Goal: Complete application form: Complete application form

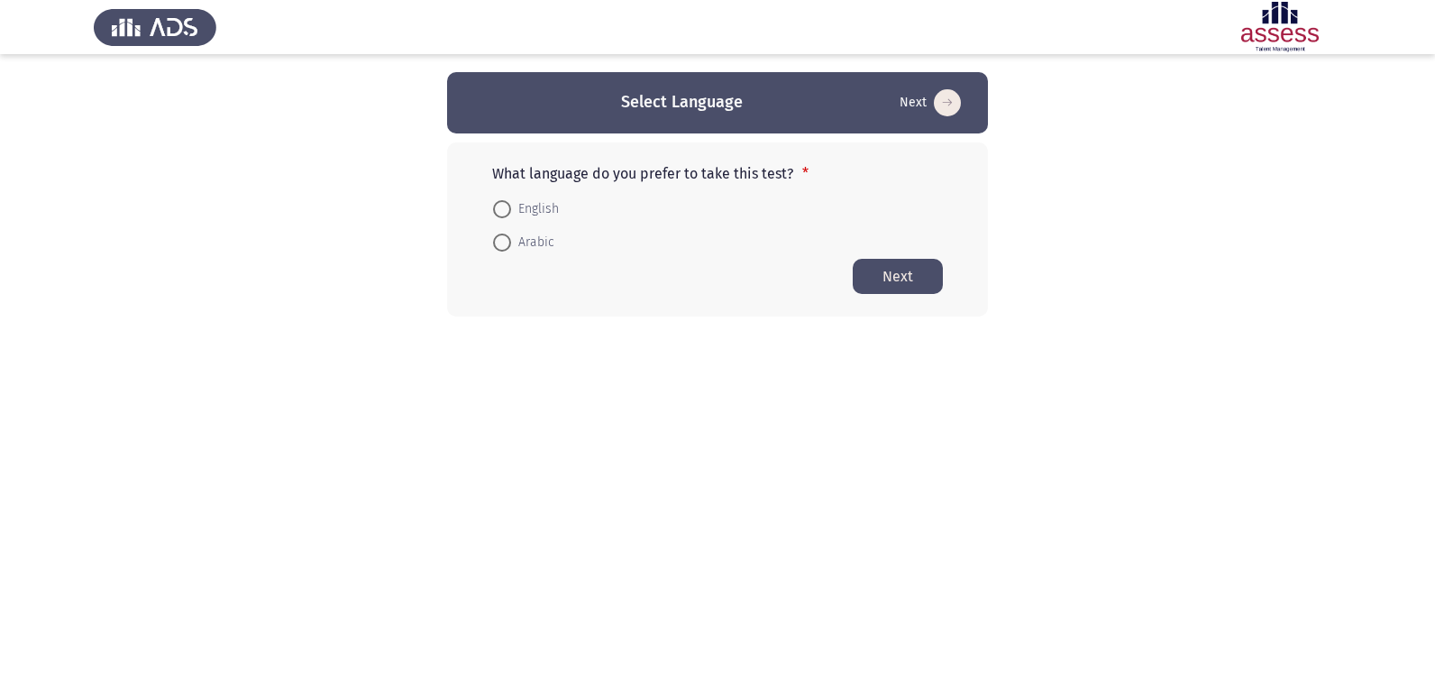
click at [505, 238] on span at bounding box center [502, 243] width 18 height 18
click at [505, 238] on input "Arabic" at bounding box center [502, 243] width 18 height 18
radio input "true"
click at [921, 279] on button "Next" at bounding box center [898, 275] width 90 height 35
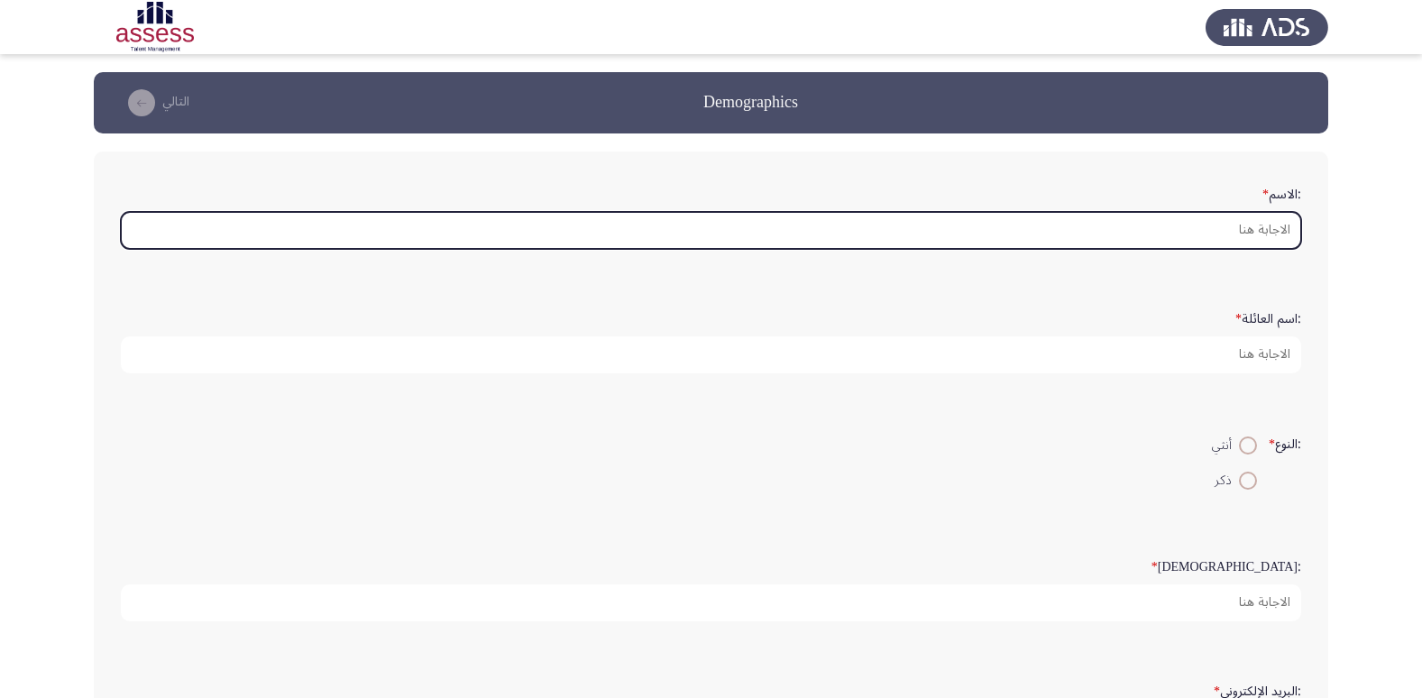
click at [1106, 239] on input ":الاسم *" at bounding box center [711, 230] width 1180 height 37
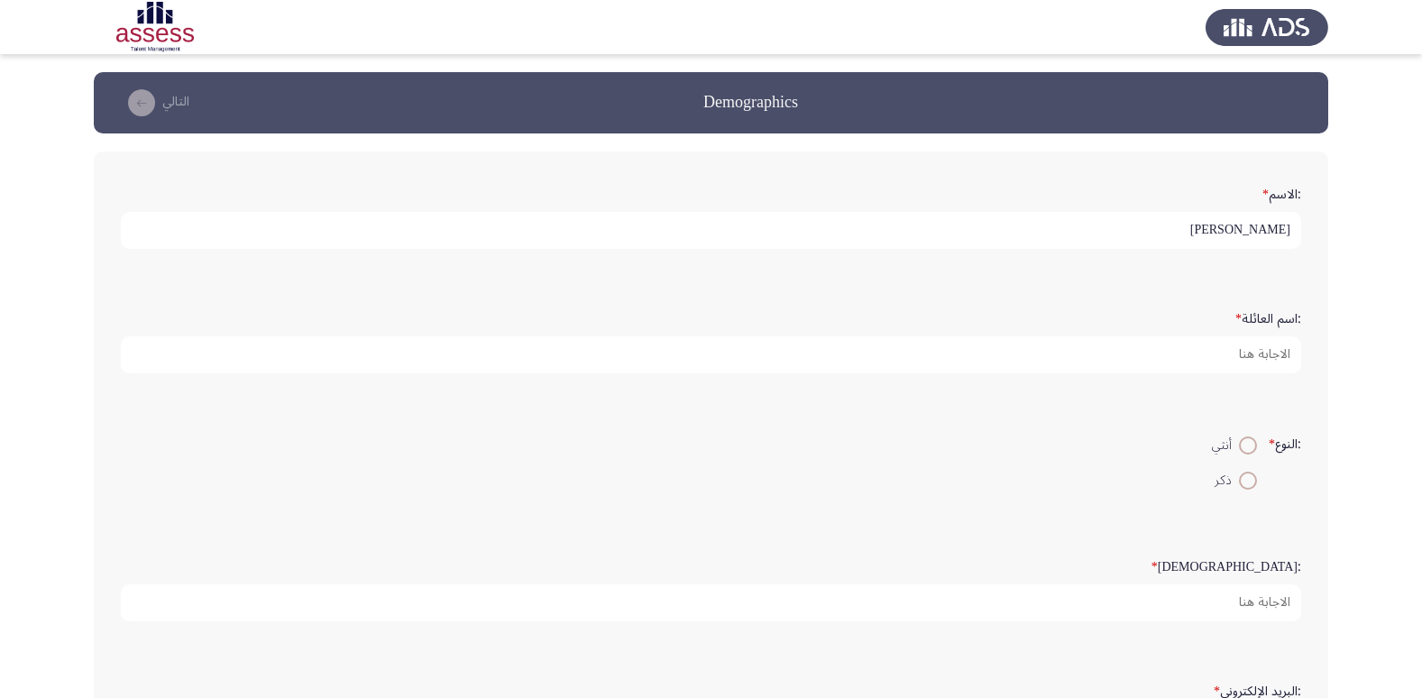
type input "[PERSON_NAME]"
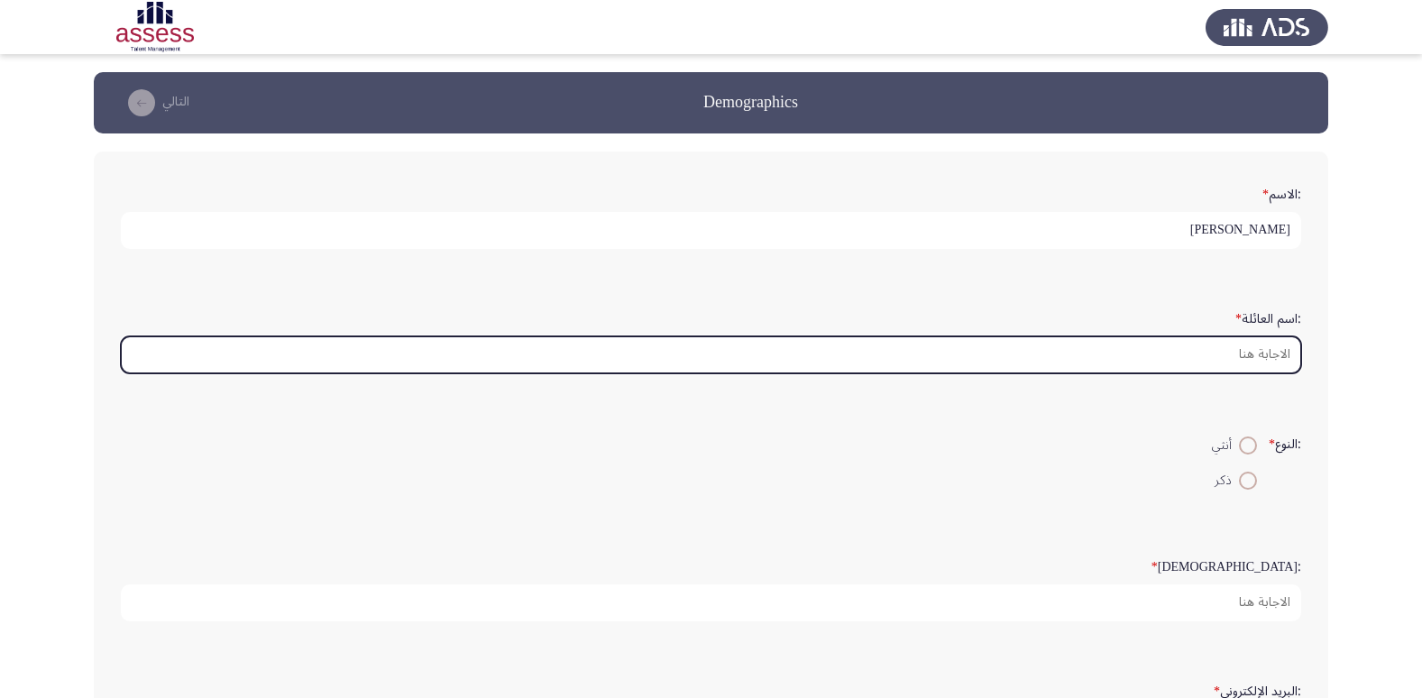
click at [1248, 355] on input ":اسم العائلة *" at bounding box center [711, 354] width 1180 height 37
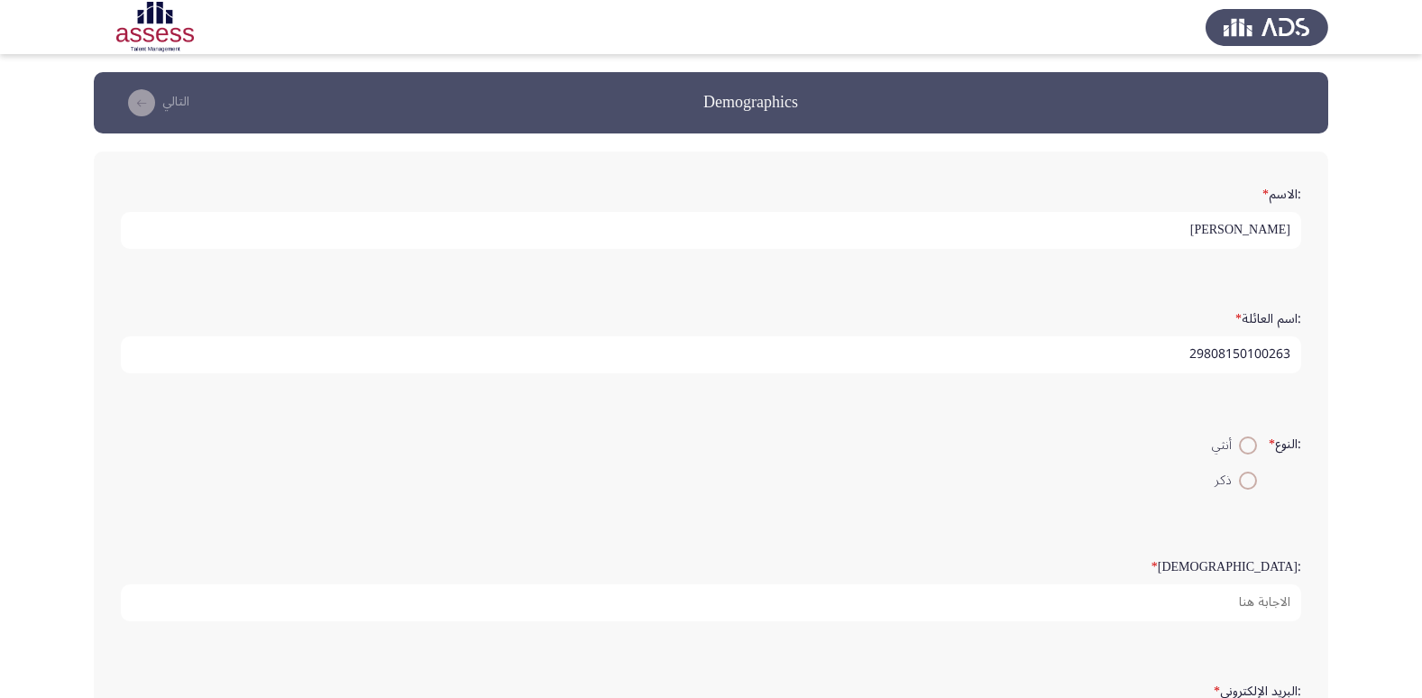
type input "29808150100263"
click at [1245, 452] on span at bounding box center [1248, 445] width 18 height 18
click at [1245, 452] on input "أنثي" at bounding box center [1248, 445] width 18 height 18
radio input "true"
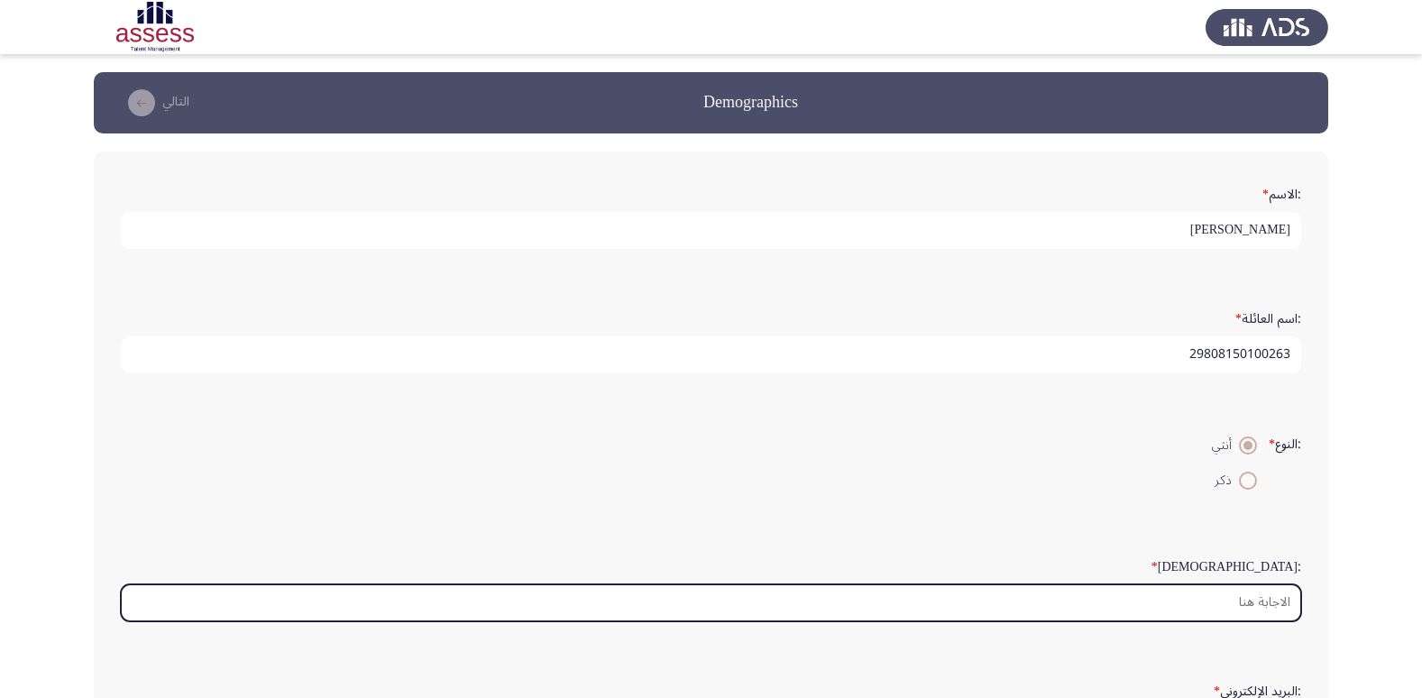
click at [1250, 604] on input ":السن *" at bounding box center [711, 602] width 1180 height 37
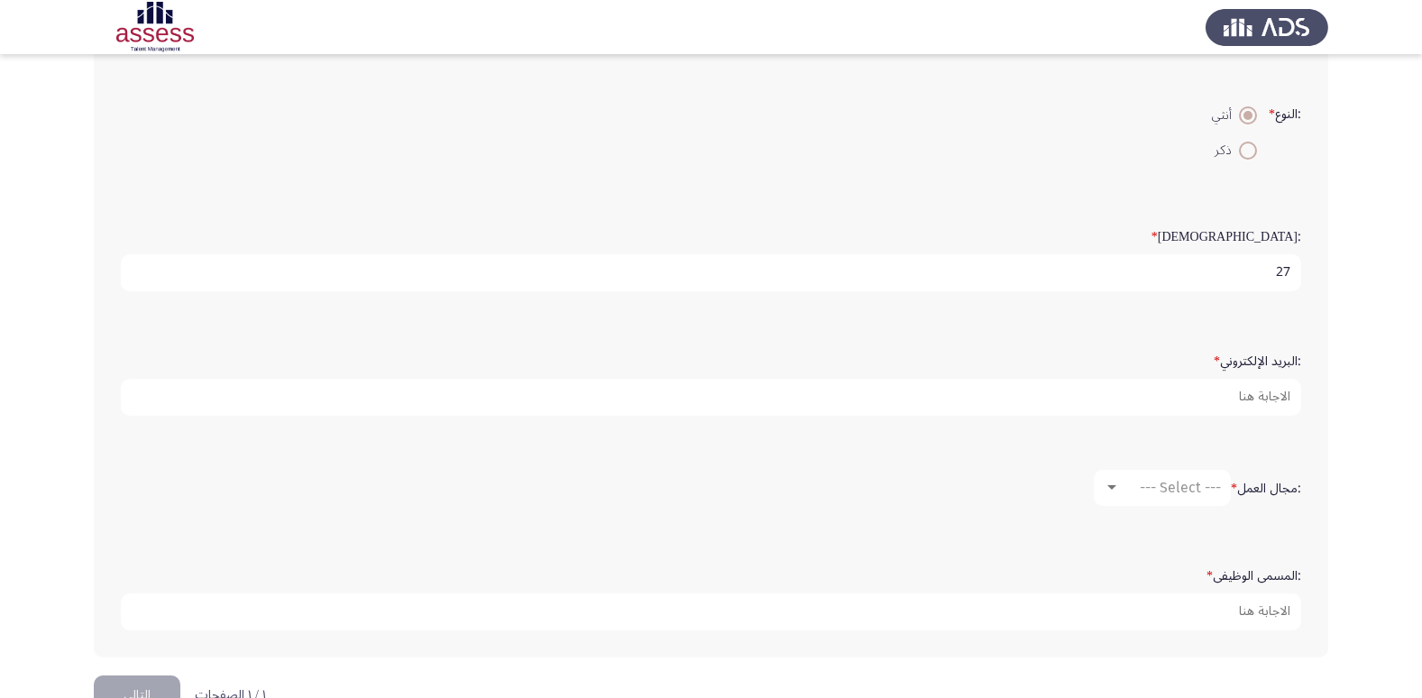
scroll to position [380, 0]
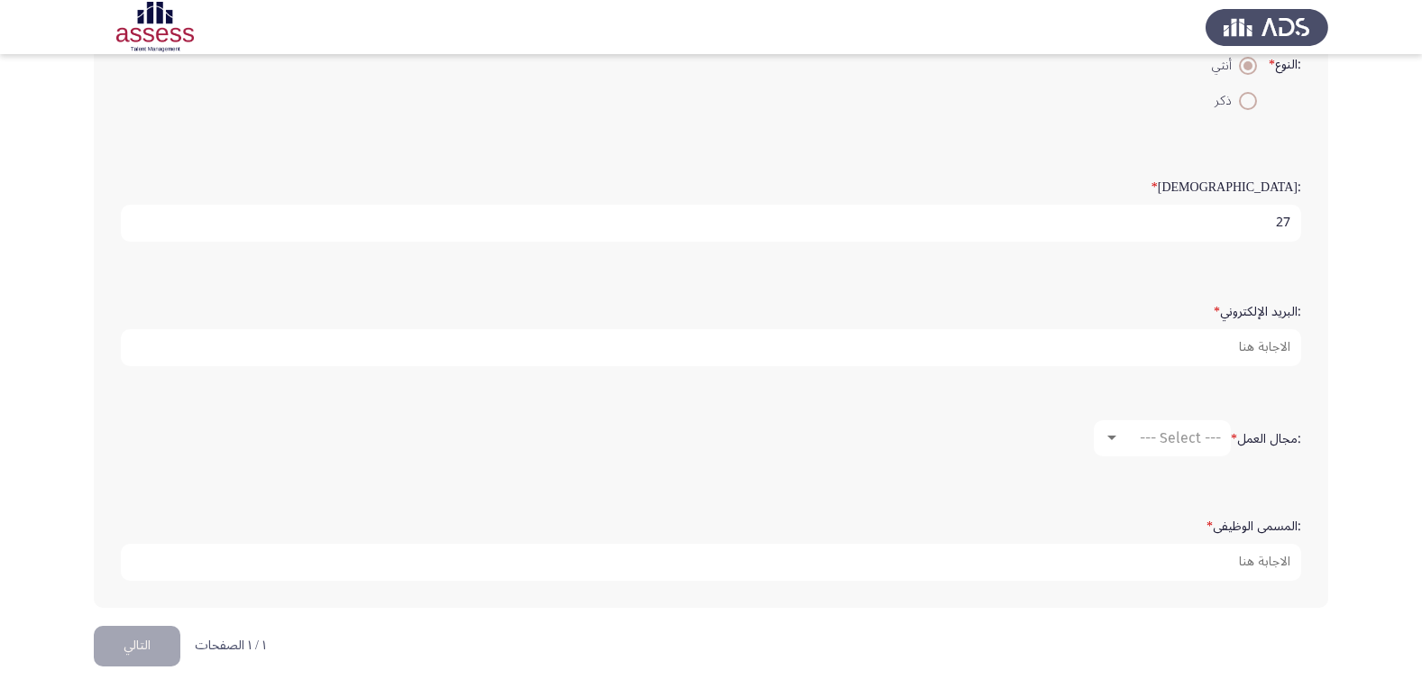
type input "27"
click at [1104, 431] on div at bounding box center [1112, 438] width 16 height 14
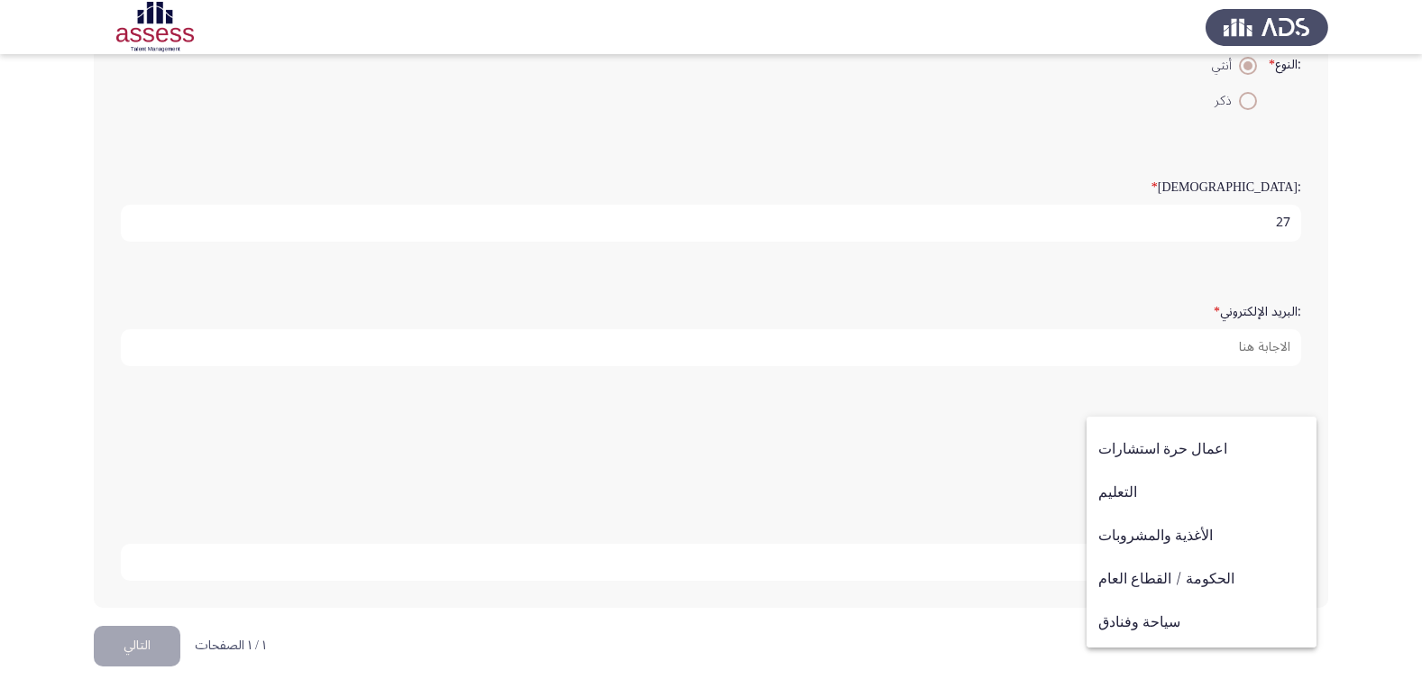
scroll to position [361, 0]
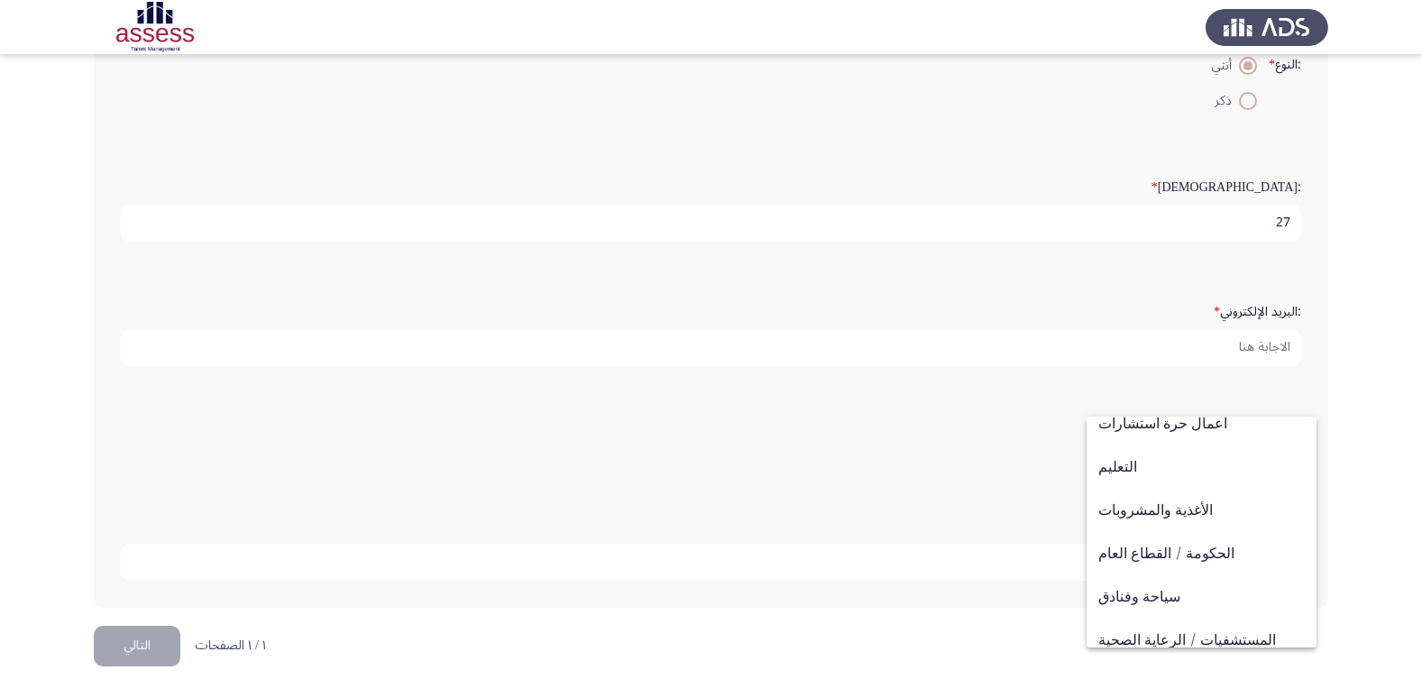
click at [914, 451] on div at bounding box center [711, 349] width 1422 height 698
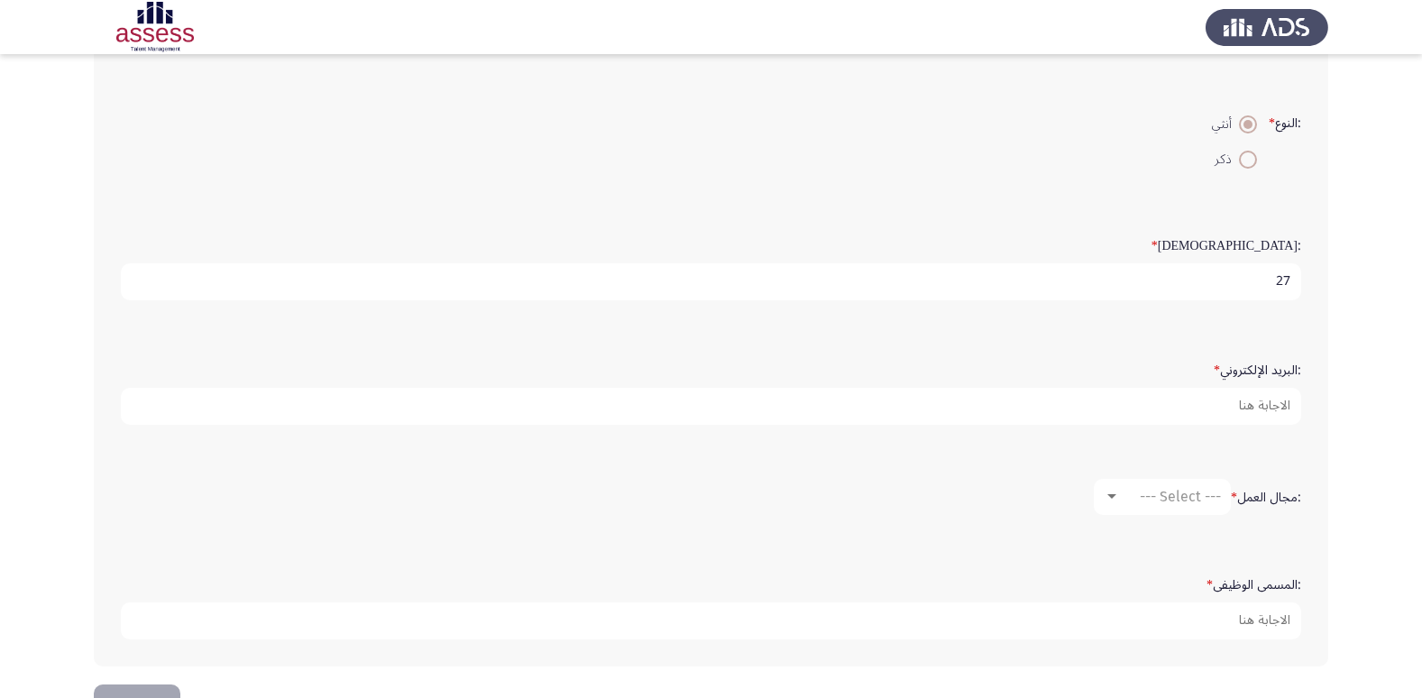
scroll to position [289, 0]
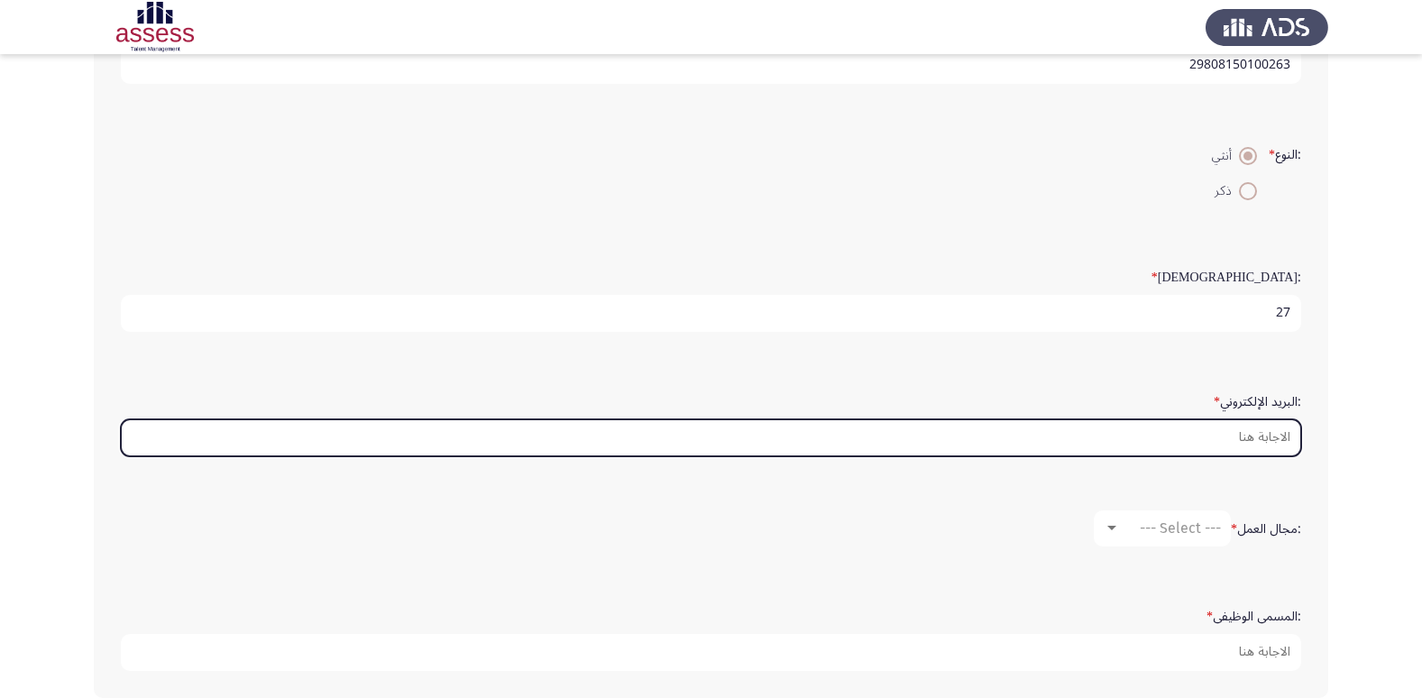
click at [1287, 446] on input ":البريد الإلكتروني *" at bounding box center [711, 437] width 1180 height 37
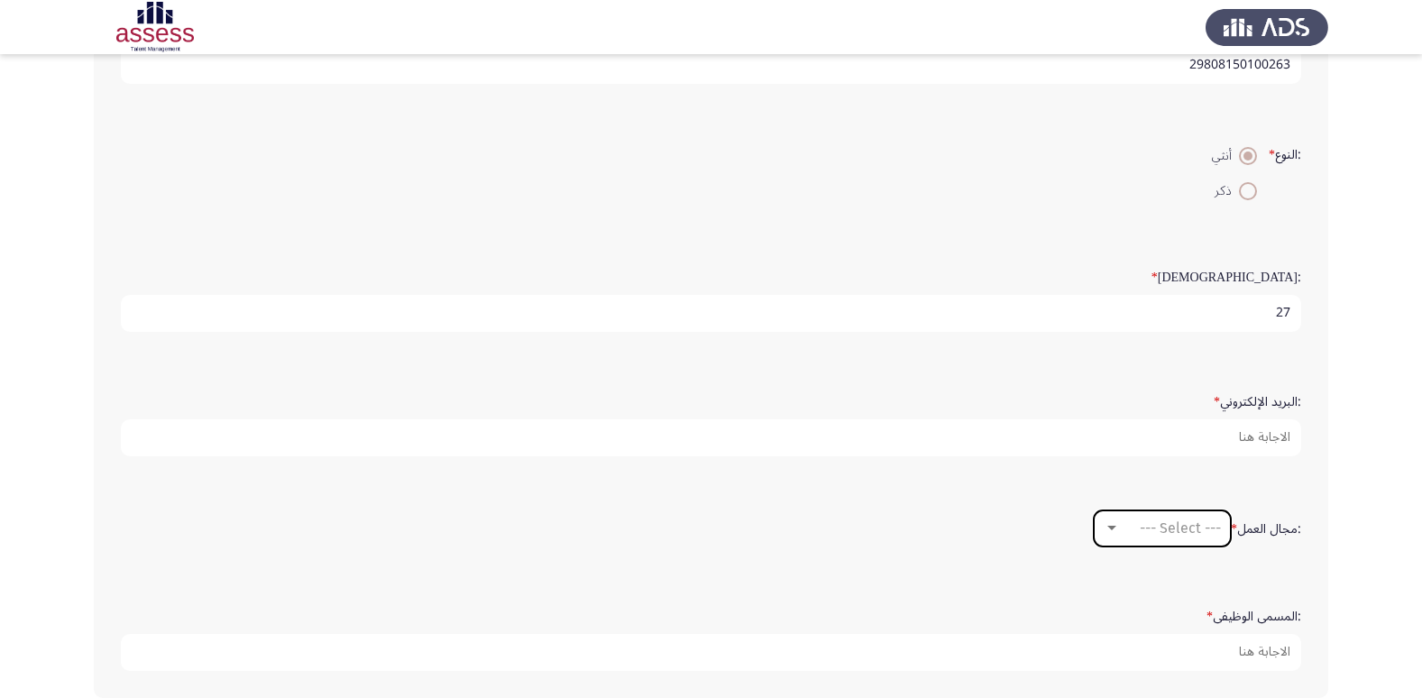
click at [1210, 529] on span "--- Select ---" at bounding box center [1180, 527] width 81 height 17
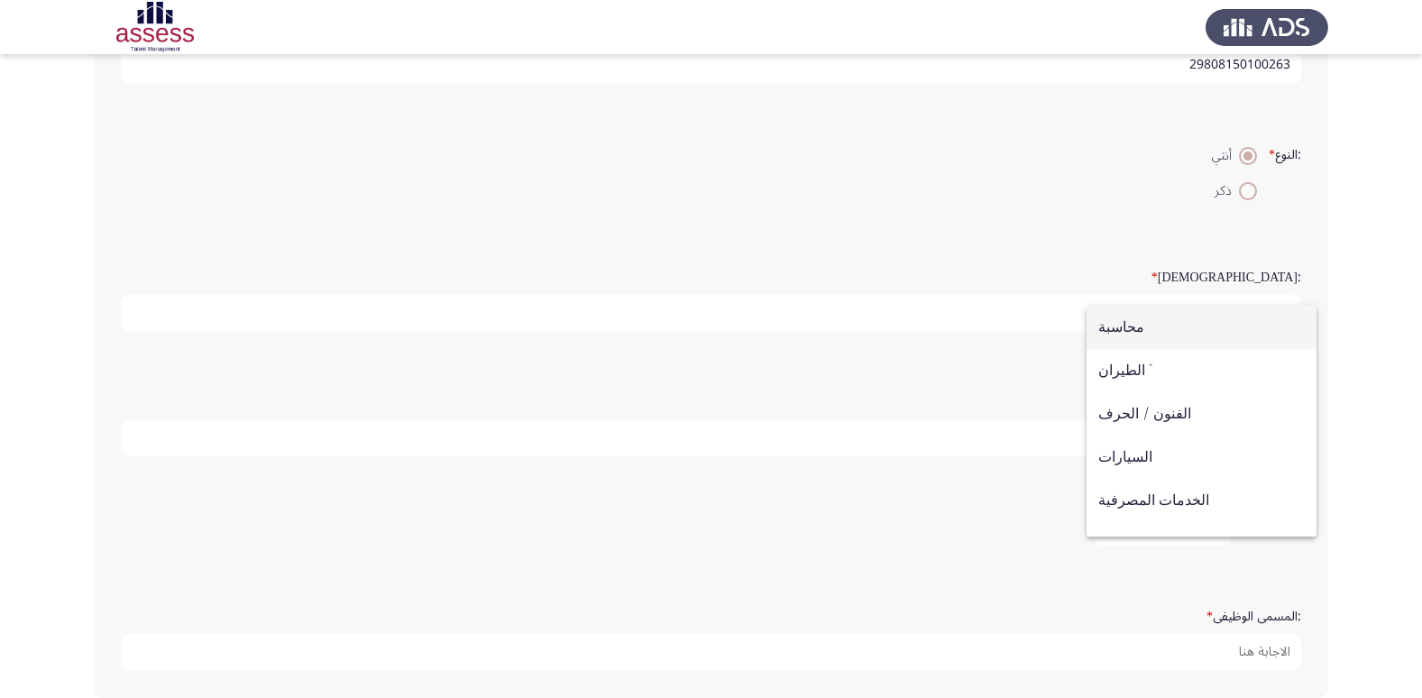
click at [916, 438] on div at bounding box center [711, 349] width 1422 height 698
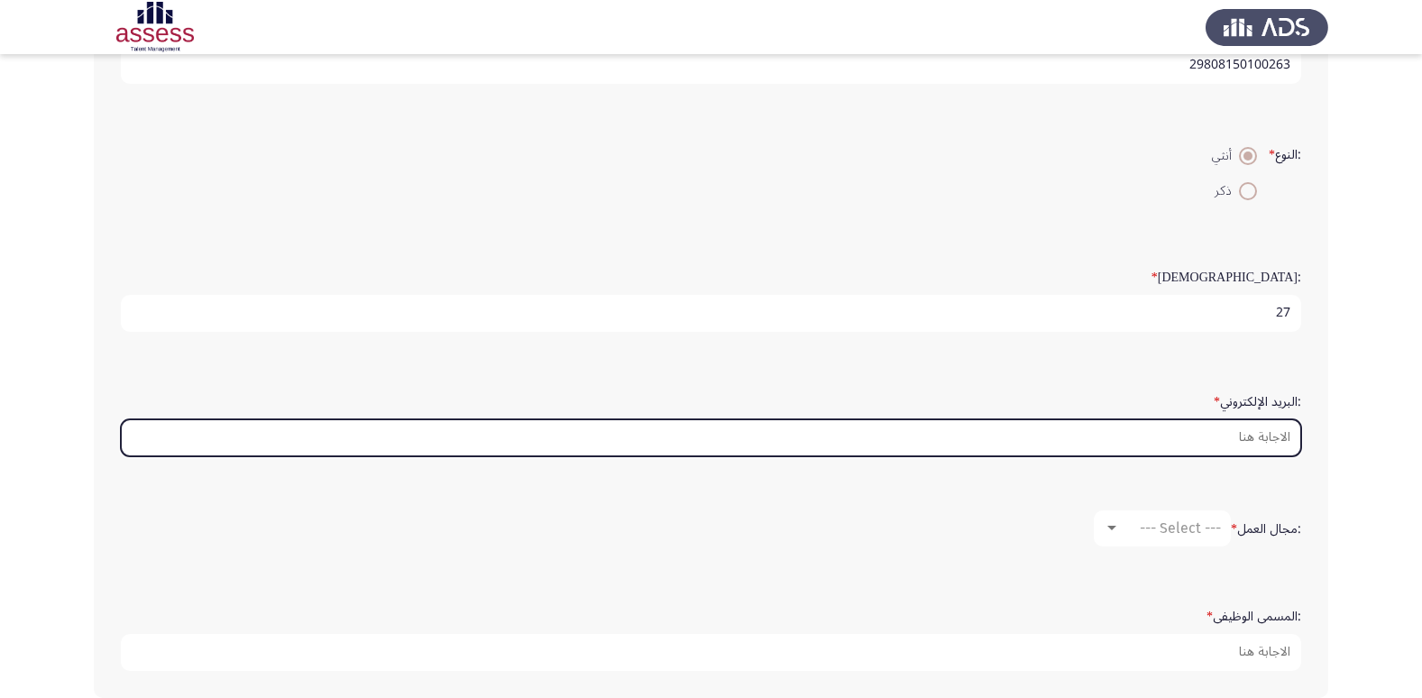
click at [916, 438] on input ":البريد الإلكتروني *" at bounding box center [711, 437] width 1180 height 37
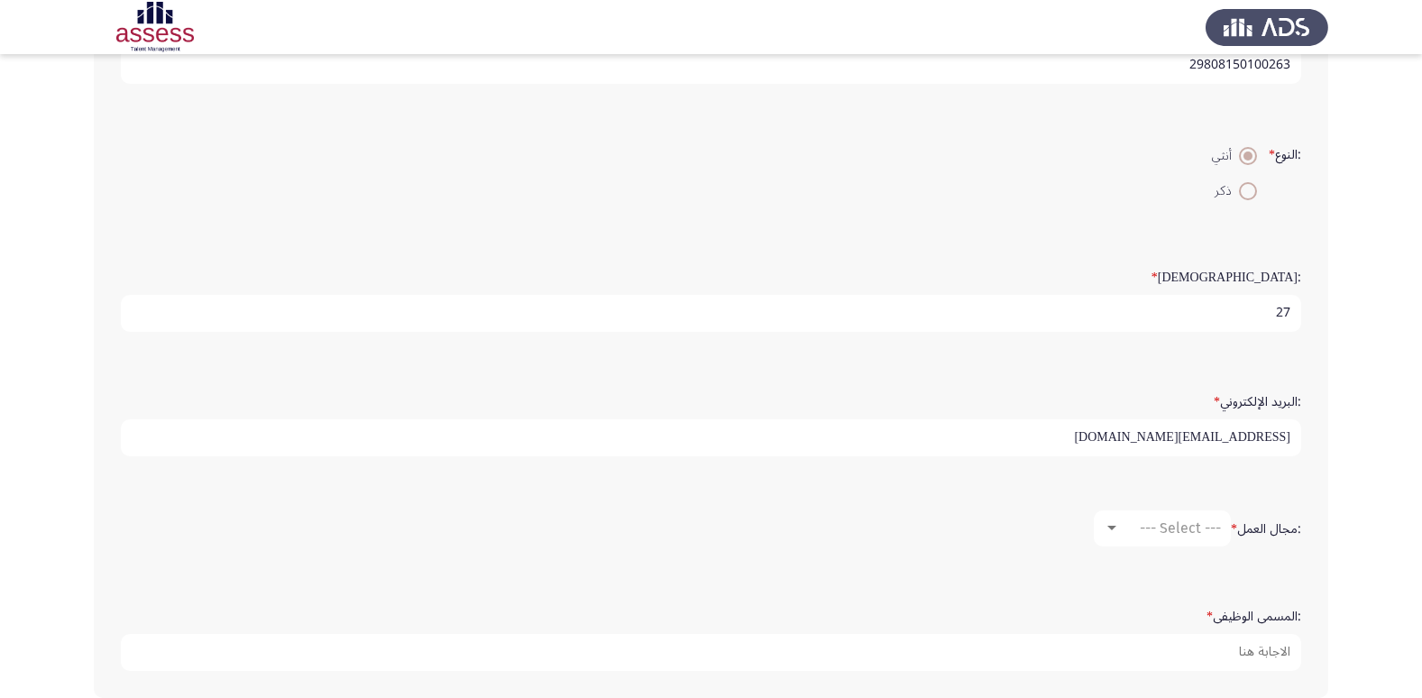
drag, startPoint x: 1109, startPoint y: 433, endPoint x: 1327, endPoint y: 441, distance: 218.3
click at [1327, 441] on div ":الاسم * [PERSON_NAME] :اسم العائلة * 29808150100263 :النوع * أنثي ذكر :السن * …" at bounding box center [711, 280] width 1234 height 836
type input "[PERSON_NAME][EMAIL_ADDRESS][DOMAIN_NAME]"
click at [1159, 531] on span "--- Select ---" at bounding box center [1180, 527] width 81 height 17
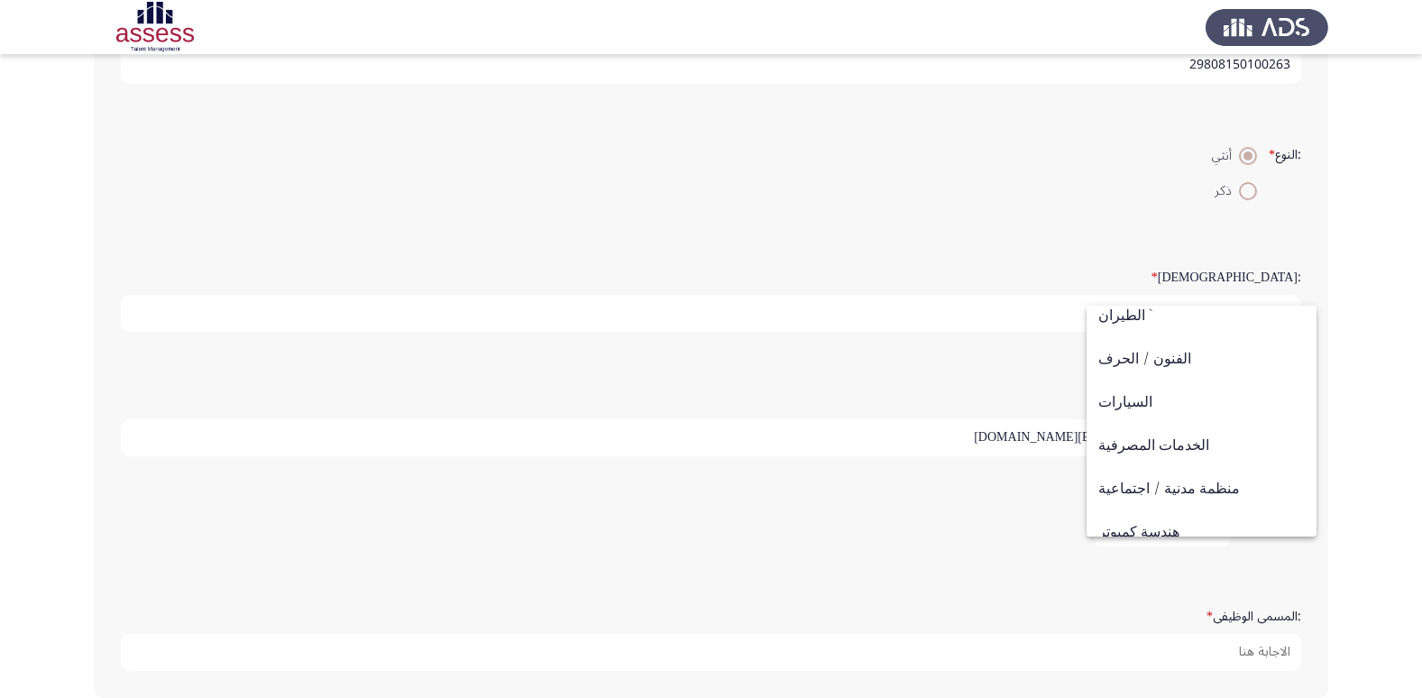
scroll to position [0, 0]
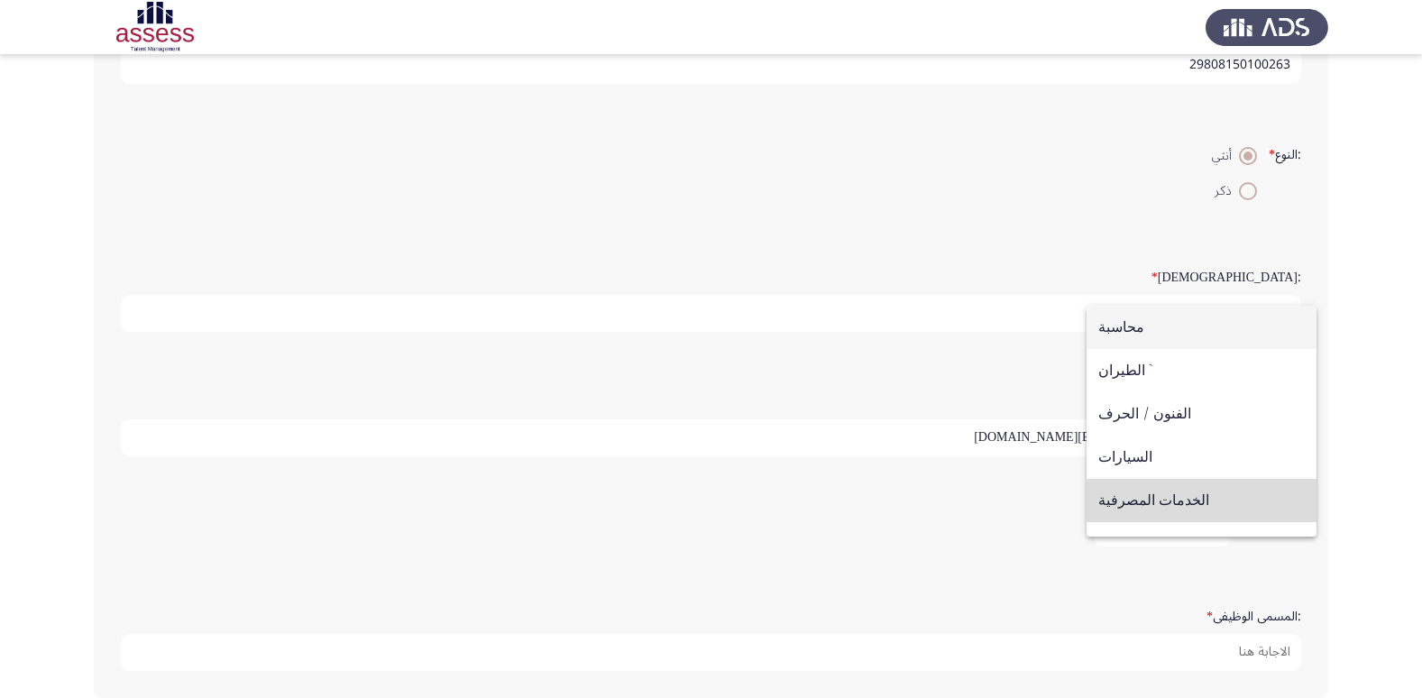
click at [1203, 506] on span "الخدمات المصرفية" at bounding box center [1201, 500] width 206 height 43
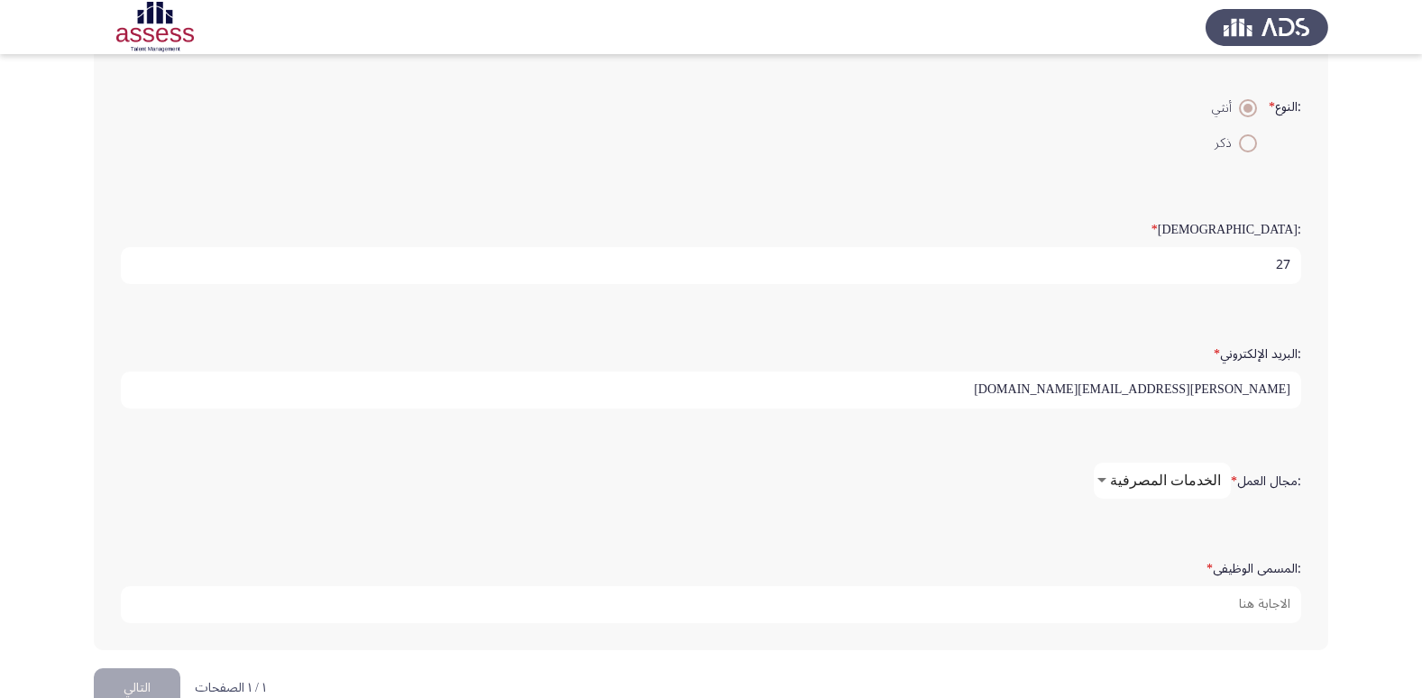
scroll to position [380, 0]
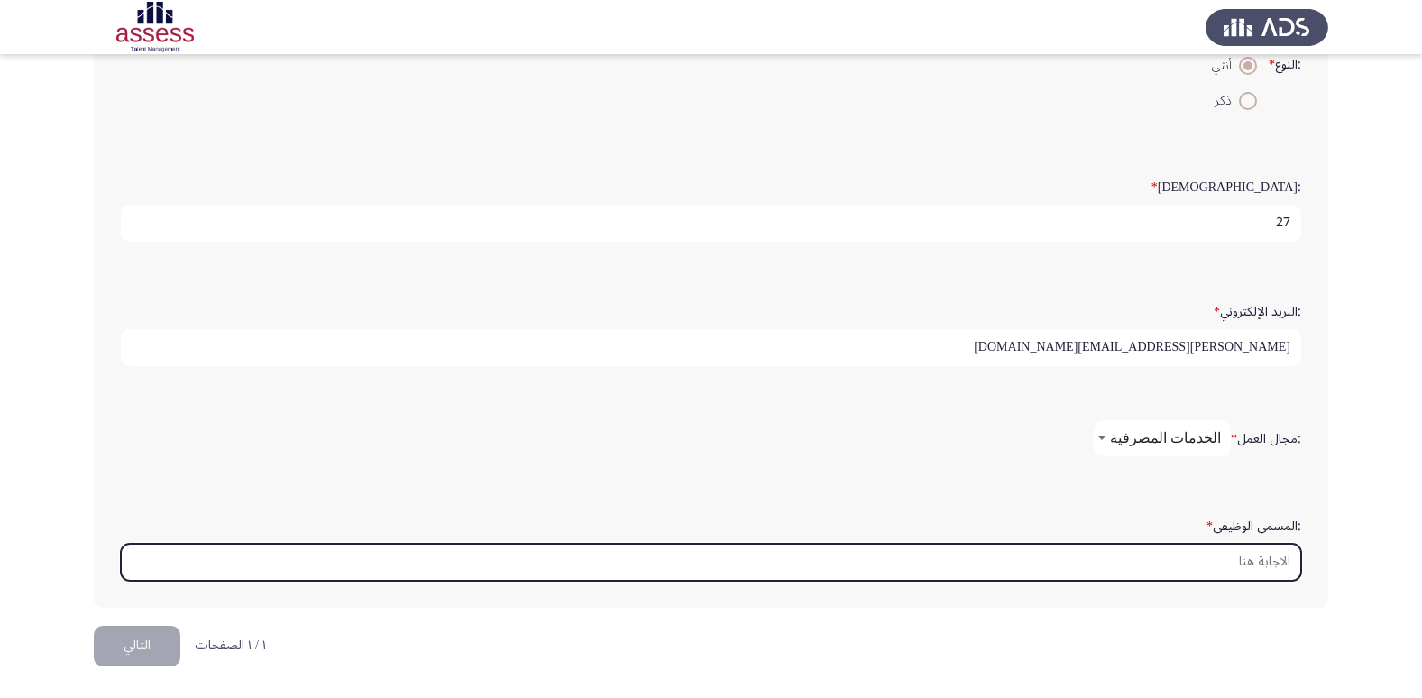
click at [1276, 564] on input ":المسمى الوظيفى *" at bounding box center [711, 562] width 1180 height 37
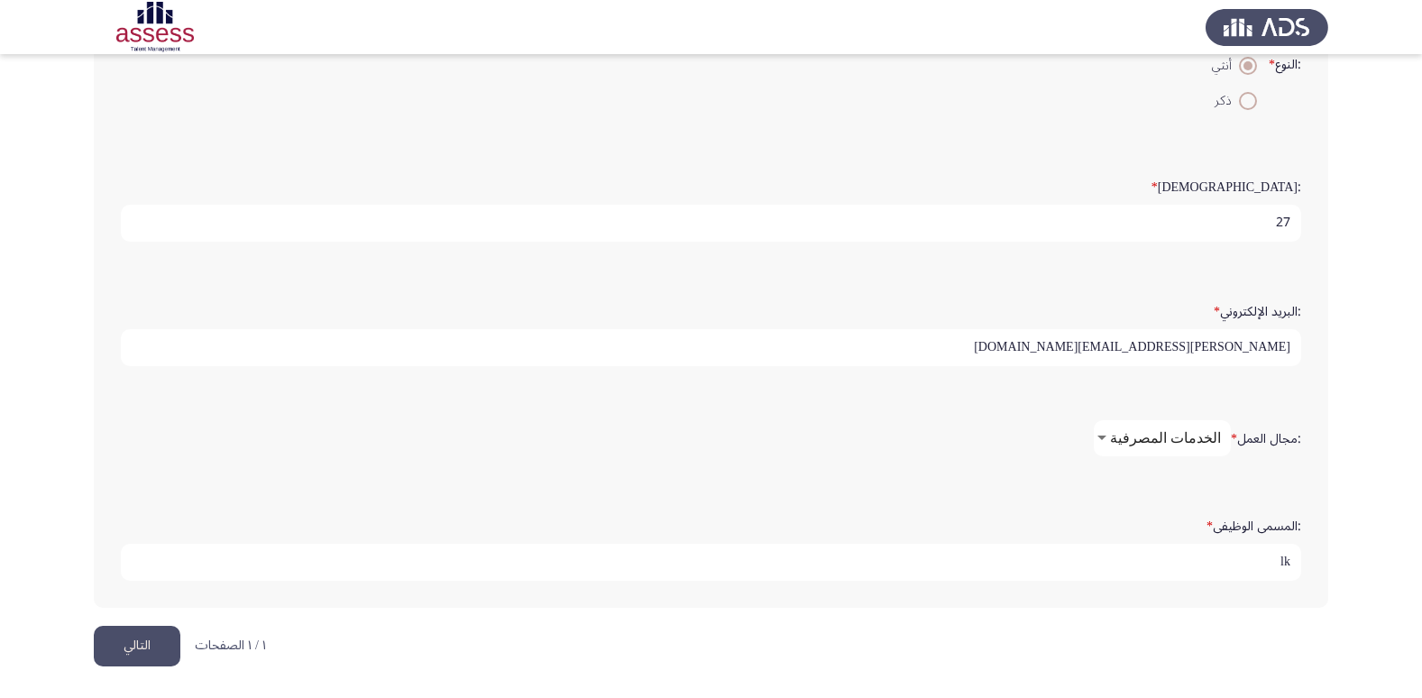
type input "l"
type input "منسق جذب و استقطاب كوادر بالموارد البشرية"
click at [119, 663] on button "التالي" at bounding box center [137, 646] width 87 height 41
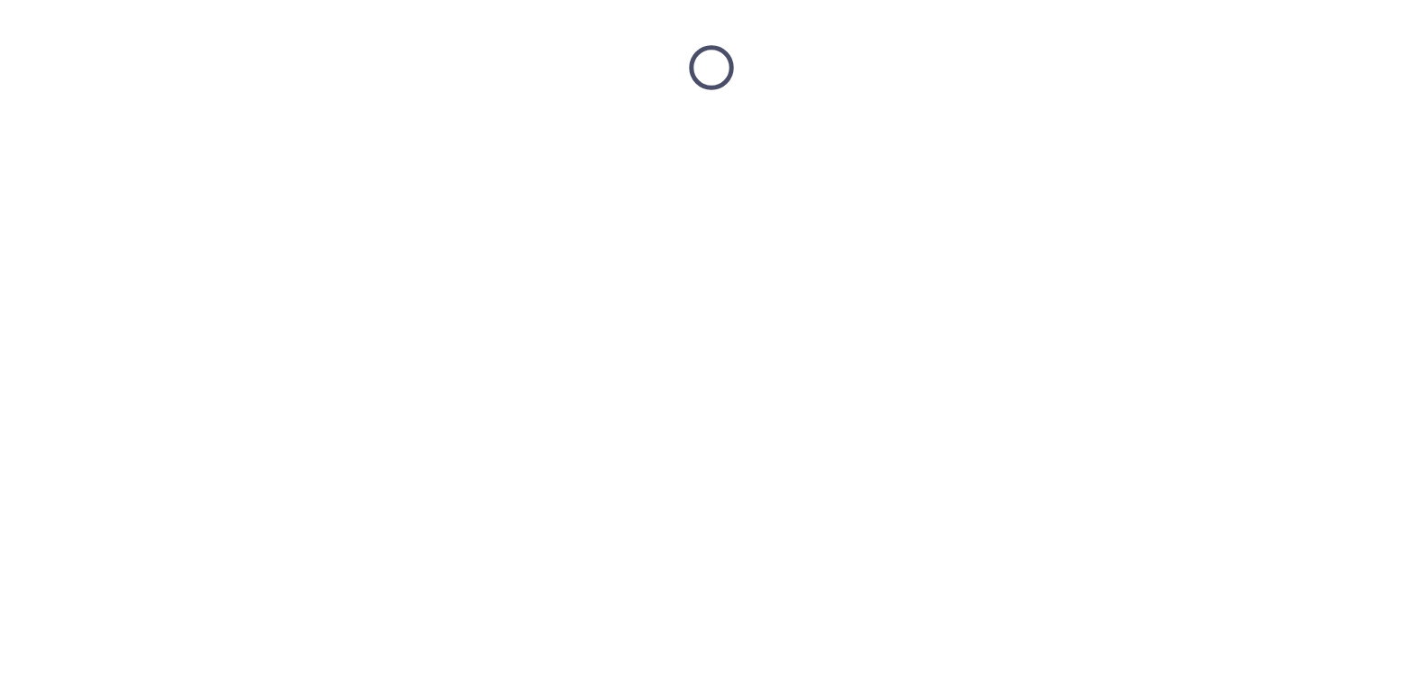
scroll to position [0, 0]
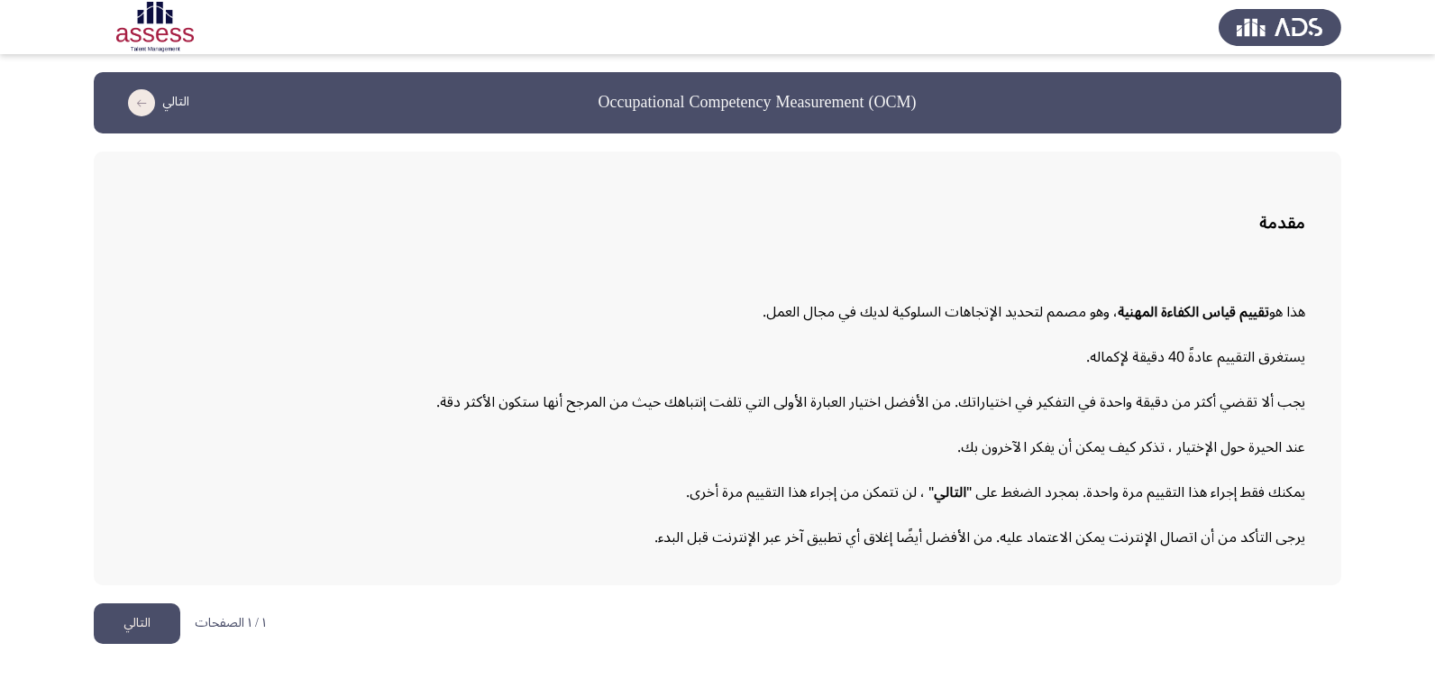
click at [98, 612] on button "التالي" at bounding box center [137, 623] width 87 height 41
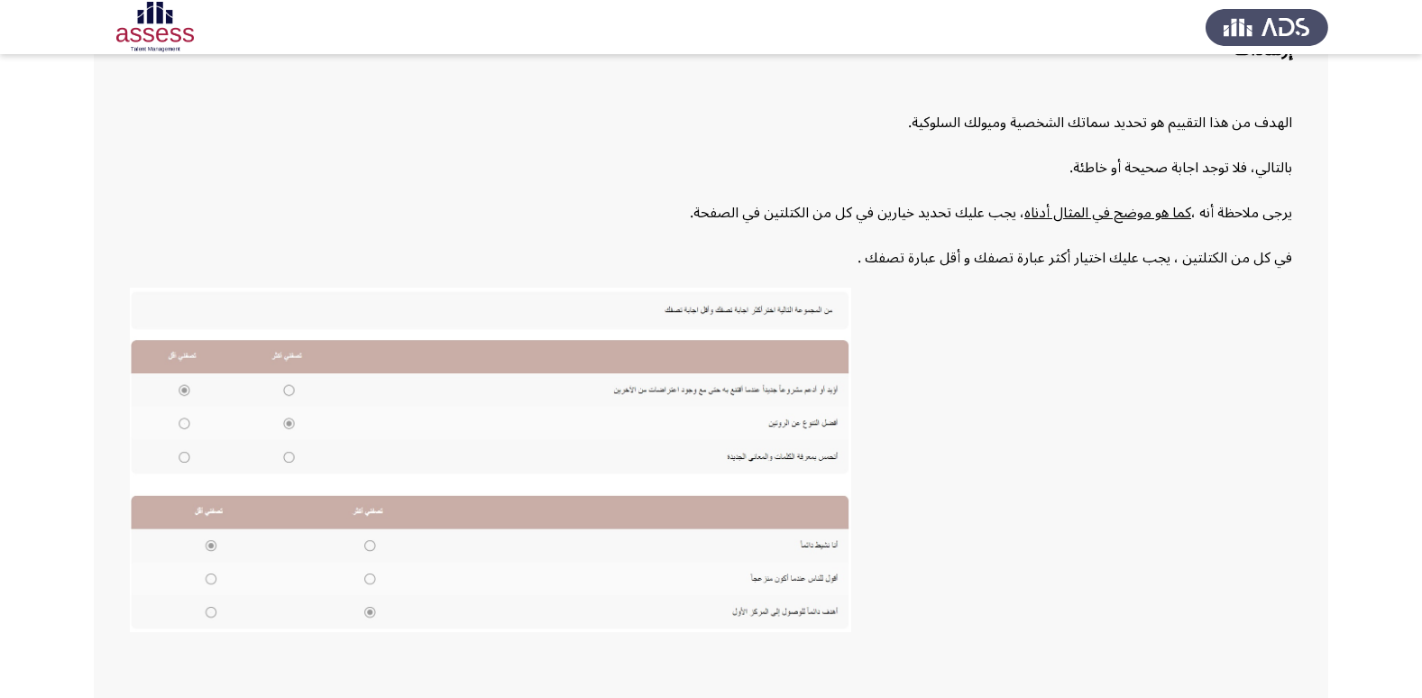
scroll to position [272, 0]
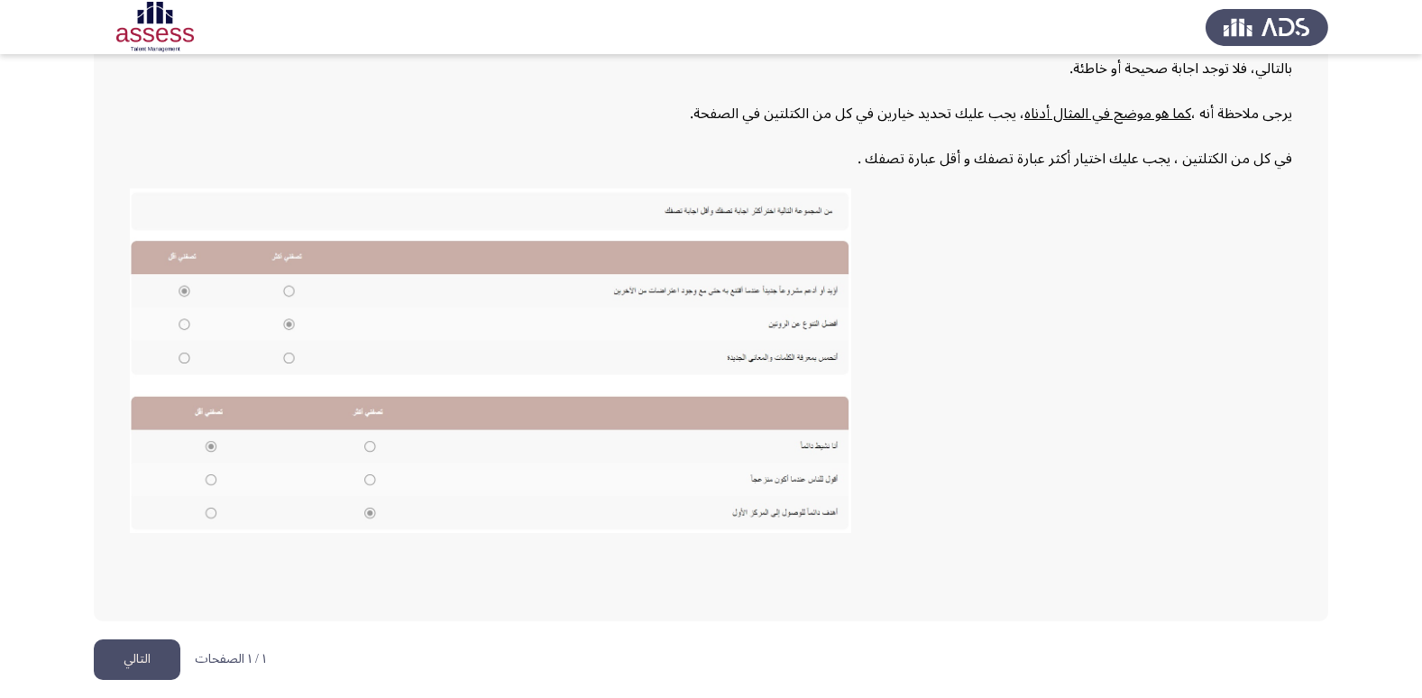
click at [168, 664] on button "التالي" at bounding box center [137, 659] width 87 height 41
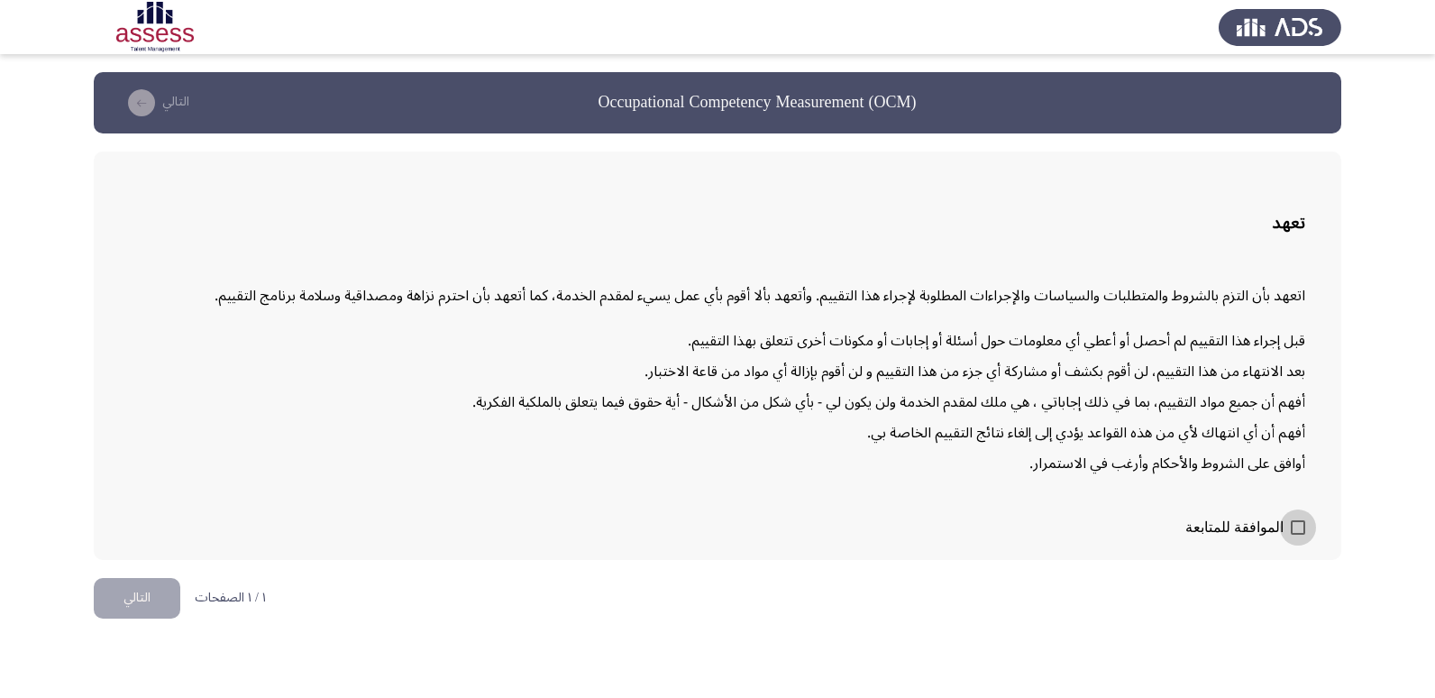
click at [1298, 535] on span at bounding box center [1298, 527] width 14 height 14
click at [1298, 535] on input "الموافقة للمتابعة" at bounding box center [1297, 535] width 1 height 1
checkbox input "true"
click at [160, 613] on button "التالي" at bounding box center [137, 598] width 87 height 41
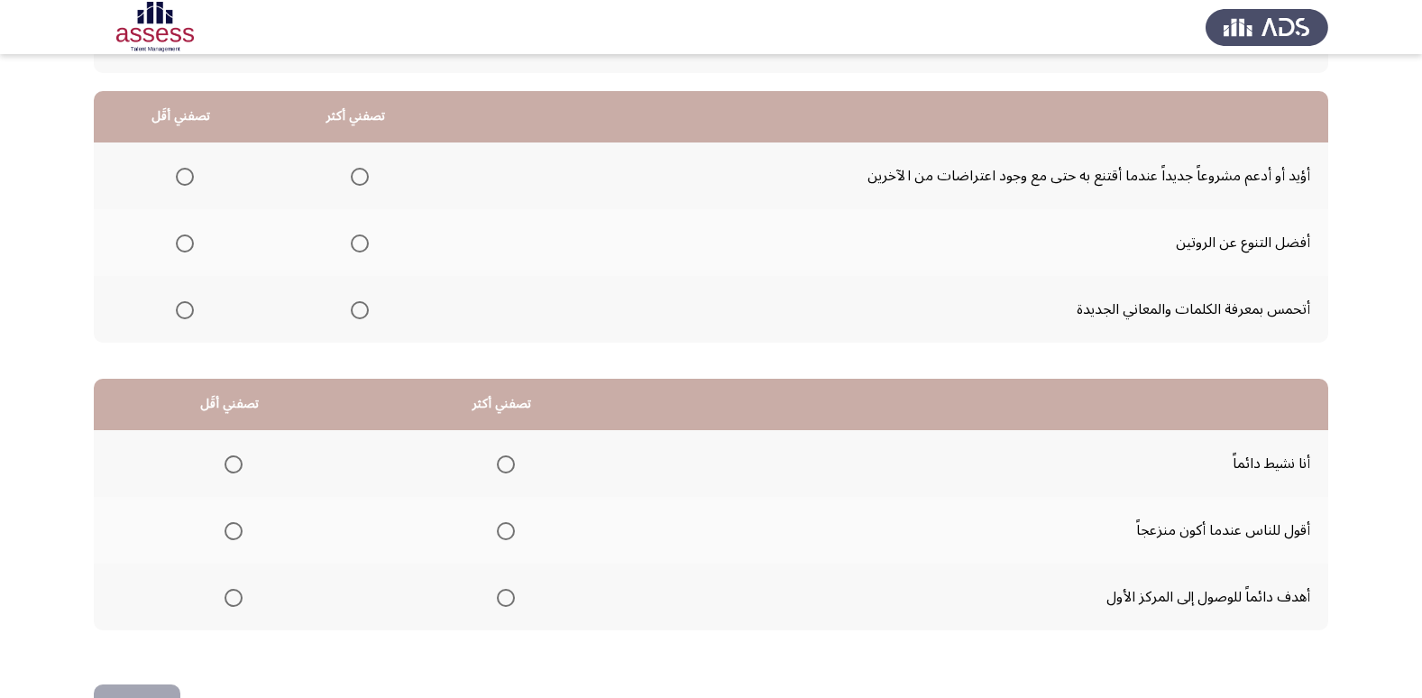
scroll to position [123, 0]
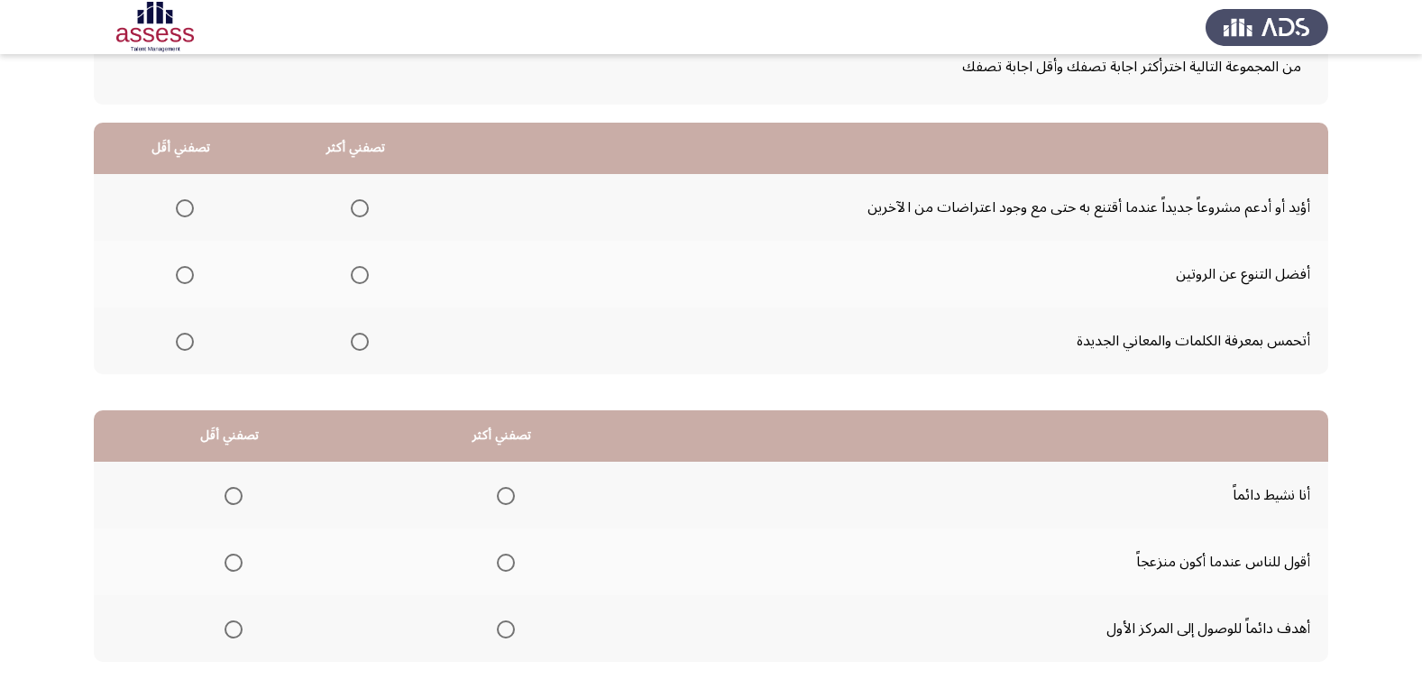
click at [351, 279] on span "Select an option" at bounding box center [360, 275] width 18 height 18
click at [351, 279] on input "Select an option" at bounding box center [360, 275] width 18 height 18
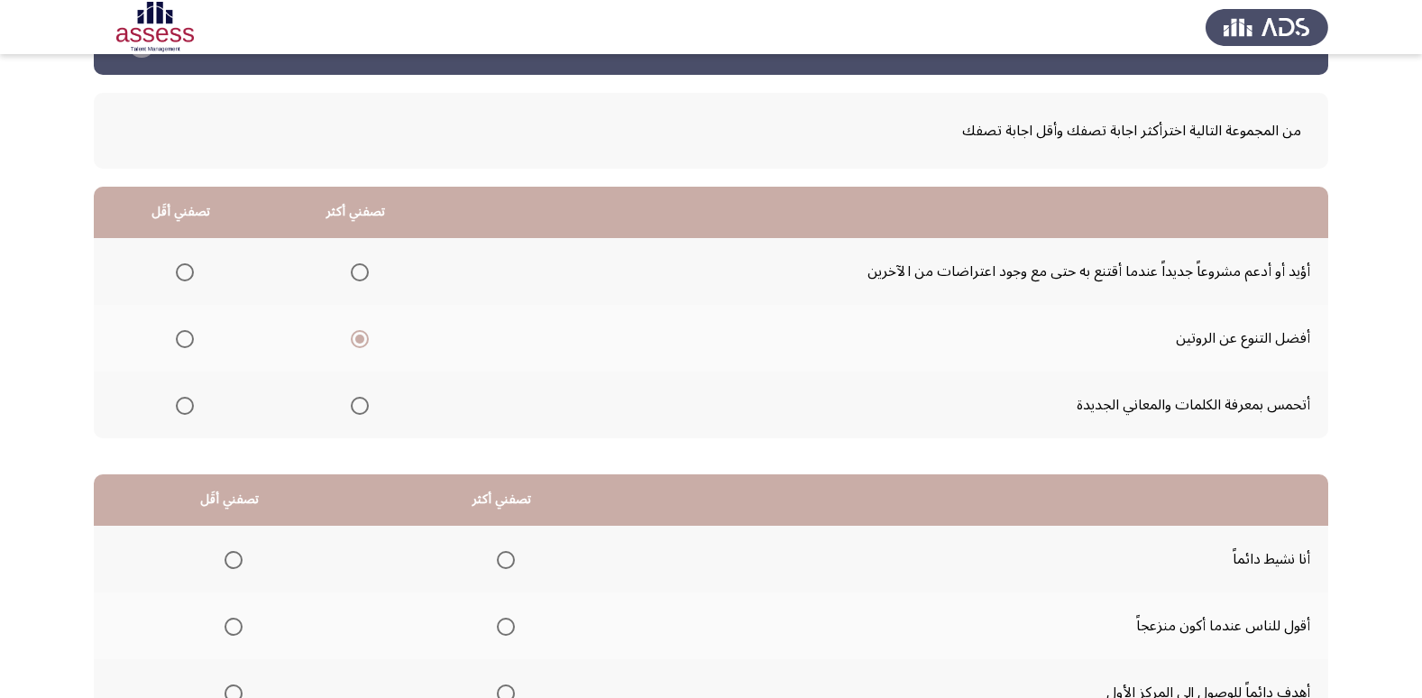
scroll to position [90, 0]
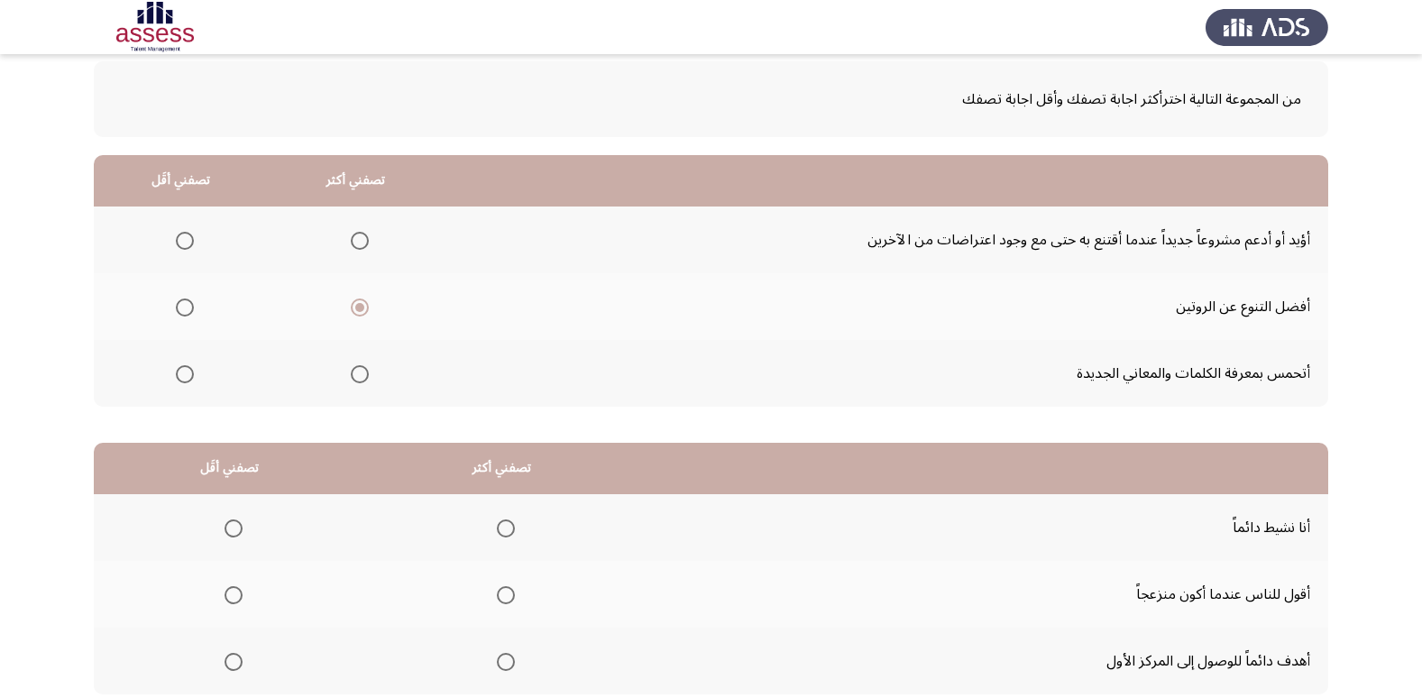
click at [191, 311] on span "Select an option" at bounding box center [185, 307] width 18 height 18
click at [191, 311] on input "Select an option" at bounding box center [185, 307] width 18 height 18
click at [359, 379] on span "Select an option" at bounding box center [360, 374] width 18 height 18
click at [359, 379] on input "Select an option" at bounding box center [360, 374] width 18 height 18
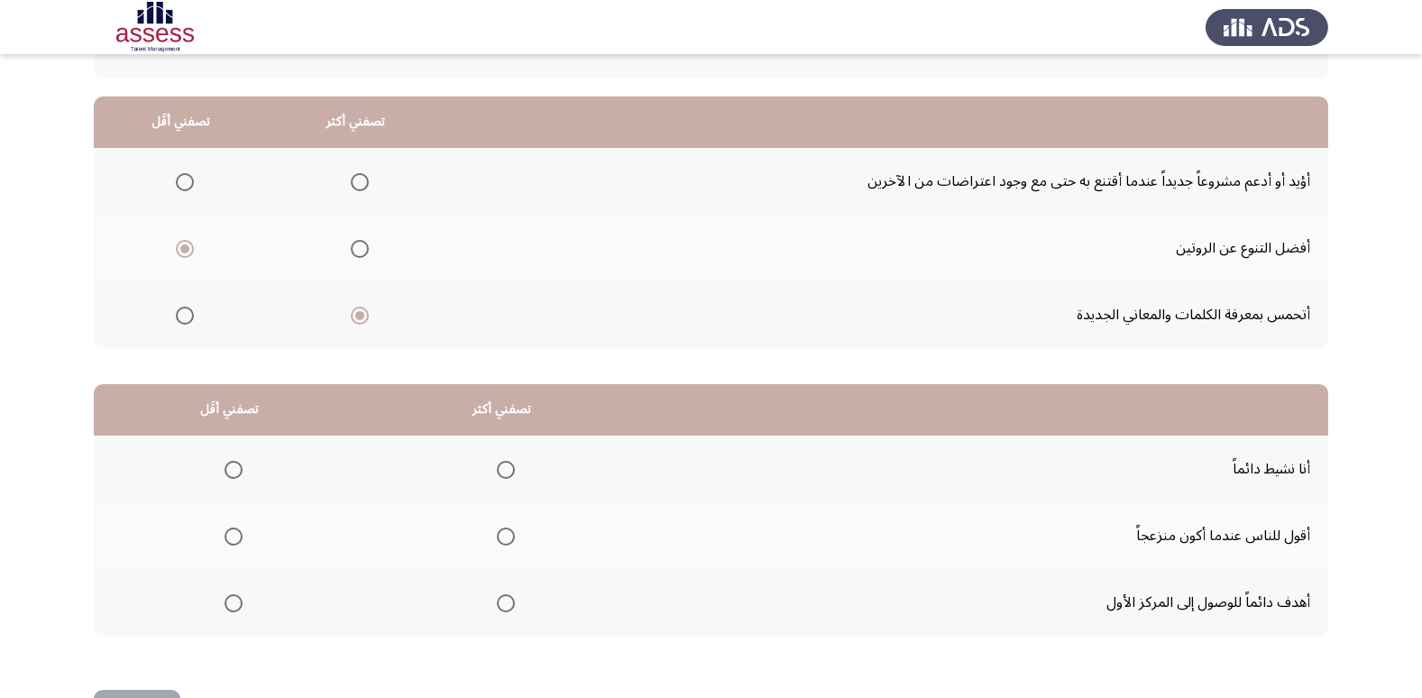
scroll to position [180, 0]
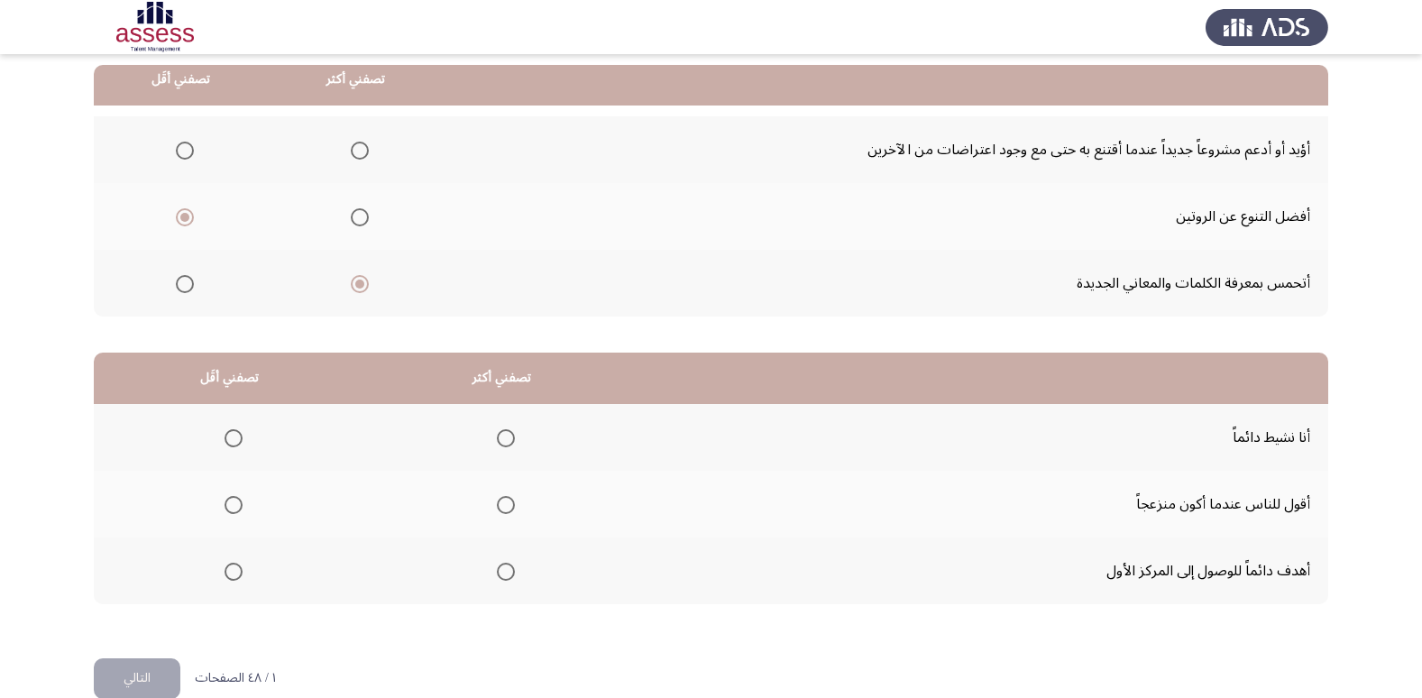
click at [353, 146] on span "Select an option" at bounding box center [360, 151] width 18 height 18
click at [353, 146] on input "Select an option" at bounding box center [360, 151] width 18 height 18
click at [352, 280] on span "Select an option" at bounding box center [360, 284] width 18 height 18
click at [352, 280] on input "Select an option" at bounding box center [360, 284] width 18 height 18
click at [497, 574] on span "Select an option" at bounding box center [506, 572] width 18 height 18
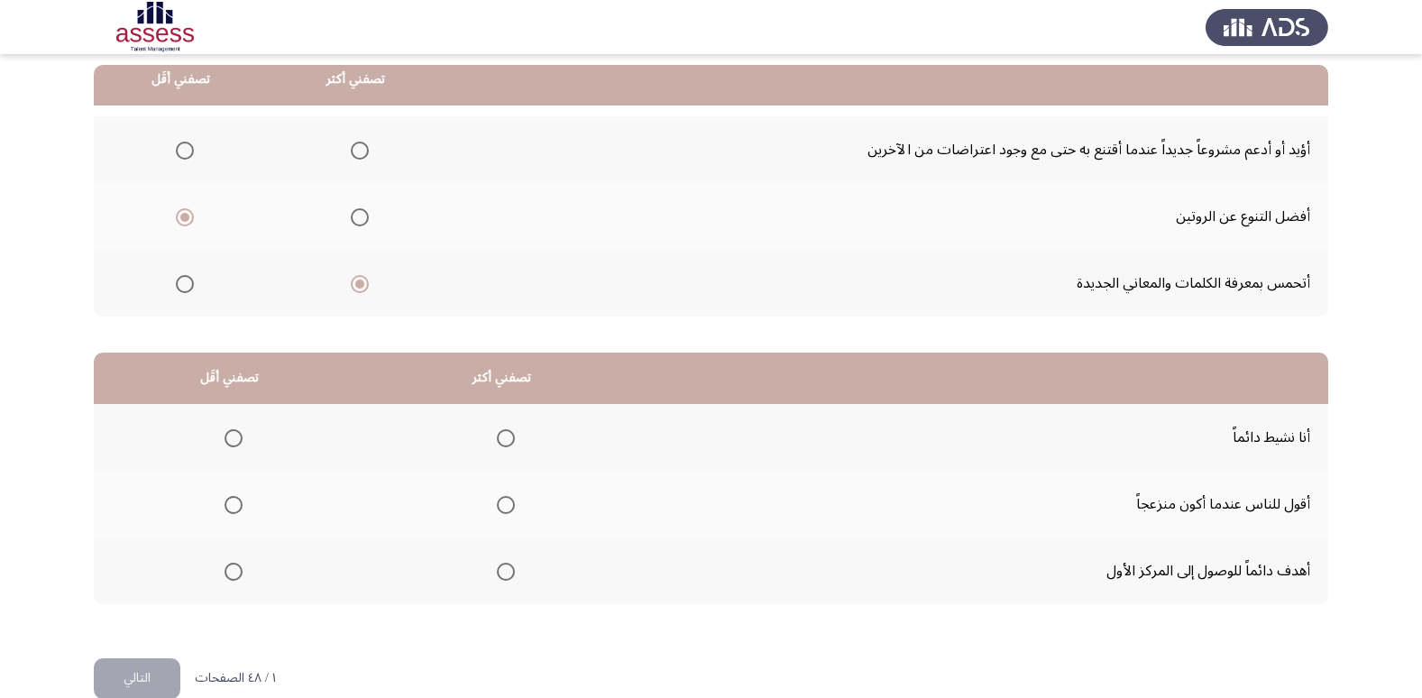
click at [497, 574] on input "Select an option" at bounding box center [506, 572] width 18 height 18
click at [228, 504] on span "Select an option" at bounding box center [234, 505] width 18 height 18
click at [228, 504] on input "Select an option" at bounding box center [234, 505] width 18 height 18
click at [149, 671] on button "التالي" at bounding box center [137, 678] width 87 height 41
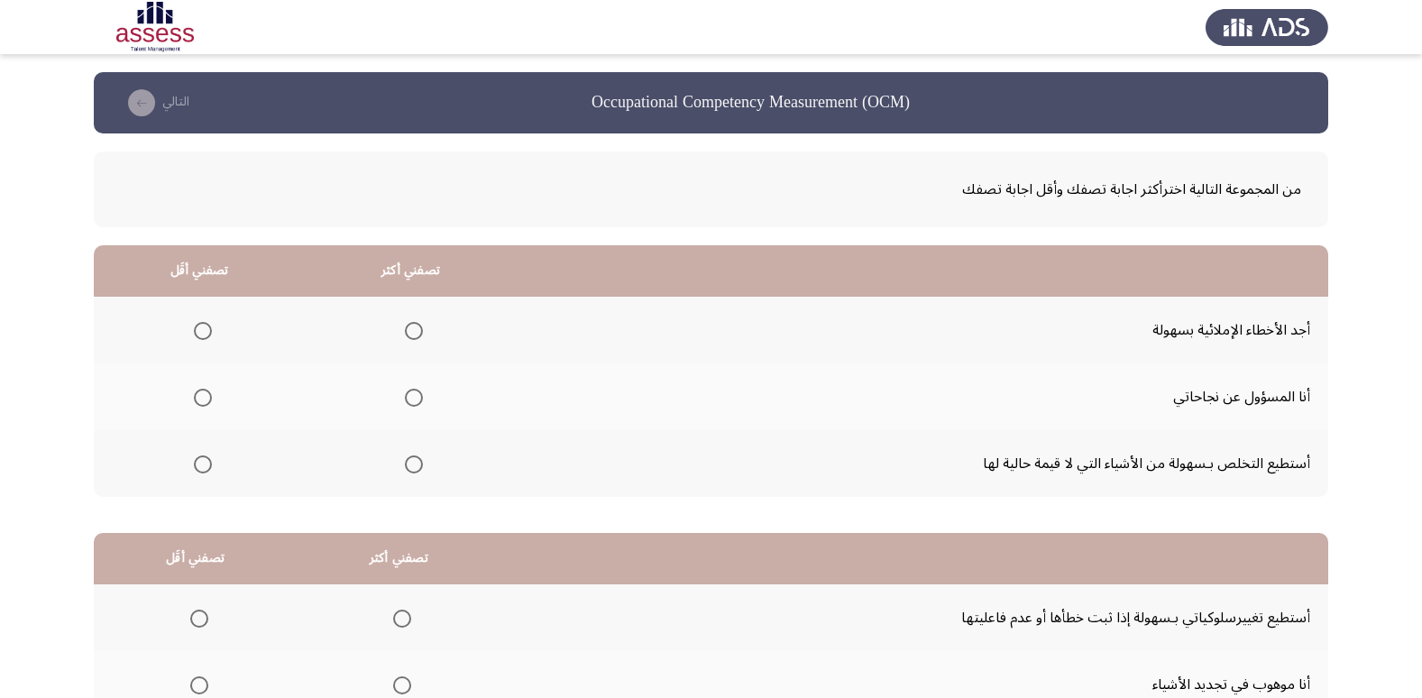
scroll to position [90, 0]
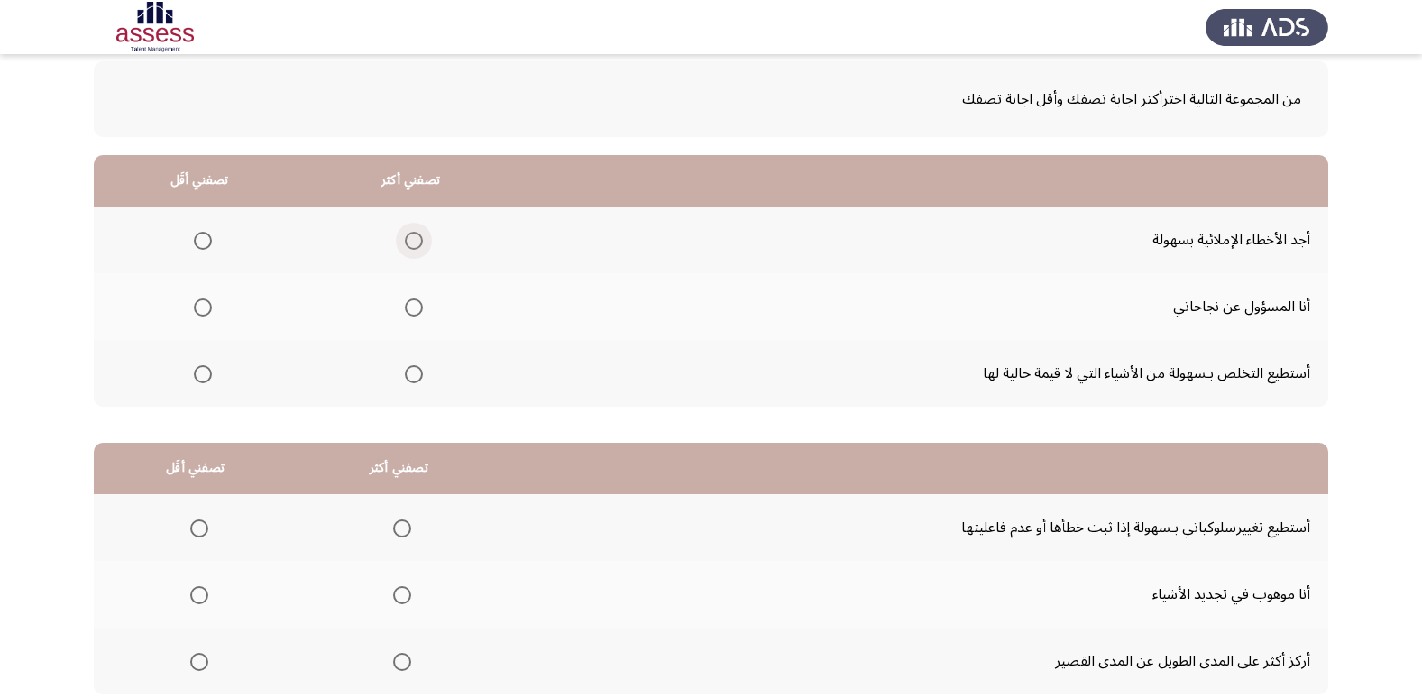
click at [416, 237] on span "Select an option" at bounding box center [414, 241] width 18 height 18
click at [416, 237] on input "Select an option" at bounding box center [414, 241] width 18 height 18
click at [195, 320] on mat-radio-group "Select an option" at bounding box center [199, 306] width 25 height 31
click at [197, 307] on span "Select an option" at bounding box center [203, 307] width 18 height 18
click at [197, 307] on input "Select an option" at bounding box center [203, 307] width 18 height 18
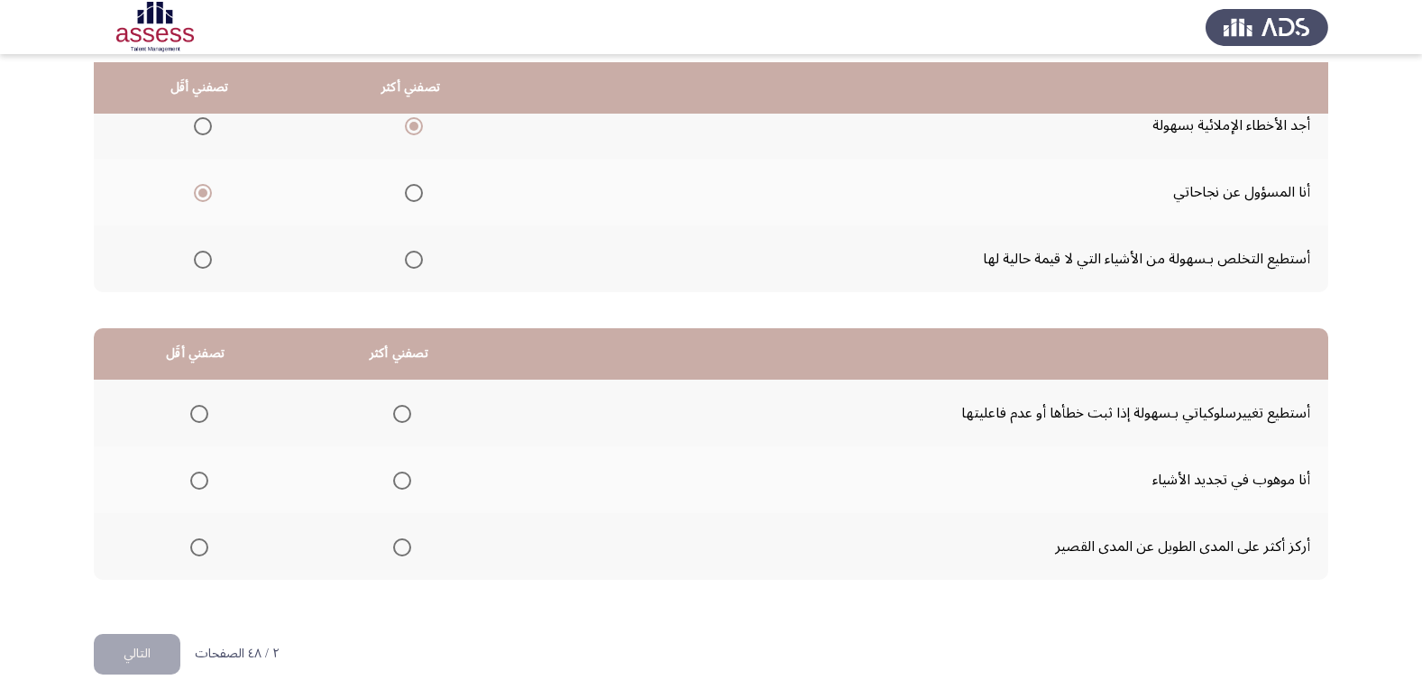
scroll to position [213, 0]
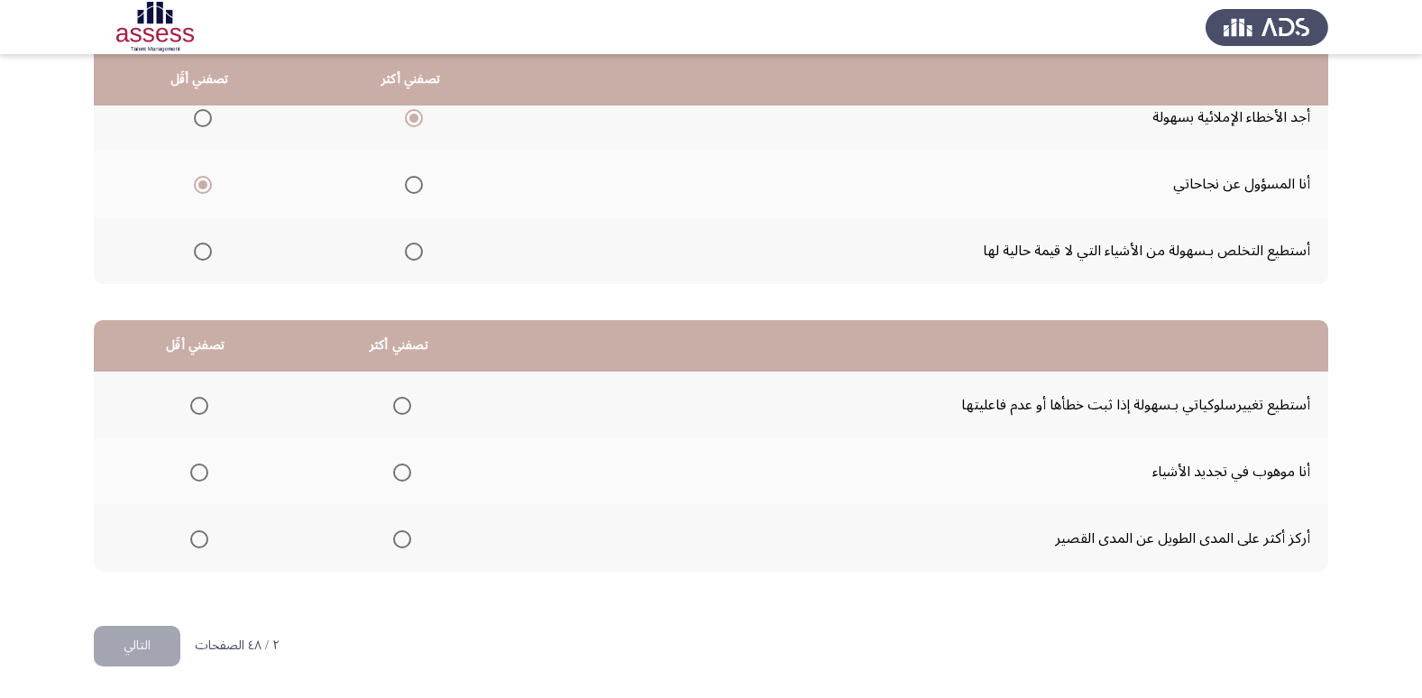
click at [393, 405] on span "Select an option" at bounding box center [402, 406] width 18 height 18
click at [393, 405] on input "Select an option" at bounding box center [402, 406] width 18 height 18
click at [200, 477] on span "Select an option" at bounding box center [199, 472] width 18 height 18
click at [200, 477] on input "Select an option" at bounding box center [199, 472] width 18 height 18
click at [160, 646] on button "التالي" at bounding box center [137, 646] width 87 height 41
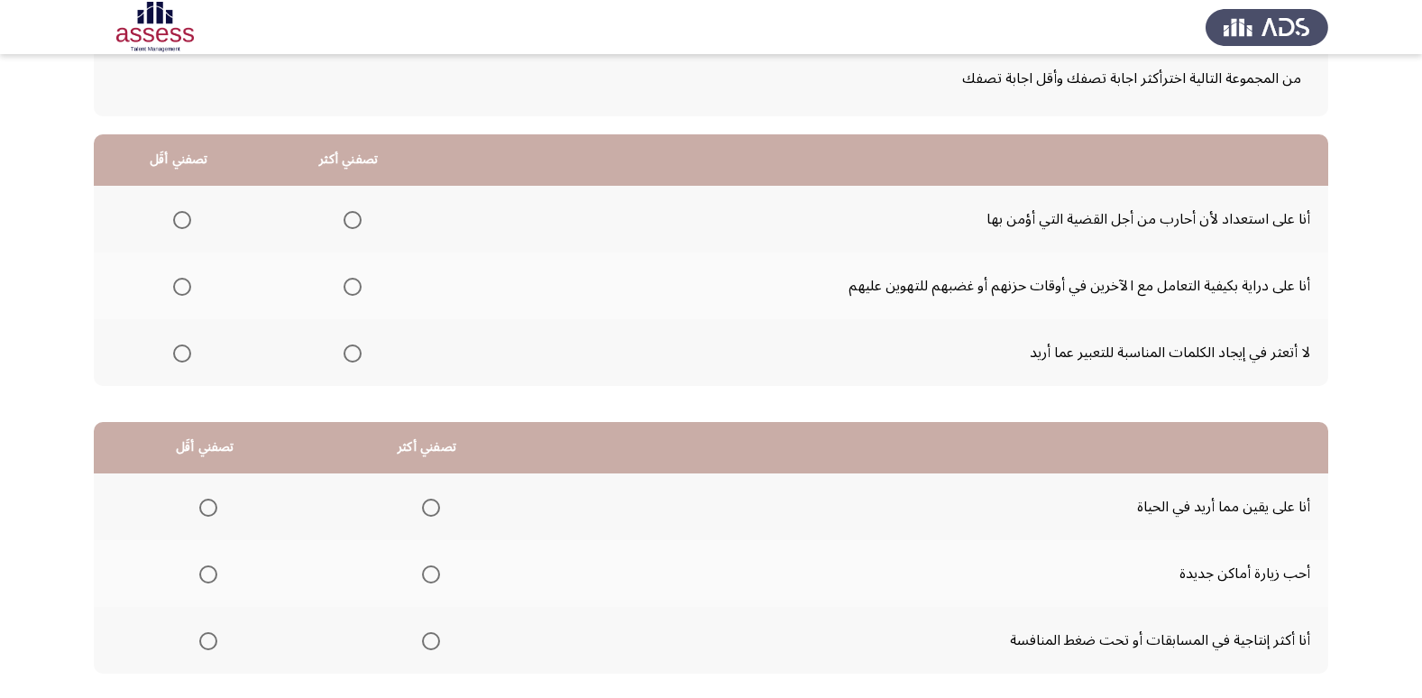
scroll to position [0, 0]
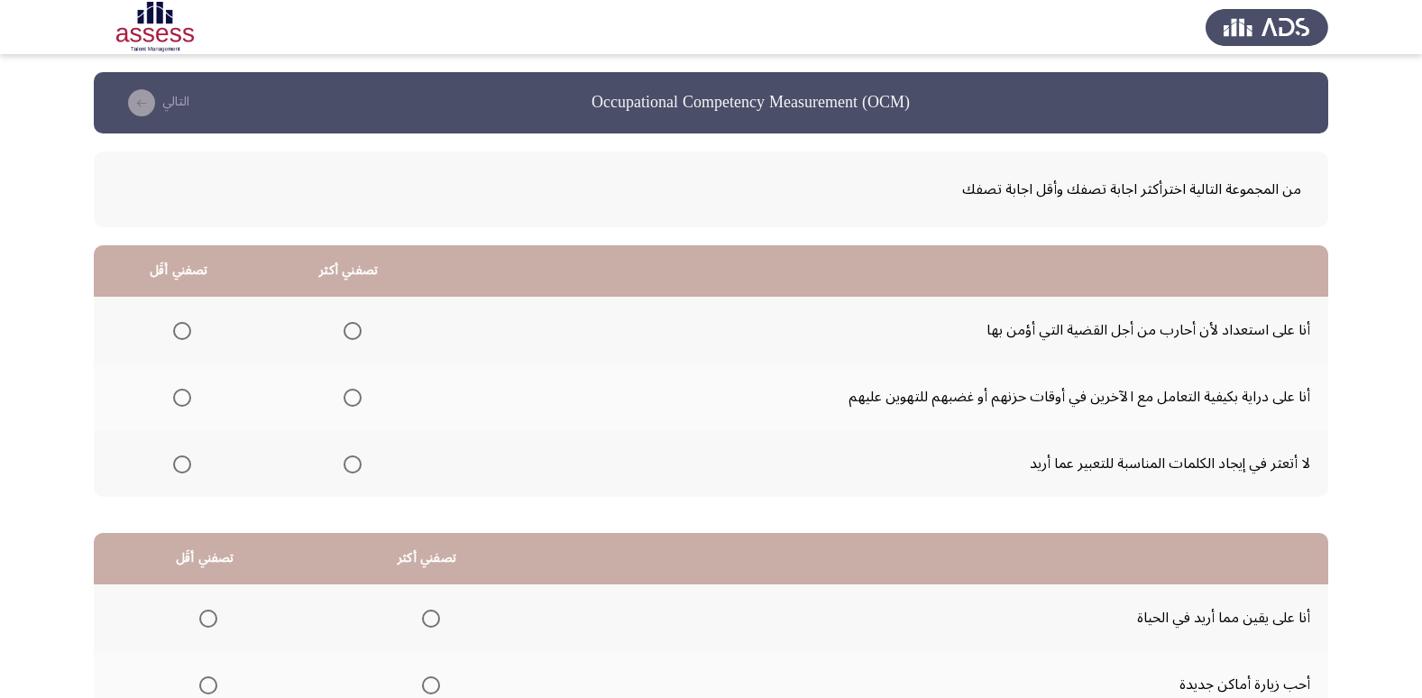
click at [344, 393] on span "Select an option" at bounding box center [353, 398] width 18 height 18
click at [344, 393] on input "Select an option" at bounding box center [353, 398] width 18 height 18
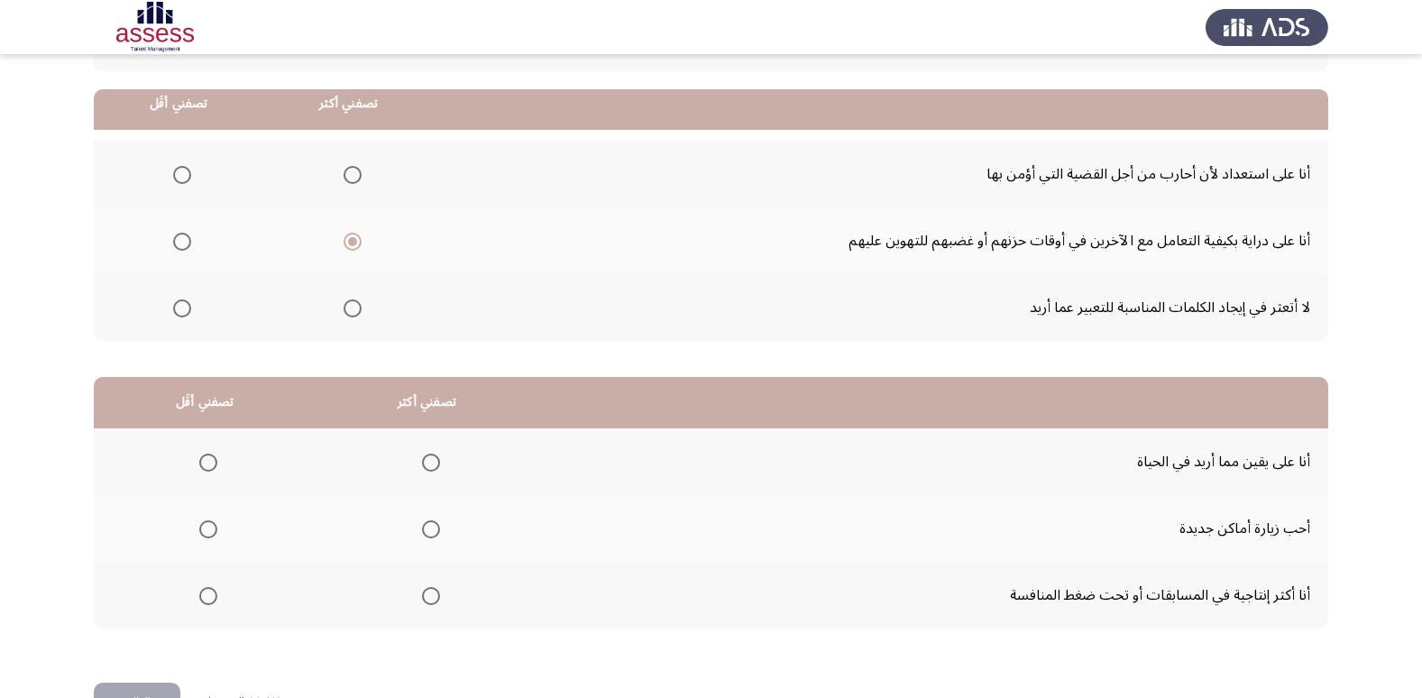
scroll to position [180, 0]
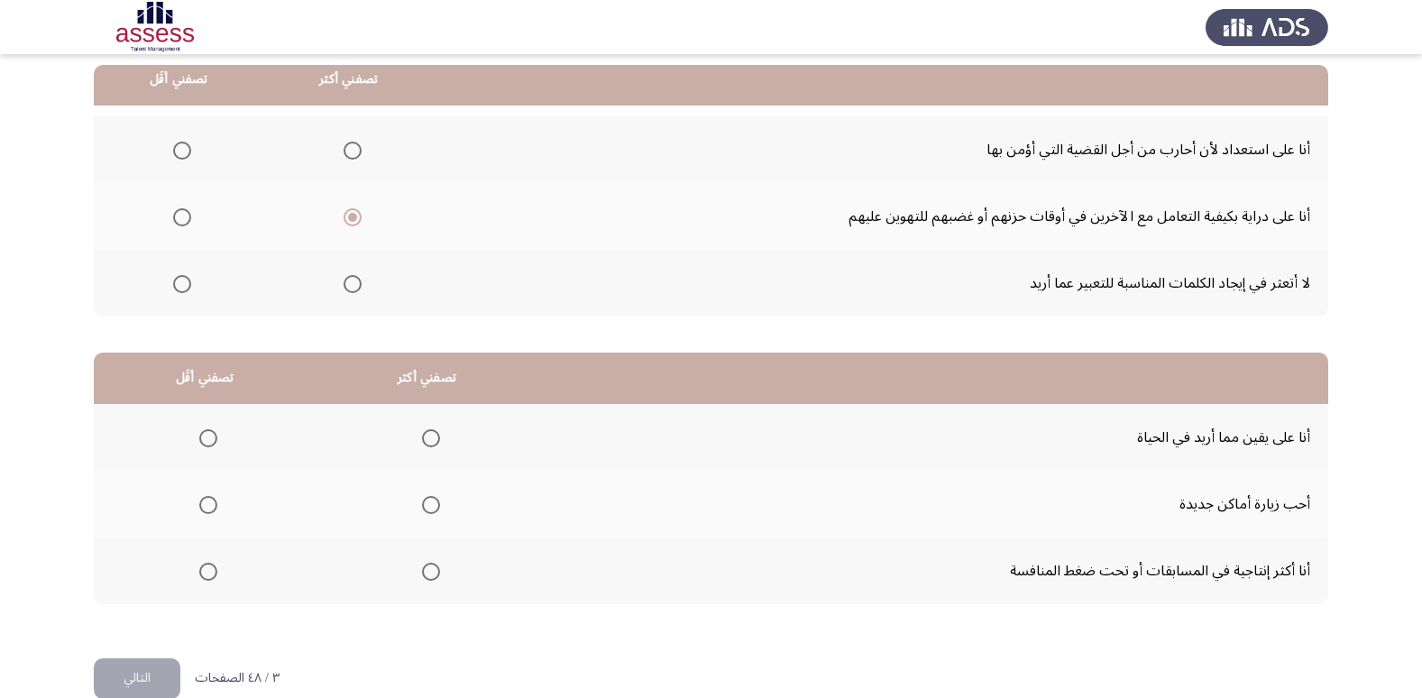
click at [187, 145] on span "Select an option" at bounding box center [182, 151] width 18 height 18
click at [187, 145] on input "Select an option" at bounding box center [182, 151] width 18 height 18
click at [422, 437] on span "Select an option" at bounding box center [431, 438] width 18 height 18
click at [422, 437] on input "Select an option" at bounding box center [431, 438] width 18 height 18
click at [208, 511] on span "Select an option" at bounding box center [208, 505] width 18 height 18
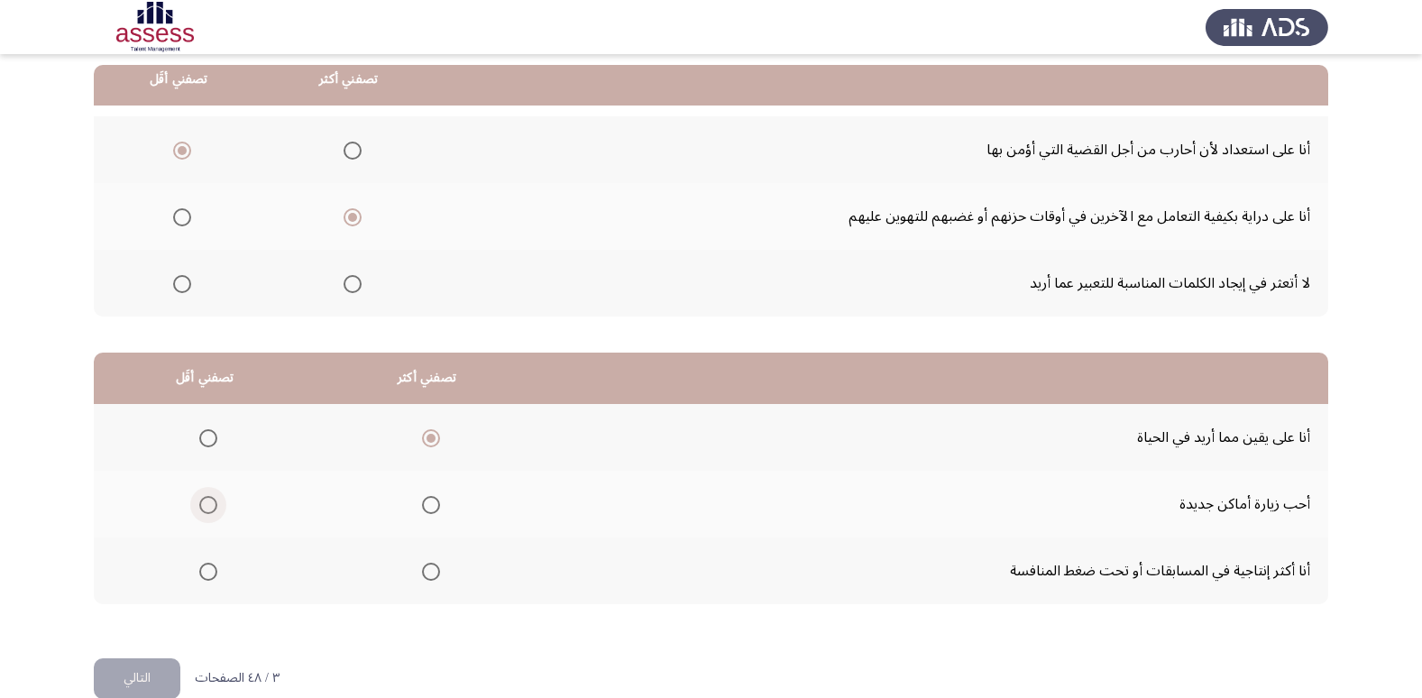
click at [208, 511] on input "Select an option" at bounding box center [208, 505] width 18 height 18
click at [152, 679] on button "التالي" at bounding box center [137, 678] width 87 height 41
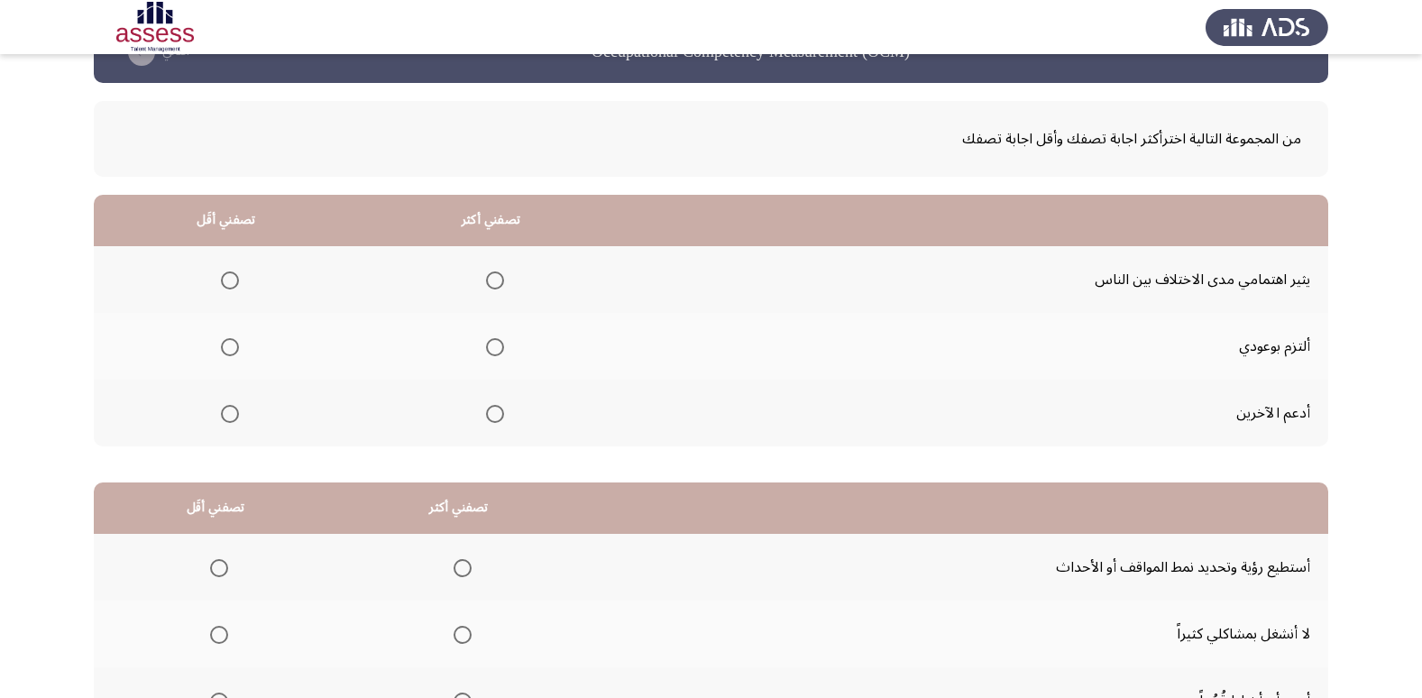
scroll to position [90, 0]
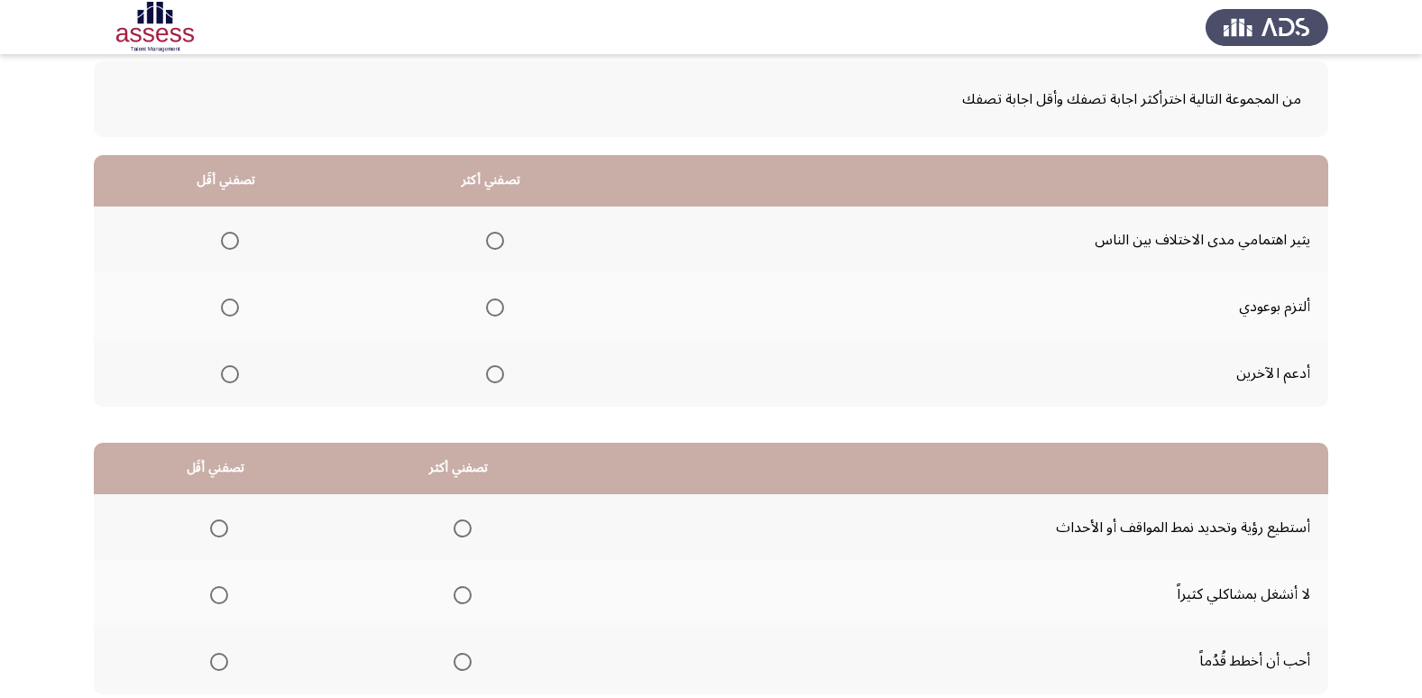
click at [491, 304] on span "Select an option" at bounding box center [495, 307] width 18 height 18
click at [491, 304] on input "Select an option" at bounding box center [495, 307] width 18 height 18
click at [240, 247] on th at bounding box center [226, 239] width 265 height 67
click at [227, 235] on span "Select an option" at bounding box center [230, 241] width 18 height 18
click at [227, 235] on input "Select an option" at bounding box center [230, 241] width 18 height 18
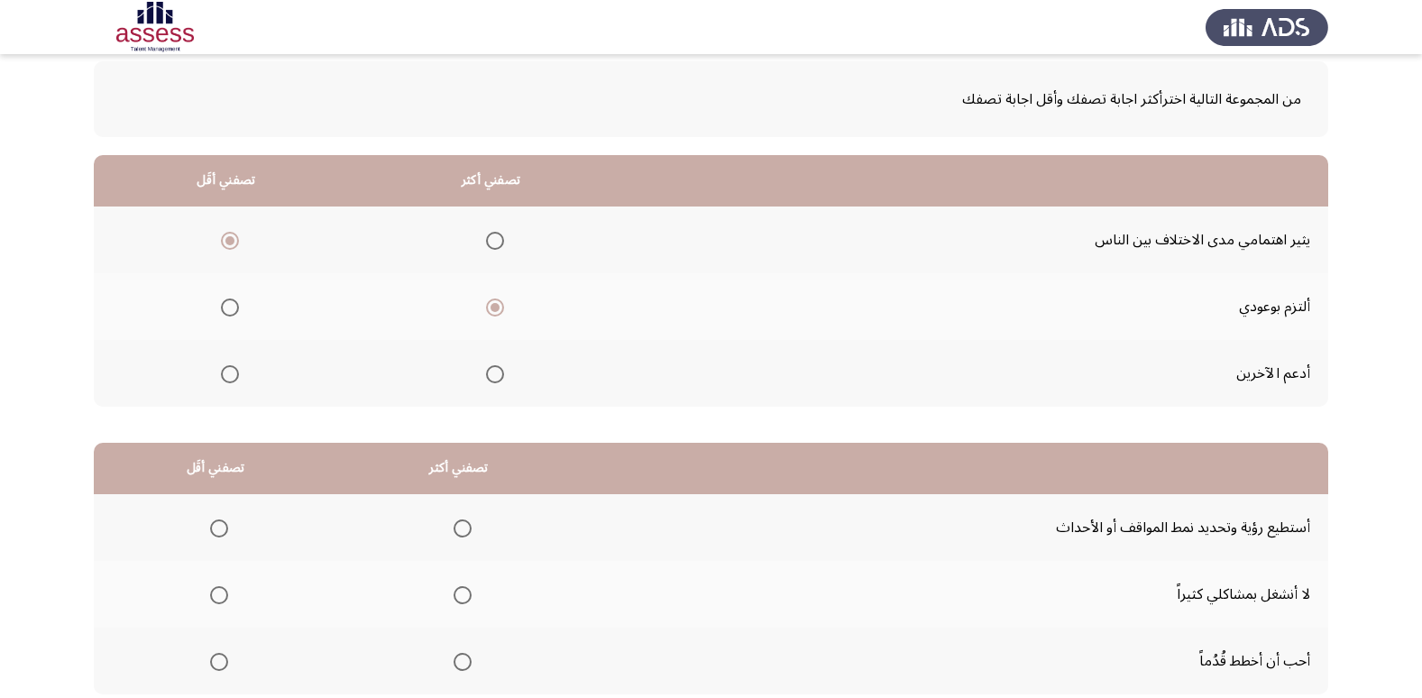
scroll to position [180, 0]
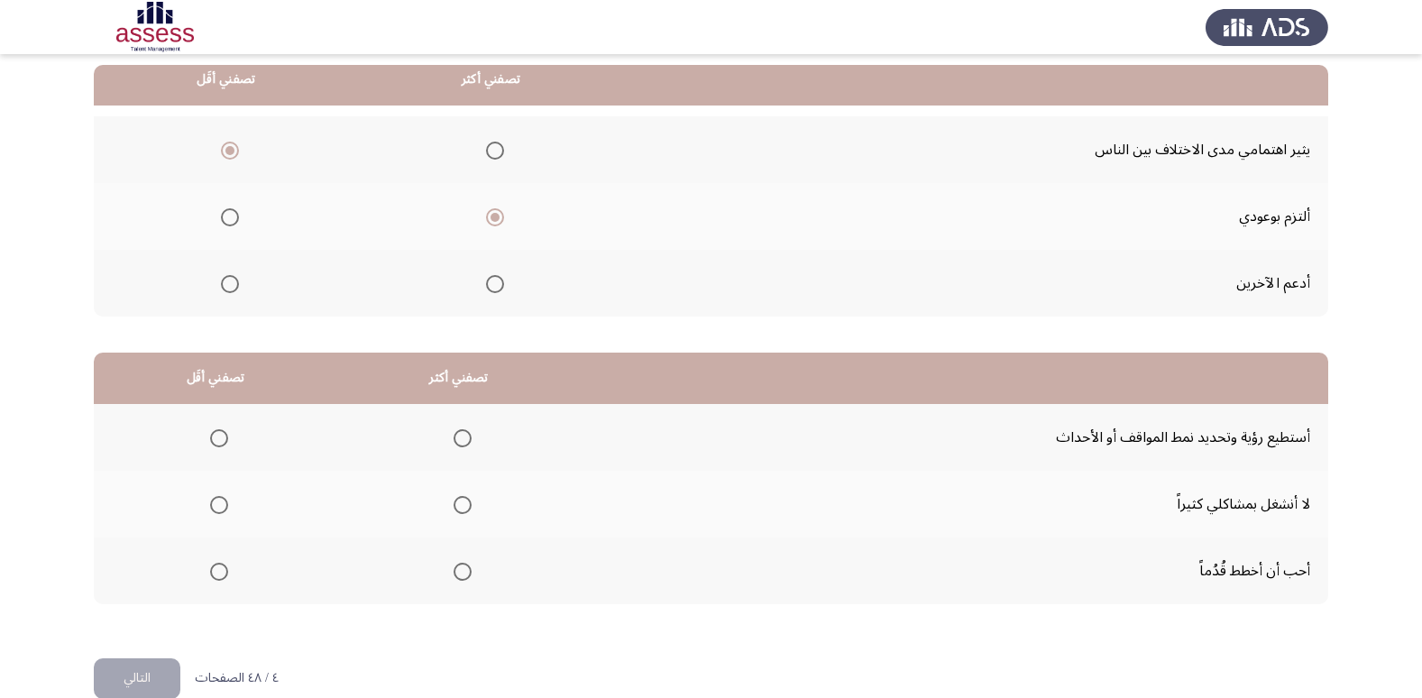
click at [454, 429] on span "Select an option" at bounding box center [463, 438] width 18 height 18
click at [454, 429] on input "Select an option" at bounding box center [463, 438] width 18 height 18
click at [220, 501] on span "Select an option" at bounding box center [219, 505] width 18 height 18
click at [220, 501] on input "Select an option" at bounding box center [219, 505] width 18 height 18
click at [149, 683] on button "التالي" at bounding box center [137, 678] width 87 height 41
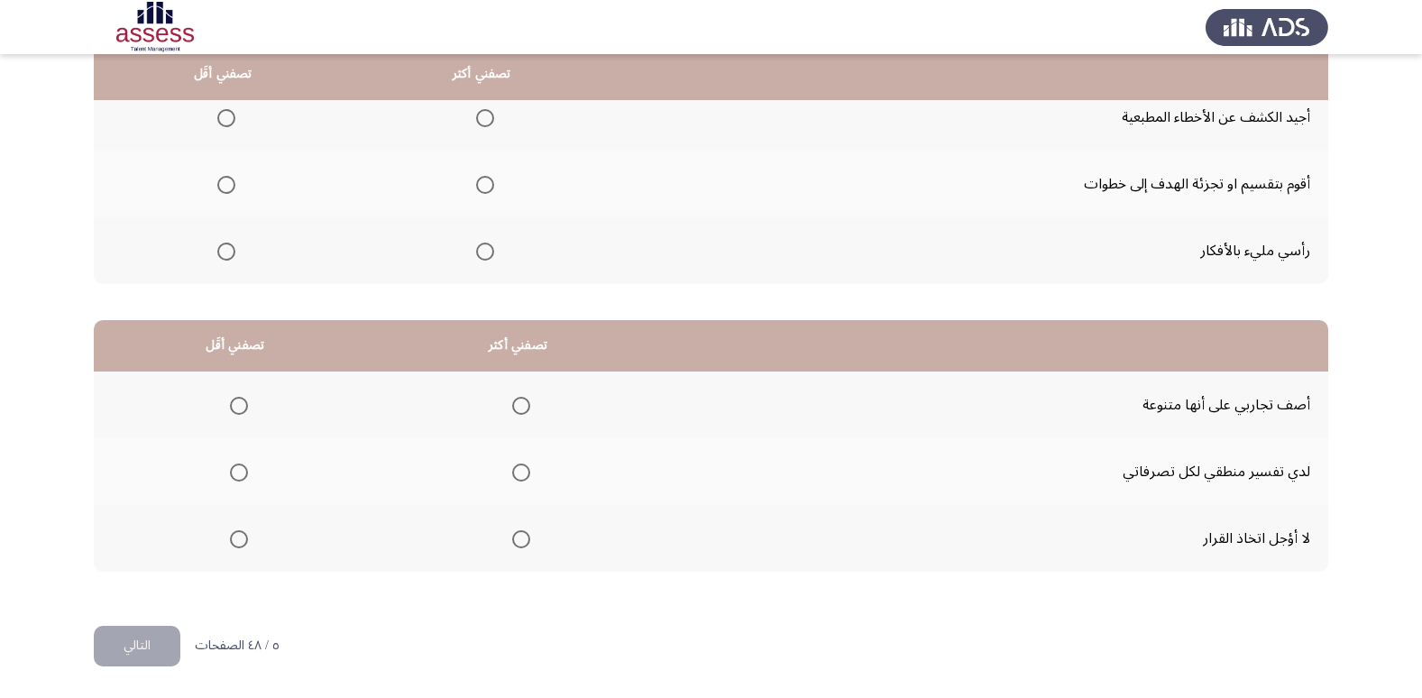
scroll to position [123, 0]
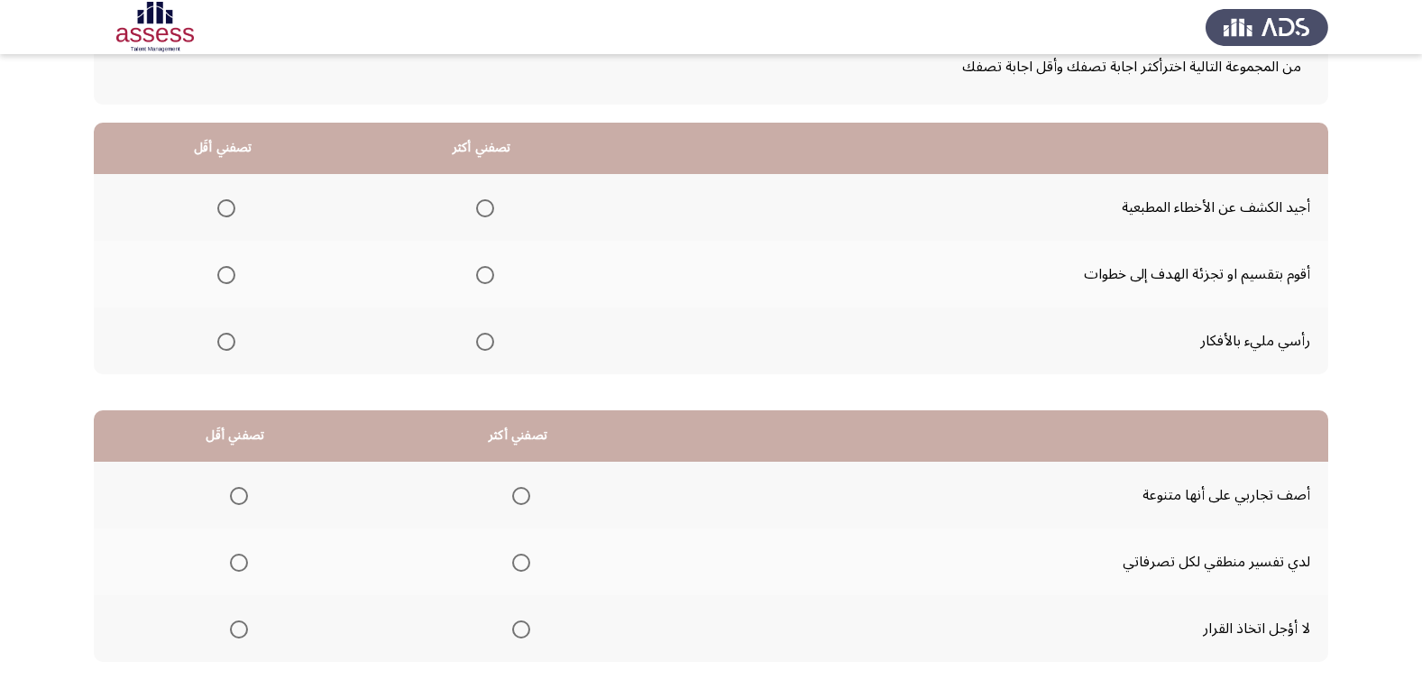
click at [483, 345] on span "Select an option" at bounding box center [485, 342] width 18 height 18
click at [483, 345] on input "Select an option" at bounding box center [485, 342] width 18 height 18
click at [476, 279] on span "Select an option" at bounding box center [485, 275] width 18 height 18
click at [476, 279] on input "Select an option" at bounding box center [485, 275] width 18 height 18
click at [476, 347] on span "Select an option" at bounding box center [485, 342] width 18 height 18
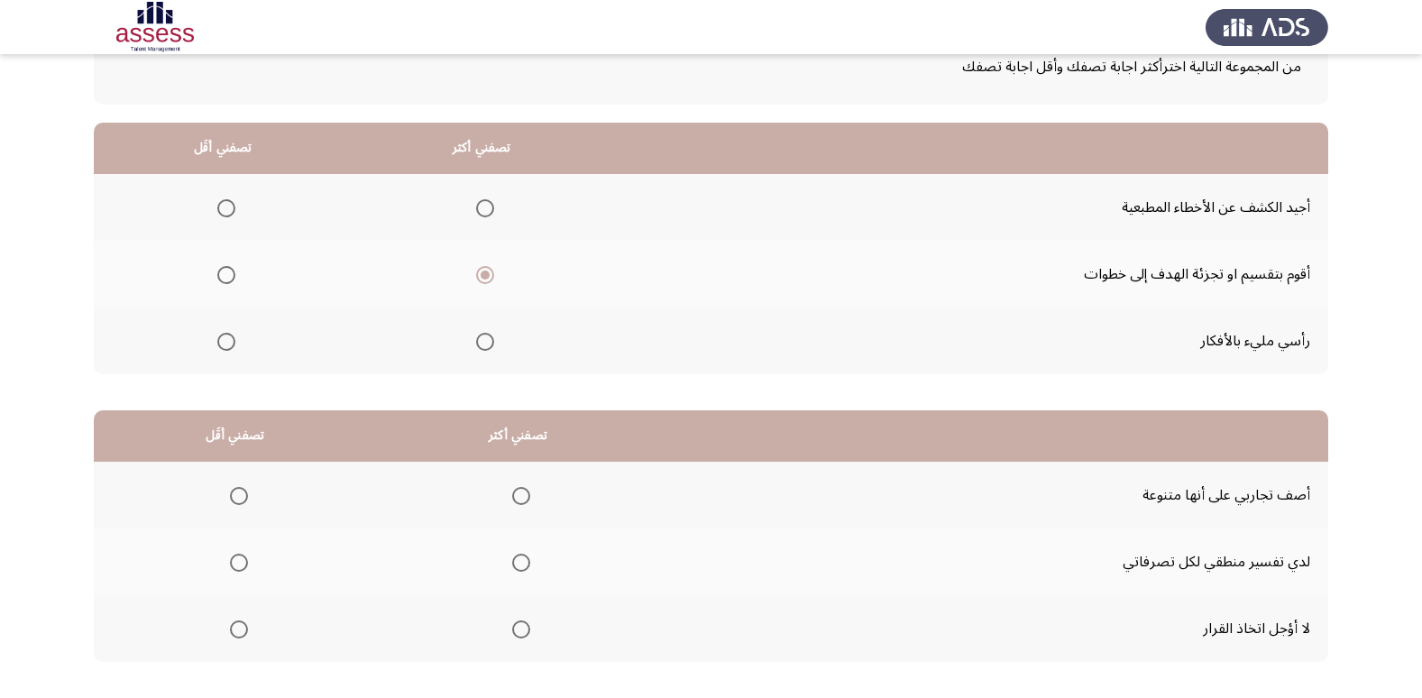
click at [476, 347] on input "Select an option" at bounding box center [485, 342] width 18 height 18
click at [217, 272] on span "Select an option" at bounding box center [226, 275] width 18 height 18
click at [217, 272] on input "Select an option" at bounding box center [226, 275] width 18 height 18
click at [217, 206] on span "Select an option" at bounding box center [226, 208] width 18 height 18
click at [217, 206] on input "Select an option" at bounding box center [226, 208] width 18 height 18
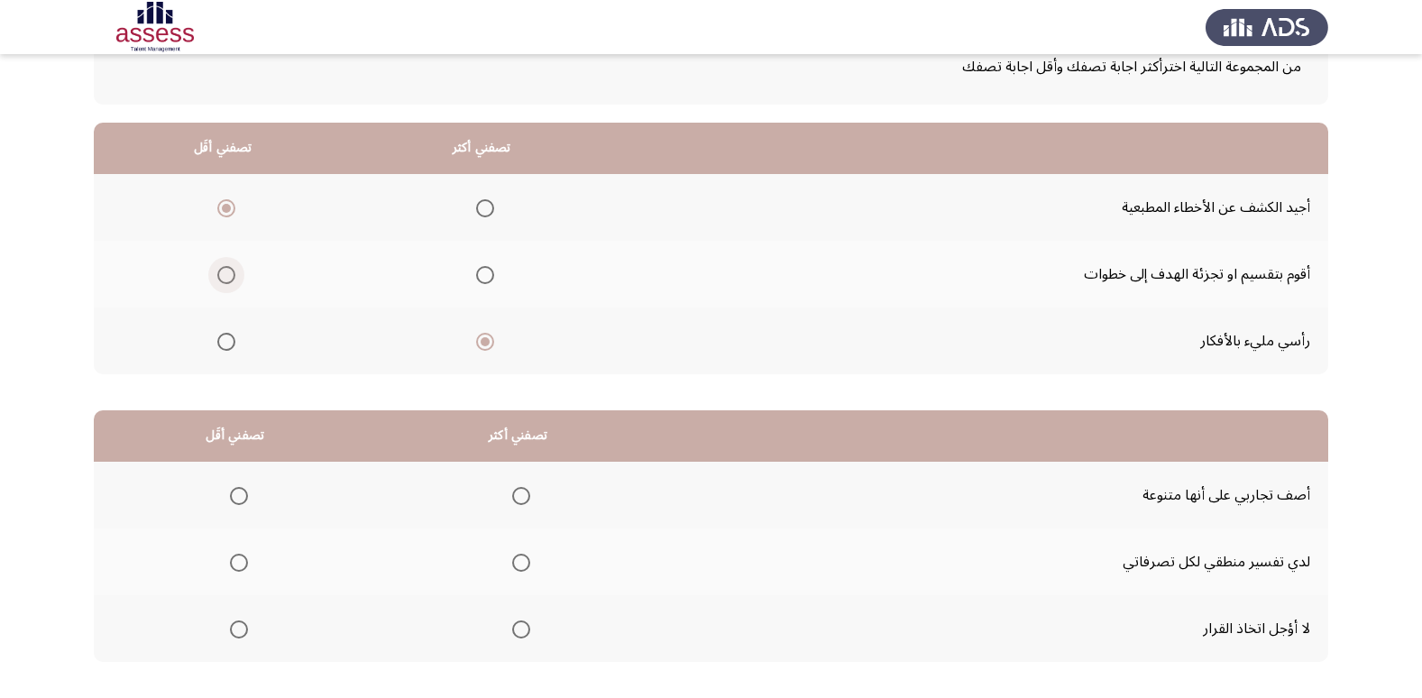
click at [215, 276] on label "Select an option" at bounding box center [222, 275] width 25 height 18
click at [217, 276] on input "Select an option" at bounding box center [226, 275] width 18 height 18
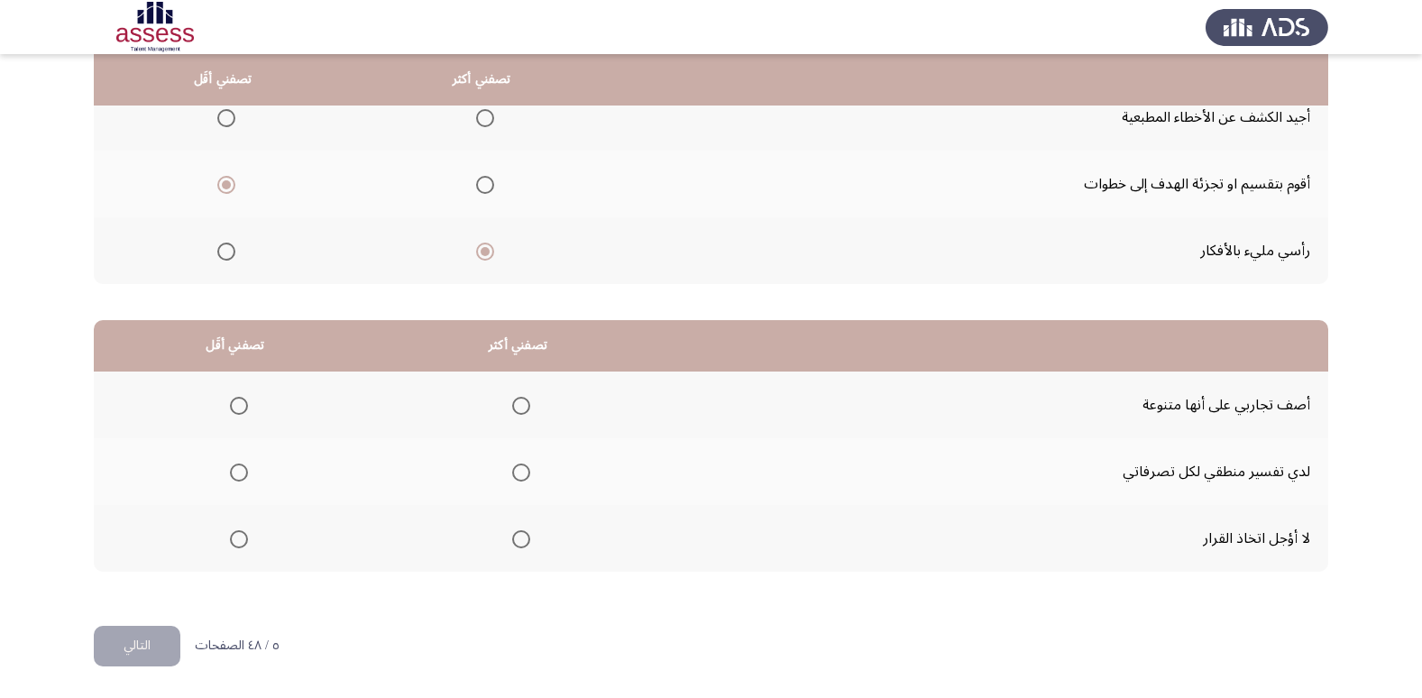
click at [520, 479] on span "Select an option" at bounding box center [521, 472] width 18 height 18
click at [520, 479] on input "Select an option" at bounding box center [521, 472] width 18 height 18
click at [236, 403] on span "Select an option" at bounding box center [239, 406] width 18 height 18
click at [236, 403] on input "Select an option" at bounding box center [239, 406] width 18 height 18
click at [166, 647] on button "التالي" at bounding box center [137, 646] width 87 height 41
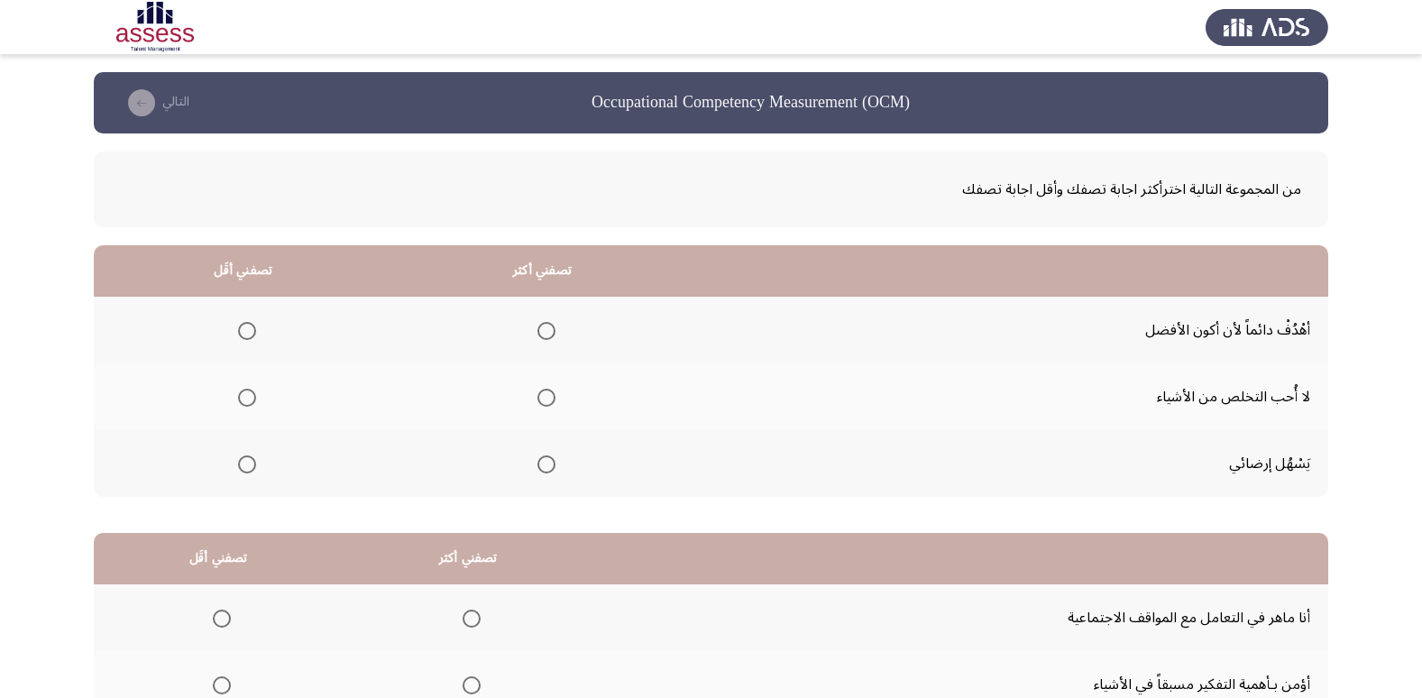
scroll to position [90, 0]
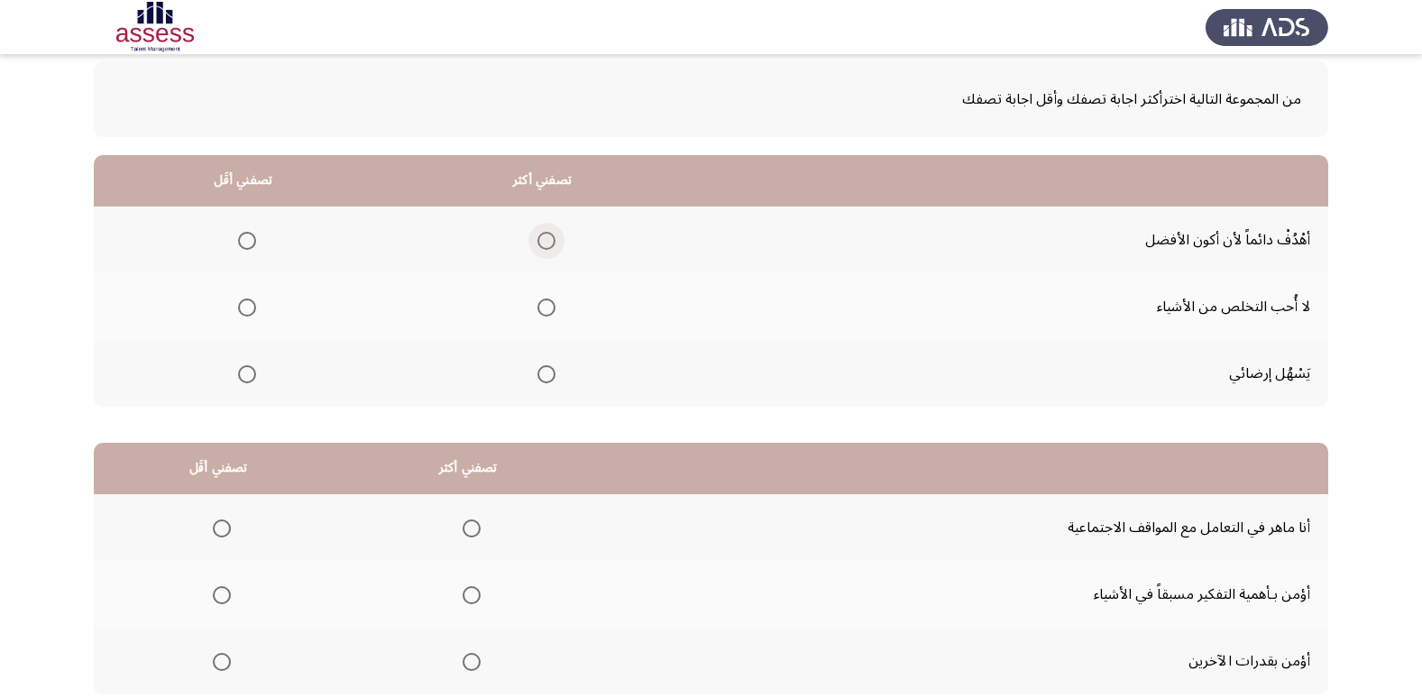
click at [547, 246] on span "Select an option" at bounding box center [546, 241] width 18 height 18
click at [547, 246] on input "Select an option" at bounding box center [546, 241] width 18 height 18
click at [238, 315] on span "Select an option" at bounding box center [247, 307] width 18 height 18
click at [238, 315] on input "Select an option" at bounding box center [247, 307] width 18 height 18
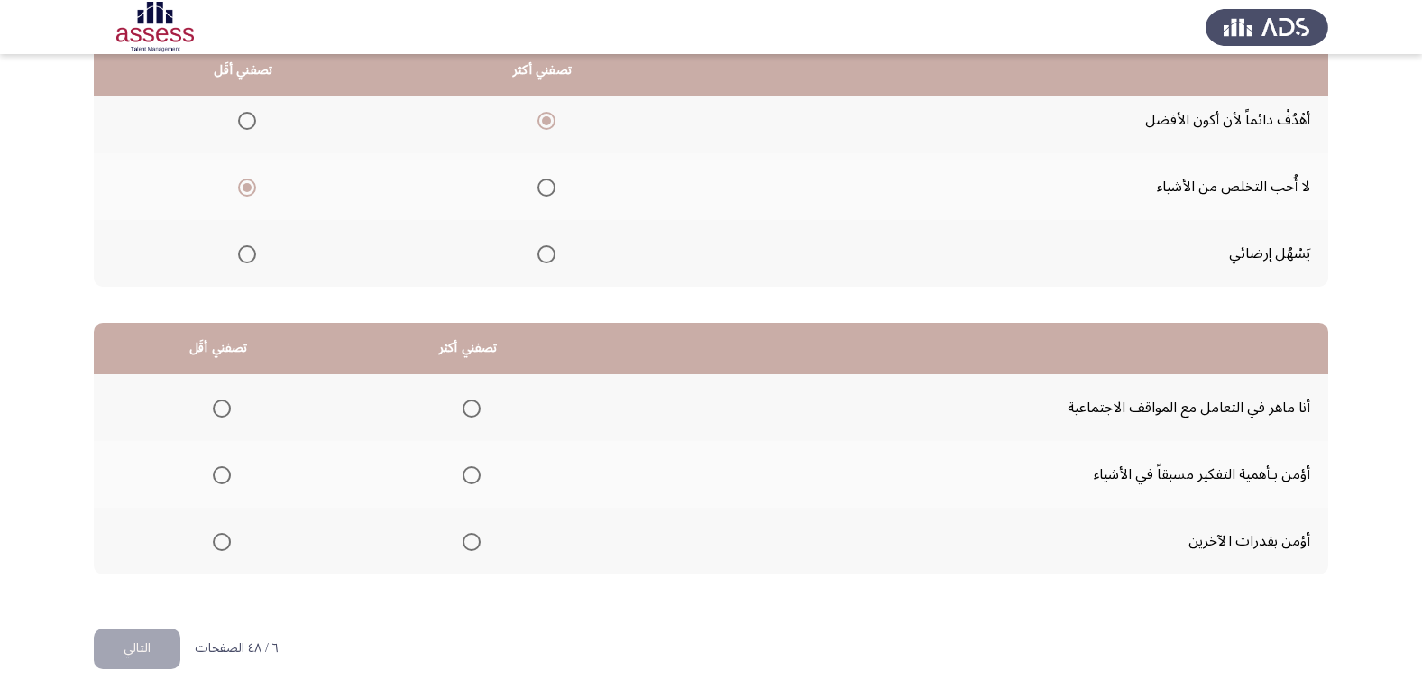
scroll to position [213, 0]
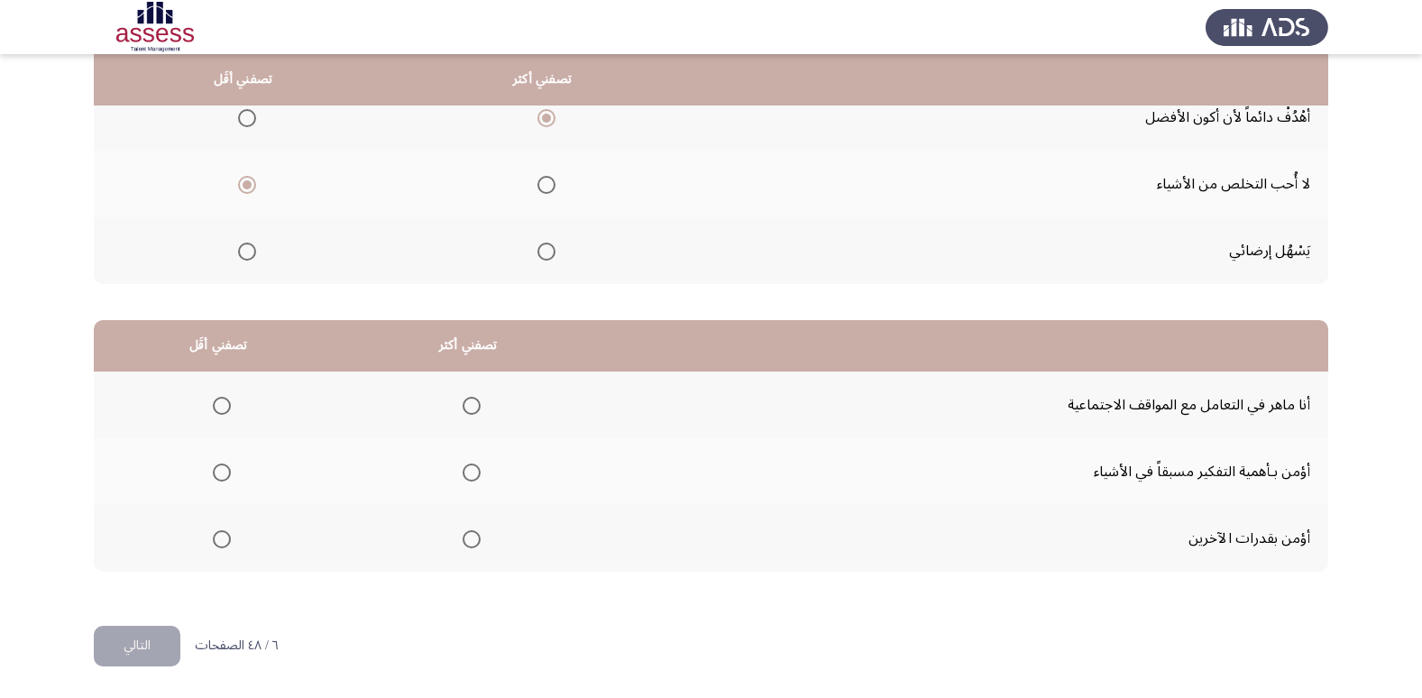
click at [455, 408] on label "Select an option" at bounding box center [467, 406] width 25 height 18
click at [463, 408] on input "Select an option" at bounding box center [472, 406] width 18 height 18
click at [213, 469] on span "Select an option" at bounding box center [222, 472] width 18 height 18
click at [213, 469] on input "Select an option" at bounding box center [222, 472] width 18 height 18
click at [156, 647] on button "التالي" at bounding box center [137, 646] width 87 height 41
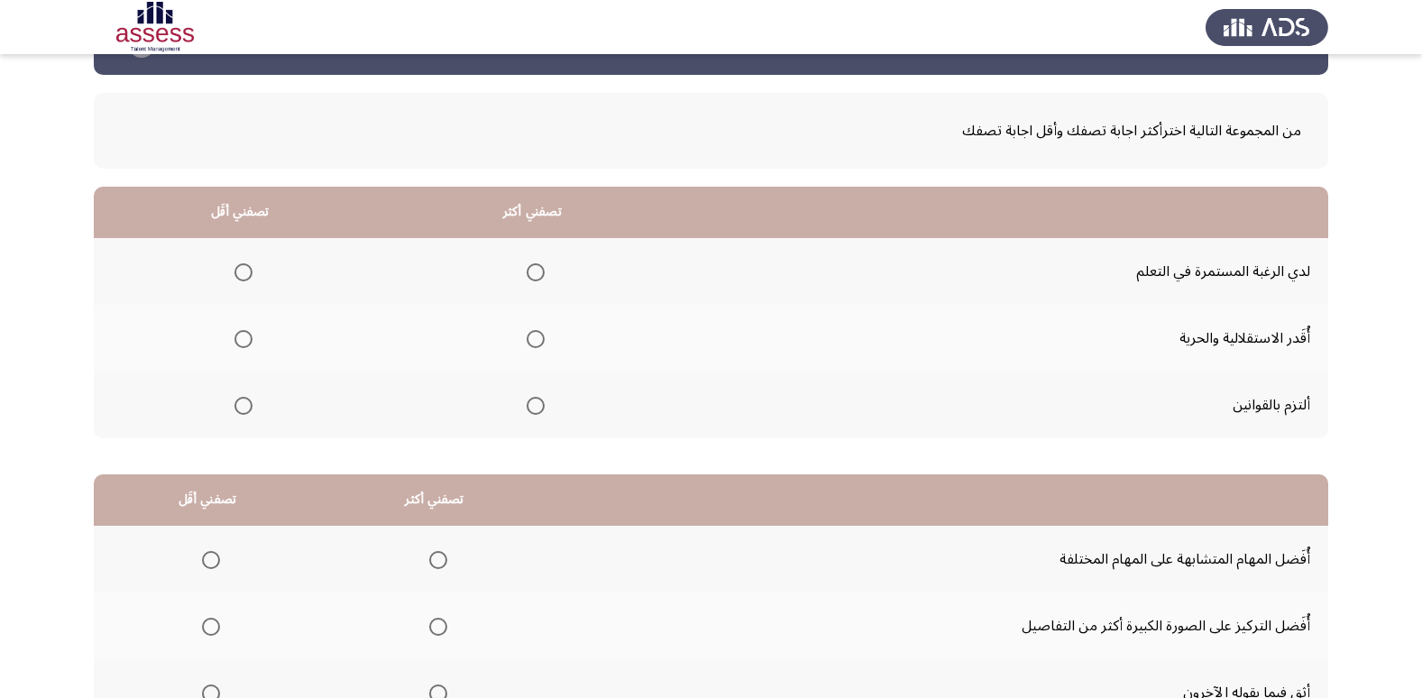
scroll to position [90, 0]
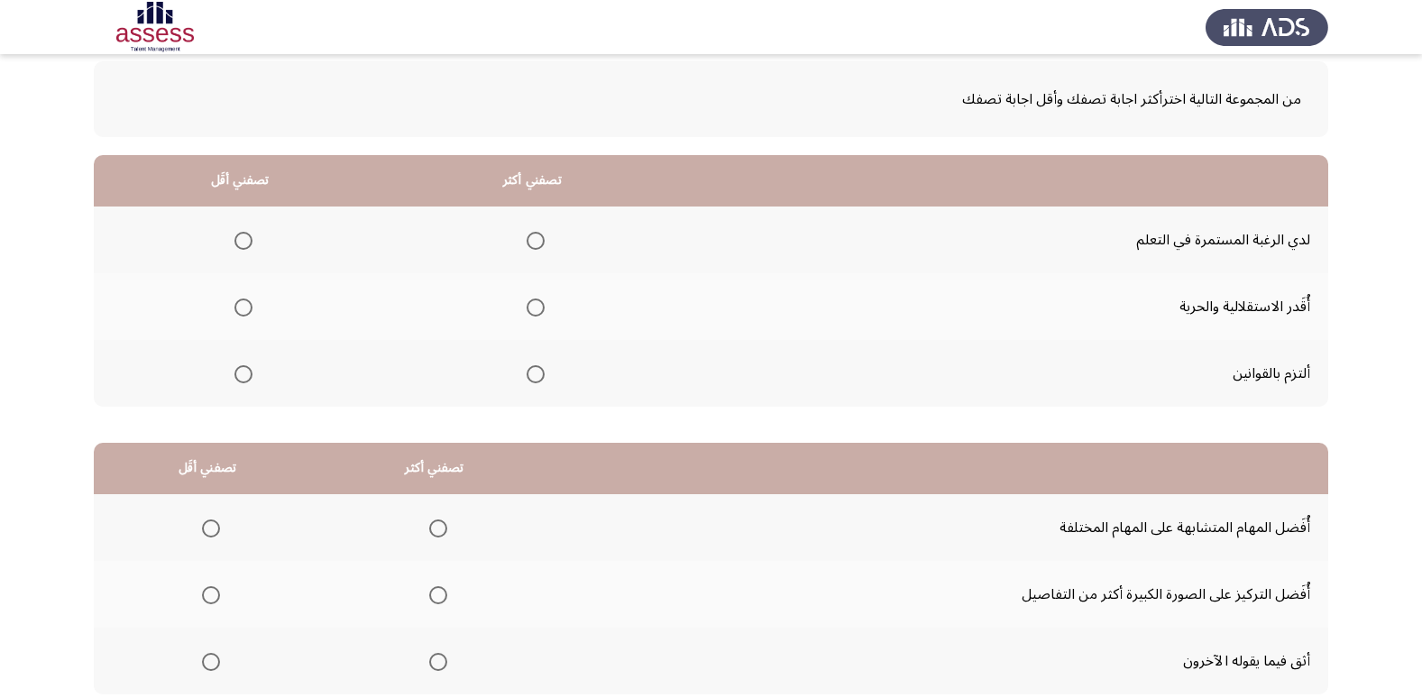
click at [531, 375] on span "Select an option" at bounding box center [536, 374] width 18 height 18
click at [531, 375] on input "Select an option" at bounding box center [536, 374] width 18 height 18
click at [229, 314] on label "Select an option" at bounding box center [239, 307] width 25 height 18
click at [234, 314] on input "Select an option" at bounding box center [243, 307] width 18 height 18
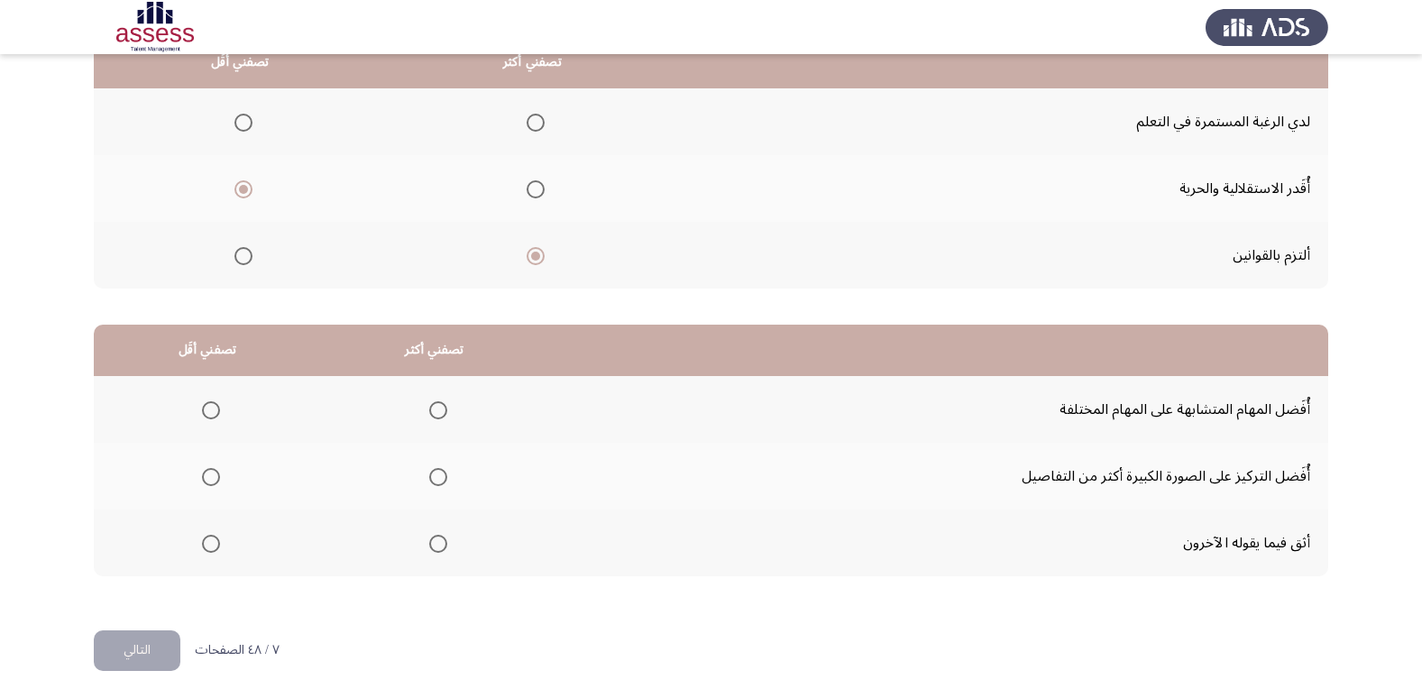
scroll to position [213, 0]
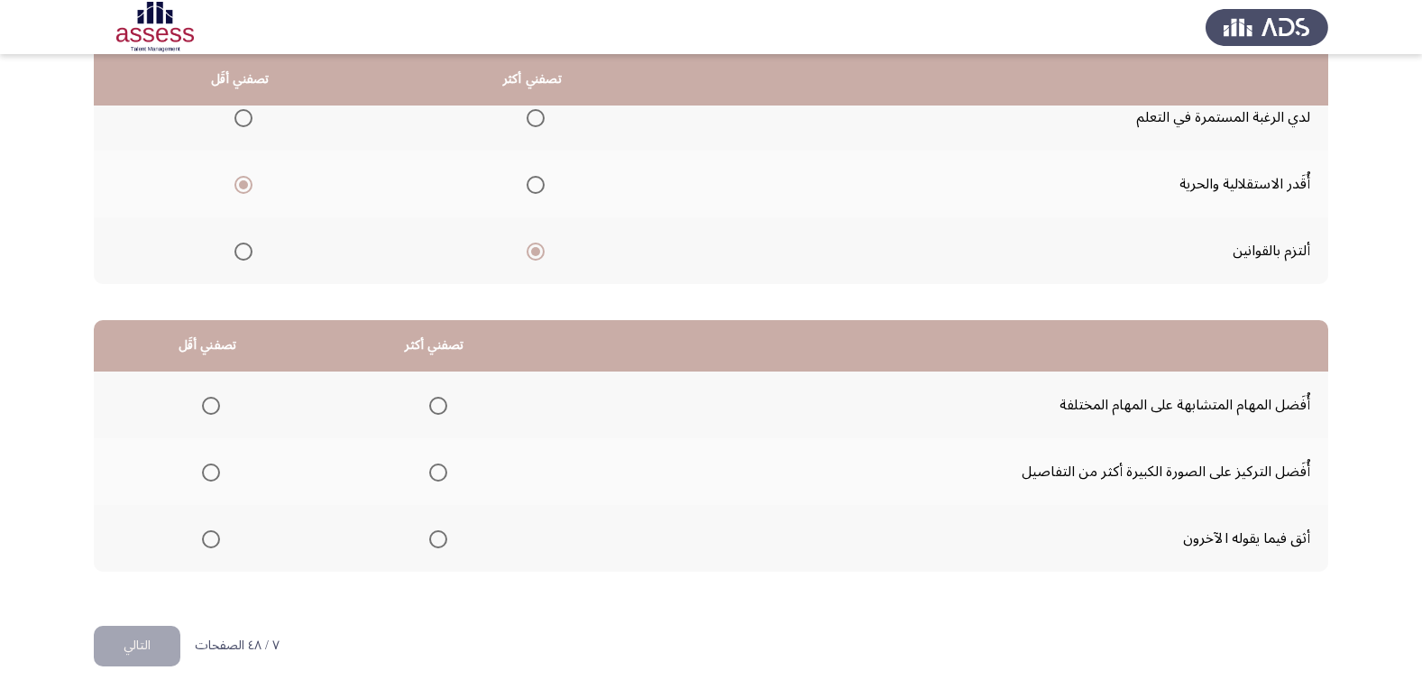
click at [439, 471] on span "Select an option" at bounding box center [438, 472] width 18 height 18
click at [439, 471] on input "Select an option" at bounding box center [438, 472] width 18 height 18
click at [209, 540] on span "Select an option" at bounding box center [211, 539] width 18 height 18
click at [209, 540] on input "Select an option" at bounding box center [211, 539] width 18 height 18
click at [154, 626] on button "التالي" at bounding box center [137, 646] width 87 height 41
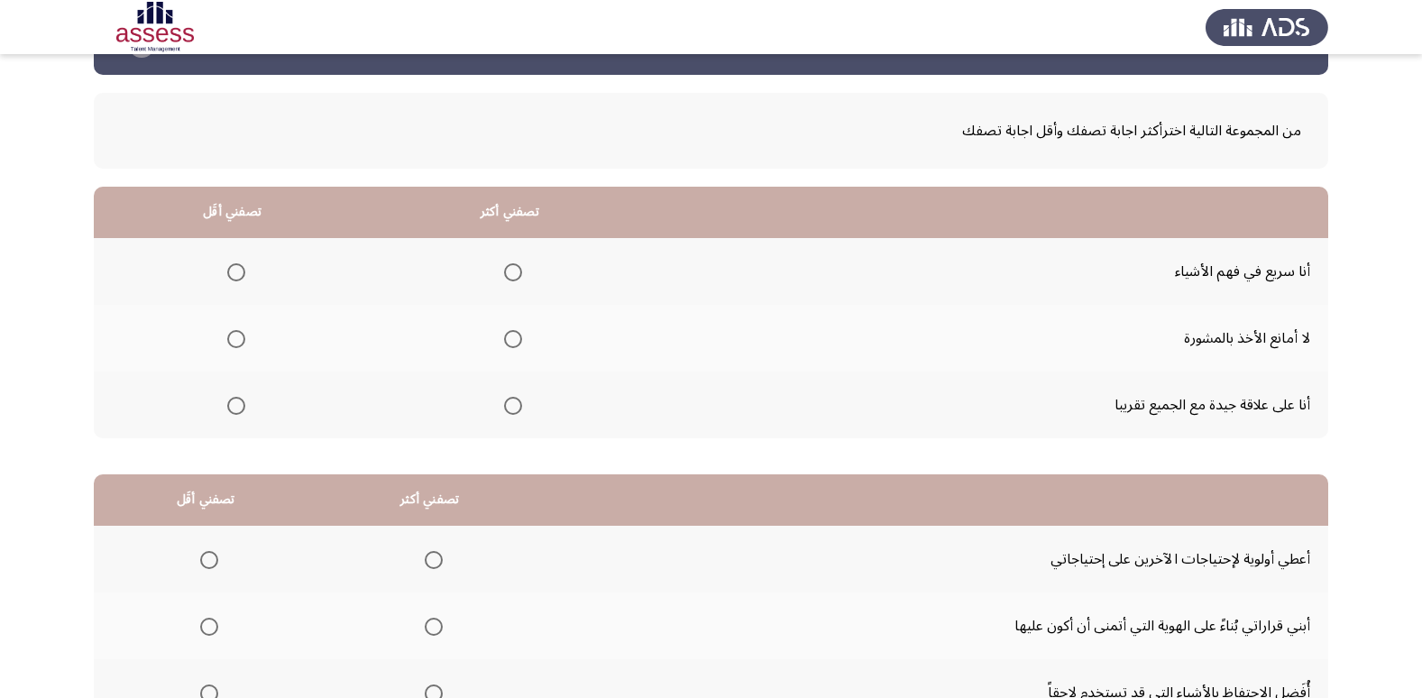
scroll to position [90, 0]
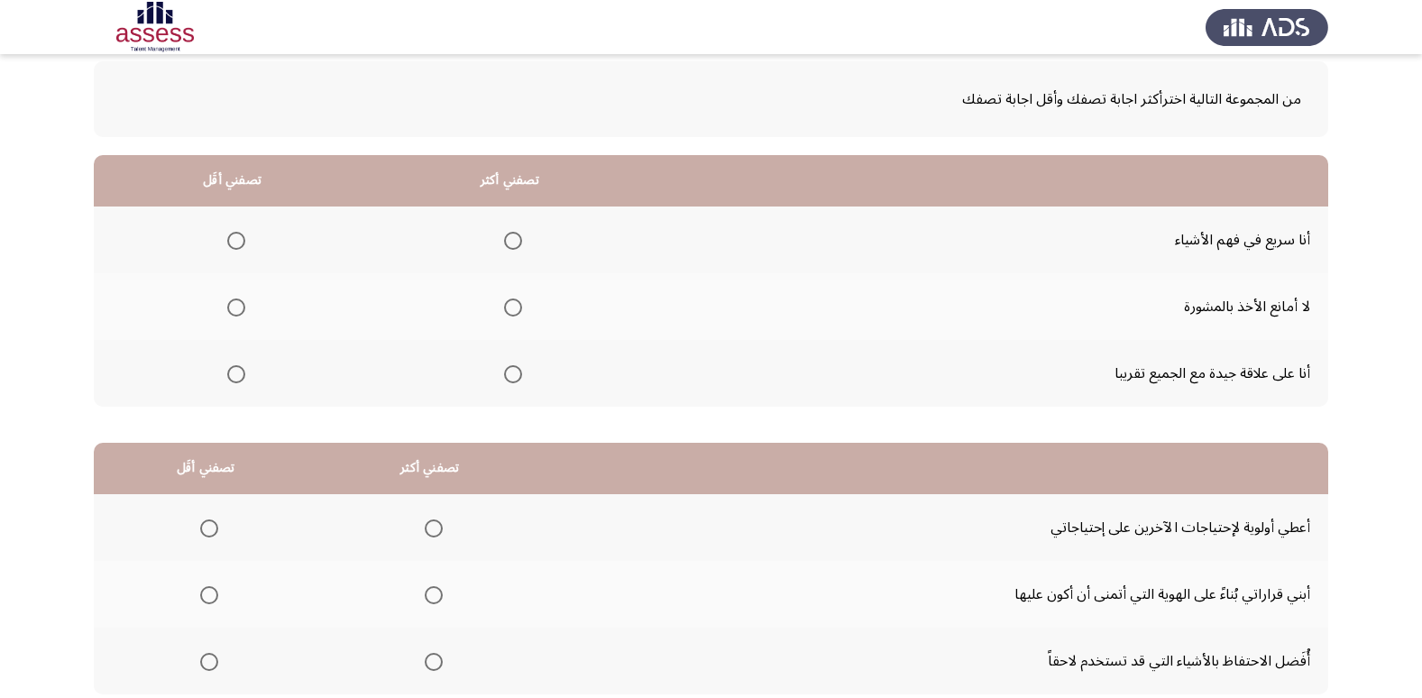
click at [504, 238] on span "Select an option" at bounding box center [513, 241] width 18 height 18
click at [504, 238] on input "Select an option" at bounding box center [513, 241] width 18 height 18
click at [236, 379] on span "Select an option" at bounding box center [236, 374] width 18 height 18
click at [236, 379] on input "Select an option" at bounding box center [236, 374] width 18 height 18
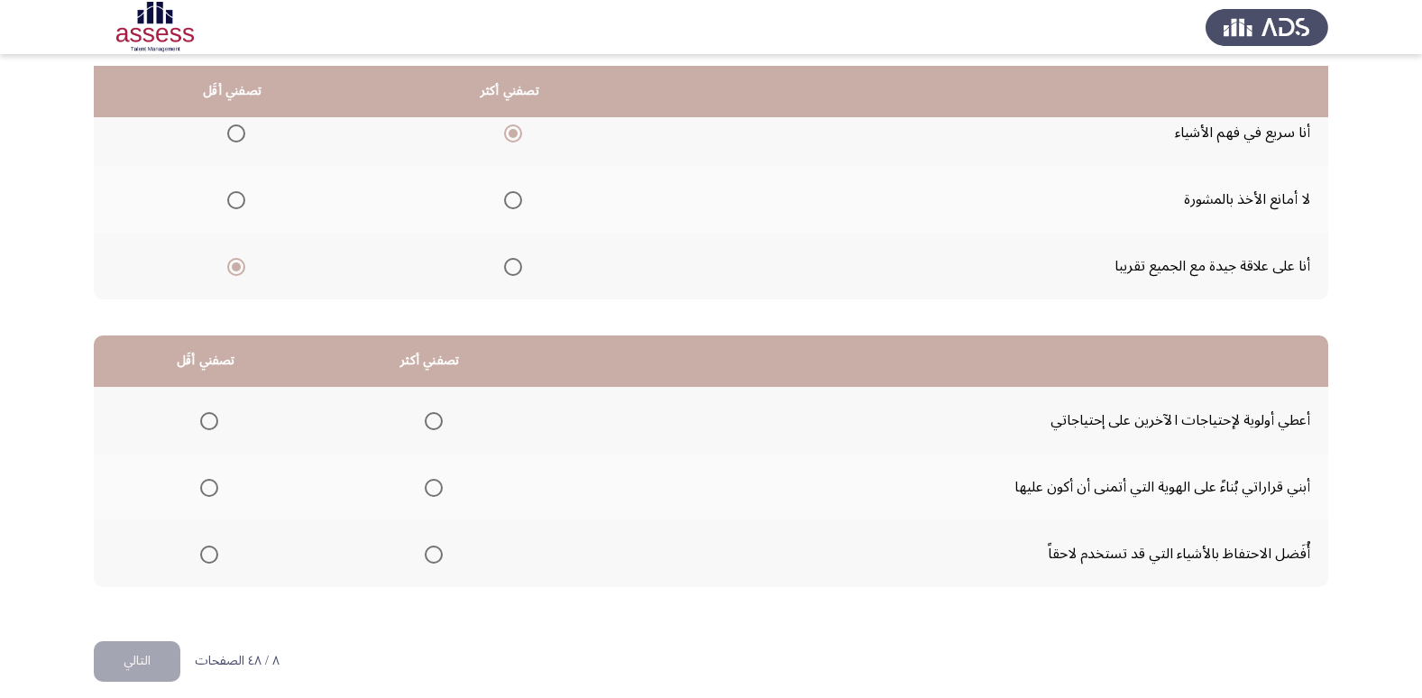
scroll to position [213, 0]
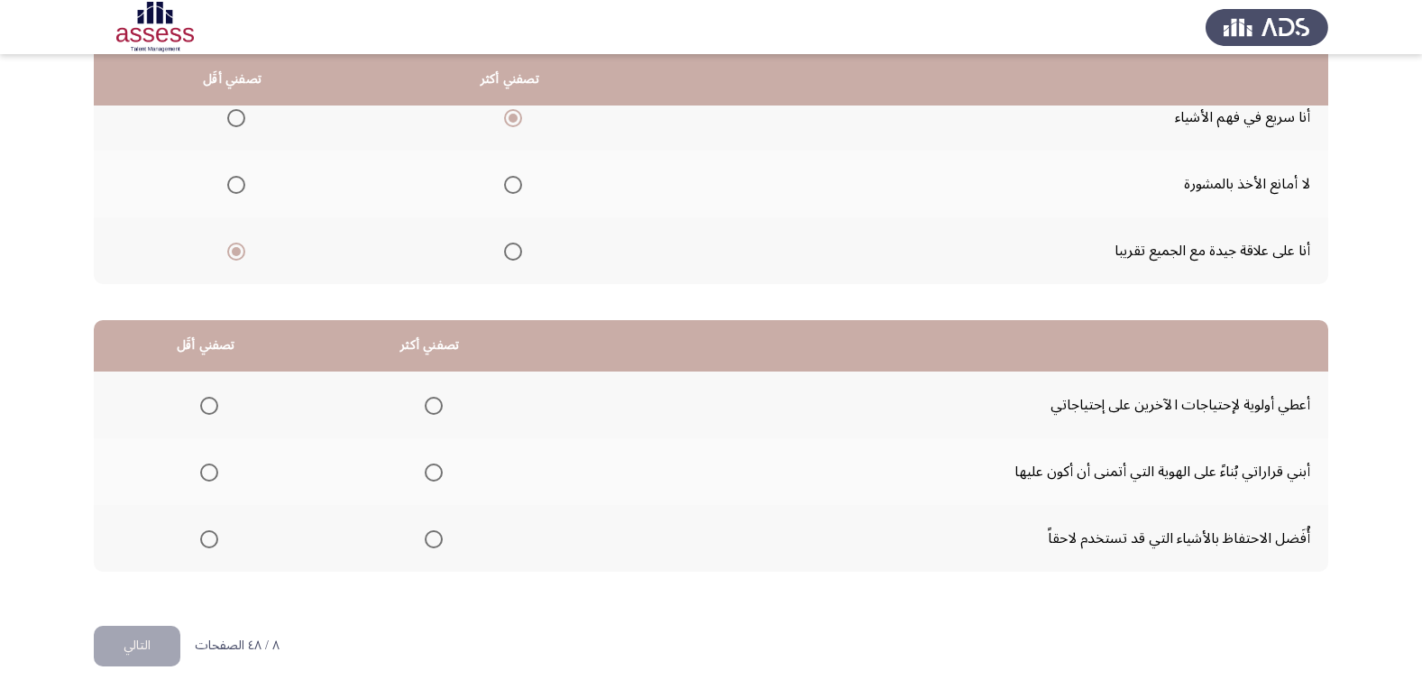
click at [421, 409] on label "Select an option" at bounding box center [429, 406] width 25 height 18
click at [425, 409] on input "Select an option" at bounding box center [434, 406] width 18 height 18
drag, startPoint x: 168, startPoint y: 555, endPoint x: 189, endPoint y: 549, distance: 22.5
click at [172, 555] on th at bounding box center [206, 538] width 224 height 67
click at [200, 541] on span "Select an option" at bounding box center [209, 539] width 18 height 18
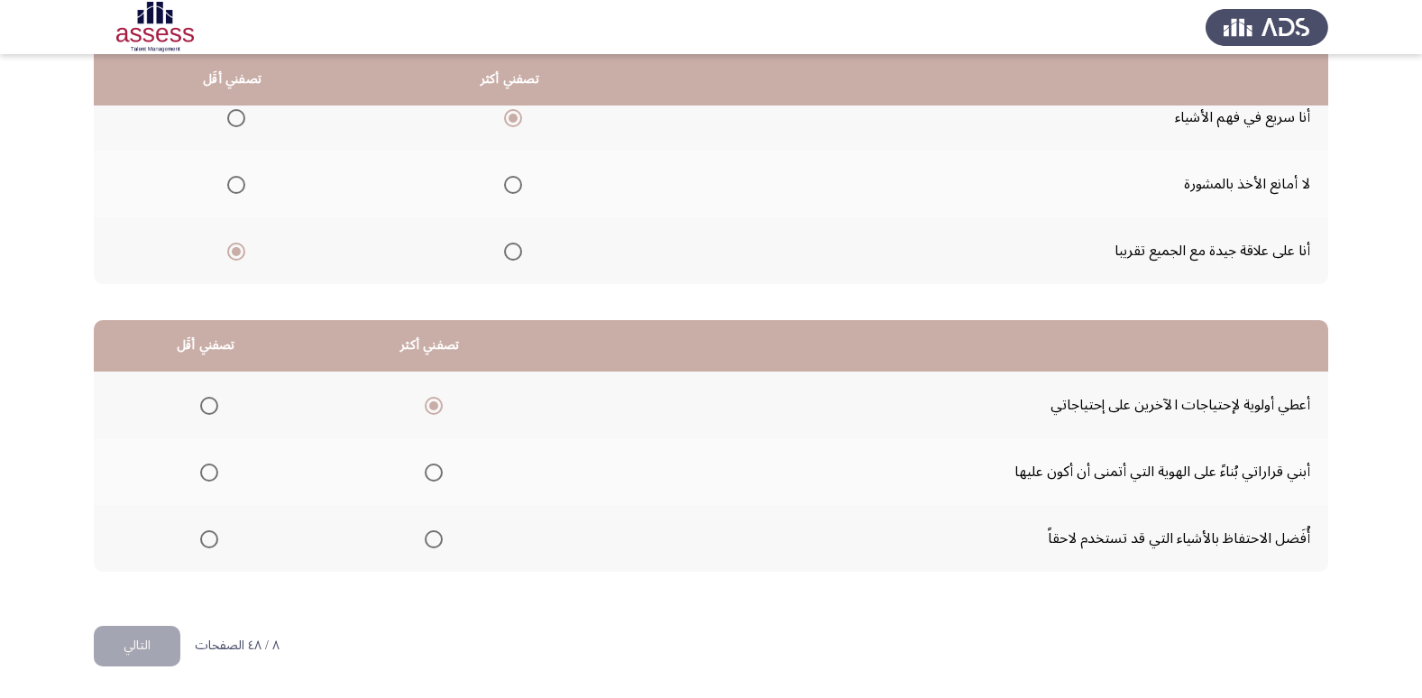
click at [200, 541] on input "Select an option" at bounding box center [209, 539] width 18 height 18
click at [158, 655] on button "التالي" at bounding box center [137, 646] width 87 height 41
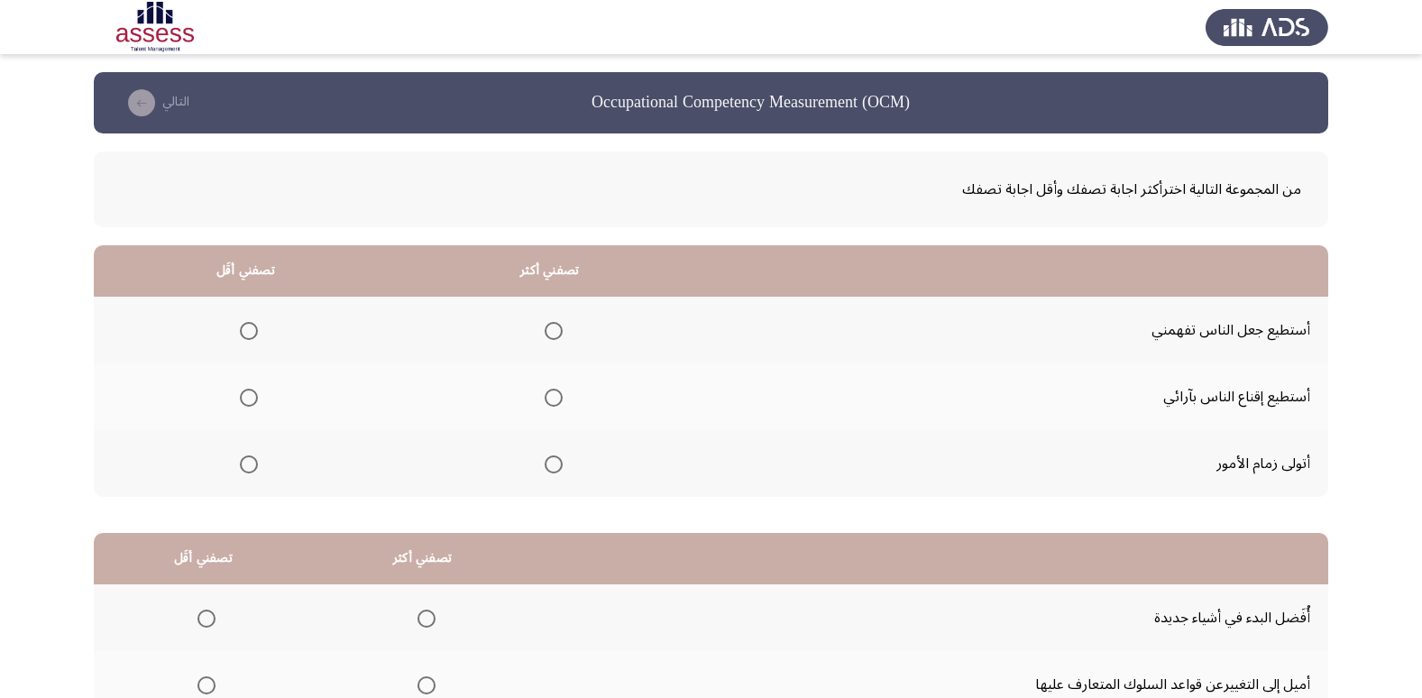
scroll to position [90, 0]
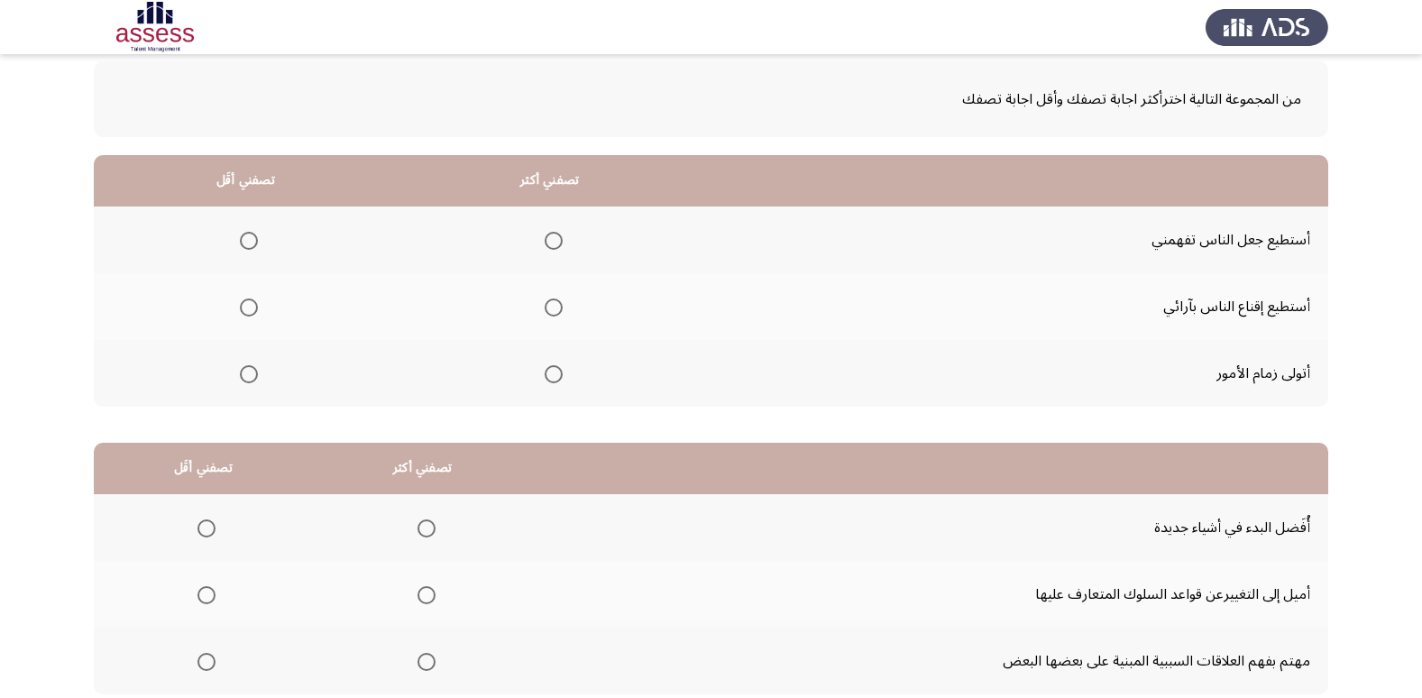
click at [553, 316] on span "Select an option" at bounding box center [554, 307] width 18 height 18
click at [553, 316] on input "Select an option" at bounding box center [554, 307] width 18 height 18
click at [243, 248] on span "Select an option" at bounding box center [249, 241] width 18 height 18
click at [243, 248] on input "Select an option" at bounding box center [249, 241] width 18 height 18
click at [235, 382] on label "Select an option" at bounding box center [245, 374] width 25 height 18
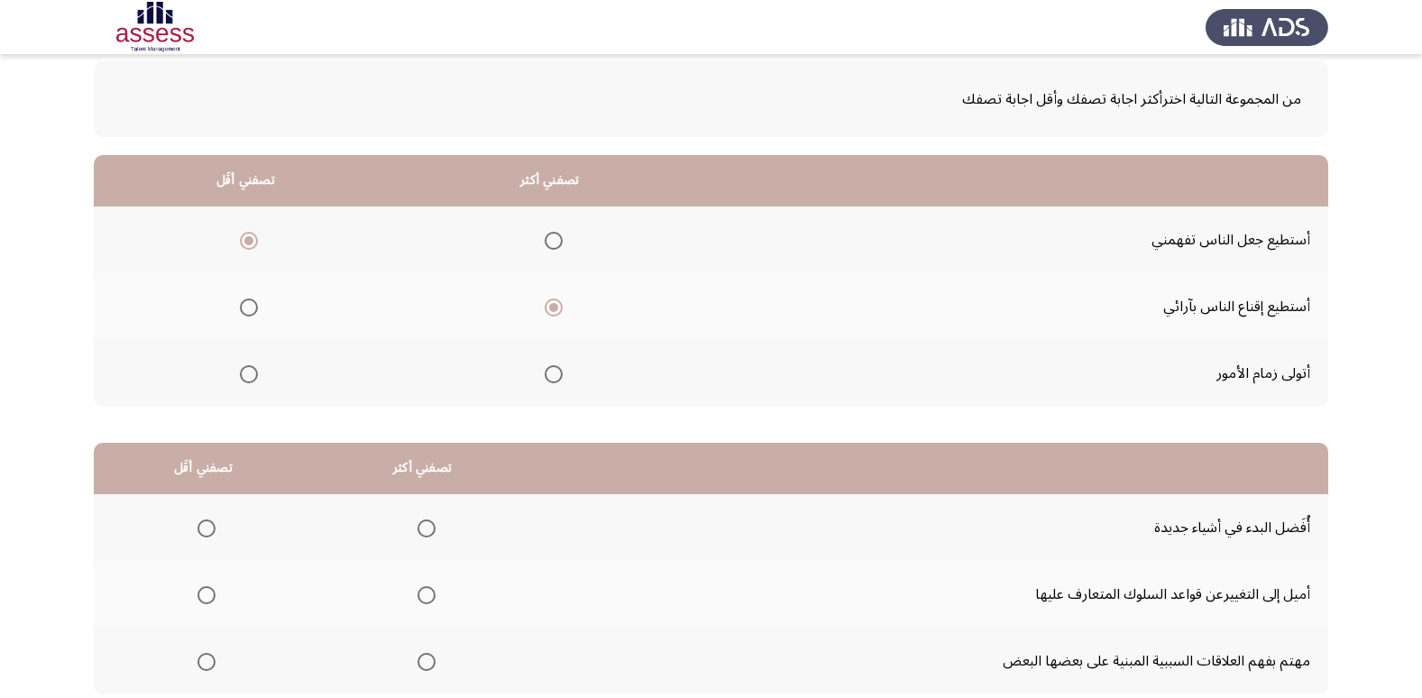
click at [240, 382] on input "Select an option" at bounding box center [249, 374] width 18 height 18
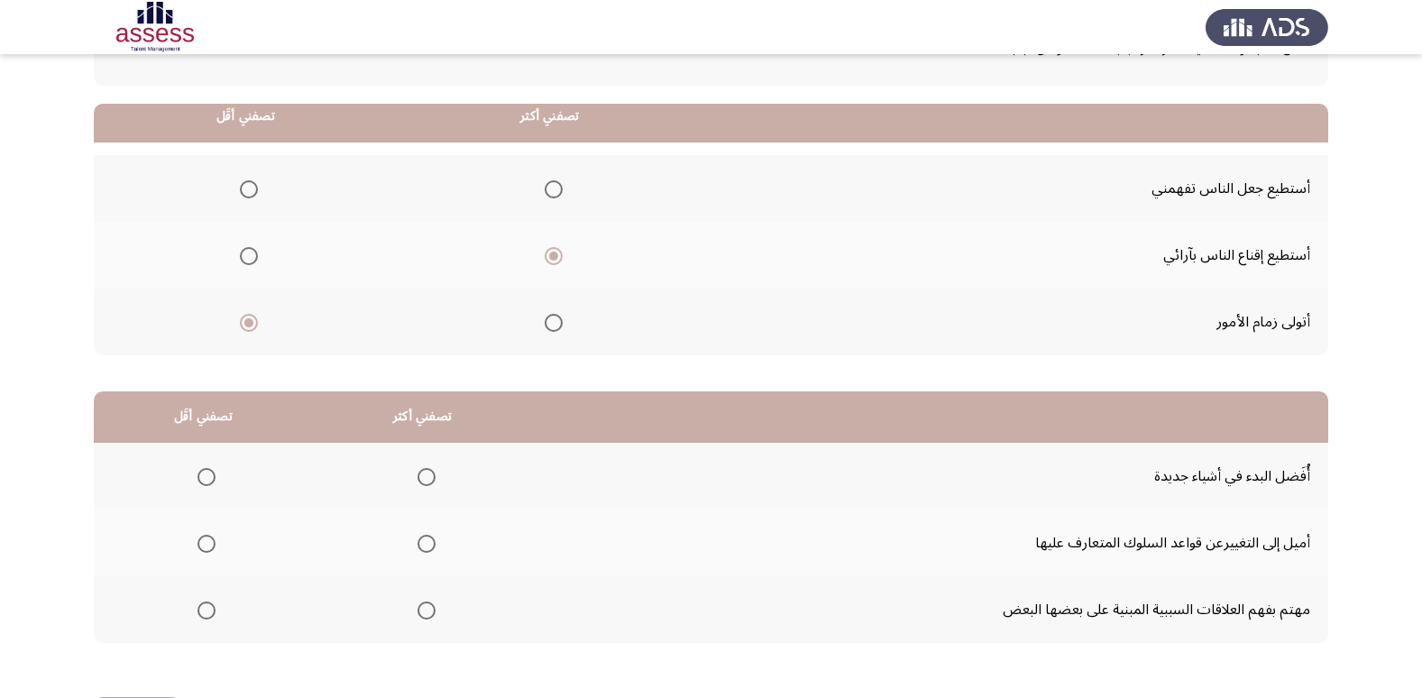
scroll to position [213, 0]
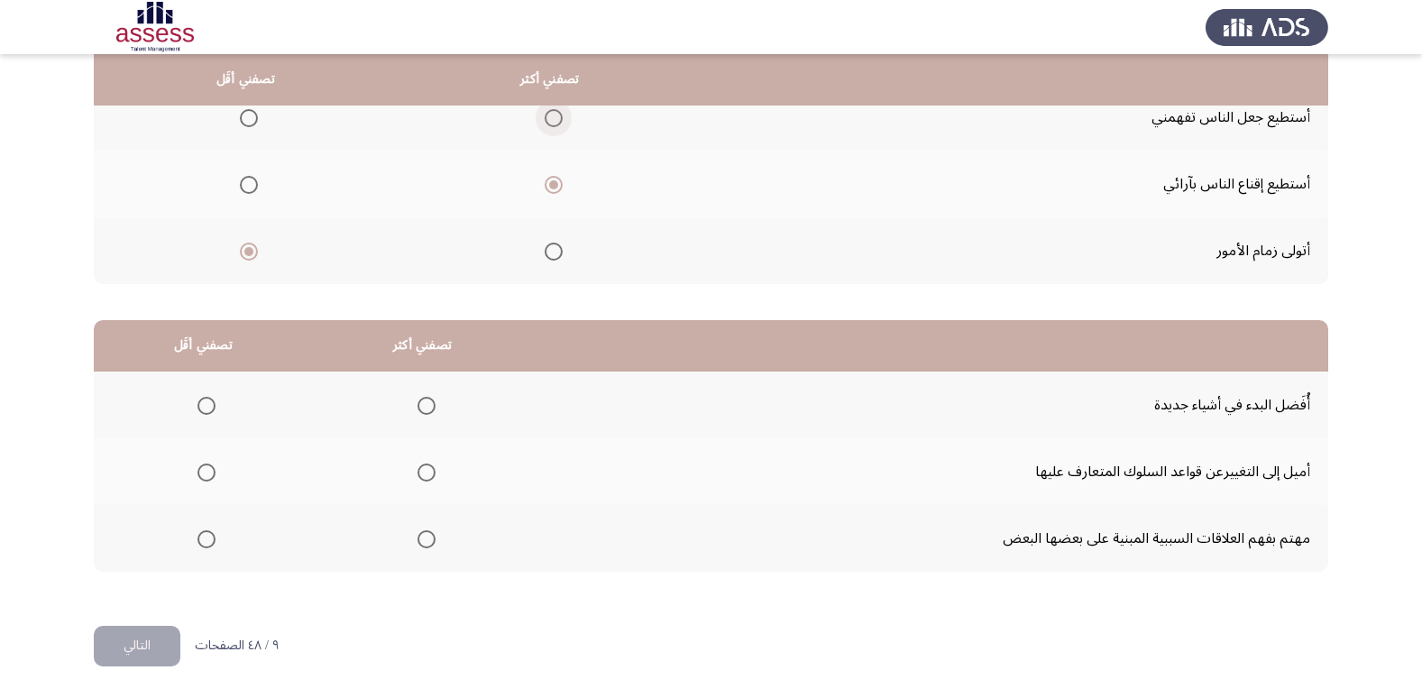
click at [552, 116] on span "Select an option" at bounding box center [554, 118] width 18 height 18
click at [552, 116] on input "Select an option" at bounding box center [554, 118] width 18 height 18
click at [201, 467] on span "Select an option" at bounding box center [206, 472] width 18 height 18
click at [201, 467] on input "Select an option" at bounding box center [206, 472] width 18 height 18
click at [421, 404] on span "Select an option" at bounding box center [426, 406] width 18 height 18
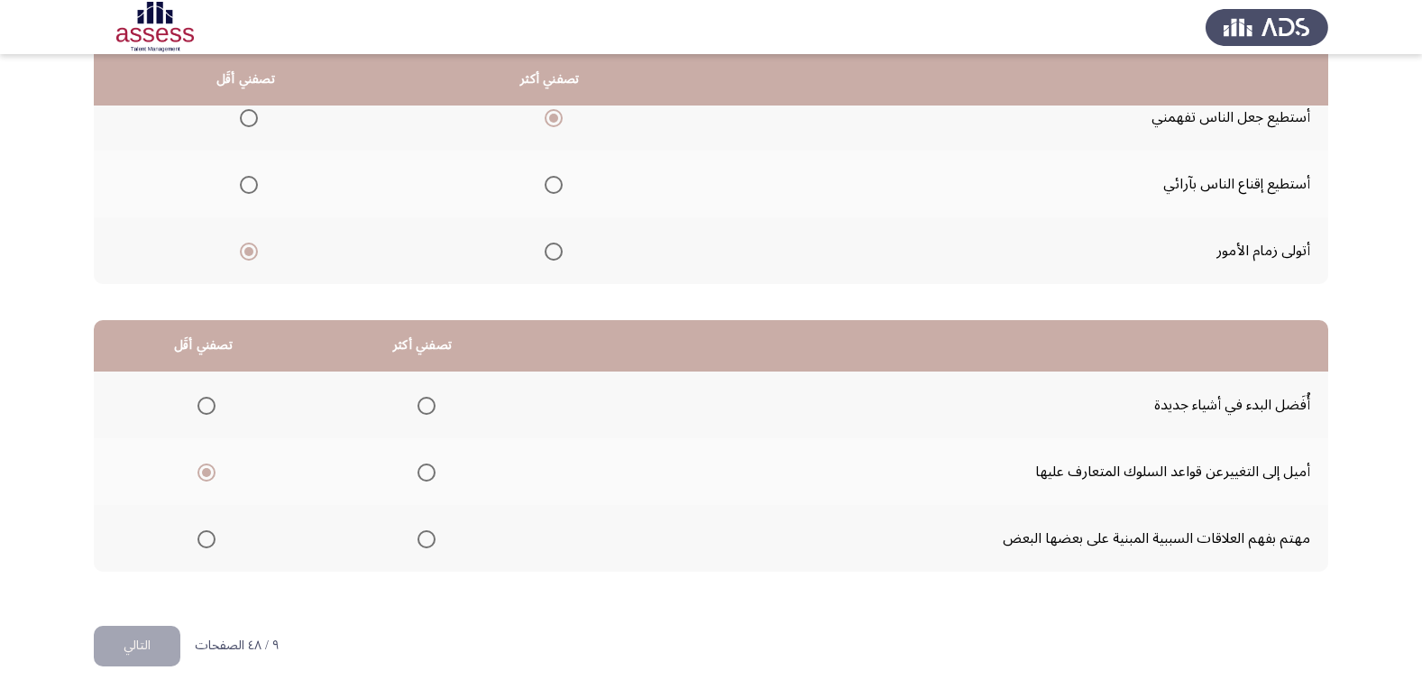
click at [421, 404] on input "Select an option" at bounding box center [426, 406] width 18 height 18
click at [118, 662] on button "التالي" at bounding box center [137, 646] width 87 height 41
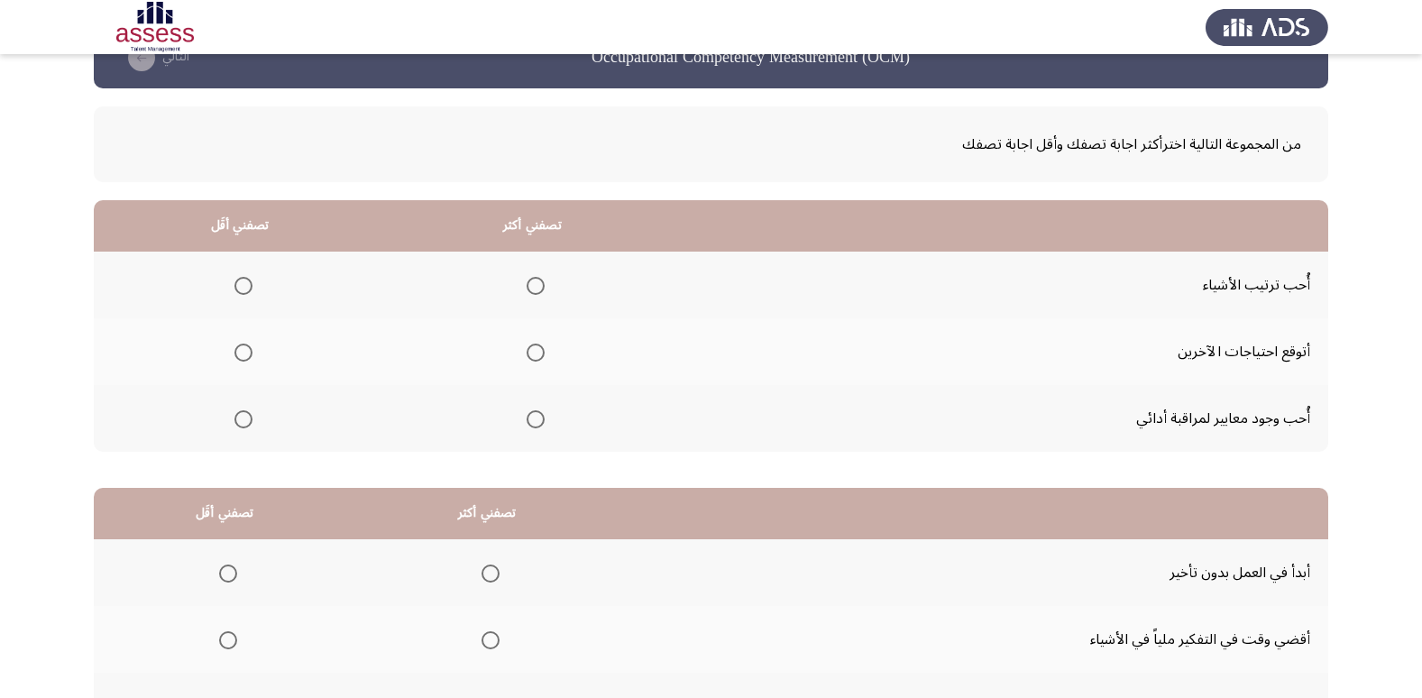
scroll to position [32, 0]
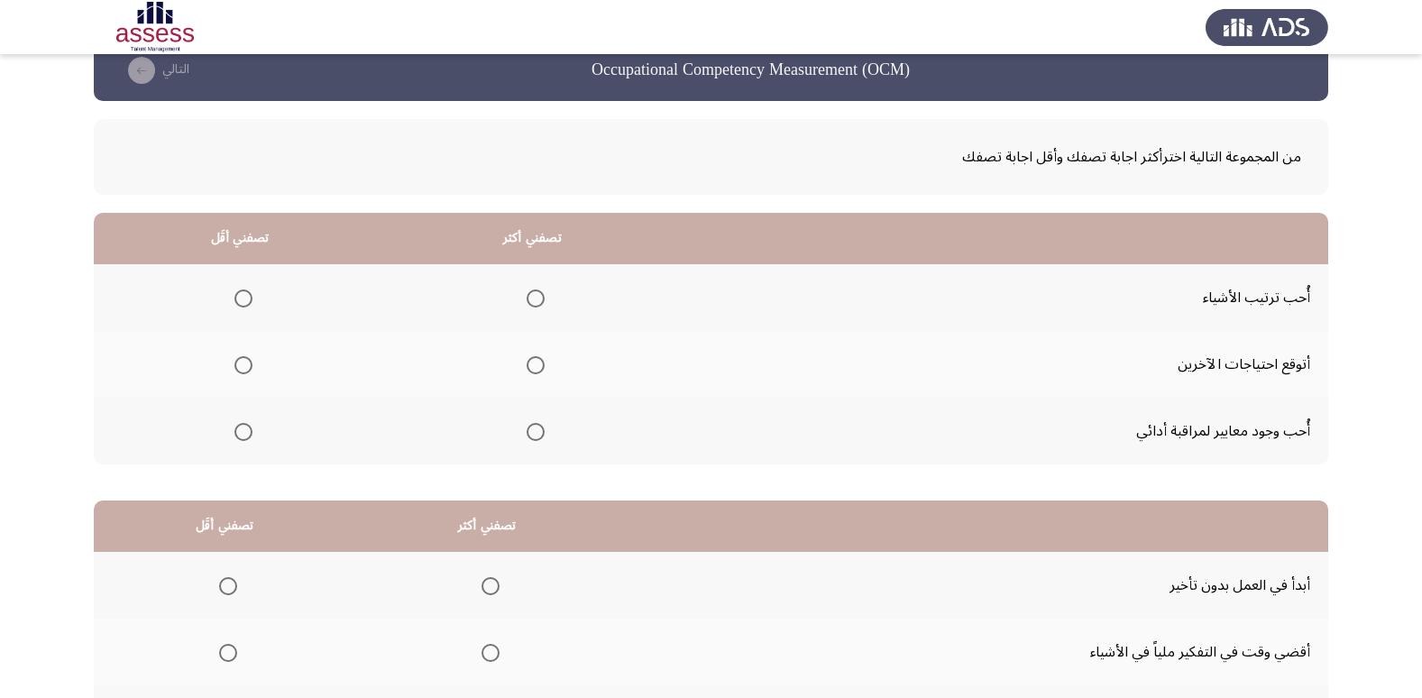
click at [527, 368] on span "Select an option" at bounding box center [536, 365] width 18 height 18
click at [527, 368] on input "Select an option" at bounding box center [536, 365] width 18 height 18
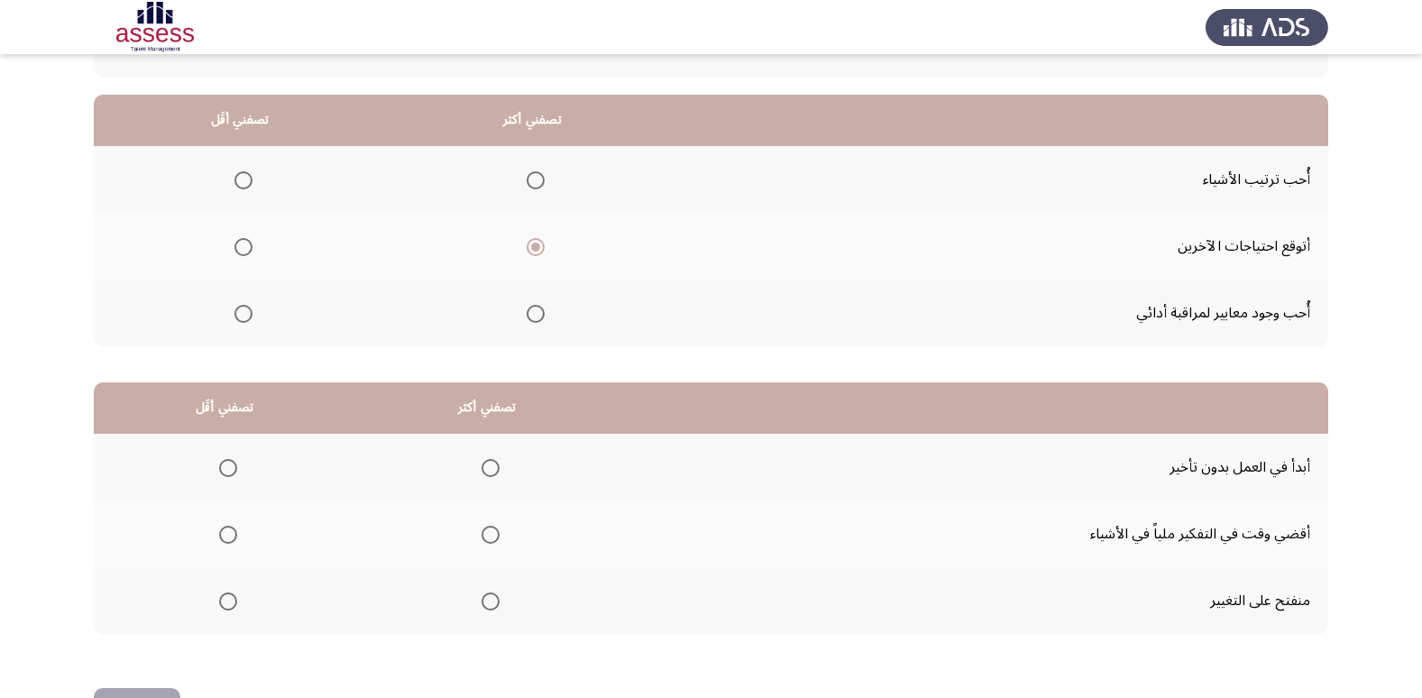
scroll to position [123, 0]
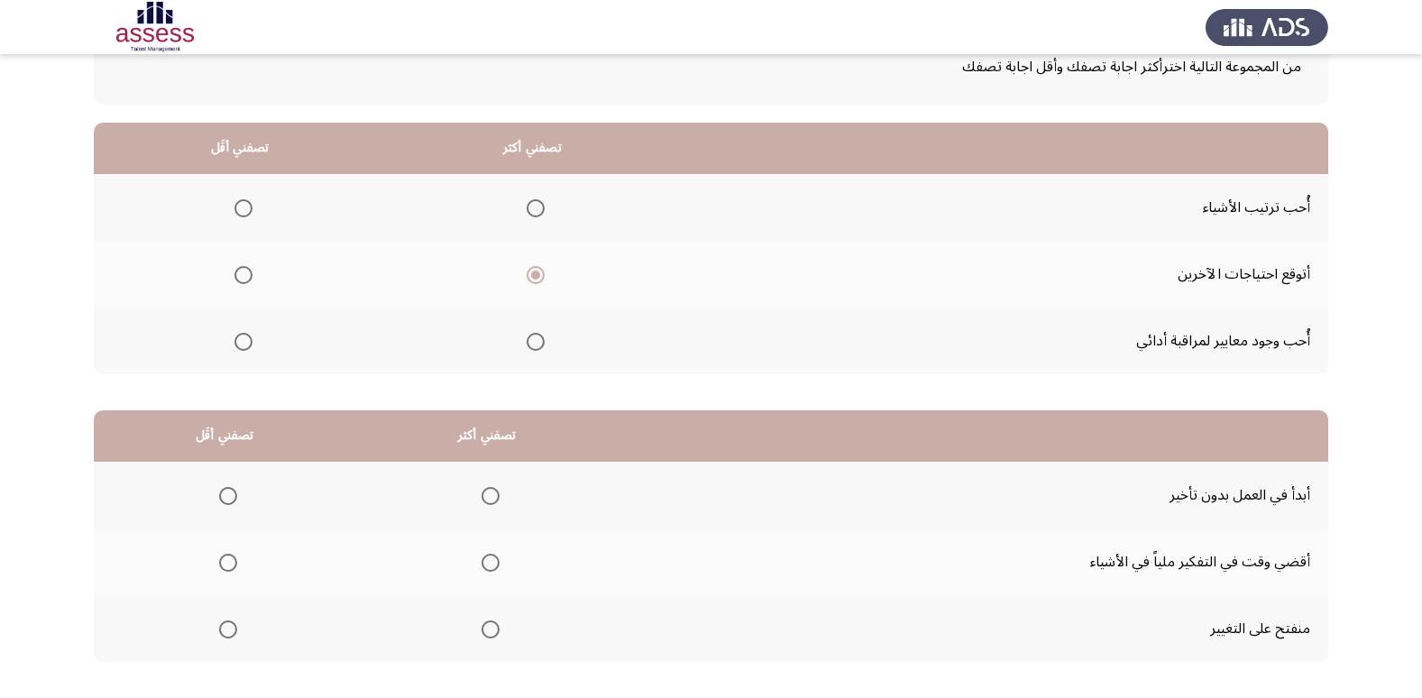
click at [235, 211] on span "Select an option" at bounding box center [243, 208] width 18 height 18
click at [235, 211] on input "Select an option" at bounding box center [243, 208] width 18 height 18
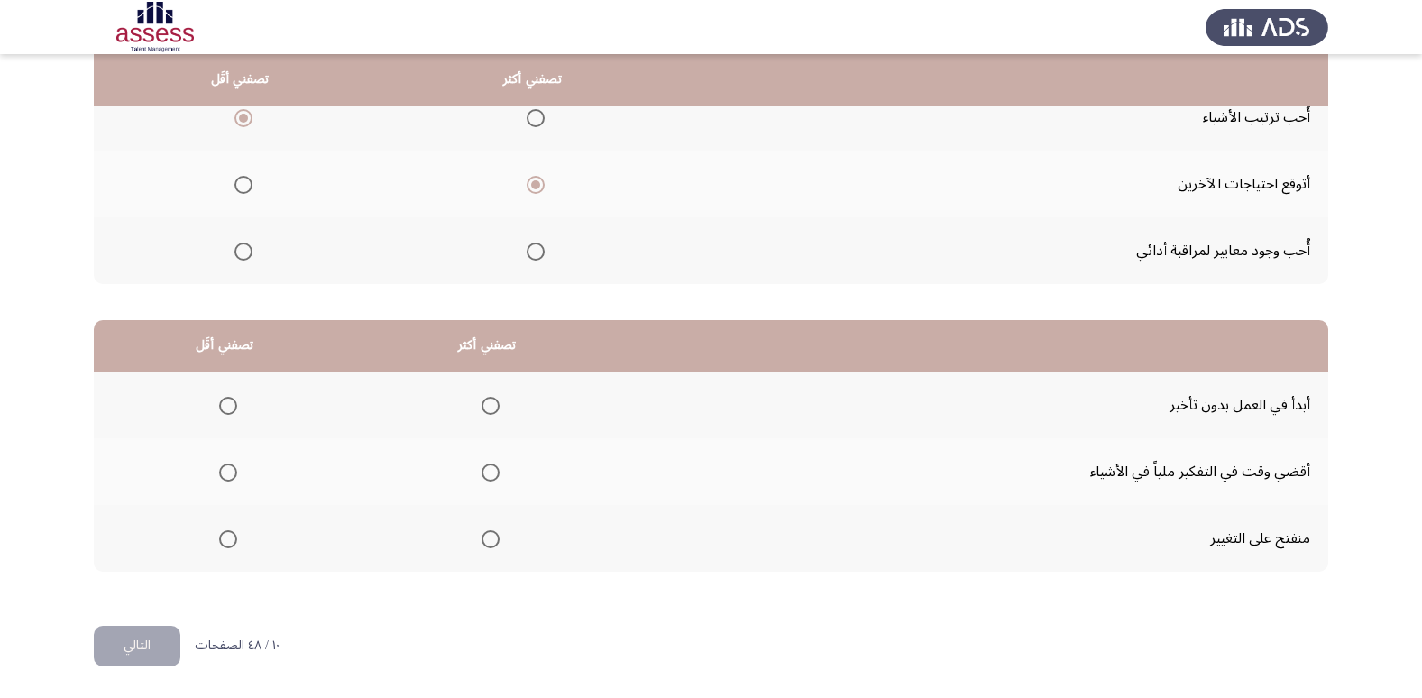
click at [475, 479] on label "Select an option" at bounding box center [486, 472] width 25 height 18
click at [481, 479] on input "Select an option" at bounding box center [490, 472] width 18 height 18
drag, startPoint x: 188, startPoint y: 527, endPoint x: 210, endPoint y: 543, distance: 27.8
click at [187, 527] on th at bounding box center [225, 538] width 262 height 67
click at [215, 543] on label "Select an option" at bounding box center [224, 539] width 25 height 18
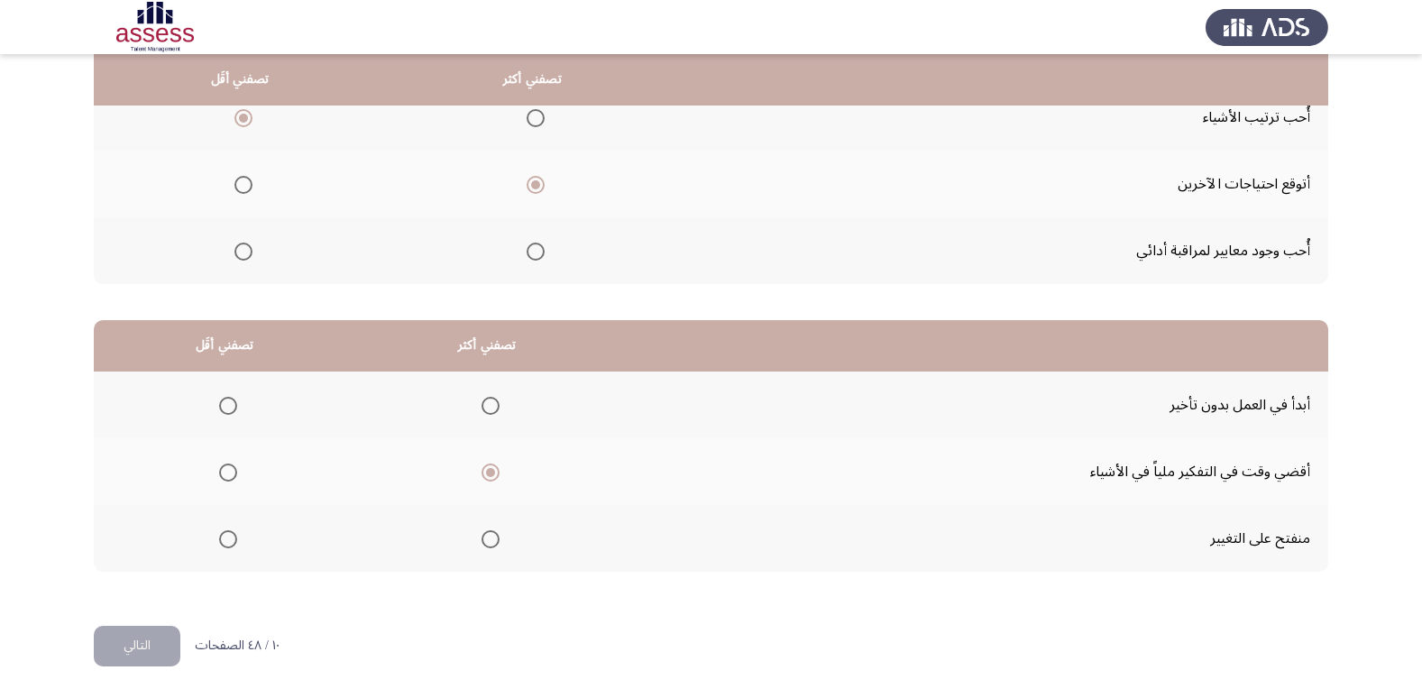
click at [219, 543] on input "Select an option" at bounding box center [228, 539] width 18 height 18
click at [174, 642] on button "التالي" at bounding box center [137, 646] width 87 height 41
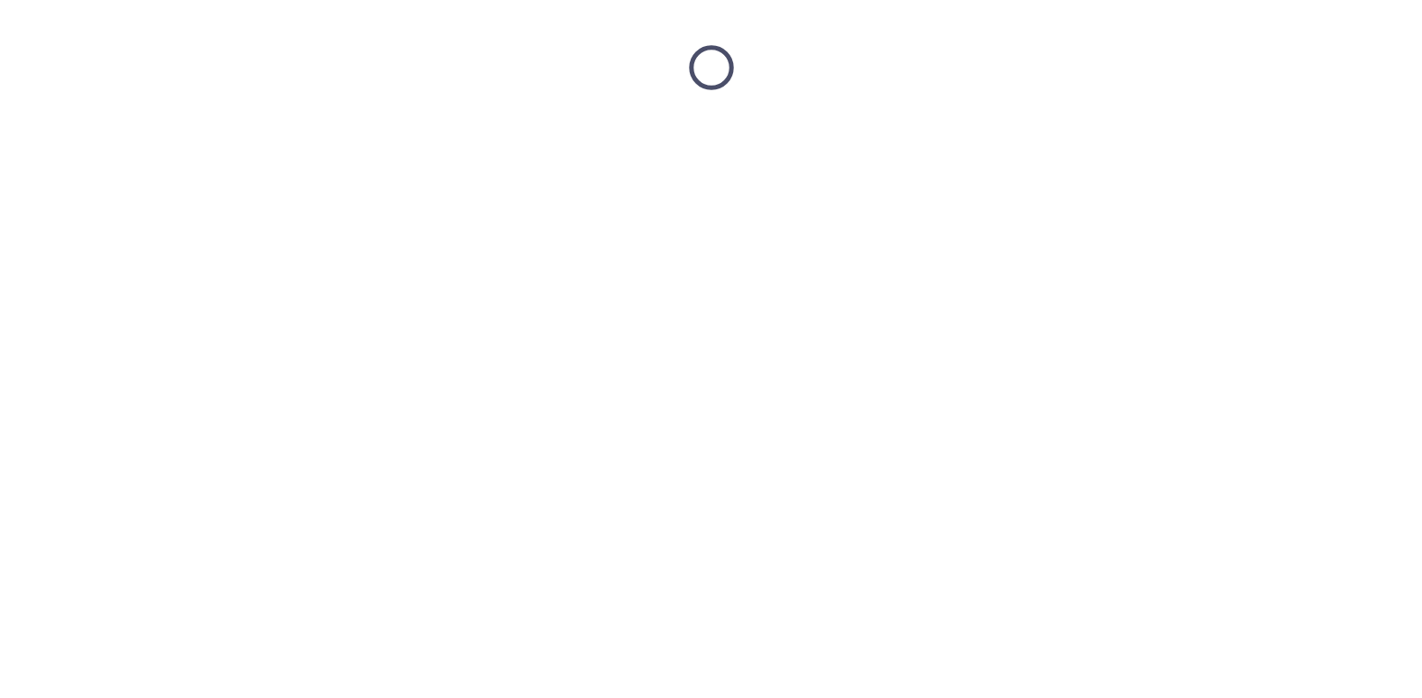
scroll to position [0, 0]
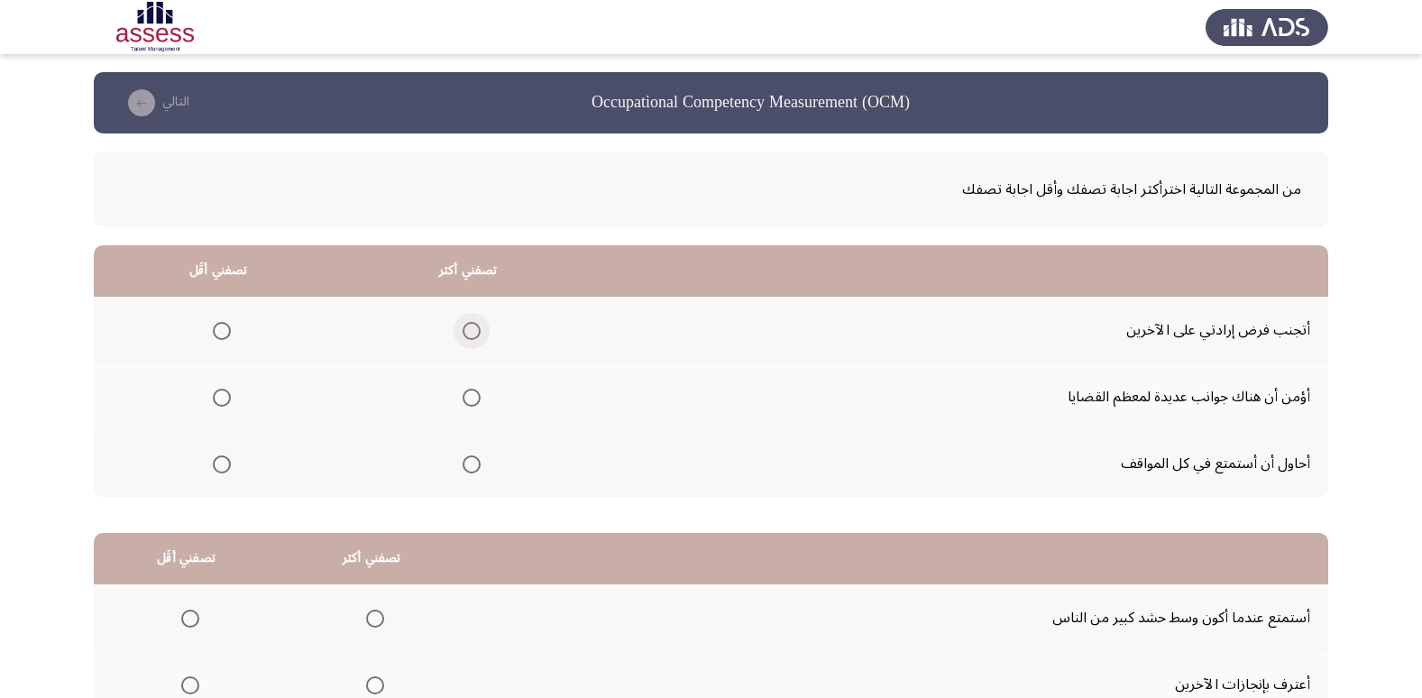
click at [463, 336] on span "Select an option" at bounding box center [472, 331] width 18 height 18
click at [463, 336] on input "Select an option" at bounding box center [472, 331] width 18 height 18
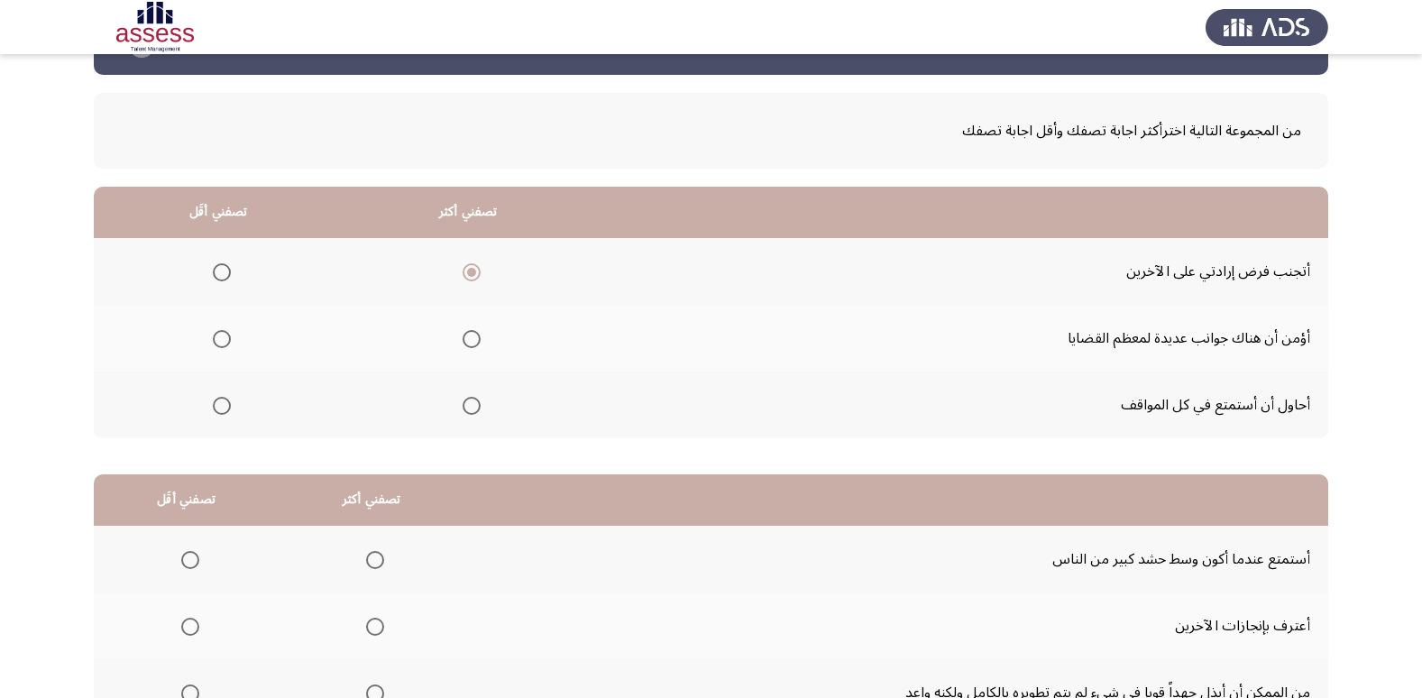
scroll to position [90, 0]
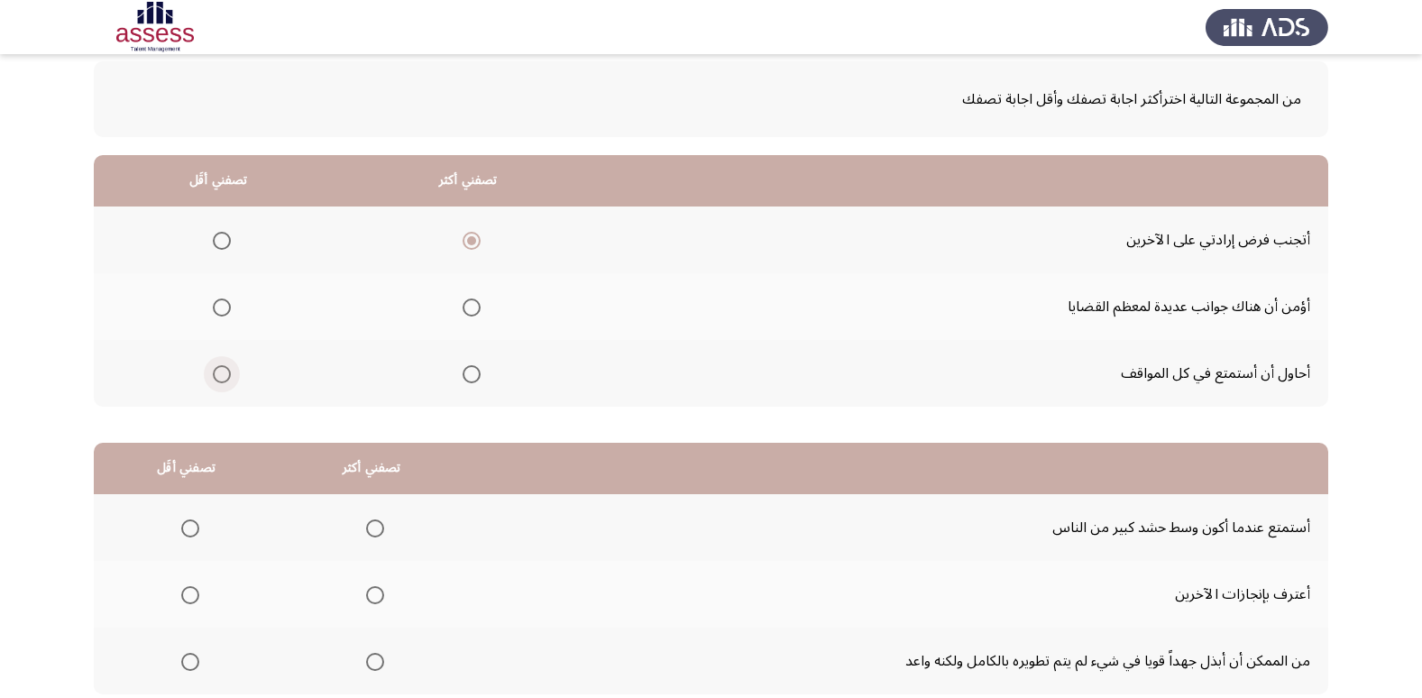
click at [209, 373] on label "Select an option" at bounding box center [218, 374] width 25 height 18
click at [213, 373] on input "Select an option" at bounding box center [222, 374] width 18 height 18
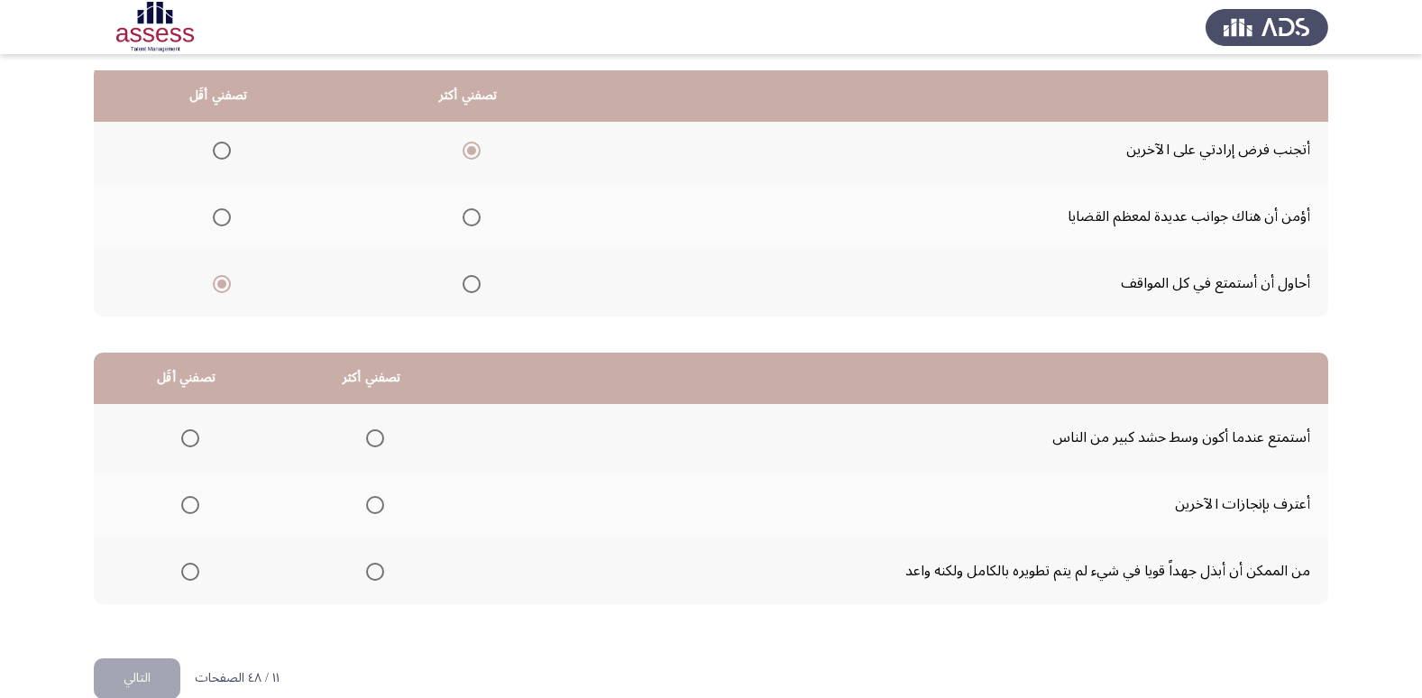
scroll to position [213, 0]
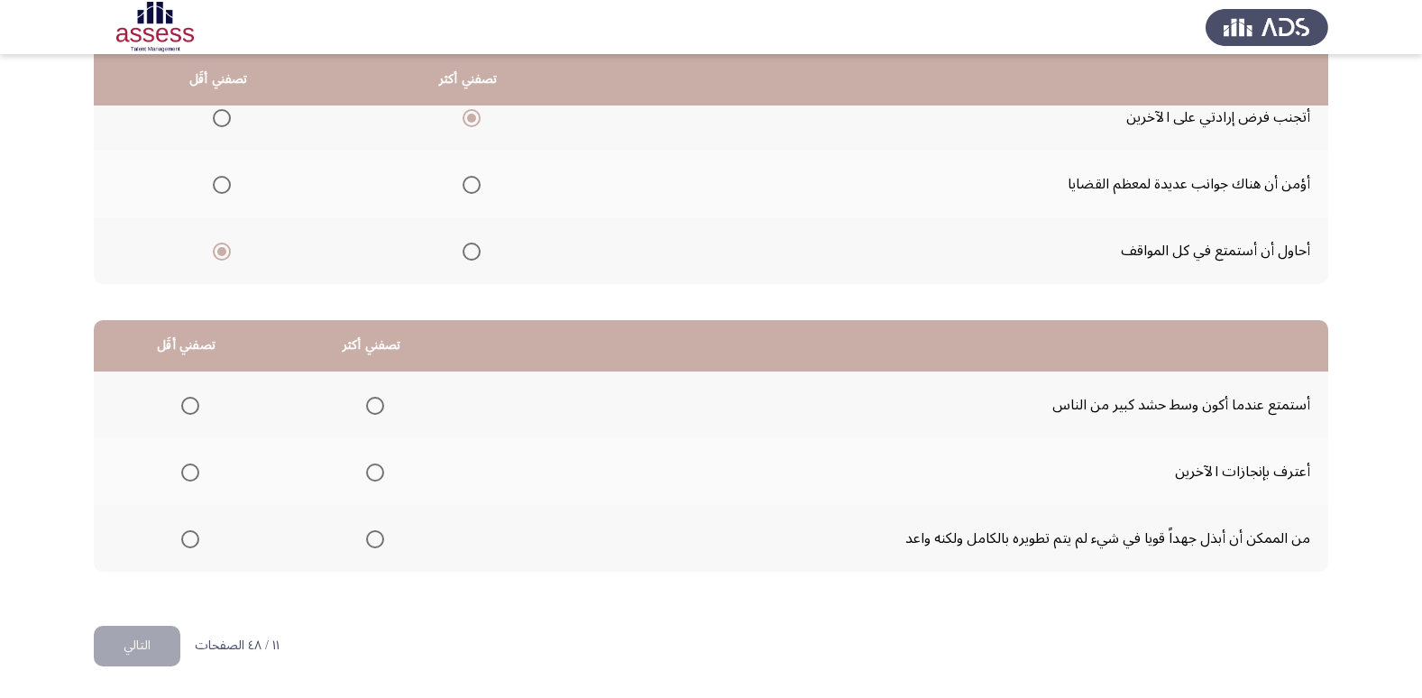
click at [359, 399] on label "Select an option" at bounding box center [371, 406] width 25 height 18
click at [366, 399] on input "Select an option" at bounding box center [375, 406] width 18 height 18
click at [187, 527] on mat-radio-group "Select an option" at bounding box center [186, 538] width 25 height 31
click at [178, 536] on label "Select an option" at bounding box center [186, 539] width 25 height 18
click at [181, 536] on input "Select an option" at bounding box center [190, 539] width 18 height 18
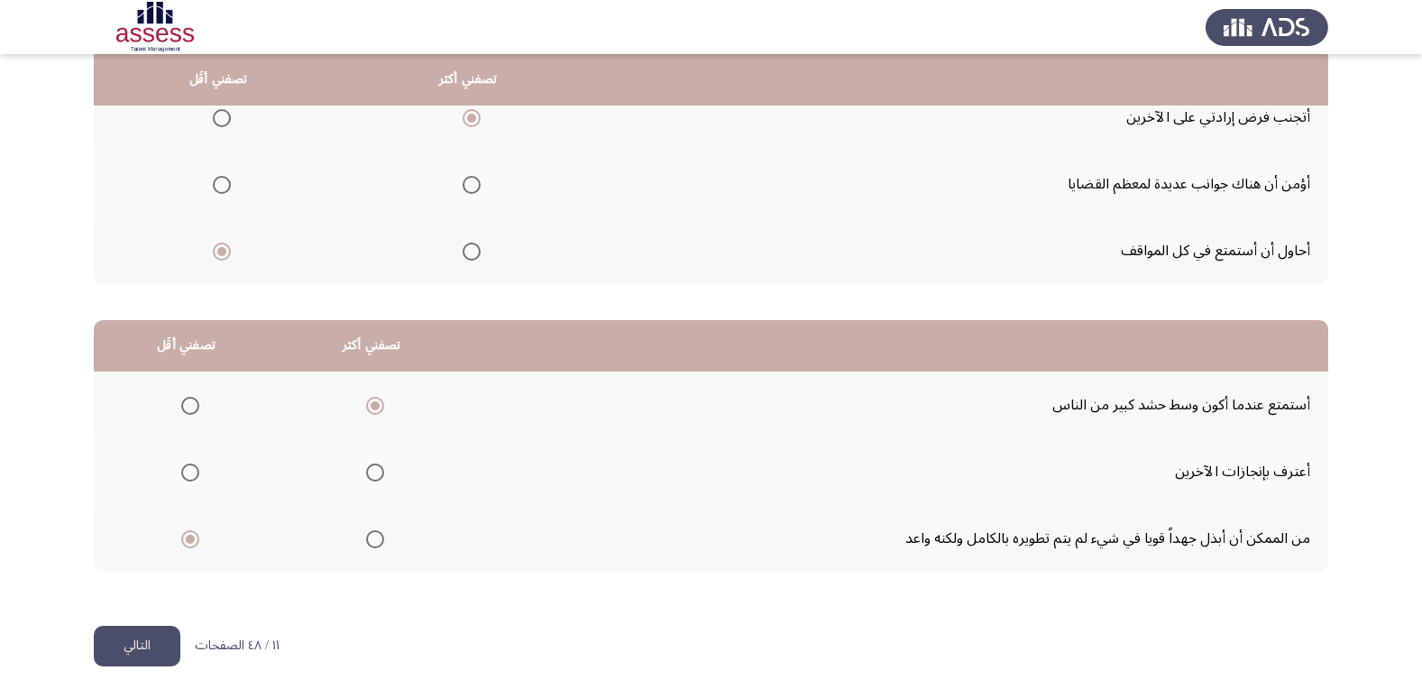
click at [150, 635] on button "التالي" at bounding box center [137, 646] width 87 height 41
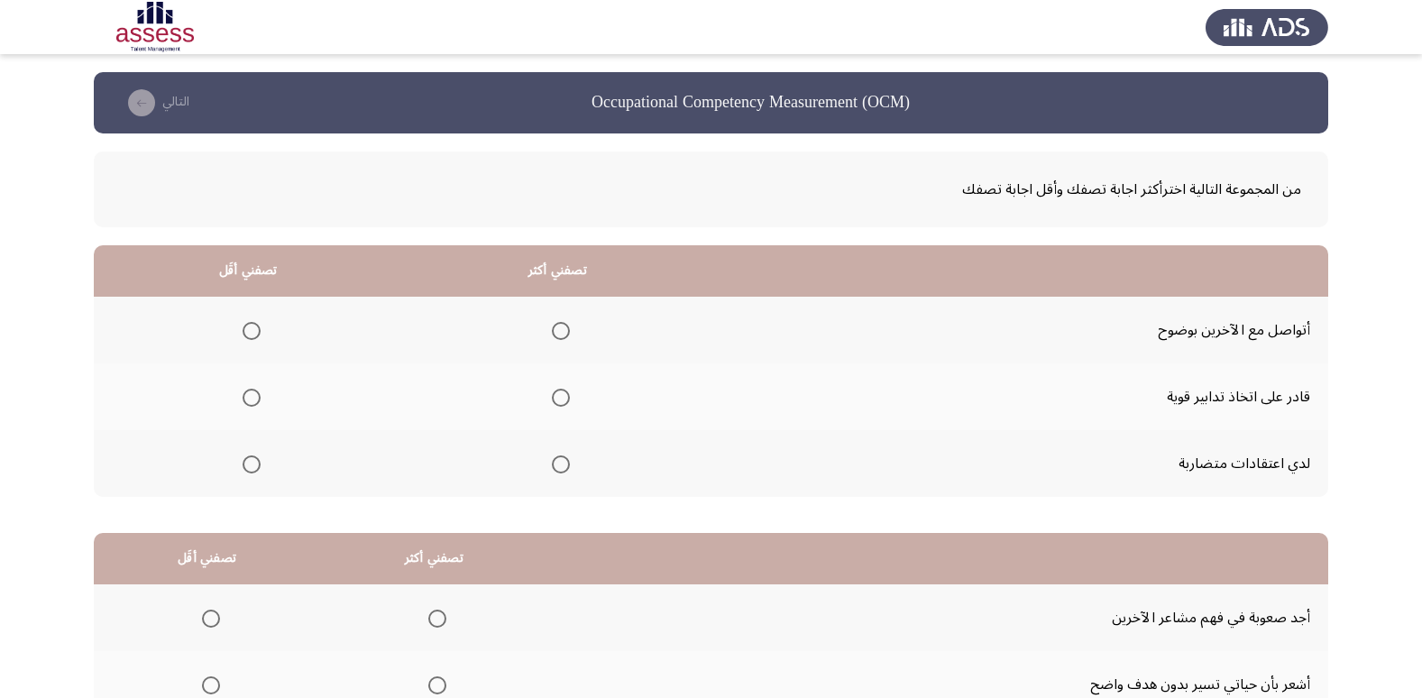
click at [253, 462] on span "Select an option" at bounding box center [252, 464] width 18 height 18
click at [253, 462] on input "Select an option" at bounding box center [252, 464] width 18 height 18
click at [547, 334] on label "Select an option" at bounding box center [557, 331] width 25 height 18
click at [552, 334] on input "Select an option" at bounding box center [561, 331] width 18 height 18
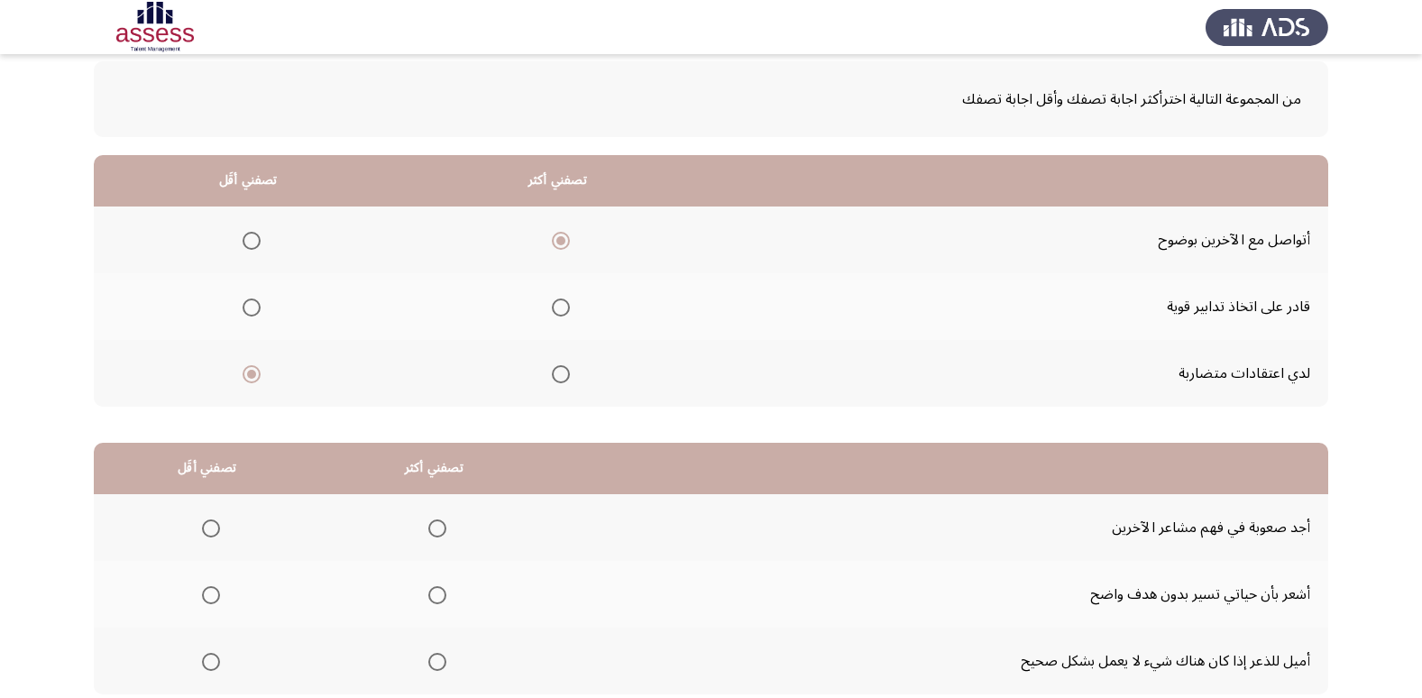
scroll to position [213, 0]
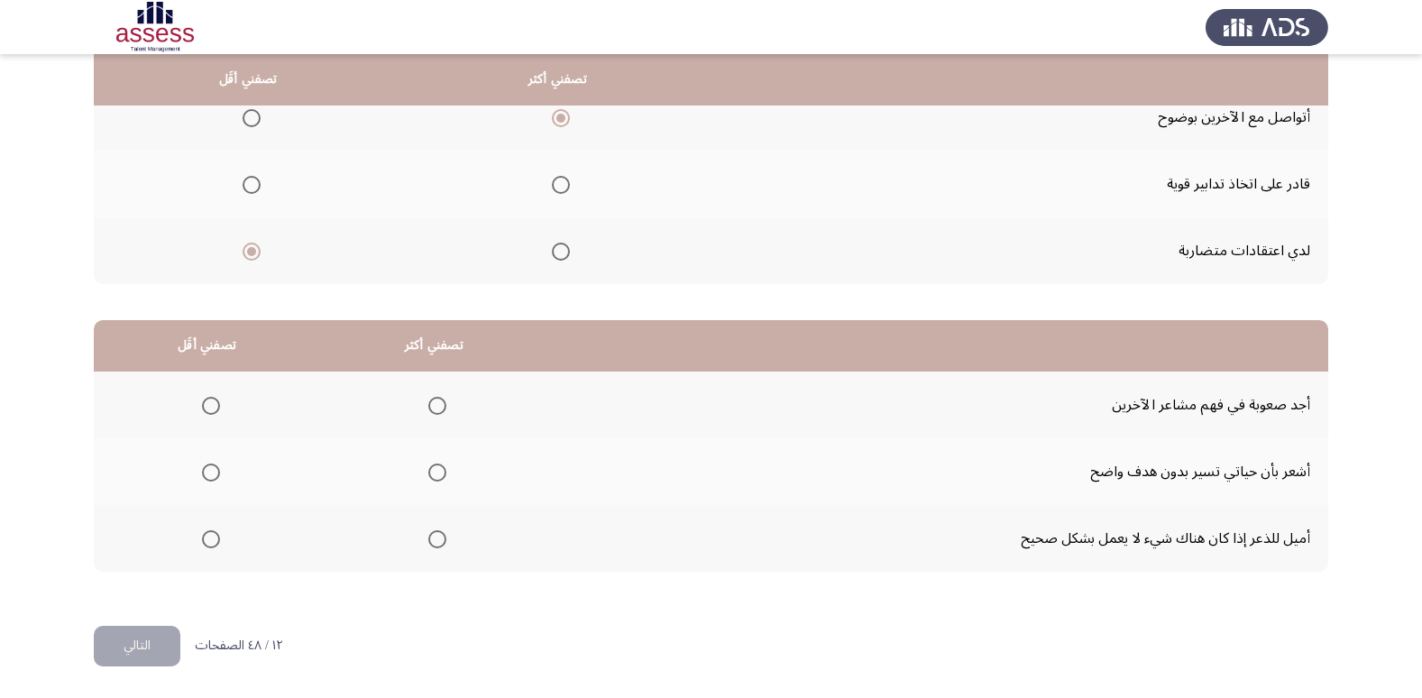
click at [215, 476] on span "Select an option" at bounding box center [211, 472] width 18 height 18
click at [215, 476] on input "Select an option" at bounding box center [211, 472] width 18 height 18
click at [435, 537] on span "Select an option" at bounding box center [437, 539] width 18 height 18
click at [435, 537] on input "Select an option" at bounding box center [437, 539] width 18 height 18
click at [133, 645] on button "التالي" at bounding box center [137, 646] width 87 height 41
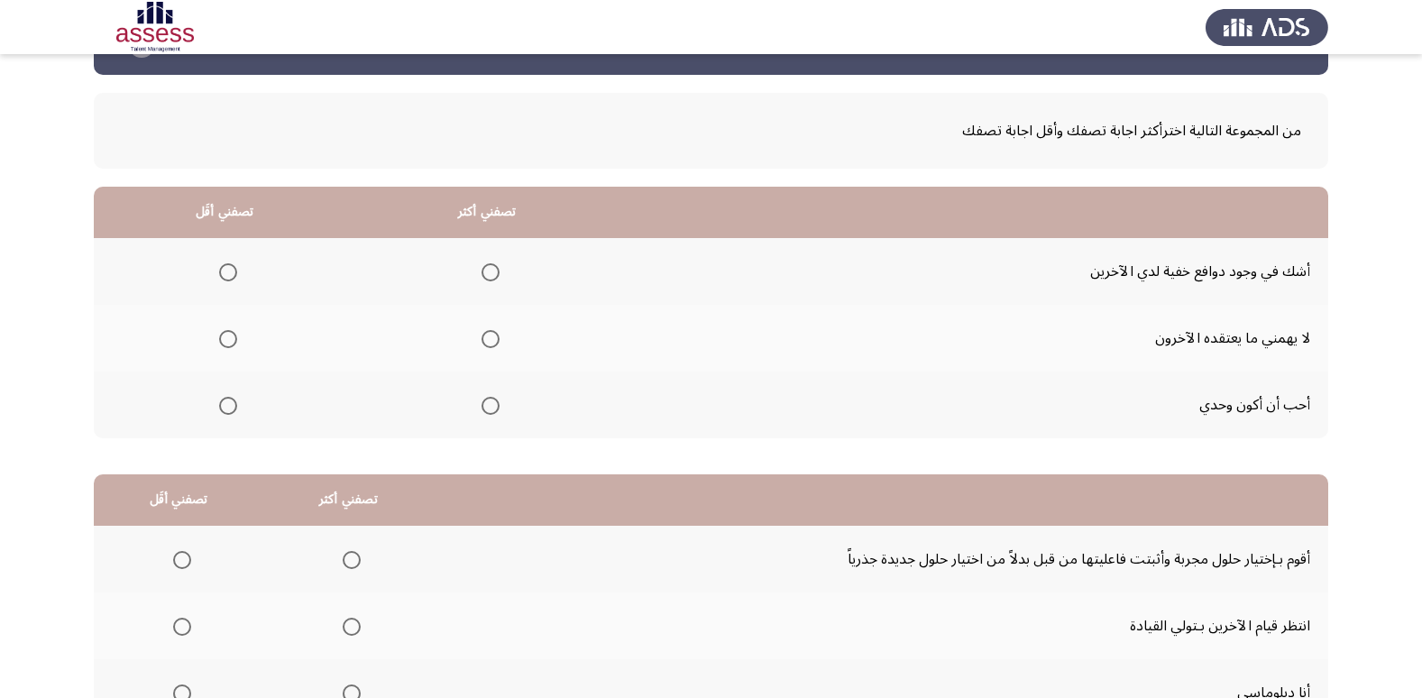
scroll to position [90, 0]
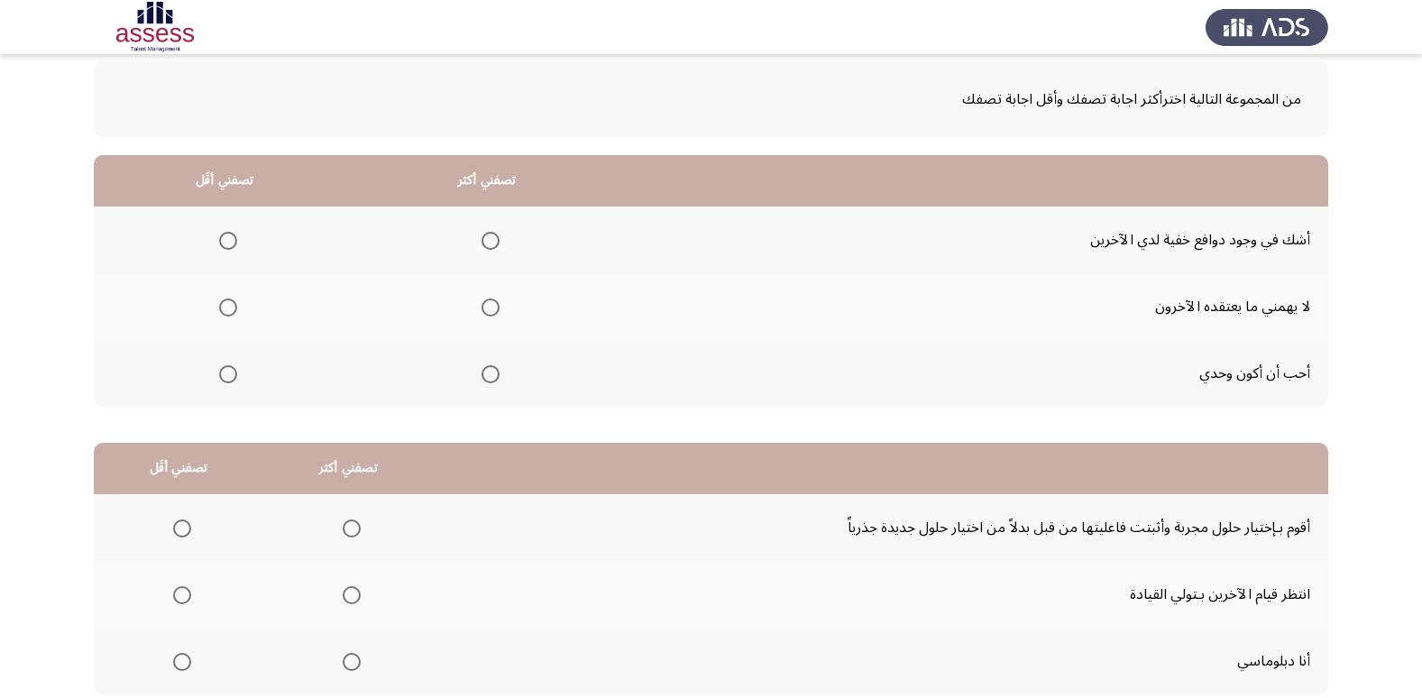
click at [228, 370] on span "Select an option" at bounding box center [228, 374] width 18 height 18
click at [228, 370] on input "Select an option" at bounding box center [228, 374] width 18 height 18
click at [481, 234] on span "Select an option" at bounding box center [490, 241] width 18 height 18
click at [481, 234] on input "Select an option" at bounding box center [490, 241] width 18 height 18
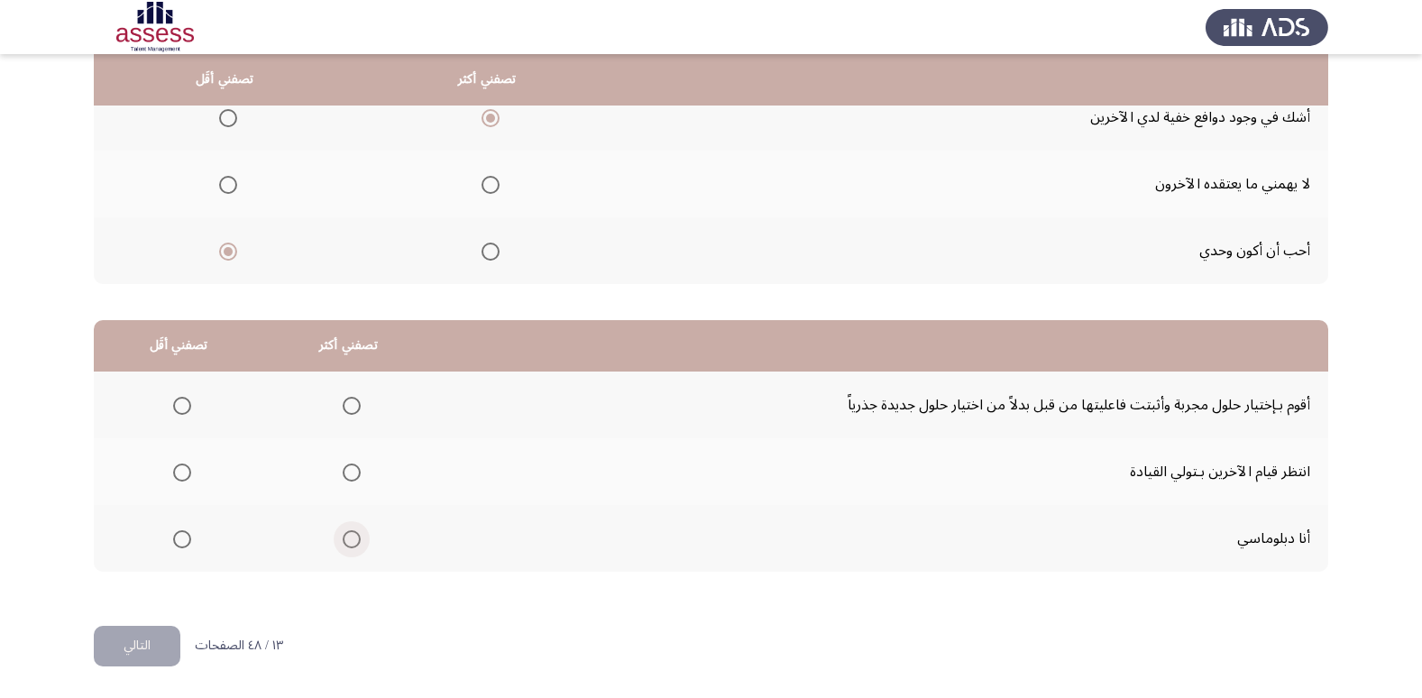
click at [335, 544] on label "Select an option" at bounding box center [347, 539] width 25 height 18
click at [343, 544] on input "Select an option" at bounding box center [352, 539] width 18 height 18
click at [183, 476] on span "Select an option" at bounding box center [182, 472] width 18 height 18
click at [183, 476] on input "Select an option" at bounding box center [182, 472] width 18 height 18
click at [145, 646] on button "التالي" at bounding box center [137, 646] width 87 height 41
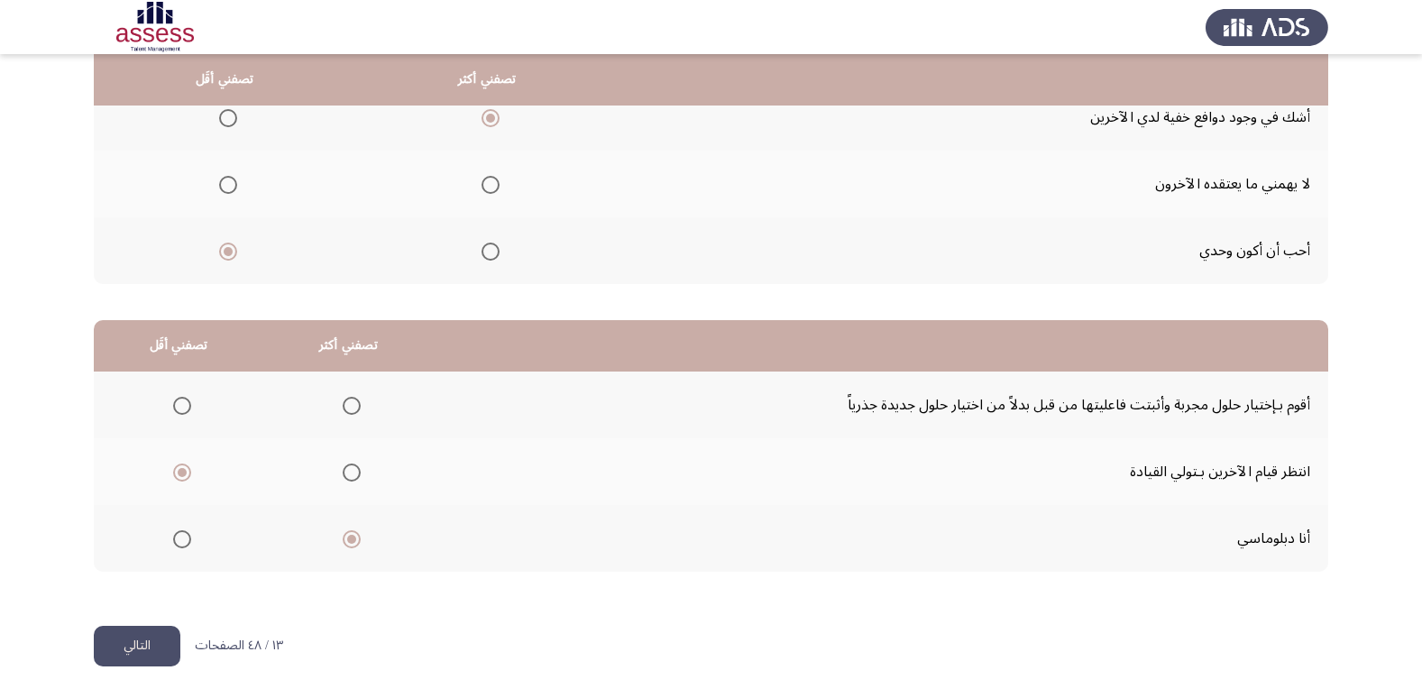
scroll to position [0, 0]
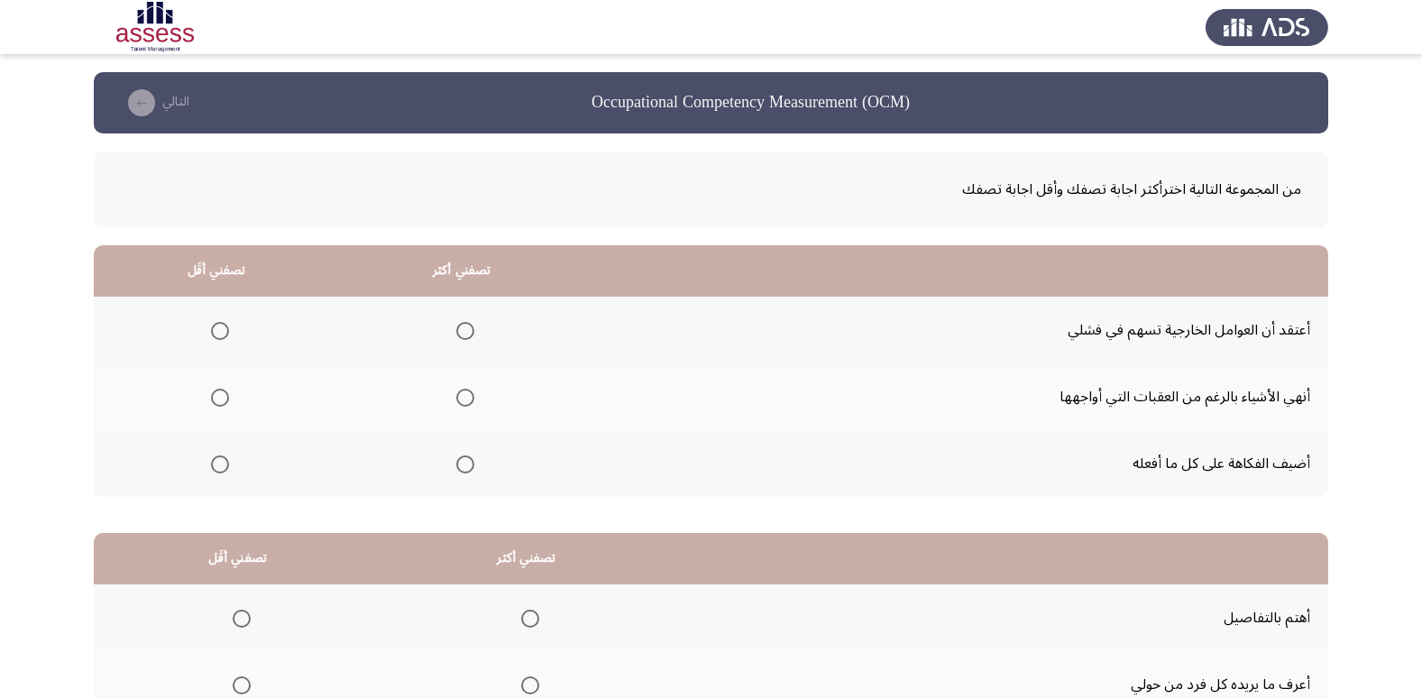
click at [452, 391] on label "Select an option" at bounding box center [461, 398] width 25 height 18
click at [456, 391] on input "Select an option" at bounding box center [465, 398] width 18 height 18
click at [219, 335] on span "Select an option" at bounding box center [220, 331] width 18 height 18
click at [219, 335] on input "Select an option" at bounding box center [220, 331] width 18 height 18
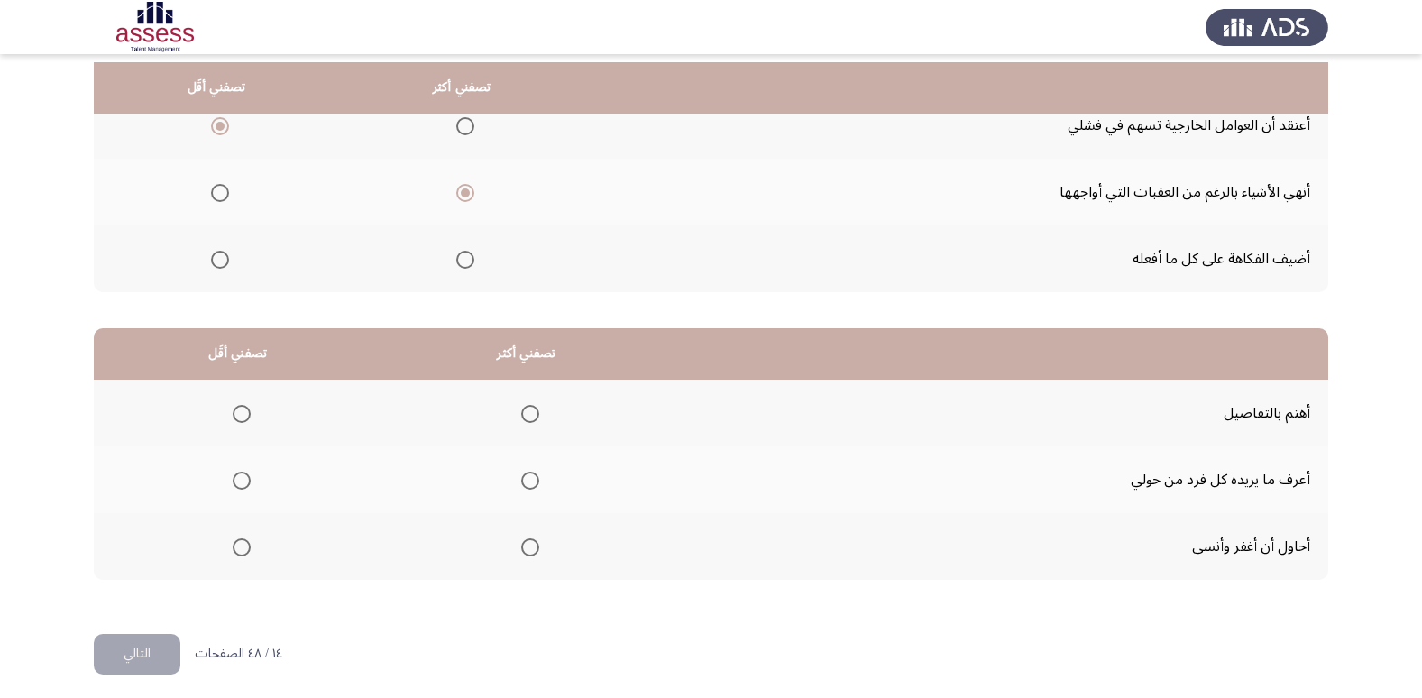
scroll to position [213, 0]
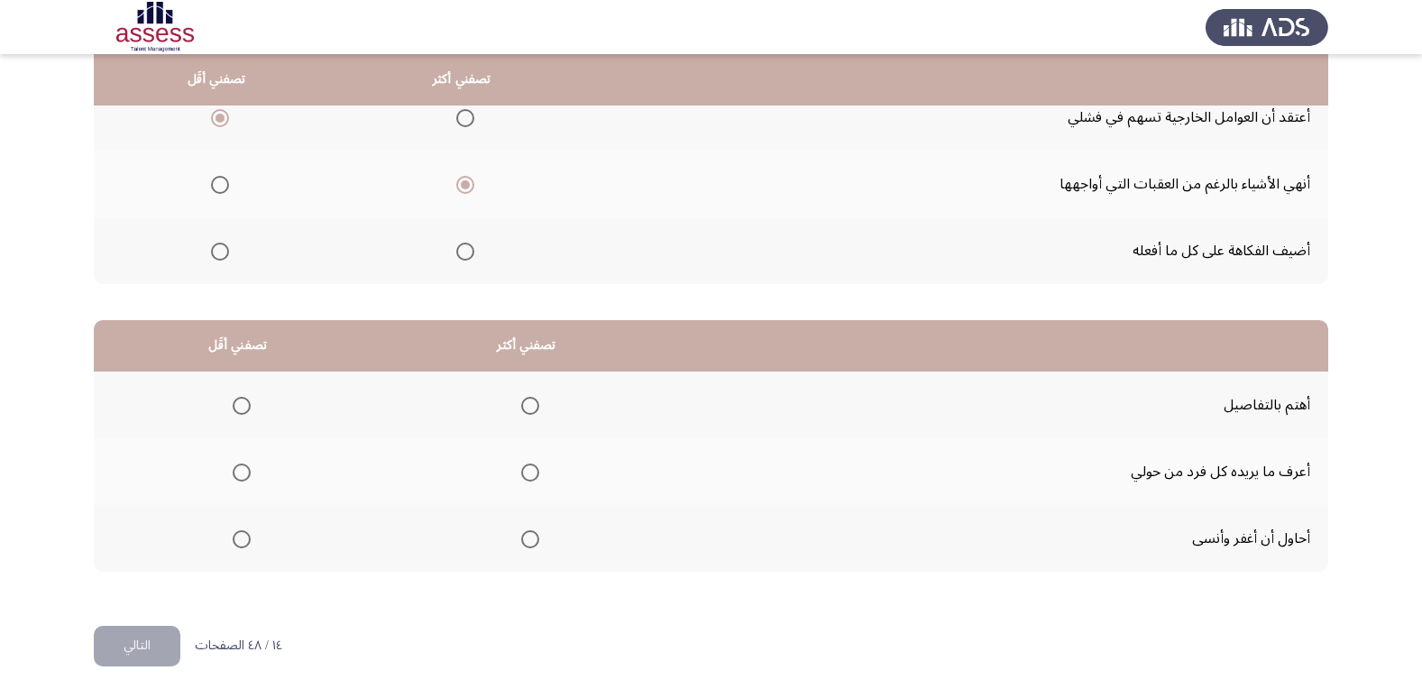
click at [243, 397] on span "Select an option" at bounding box center [242, 406] width 18 height 18
click at [243, 397] on input "Select an option" at bounding box center [242, 406] width 18 height 18
click at [519, 545] on label "Select an option" at bounding box center [526, 539] width 25 height 18
click at [521, 545] on input "Select an option" at bounding box center [530, 539] width 18 height 18
click at [172, 653] on button "التالي" at bounding box center [137, 646] width 87 height 41
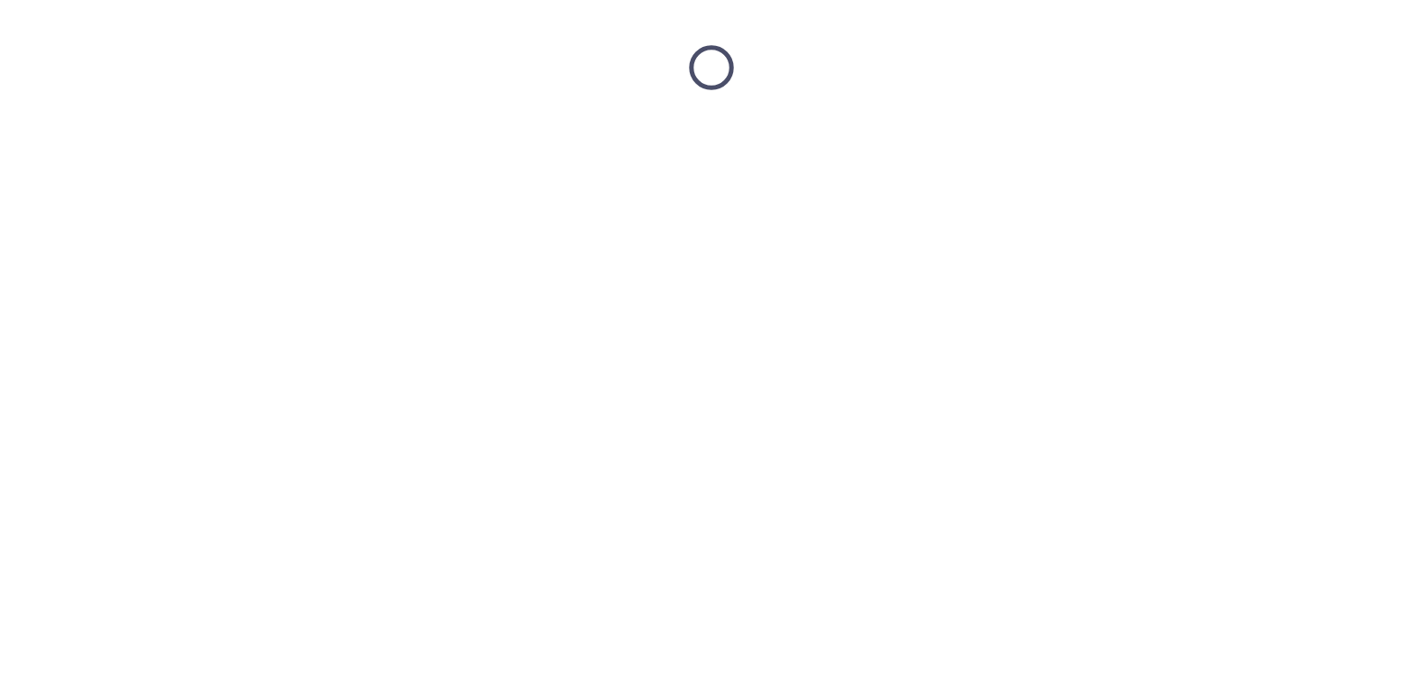
scroll to position [0, 0]
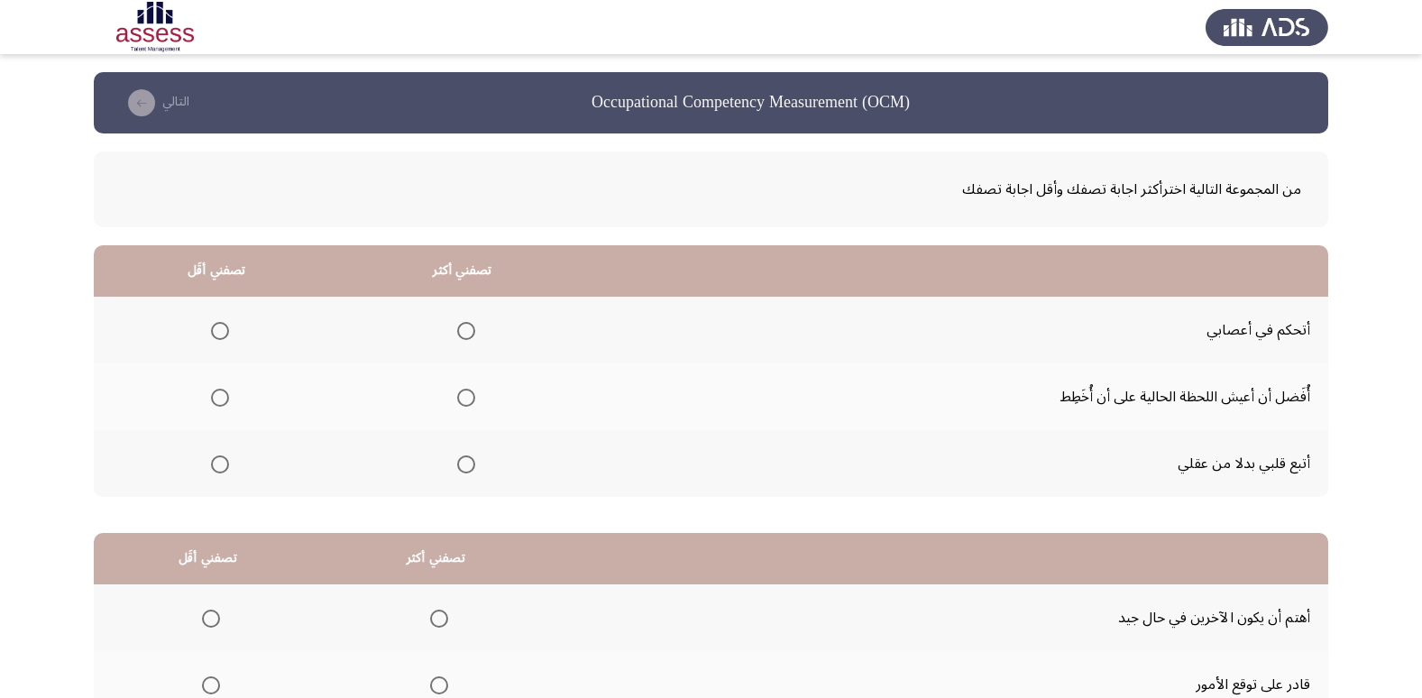
click at [219, 333] on span "Select an option" at bounding box center [220, 331] width 18 height 18
click at [219, 333] on input "Select an option" at bounding box center [220, 331] width 18 height 18
click at [462, 392] on span "Select an option" at bounding box center [466, 398] width 18 height 18
click at [462, 392] on input "Select an option" at bounding box center [466, 398] width 18 height 18
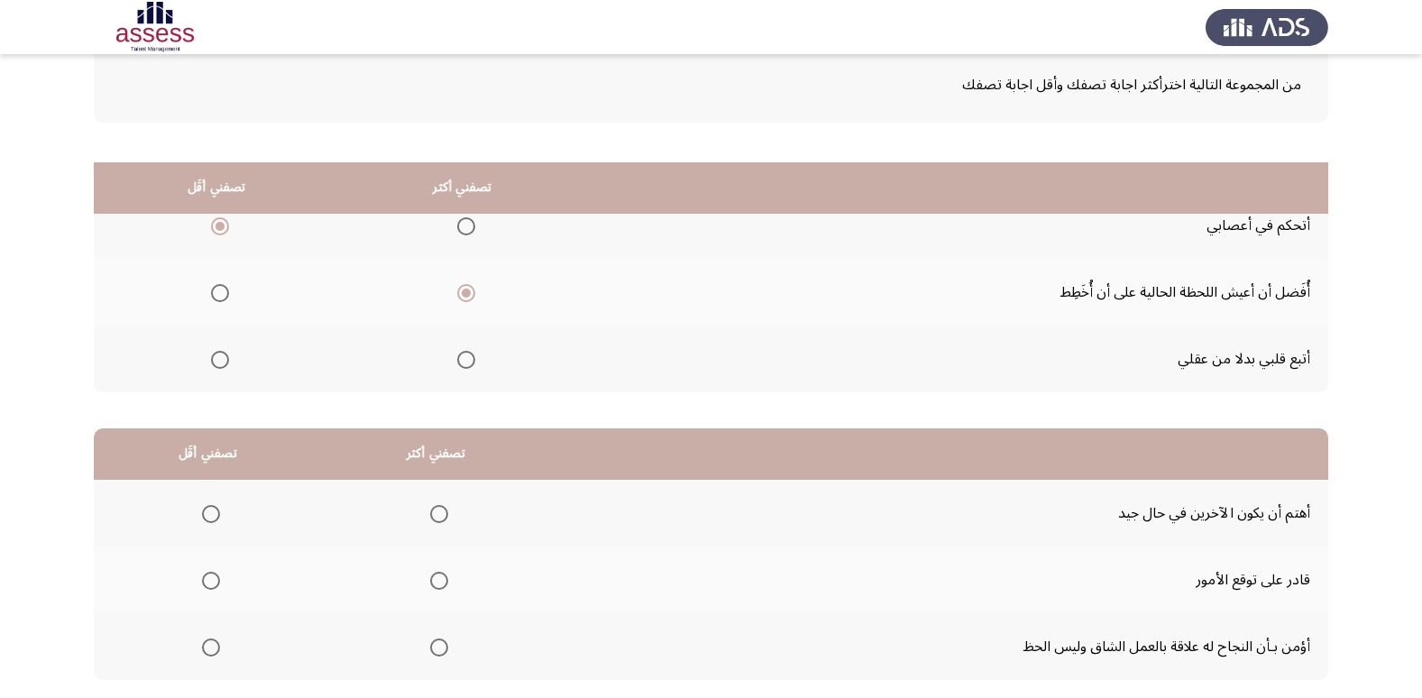
scroll to position [213, 0]
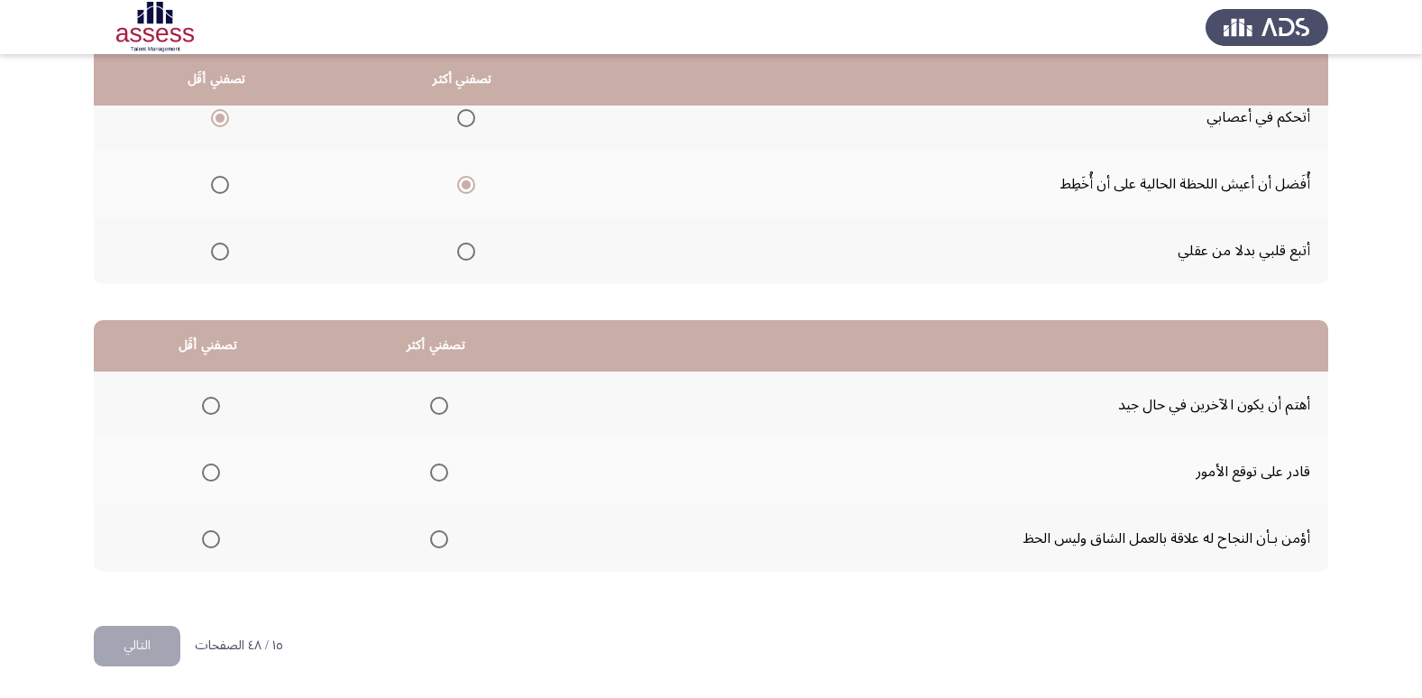
click at [438, 414] on span "Select an option" at bounding box center [439, 406] width 18 height 18
click at [438, 414] on input "Select an option" at bounding box center [439, 406] width 18 height 18
click at [216, 547] on span "Select an option" at bounding box center [211, 539] width 18 height 18
click at [216, 547] on input "Select an option" at bounding box center [211, 539] width 18 height 18
click at [159, 642] on button "التالي" at bounding box center [137, 646] width 87 height 41
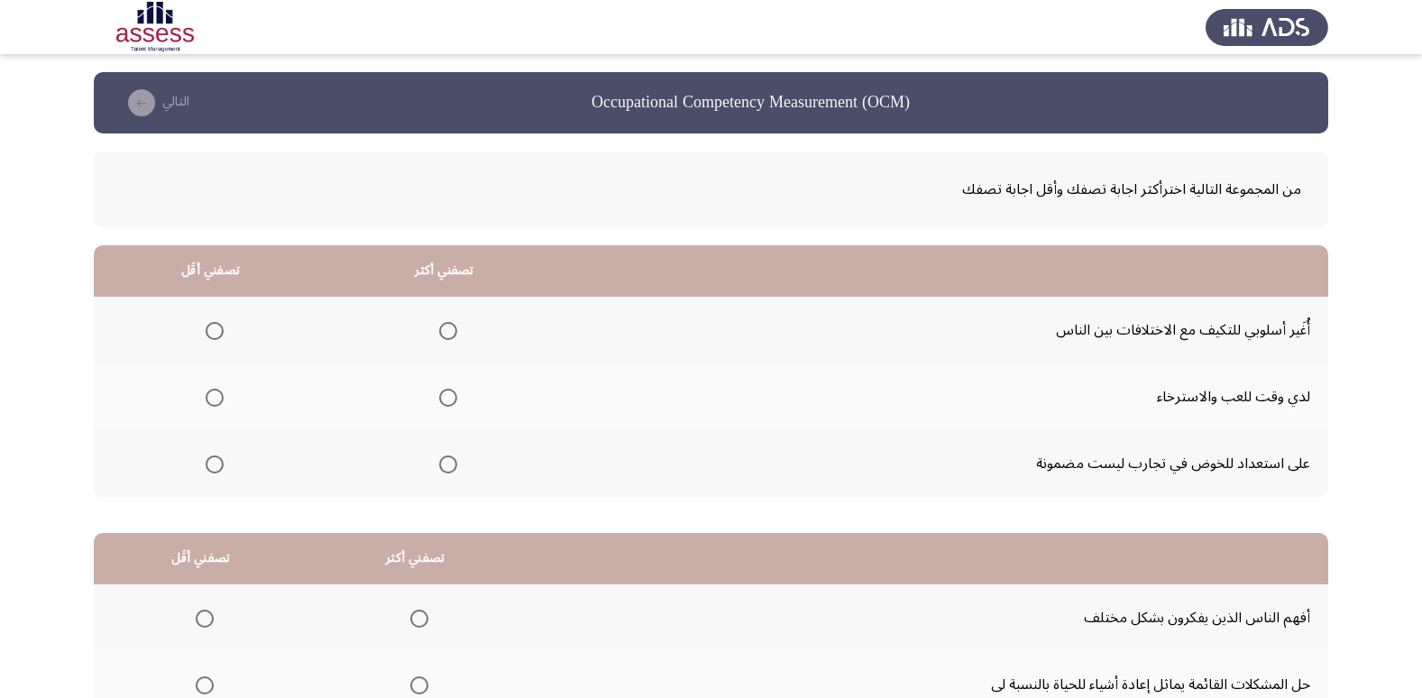
scroll to position [90, 0]
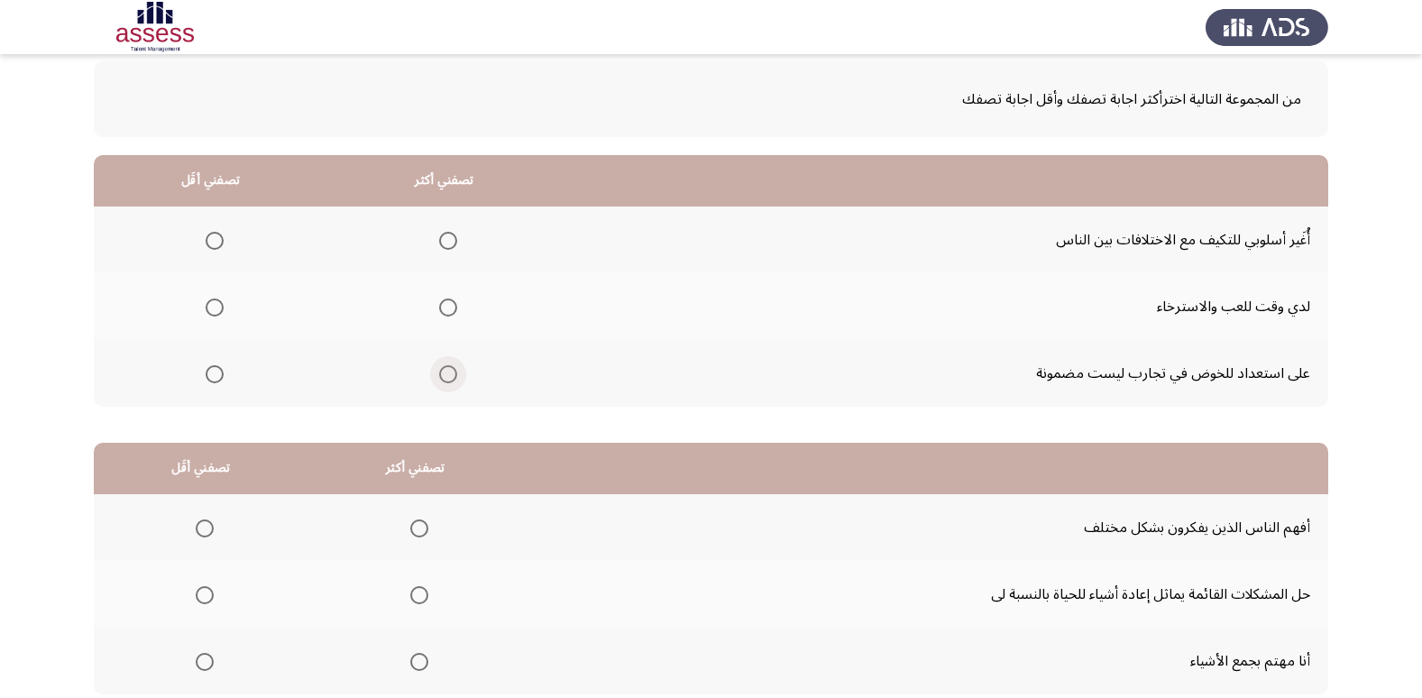
click at [439, 380] on span "Select an option" at bounding box center [448, 374] width 18 height 18
click at [439, 380] on input "Select an option" at bounding box center [448, 374] width 18 height 18
click at [218, 311] on span "Select an option" at bounding box center [215, 307] width 18 height 18
click at [218, 311] on input "Select an option" at bounding box center [215, 307] width 18 height 18
click at [444, 239] on span "Select an option" at bounding box center [448, 241] width 18 height 18
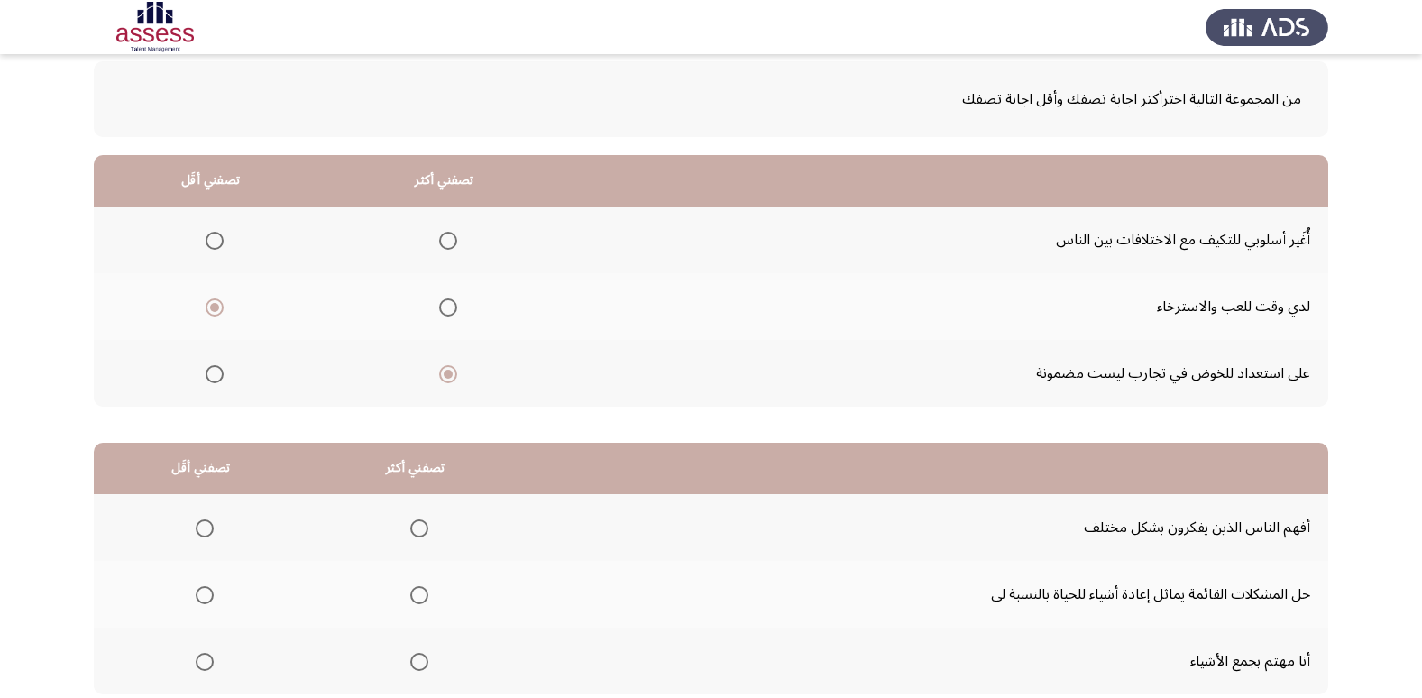
click at [444, 239] on input "Select an option" at bounding box center [448, 241] width 18 height 18
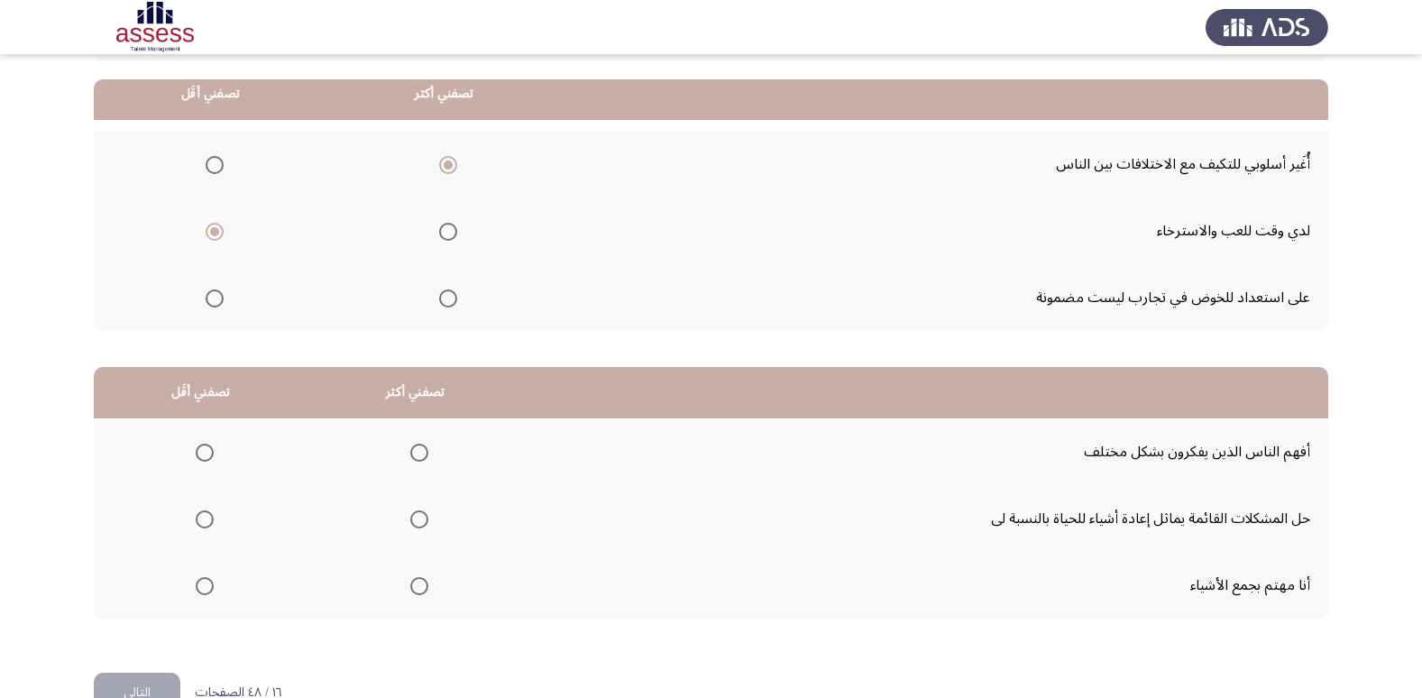
scroll to position [180, 0]
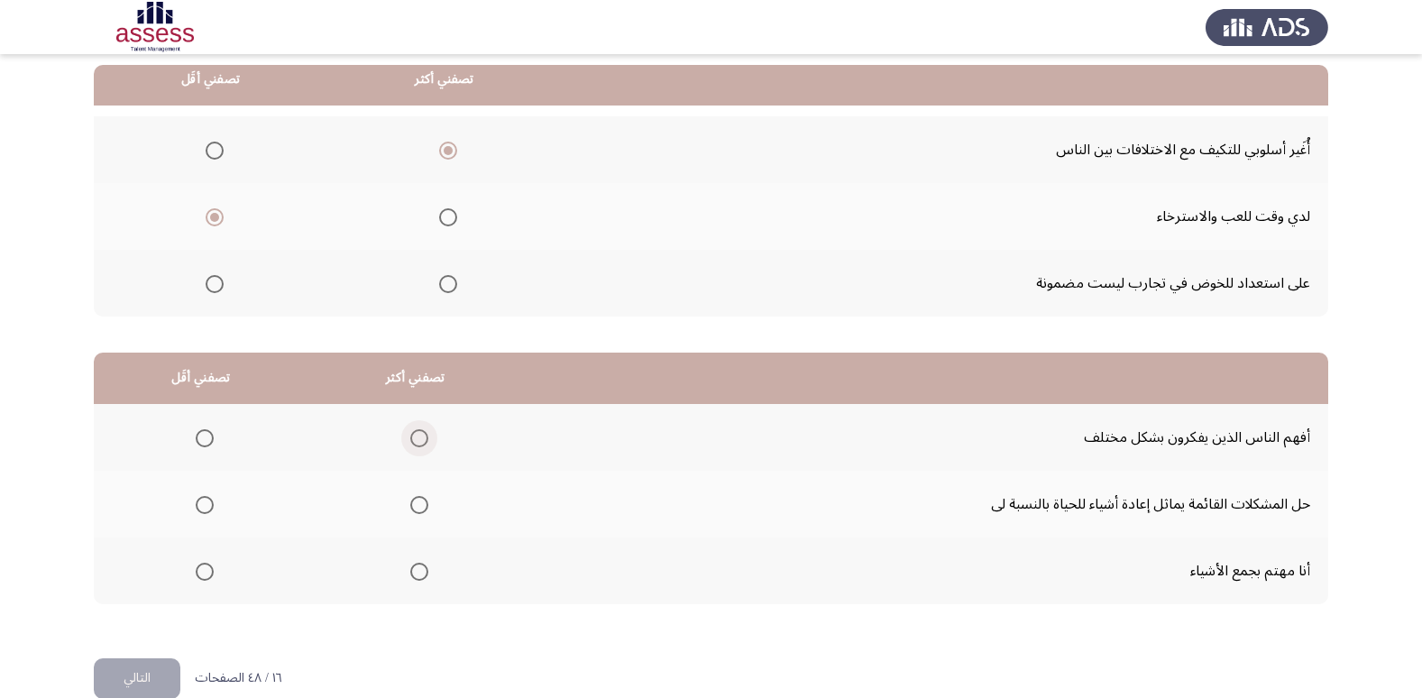
click at [418, 436] on span "Select an option" at bounding box center [419, 438] width 18 height 18
click at [418, 436] on input "Select an option" at bounding box center [419, 438] width 18 height 18
click at [416, 503] on span "Select an option" at bounding box center [419, 505] width 18 height 18
click at [416, 503] on input "Select an option" at bounding box center [419, 505] width 18 height 18
click at [212, 573] on th at bounding box center [201, 570] width 215 height 67
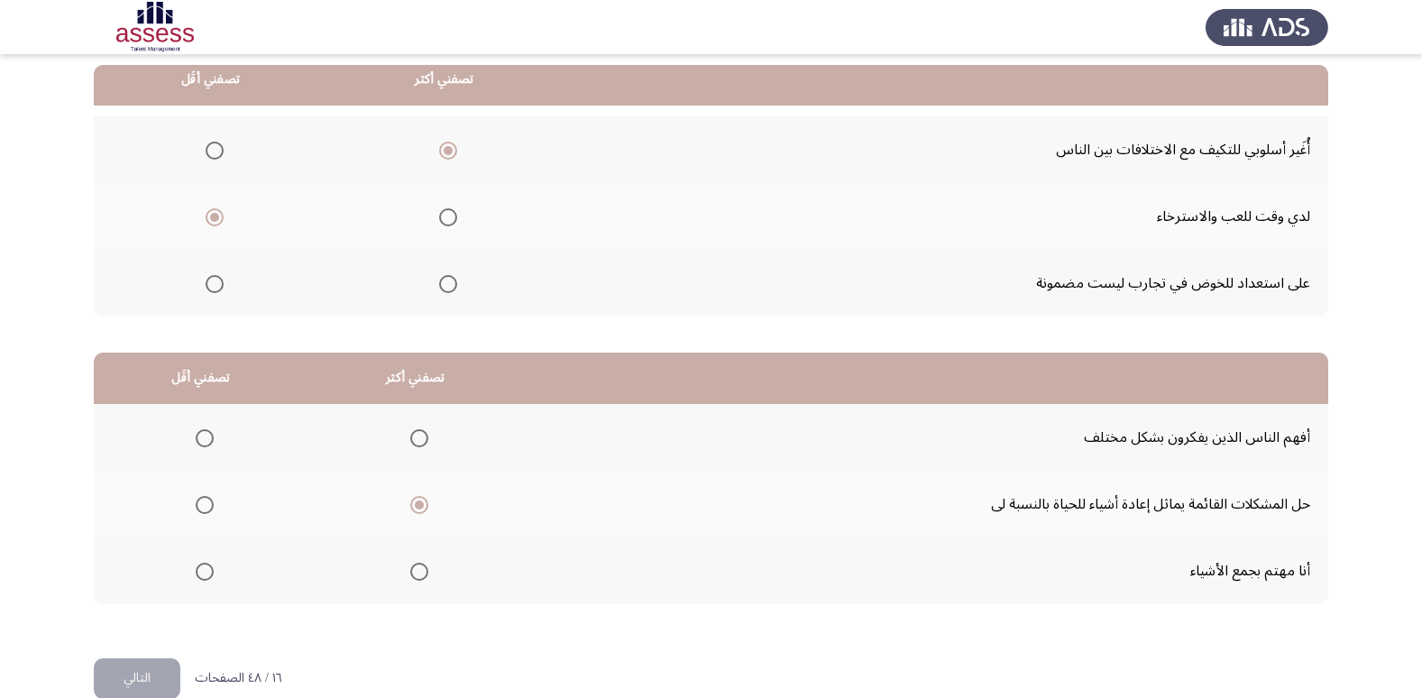
click at [188, 576] on label "Select an option" at bounding box center [200, 572] width 25 height 18
click at [196, 576] on input "Select an option" at bounding box center [205, 572] width 18 height 18
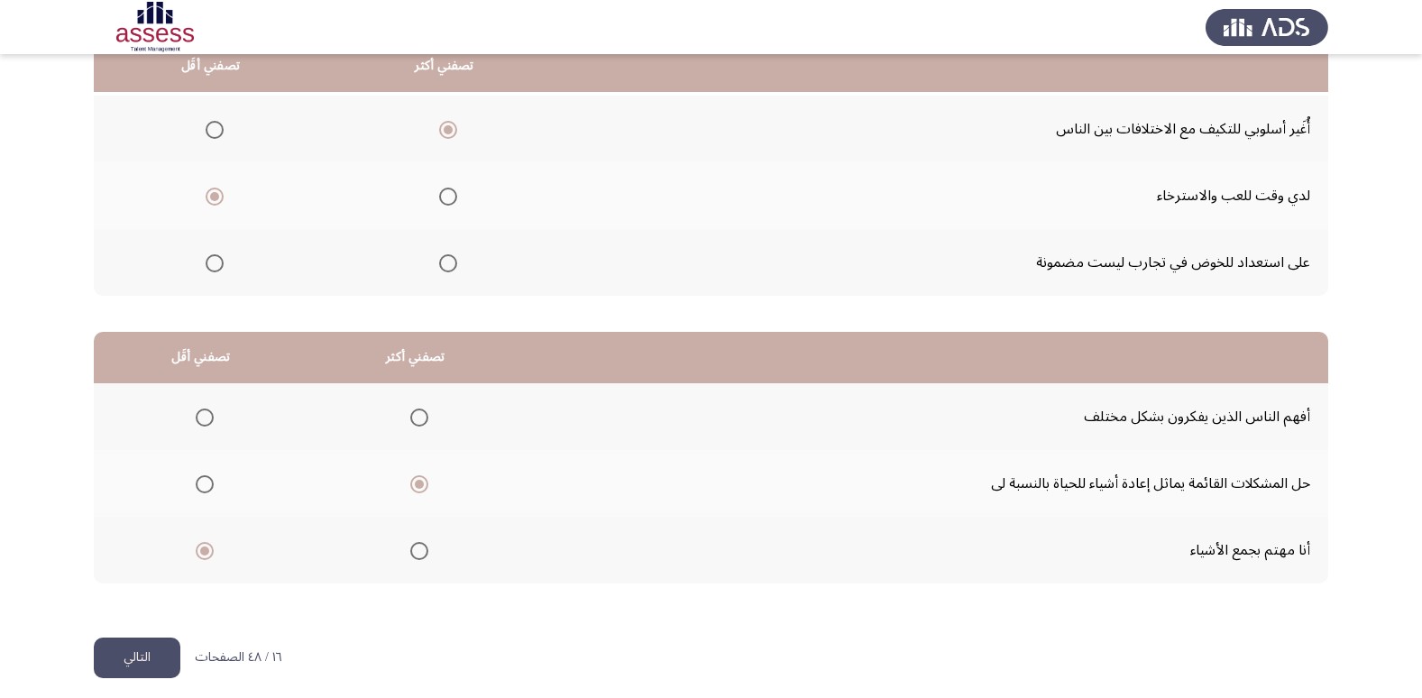
scroll to position [213, 0]
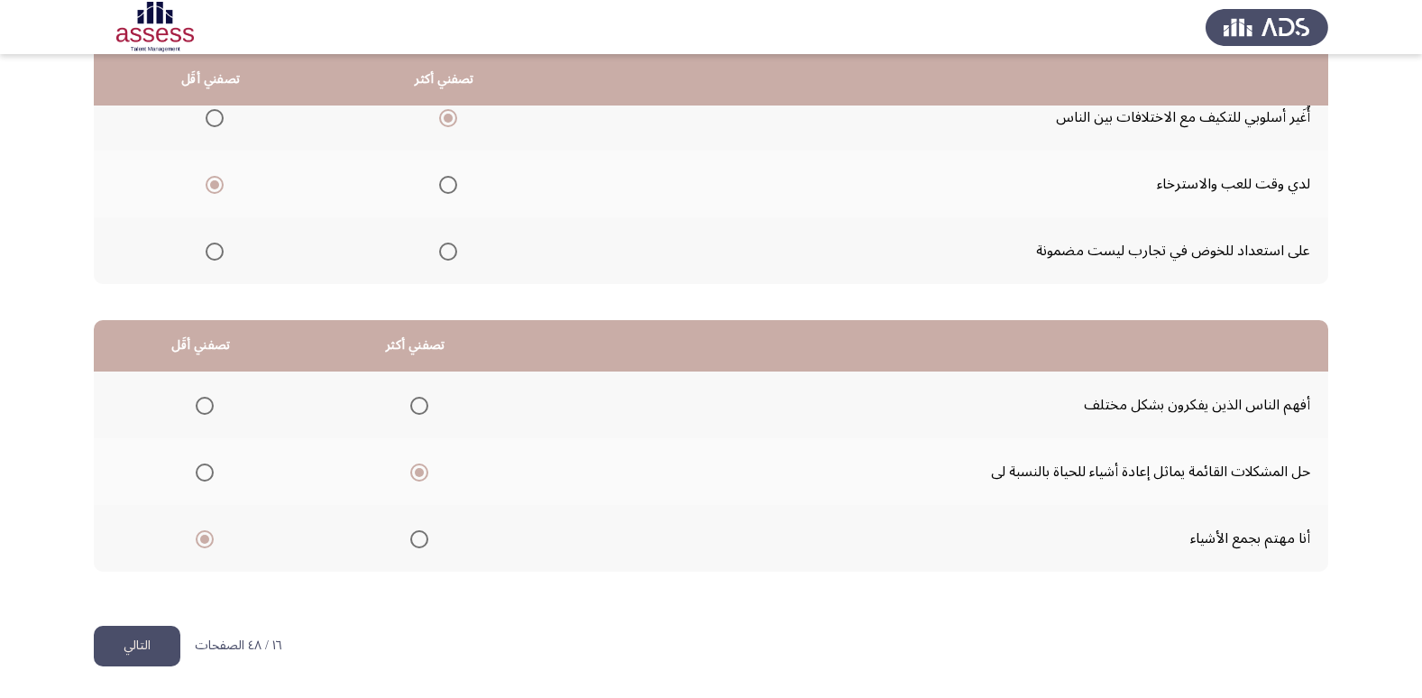
click at [160, 634] on button "التالي" at bounding box center [137, 646] width 87 height 41
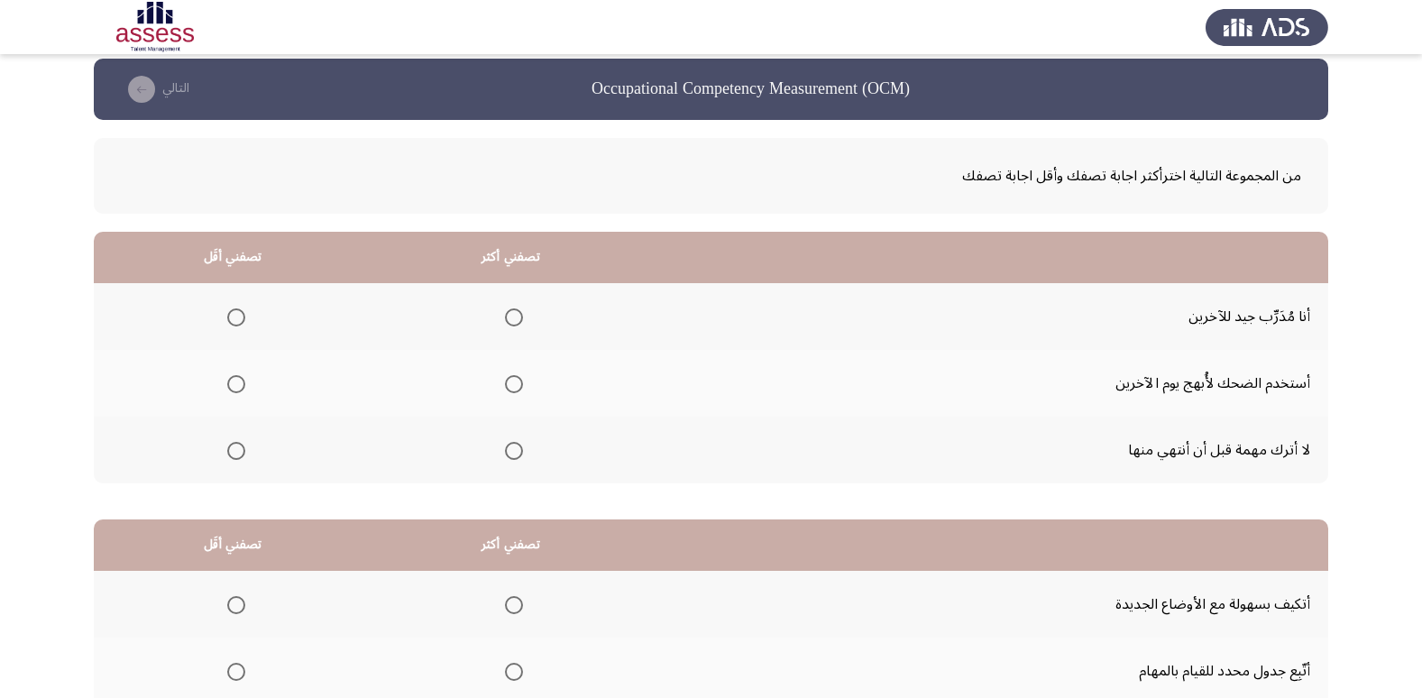
scroll to position [0, 0]
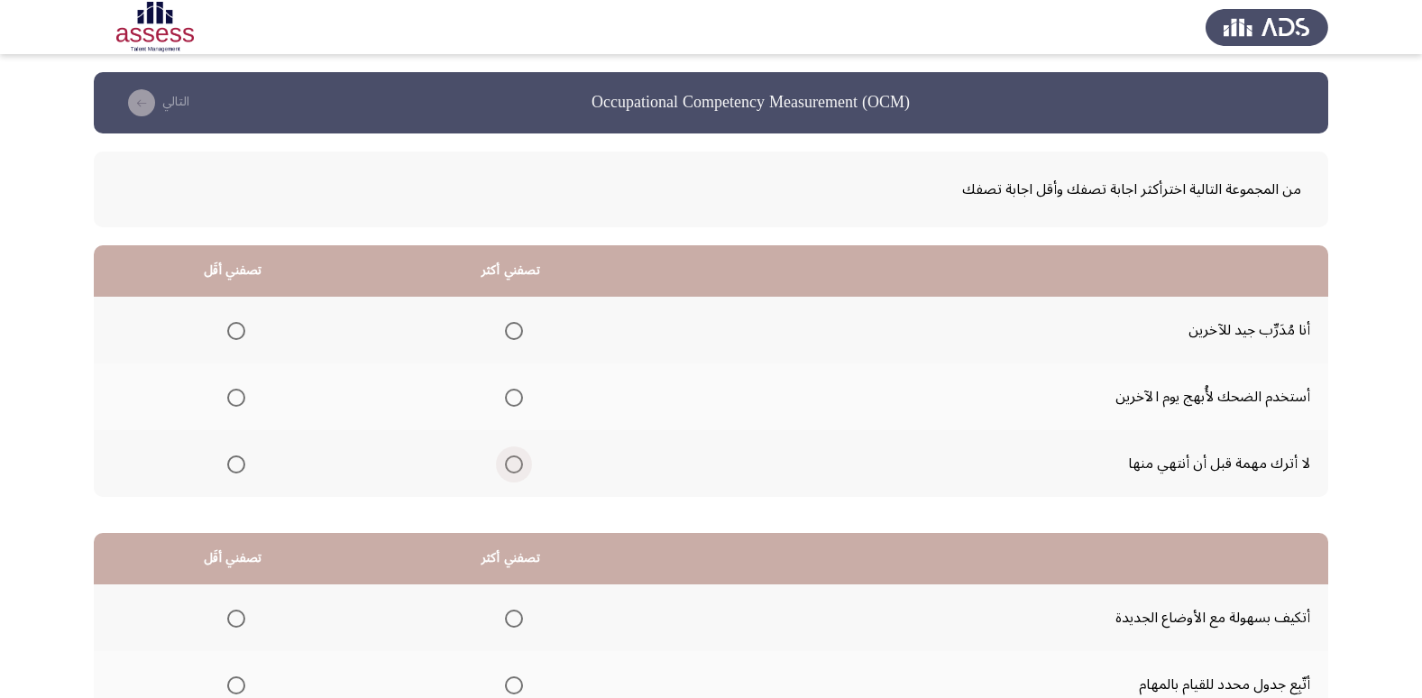
click at [519, 462] on span "Select an option" at bounding box center [514, 464] width 18 height 18
click at [519, 462] on input "Select an option" at bounding box center [514, 464] width 18 height 18
click at [230, 323] on span "Select an option" at bounding box center [236, 331] width 18 height 18
click at [230, 323] on input "Select an option" at bounding box center [236, 331] width 18 height 18
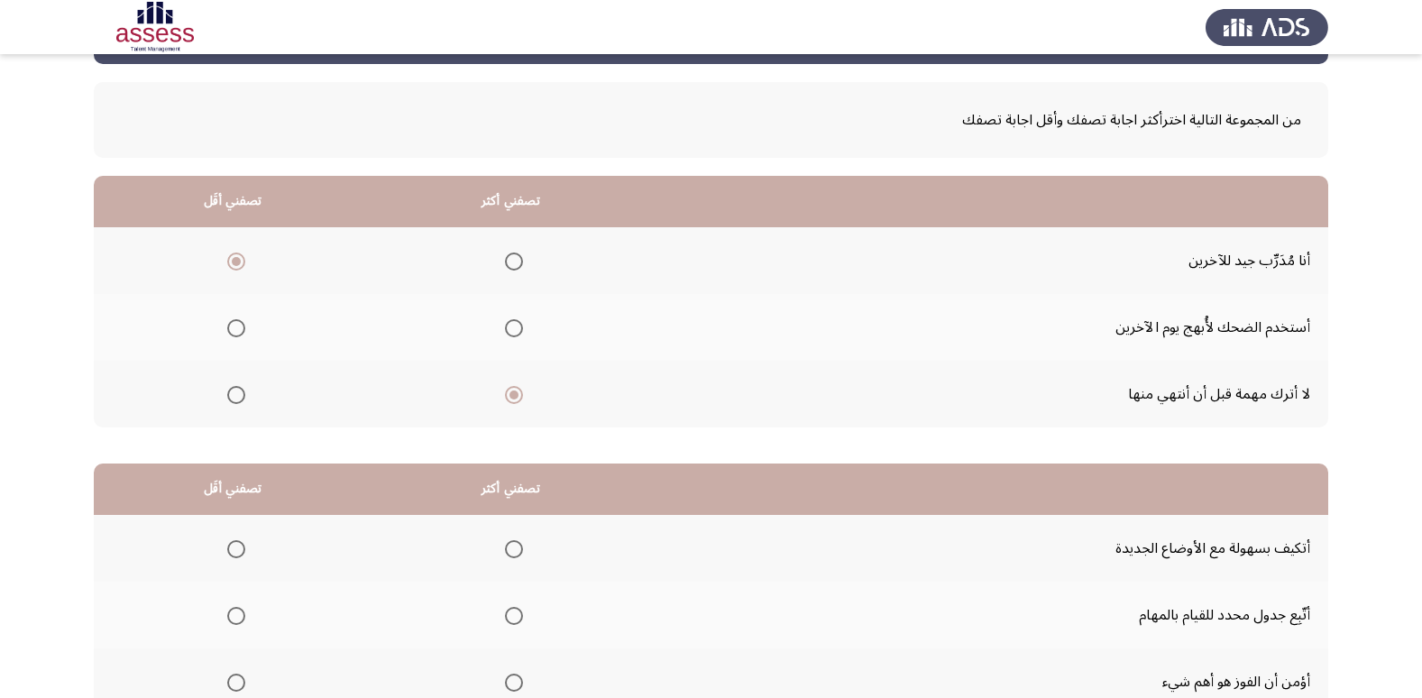
scroll to position [213, 0]
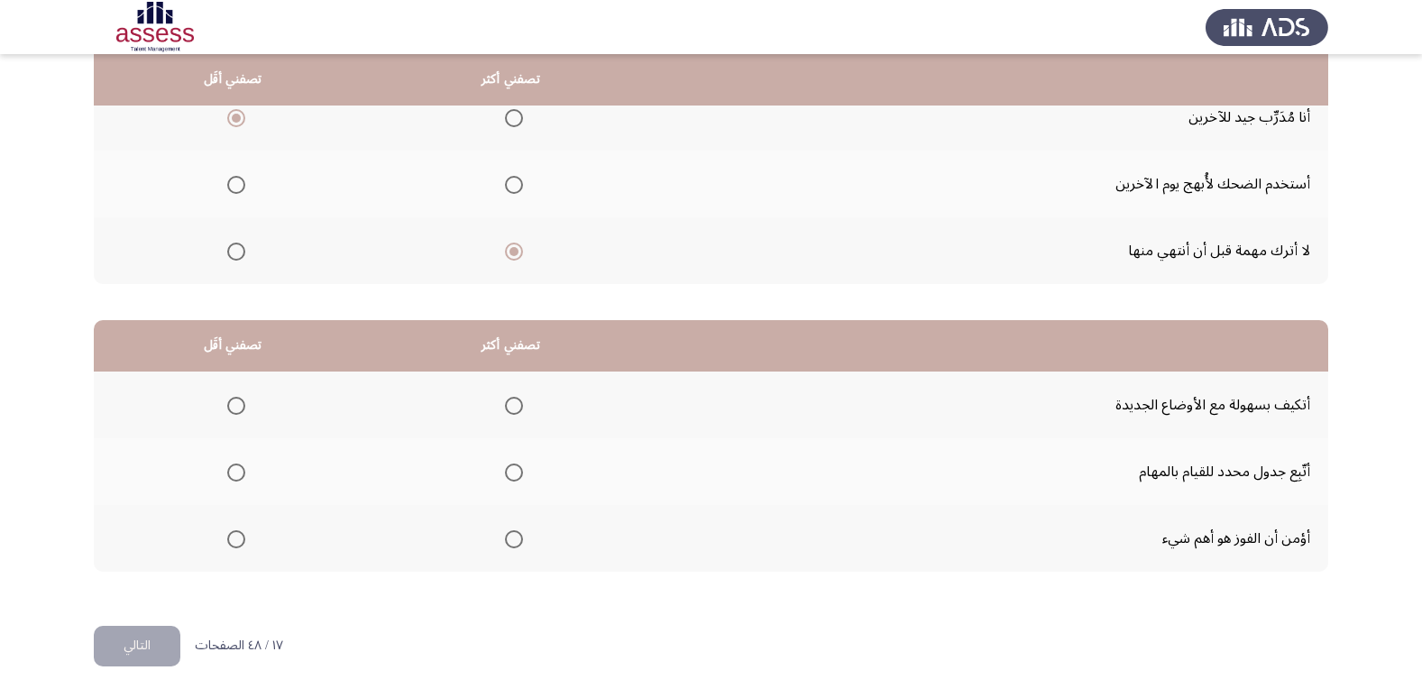
click at [509, 469] on span "Select an option" at bounding box center [514, 472] width 18 height 18
click at [509, 469] on input "Select an option" at bounding box center [514, 472] width 18 height 18
click at [513, 408] on span "Select an option" at bounding box center [514, 406] width 18 height 18
click at [513, 408] on input "Select an option" at bounding box center [514, 406] width 18 height 18
click at [235, 547] on span "Select an option" at bounding box center [236, 539] width 18 height 18
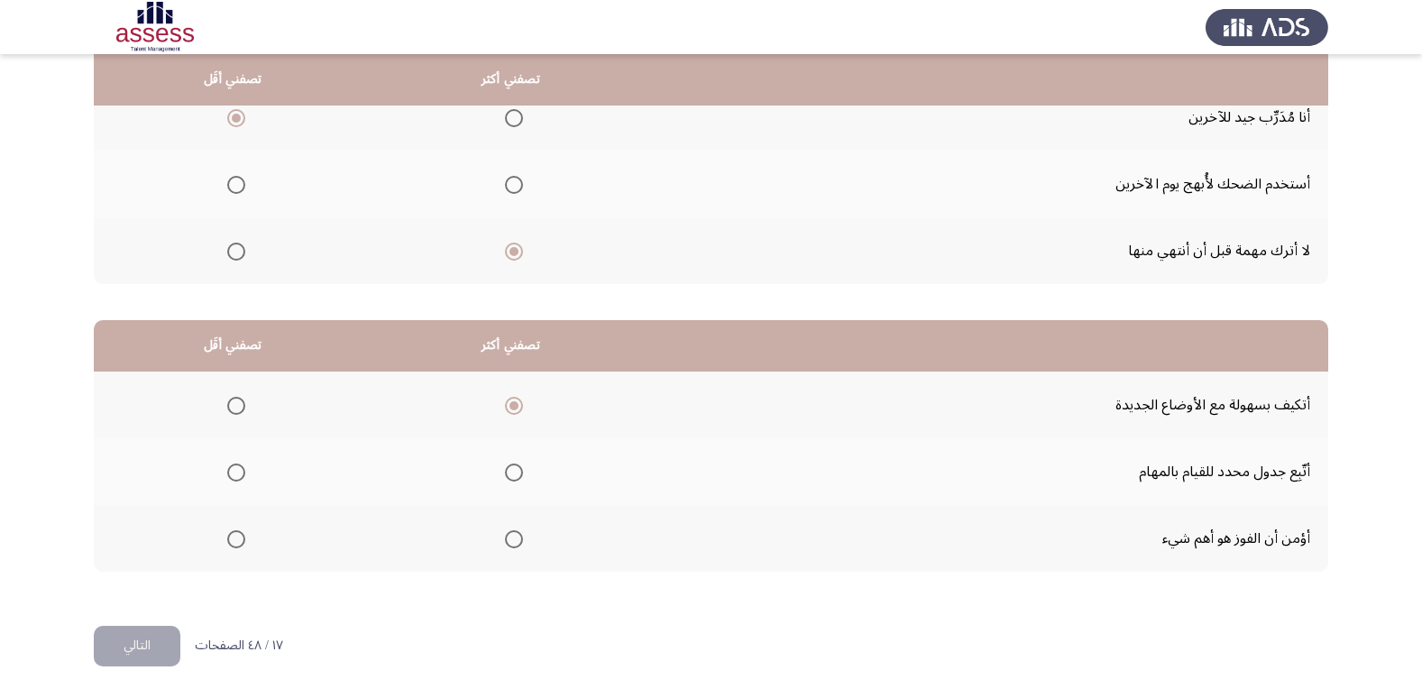
click at [235, 547] on input "Select an option" at bounding box center [236, 539] width 18 height 18
click at [148, 648] on button "التالي" at bounding box center [137, 646] width 87 height 41
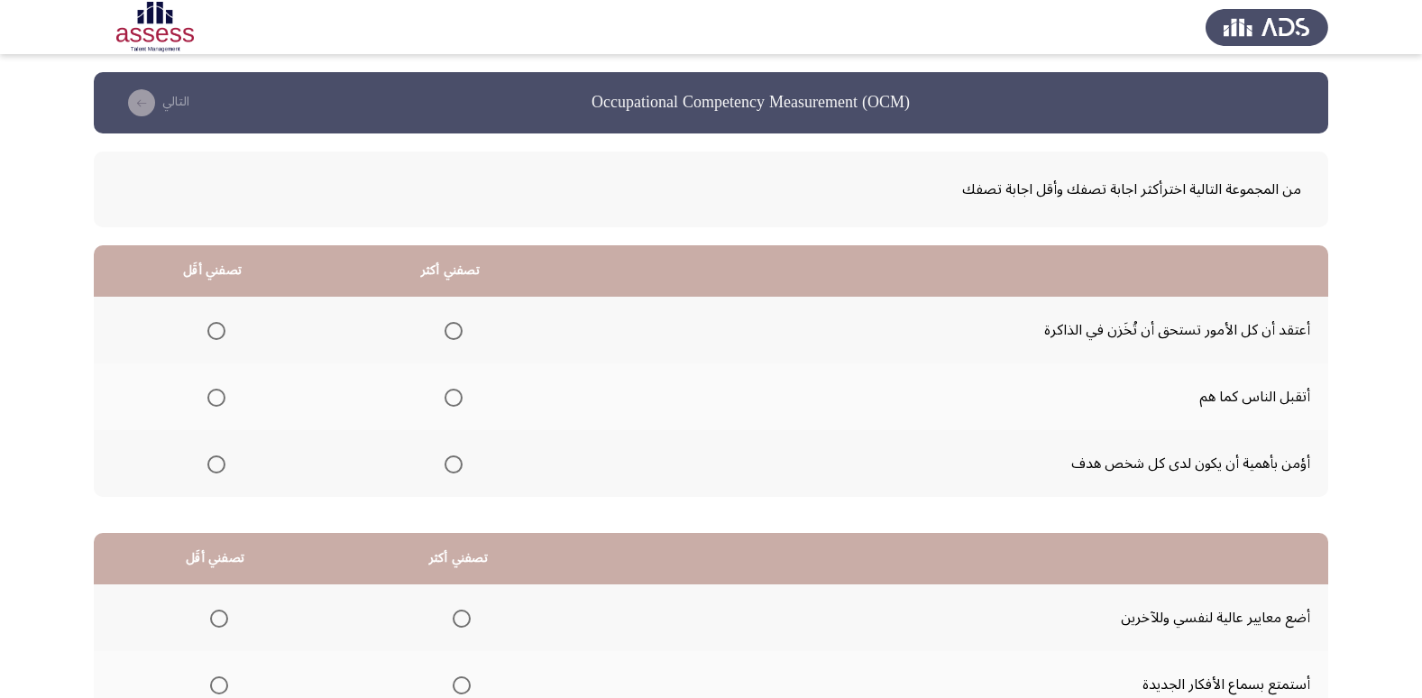
click at [208, 328] on span "Select an option" at bounding box center [216, 331] width 18 height 18
click at [208, 328] on input "Select an option" at bounding box center [216, 331] width 18 height 18
click at [460, 471] on span "Select an option" at bounding box center [453, 464] width 18 height 18
click at [460, 471] on input "Select an option" at bounding box center [453, 464] width 18 height 18
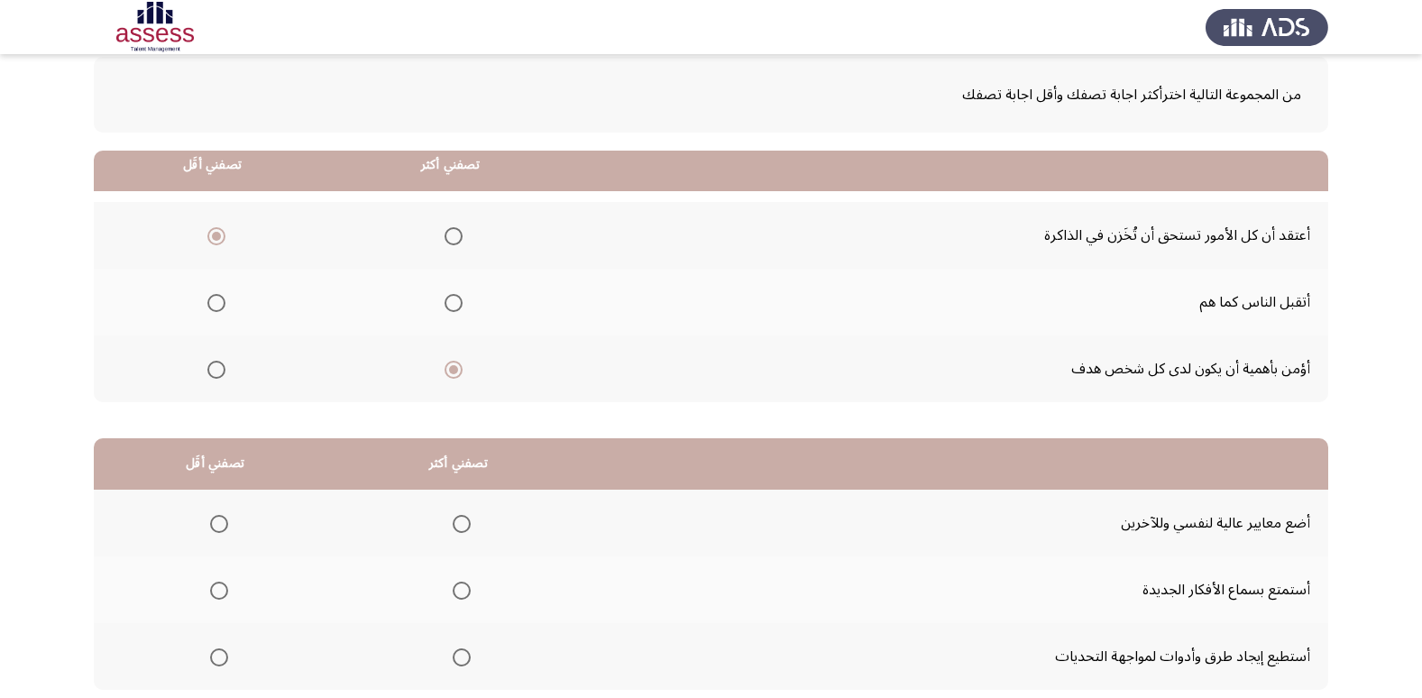
scroll to position [180, 0]
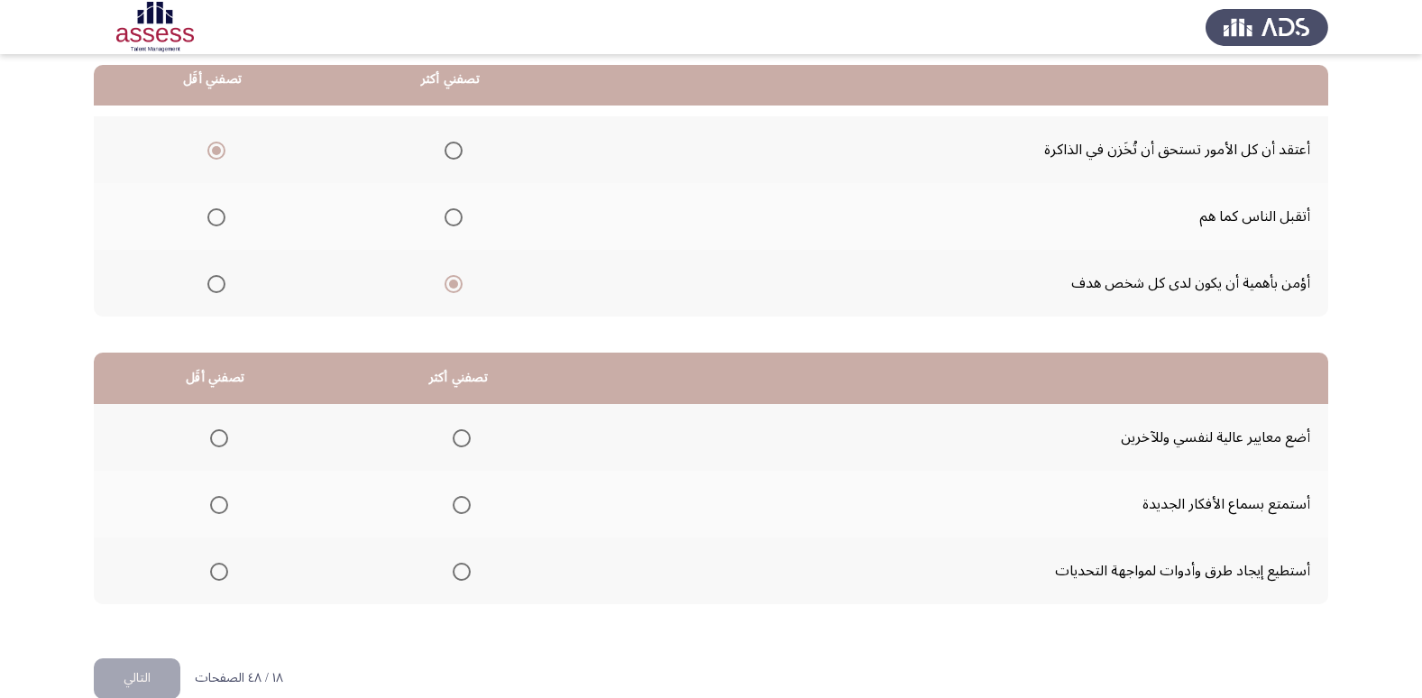
click at [462, 448] on mat-radio-group "Select an option" at bounding box center [457, 437] width 25 height 31
click at [453, 434] on span "Select an option" at bounding box center [462, 438] width 18 height 18
click at [453, 434] on input "Select an option" at bounding box center [462, 438] width 18 height 18
click at [225, 496] on span "Select an option" at bounding box center [219, 505] width 18 height 18
click at [225, 496] on input "Select an option" at bounding box center [219, 505] width 18 height 18
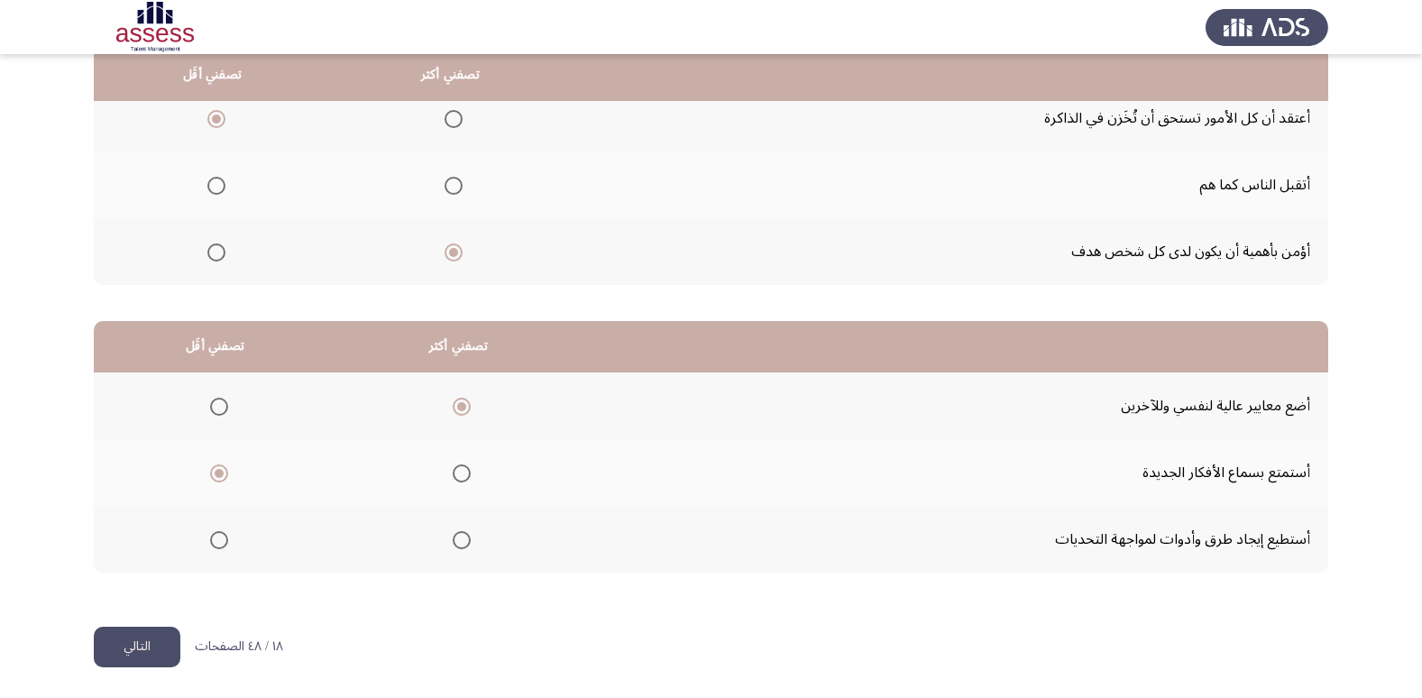
scroll to position [213, 0]
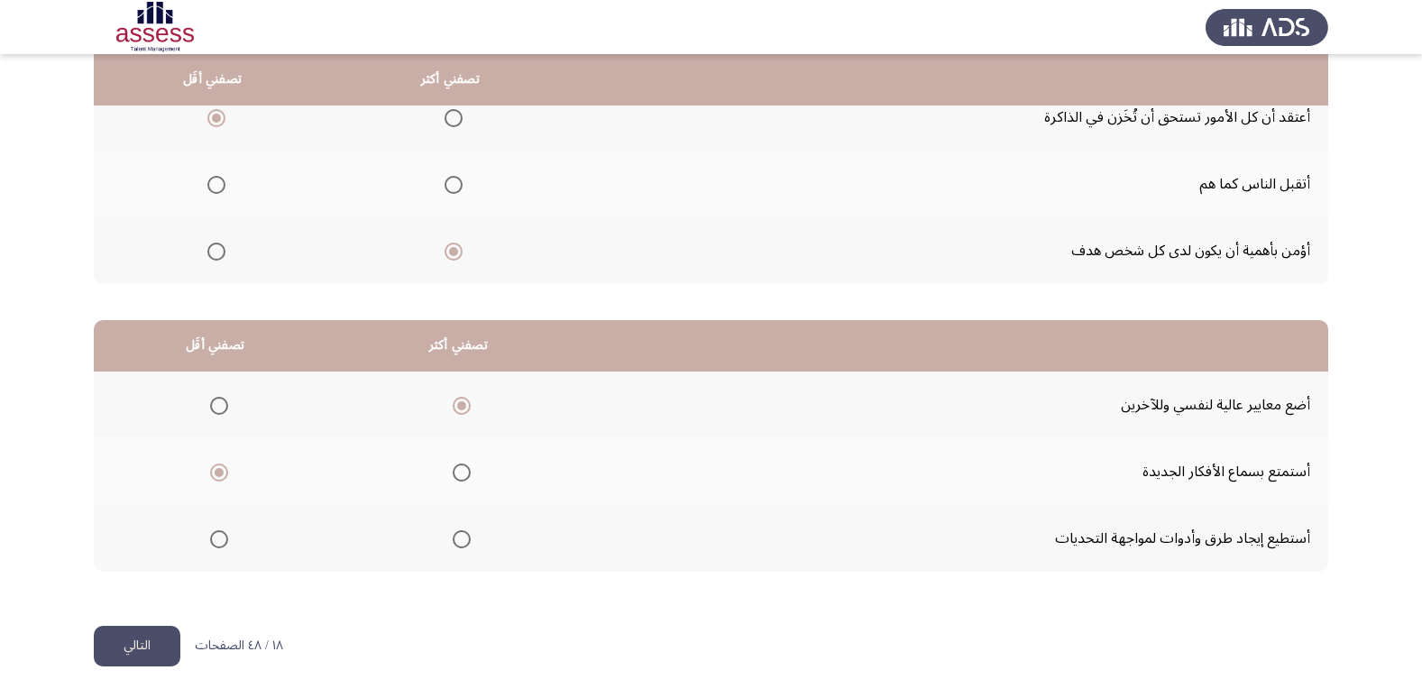
click at [164, 643] on button "التالي" at bounding box center [137, 646] width 87 height 41
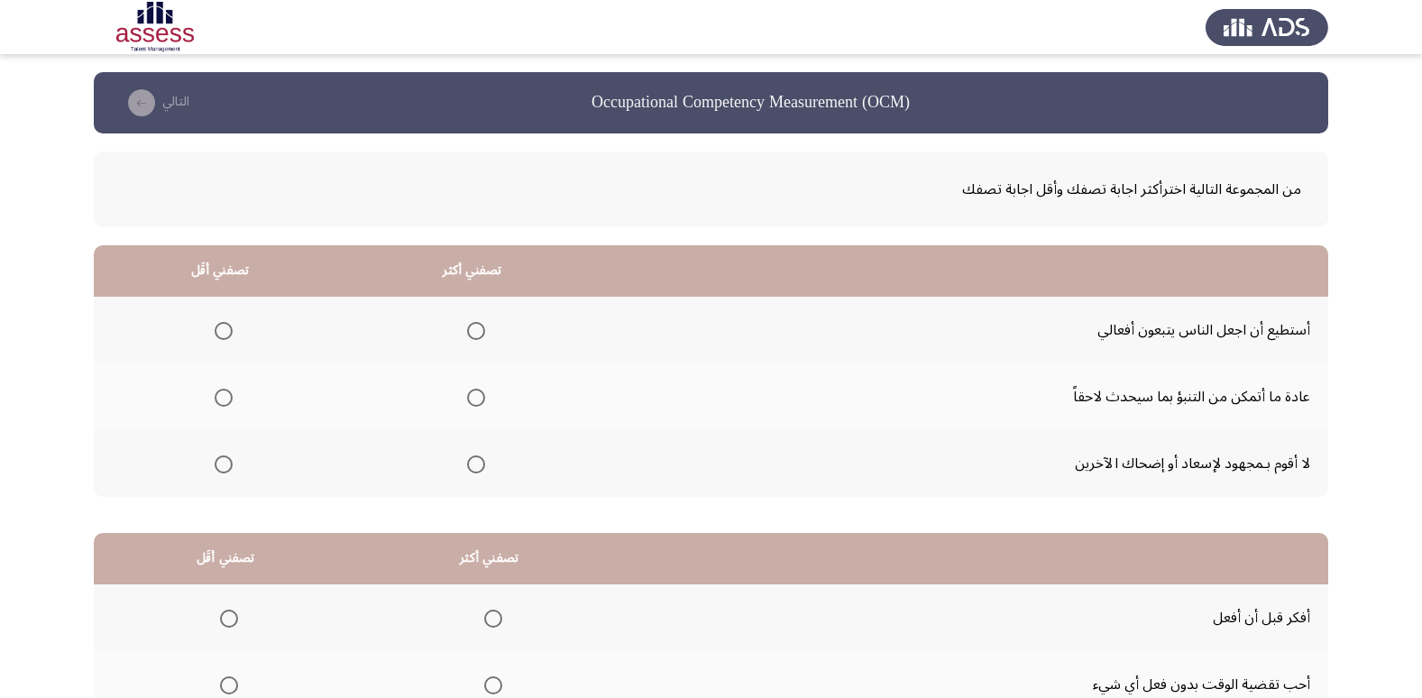
click at [224, 464] on span "Select an option" at bounding box center [224, 464] width 0 height 0
click at [222, 463] on input "Select an option" at bounding box center [224, 464] width 18 height 18
click at [460, 334] on label "Select an option" at bounding box center [472, 331] width 25 height 18
click at [467, 334] on input "Select an option" at bounding box center [476, 331] width 18 height 18
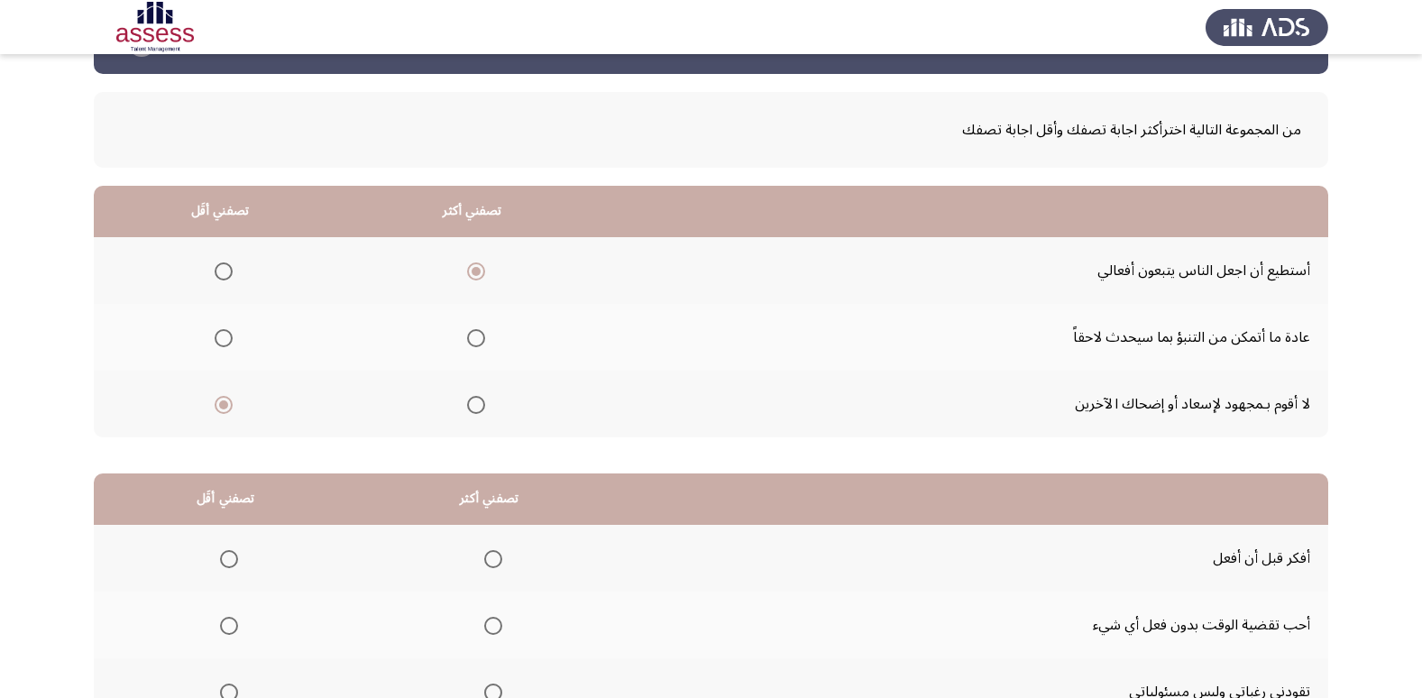
scroll to position [213, 0]
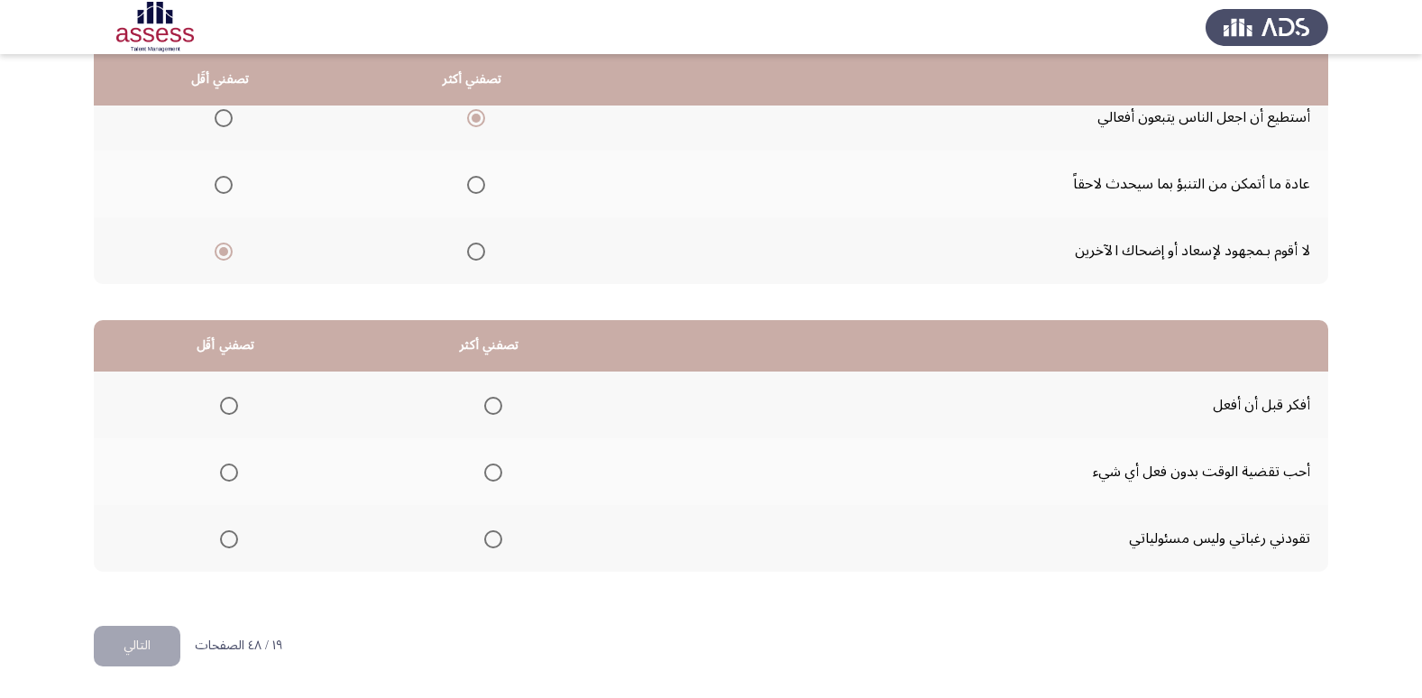
click at [484, 400] on span "Select an option" at bounding box center [493, 406] width 18 height 18
click at [484, 400] on input "Select an option" at bounding box center [493, 406] width 18 height 18
click at [223, 472] on span "Select an option" at bounding box center [229, 472] width 18 height 18
click at [223, 472] on input "Select an option" at bounding box center [229, 472] width 18 height 18
click at [136, 628] on button "التالي" at bounding box center [137, 646] width 87 height 41
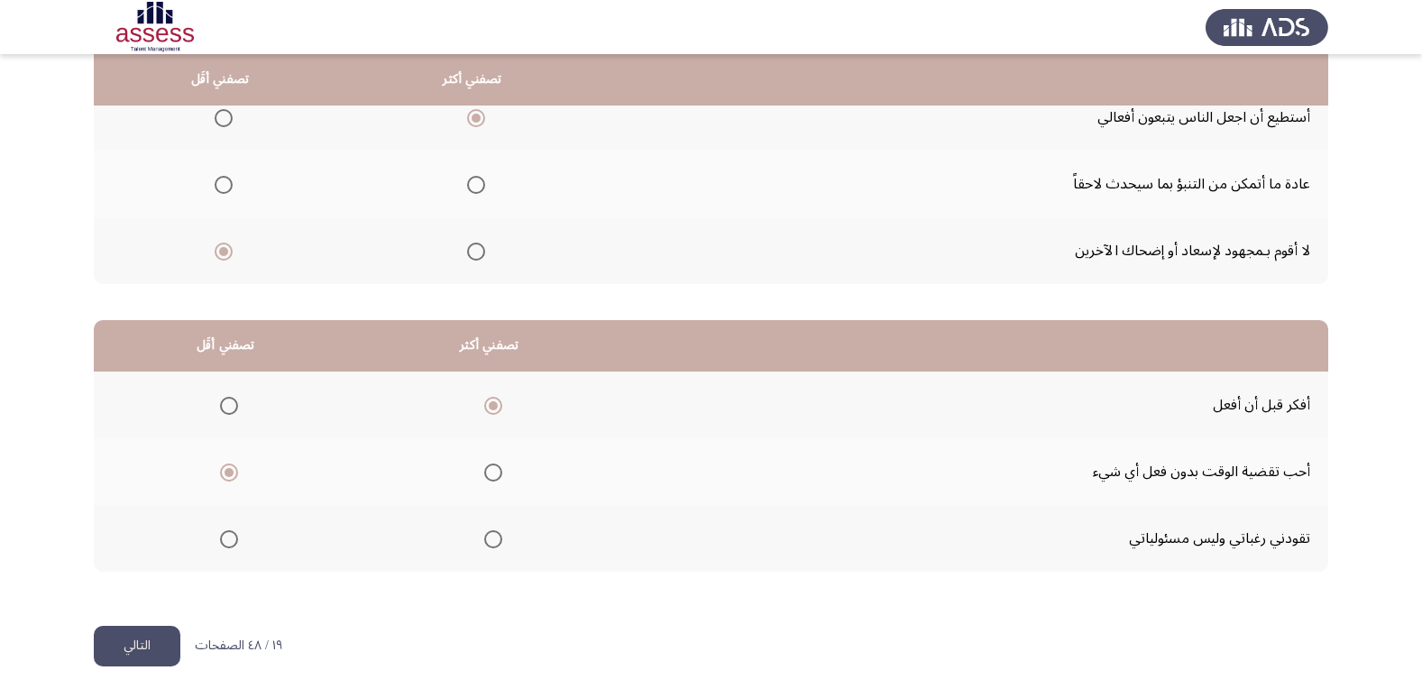
scroll to position [0, 0]
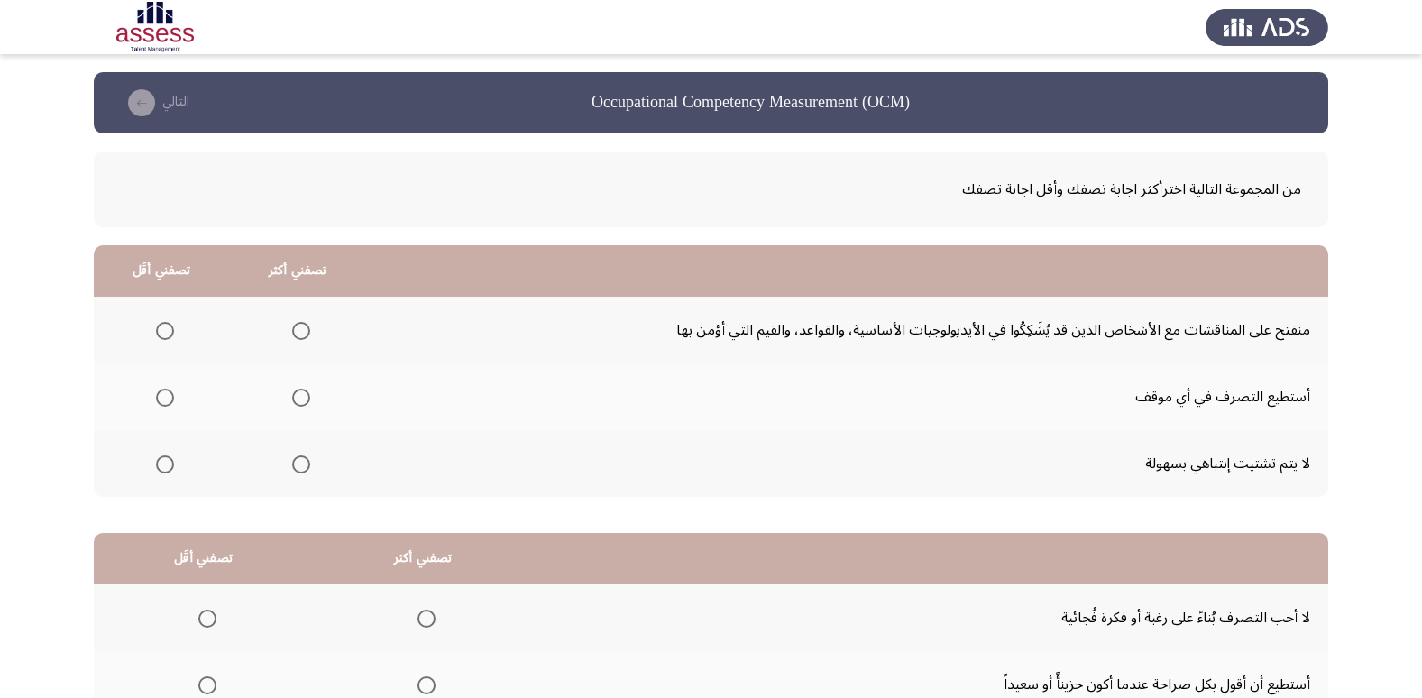
click at [166, 324] on span "Select an option" at bounding box center [165, 331] width 18 height 18
click at [166, 324] on input "Select an option" at bounding box center [165, 331] width 18 height 18
click at [298, 456] on span "Select an option" at bounding box center [301, 464] width 18 height 18
click at [298, 456] on input "Select an option" at bounding box center [301, 464] width 18 height 18
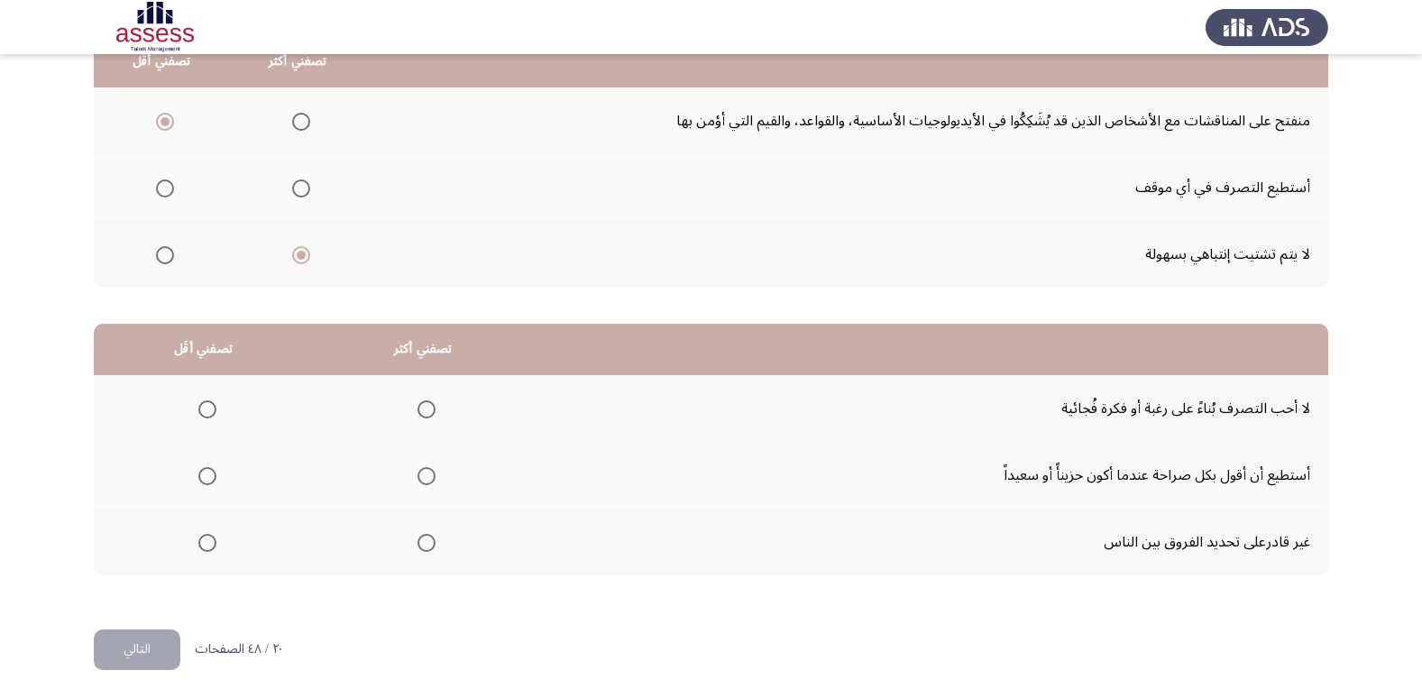
scroll to position [213, 0]
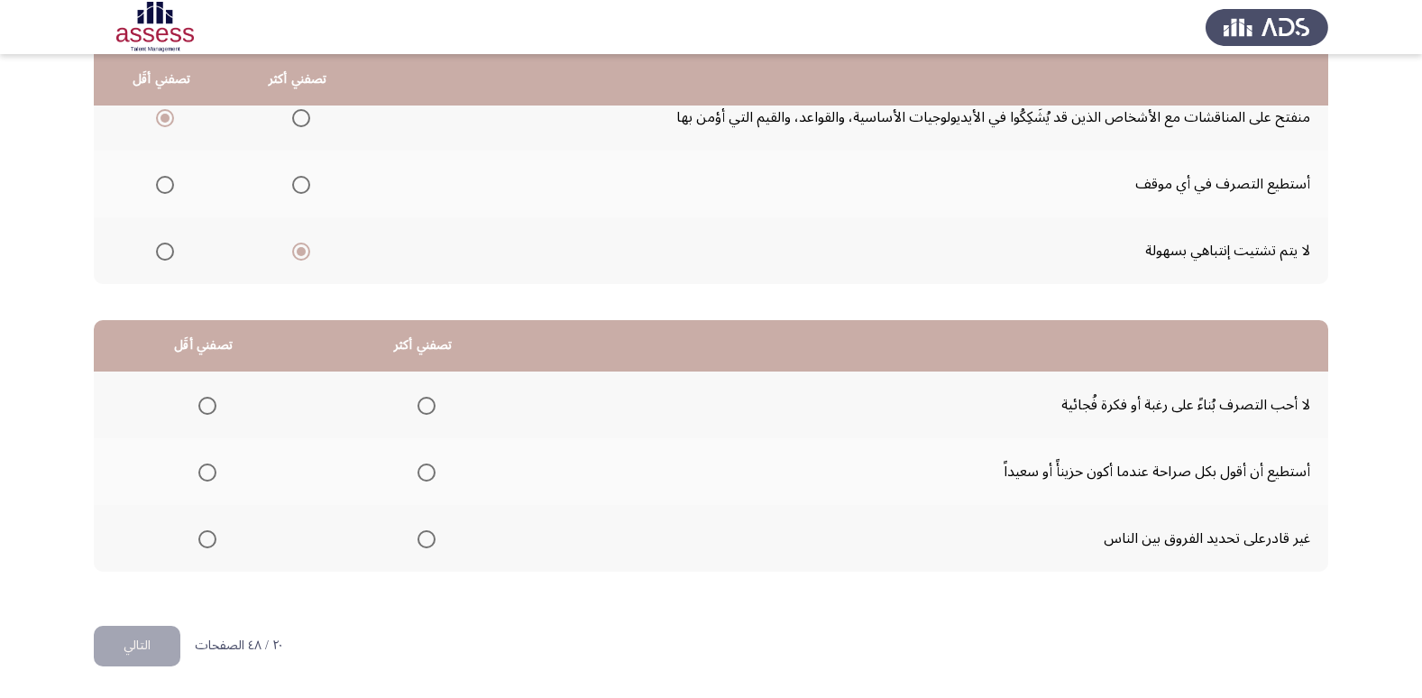
click at [191, 536] on label "Select an option" at bounding box center [203, 539] width 25 height 18
click at [198, 536] on input "Select an option" at bounding box center [207, 539] width 18 height 18
click at [440, 391] on th at bounding box center [423, 404] width 220 height 67
click at [426, 399] on span "Select an option" at bounding box center [426, 406] width 18 height 18
click at [426, 399] on input "Select an option" at bounding box center [426, 406] width 18 height 18
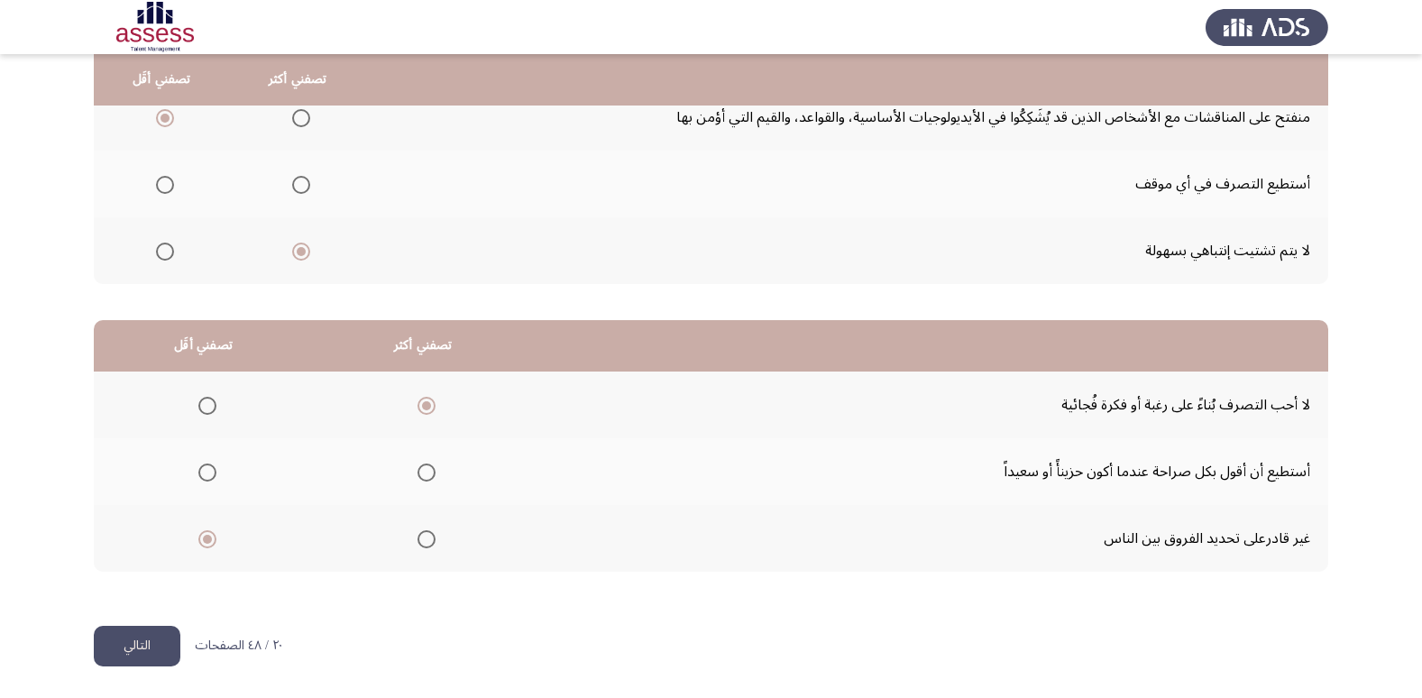
click at [122, 639] on button "التالي" at bounding box center [137, 646] width 87 height 41
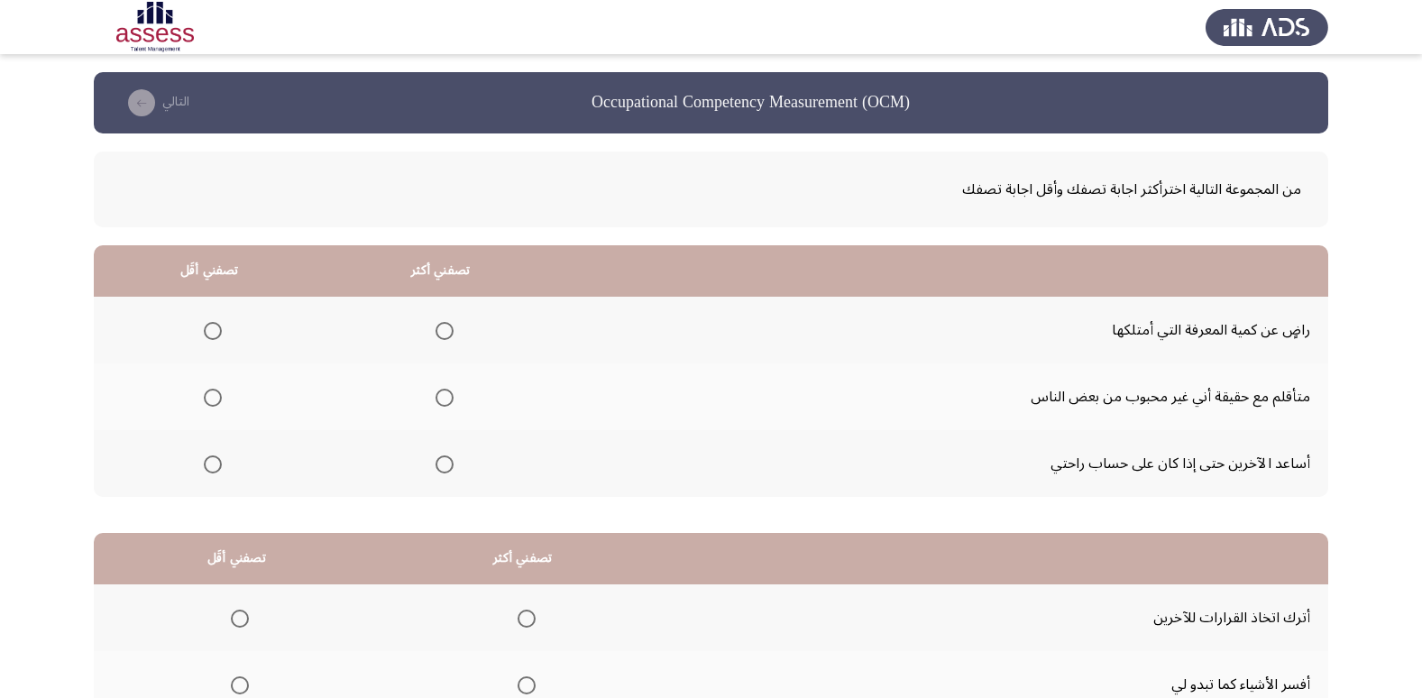
click at [444, 466] on span "Select an option" at bounding box center [444, 464] width 18 height 18
click at [444, 466] on input "Select an option" at bounding box center [444, 464] width 18 height 18
click at [216, 326] on span "Select an option" at bounding box center [213, 331] width 18 height 18
click at [216, 326] on input "Select an option" at bounding box center [213, 331] width 18 height 18
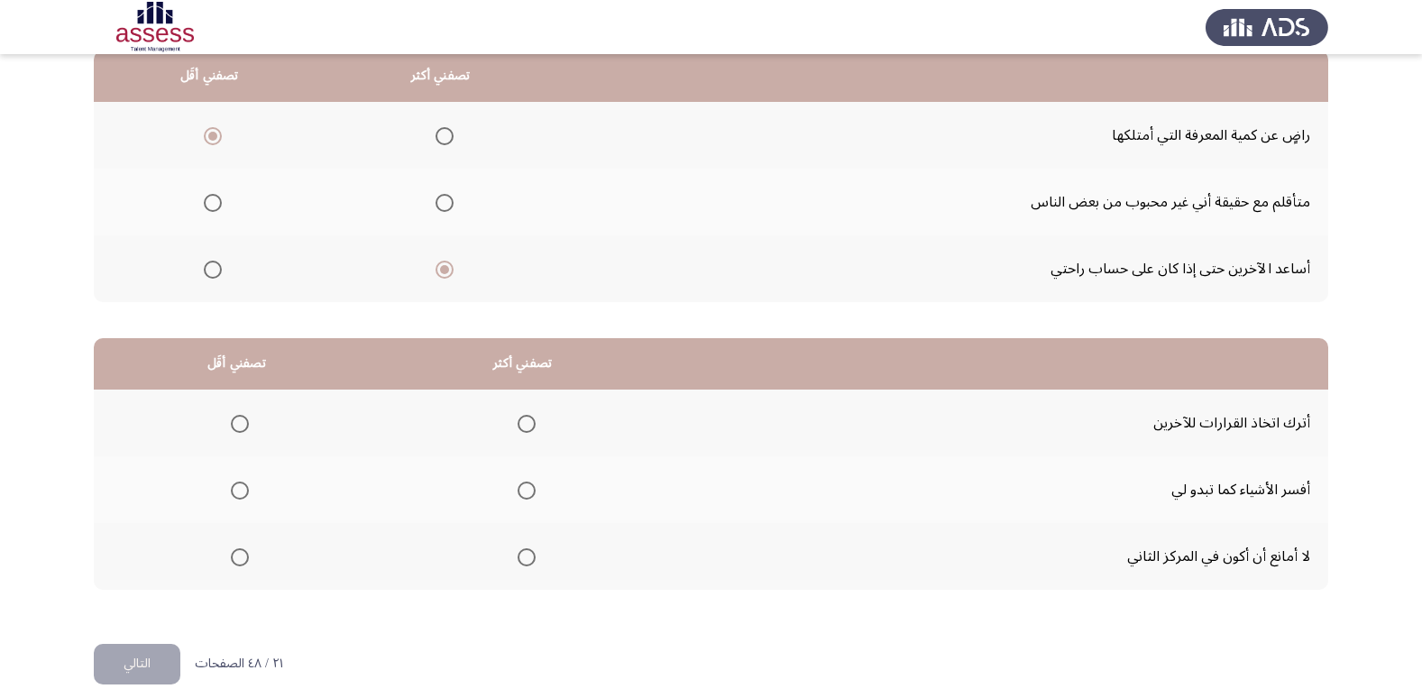
scroll to position [213, 0]
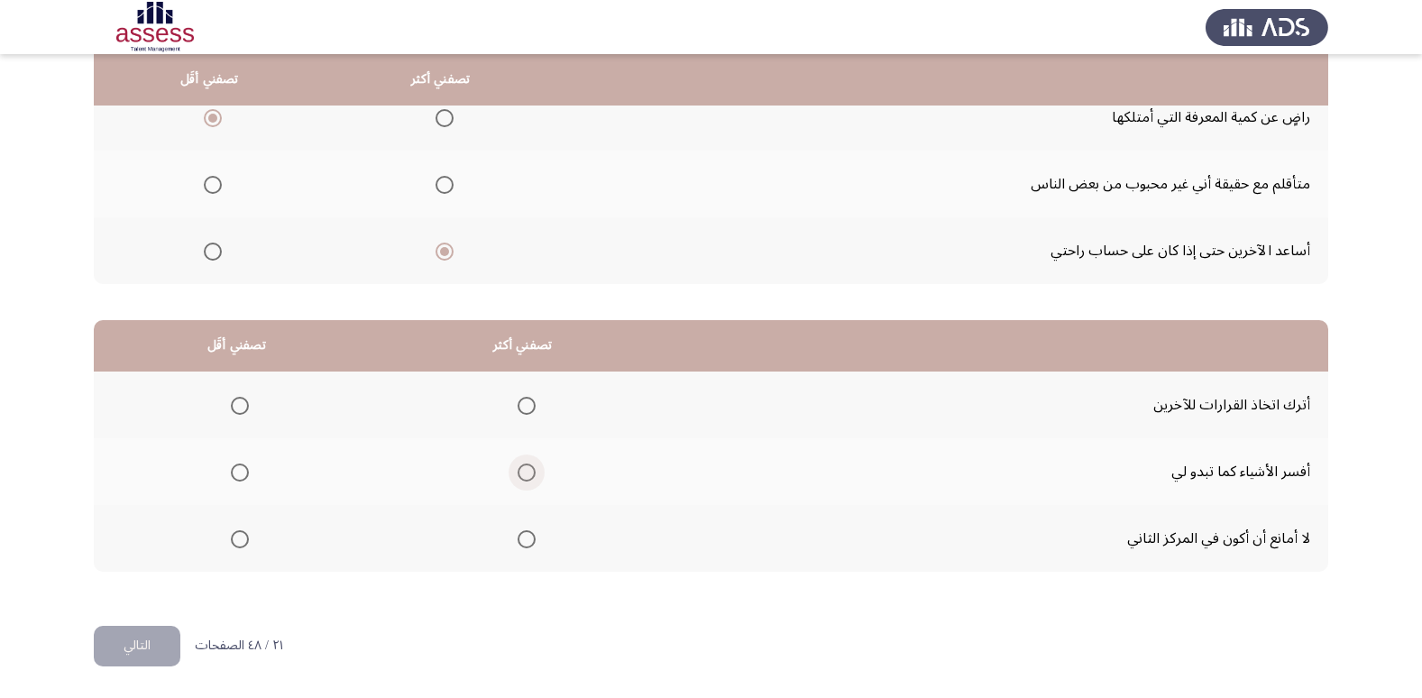
click at [531, 470] on span "Select an option" at bounding box center [527, 472] width 18 height 18
click at [531, 470] on input "Select an option" at bounding box center [527, 472] width 18 height 18
drag, startPoint x: 255, startPoint y: 397, endPoint x: 245, endPoint y: 399, distance: 10.1
click at [245, 399] on th at bounding box center [237, 404] width 286 height 67
click at [243, 399] on span "Select an option" at bounding box center [240, 406] width 18 height 18
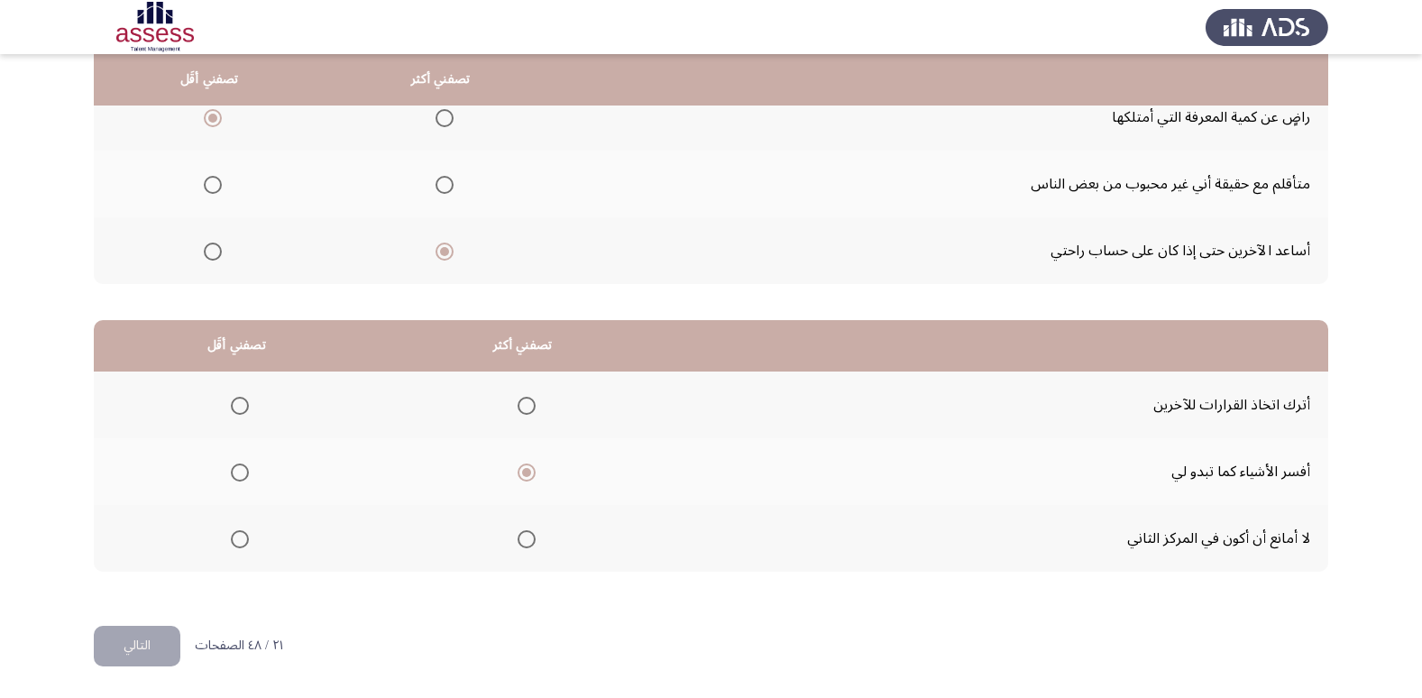
click at [243, 399] on input "Select an option" at bounding box center [240, 406] width 18 height 18
click at [146, 634] on button "التالي" at bounding box center [137, 646] width 87 height 41
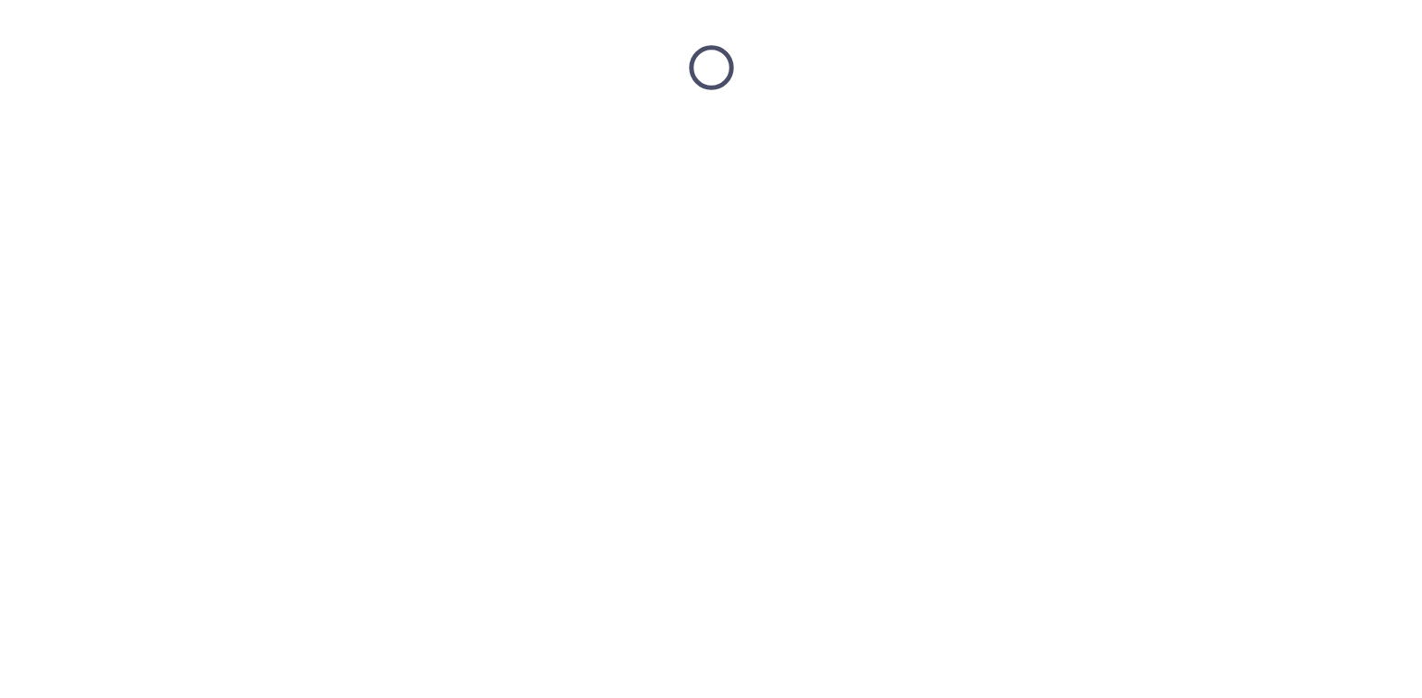
scroll to position [0, 0]
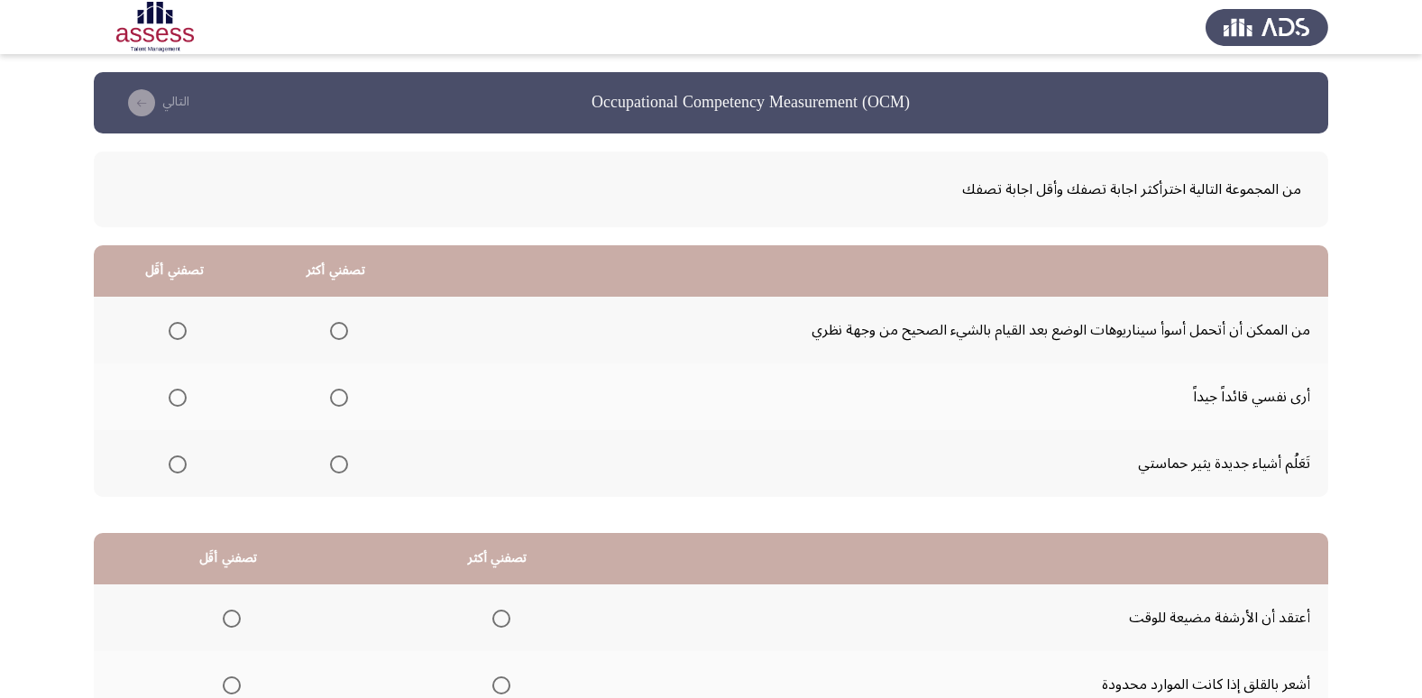
click at [325, 401] on label "Select an option" at bounding box center [335, 398] width 25 height 18
click at [330, 401] on input "Select an option" at bounding box center [339, 398] width 18 height 18
click at [172, 318] on mat-radio-group "Select an option" at bounding box center [173, 330] width 25 height 31
click at [175, 344] on mat-radio-group "Select an option" at bounding box center [173, 330] width 25 height 31
click at [175, 327] on span "Select an option" at bounding box center [178, 331] width 18 height 18
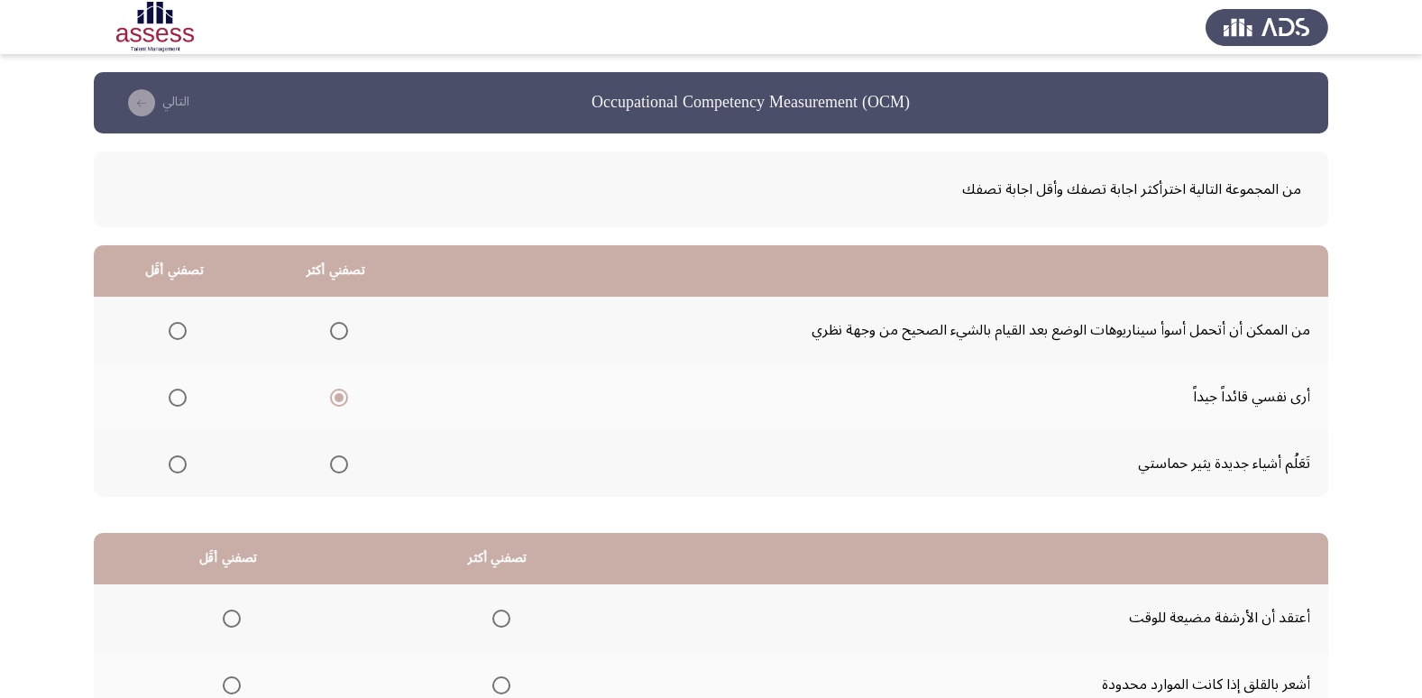
click at [175, 327] on input "Select an option" at bounding box center [178, 331] width 18 height 18
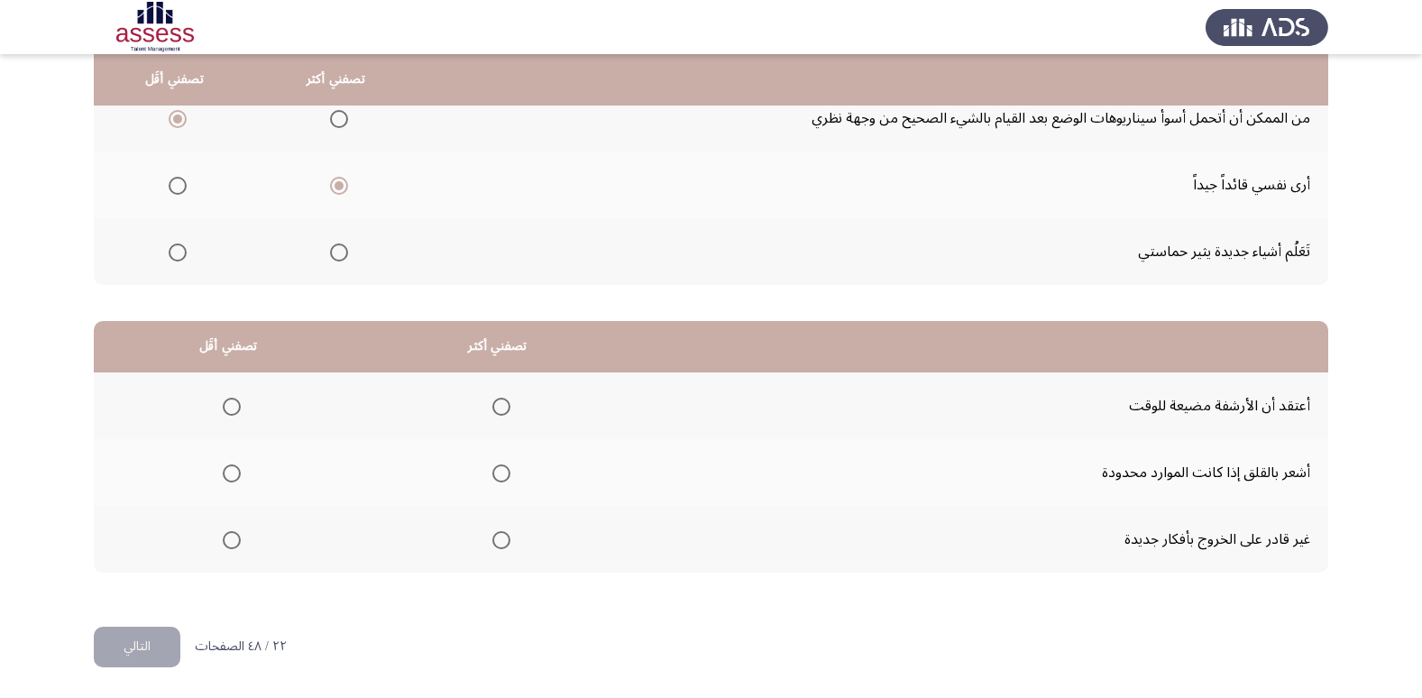
scroll to position [213, 0]
click at [226, 536] on span "Select an option" at bounding box center [232, 539] width 18 height 18
click at [226, 536] on input "Select an option" at bounding box center [232, 539] width 18 height 18
click at [495, 474] on span "Select an option" at bounding box center [501, 472] width 18 height 18
click at [495, 474] on input "Select an option" at bounding box center [501, 472] width 18 height 18
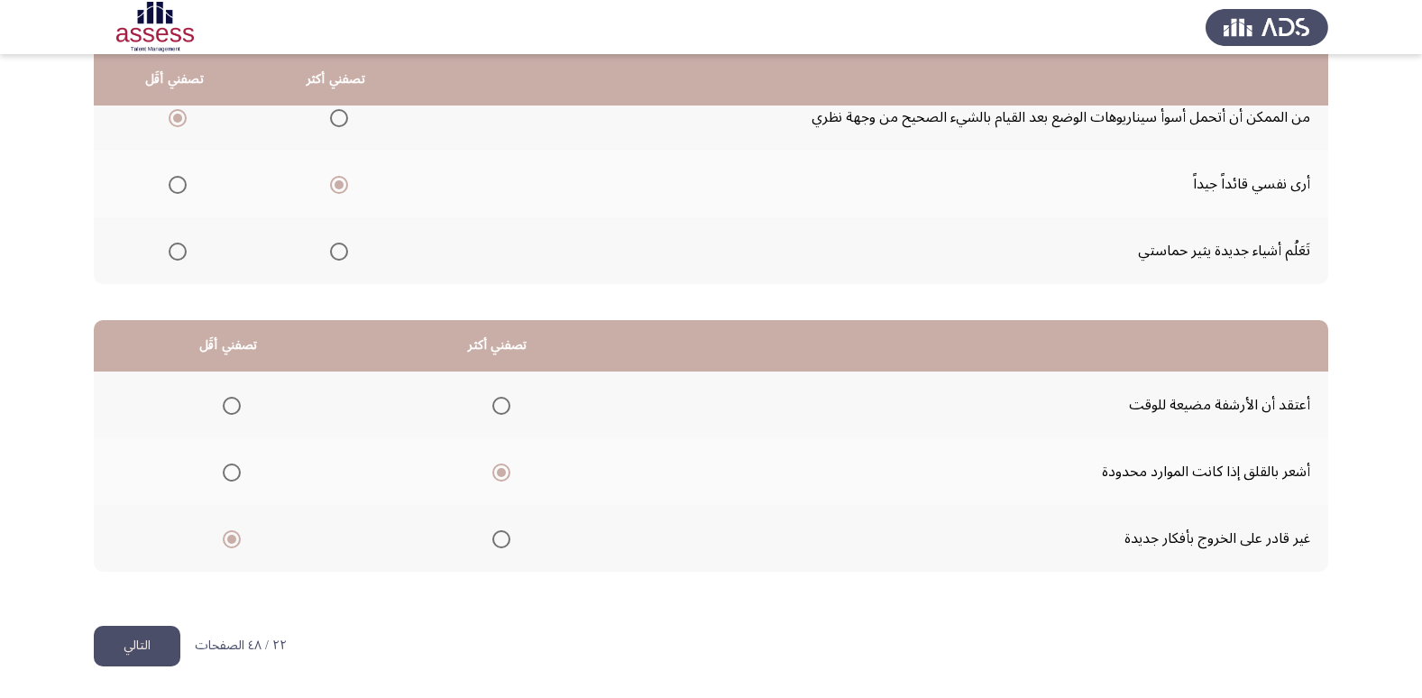
click at [150, 644] on button "التالي" at bounding box center [137, 646] width 87 height 41
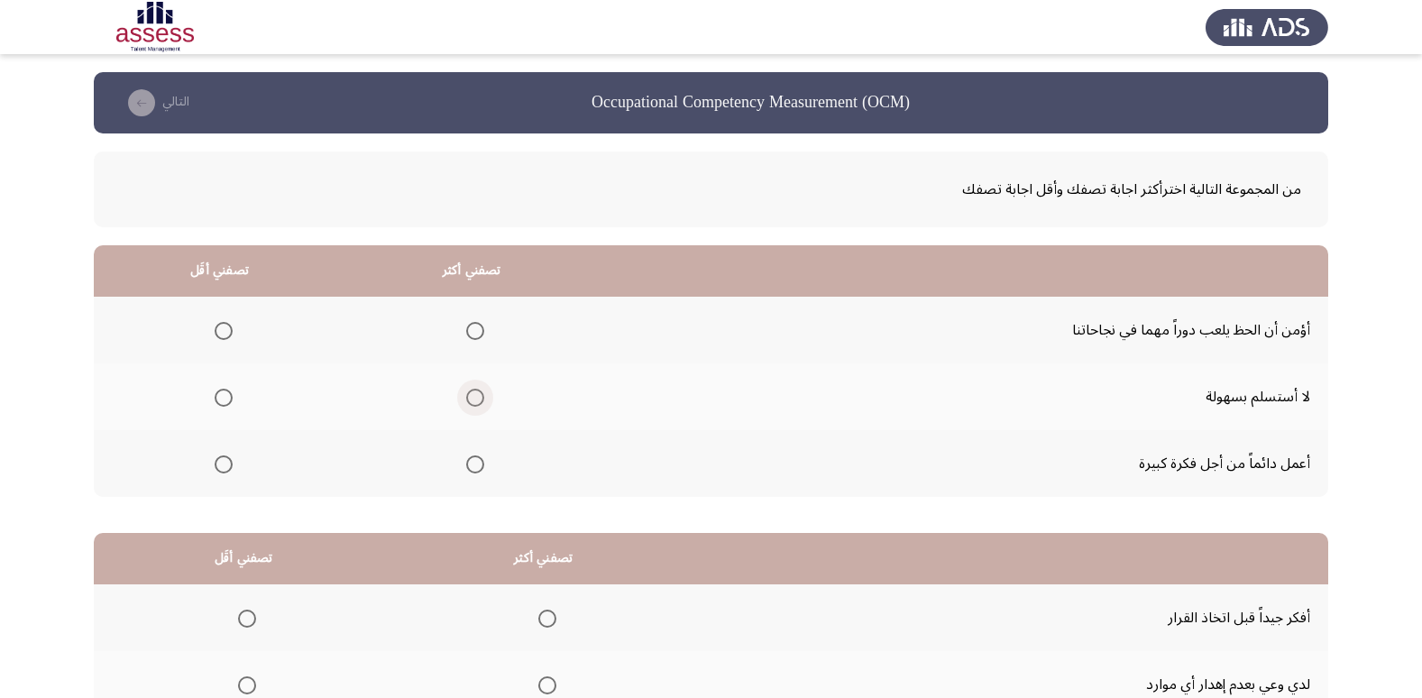
click at [466, 403] on span "Select an option" at bounding box center [475, 398] width 18 height 18
click at [466, 403] on input "Select an option" at bounding box center [475, 398] width 18 height 18
click at [212, 330] on label "Select an option" at bounding box center [219, 331] width 25 height 18
click at [215, 330] on input "Select an option" at bounding box center [224, 331] width 18 height 18
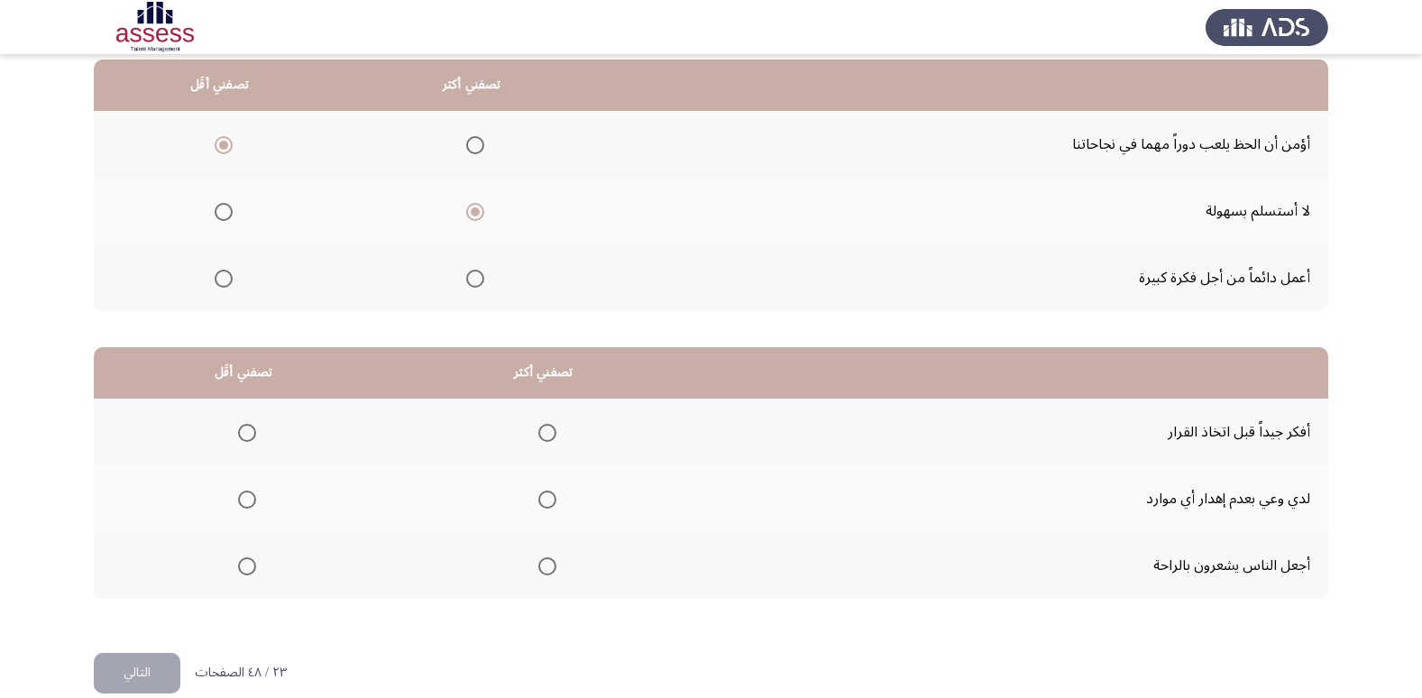
scroll to position [213, 0]
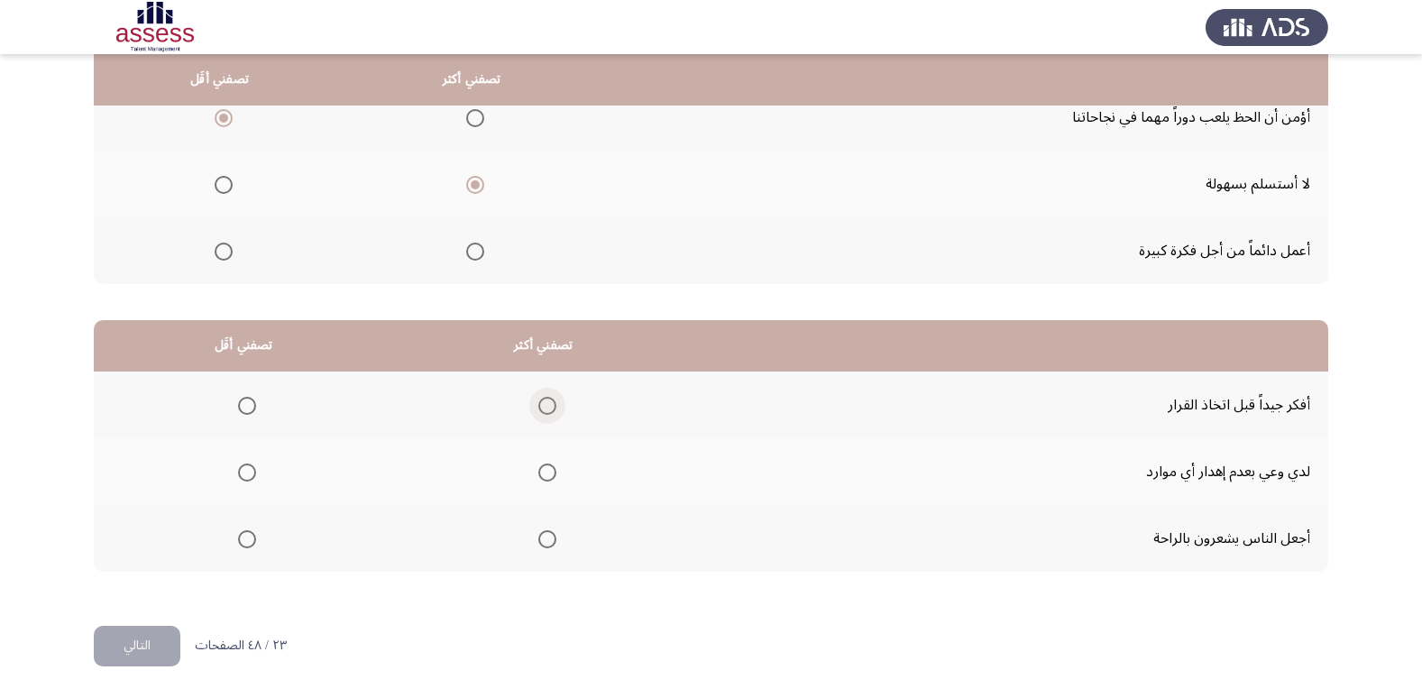
click at [538, 411] on span "Select an option" at bounding box center [547, 406] width 18 height 18
click at [538, 411] on input "Select an option" at bounding box center [547, 406] width 18 height 18
click at [248, 470] on span "Select an option" at bounding box center [247, 472] width 18 height 18
click at [248, 470] on input "Select an option" at bounding box center [247, 472] width 18 height 18
click at [81, 654] on html "Occupational Competency Measurement (OCM) التالي من المجموعة التالية اخترأكثر ا…" at bounding box center [711, 242] width 1422 height 911
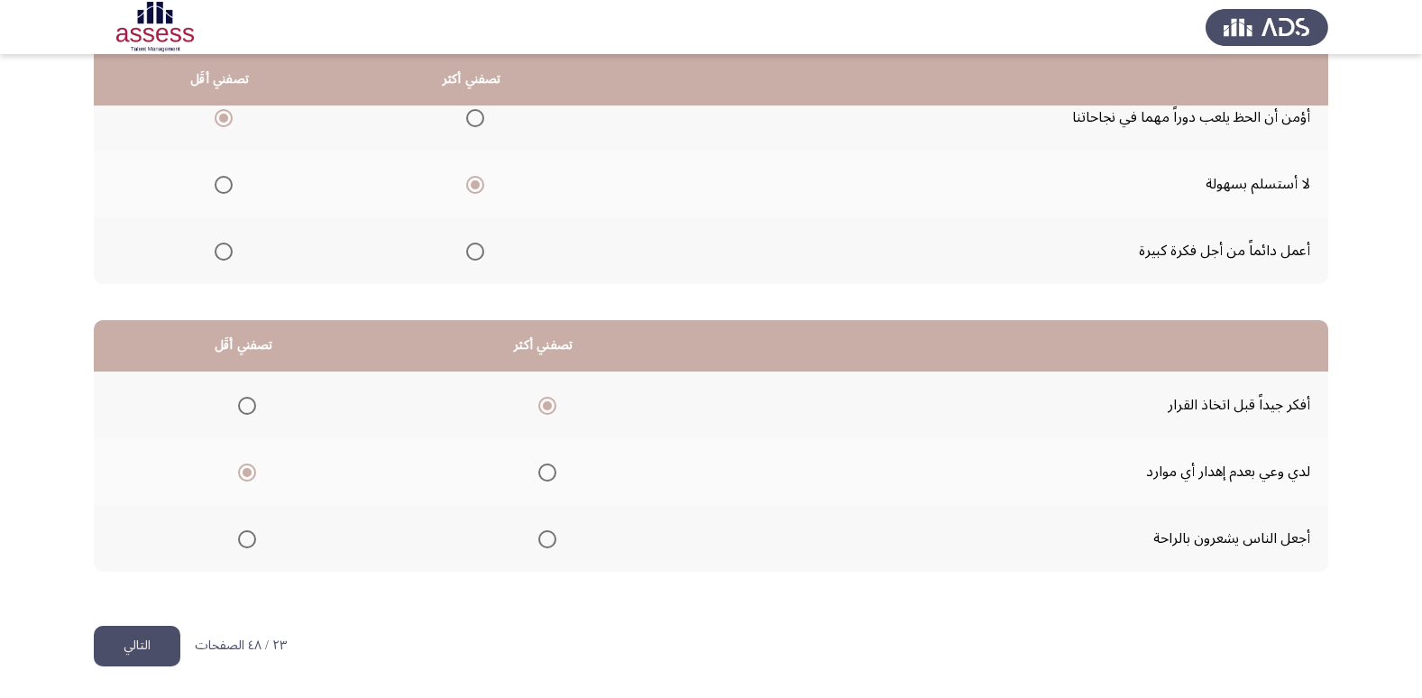
click at [92, 647] on html "Occupational Competency Measurement (OCM) التالي من المجموعة التالية اخترأكثر ا…" at bounding box center [711, 242] width 1422 height 911
click at [113, 653] on button "التالي" at bounding box center [137, 646] width 87 height 41
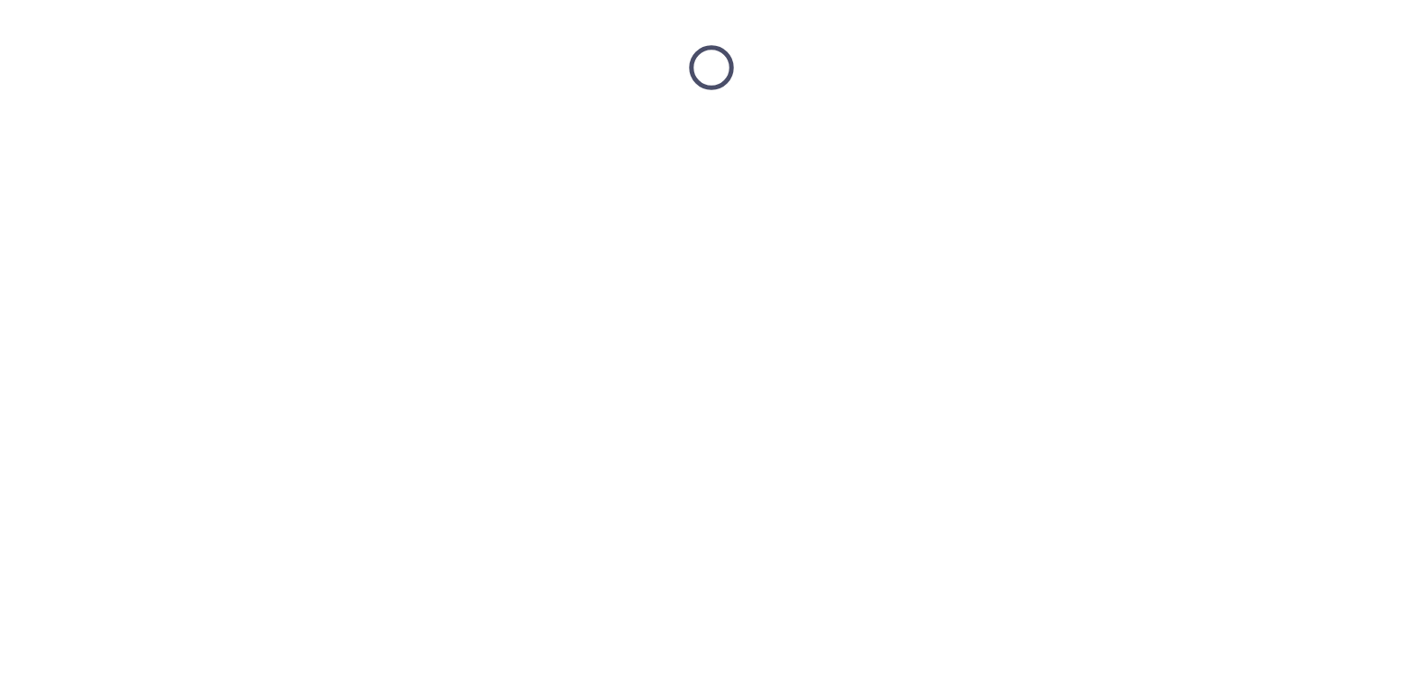
scroll to position [0, 0]
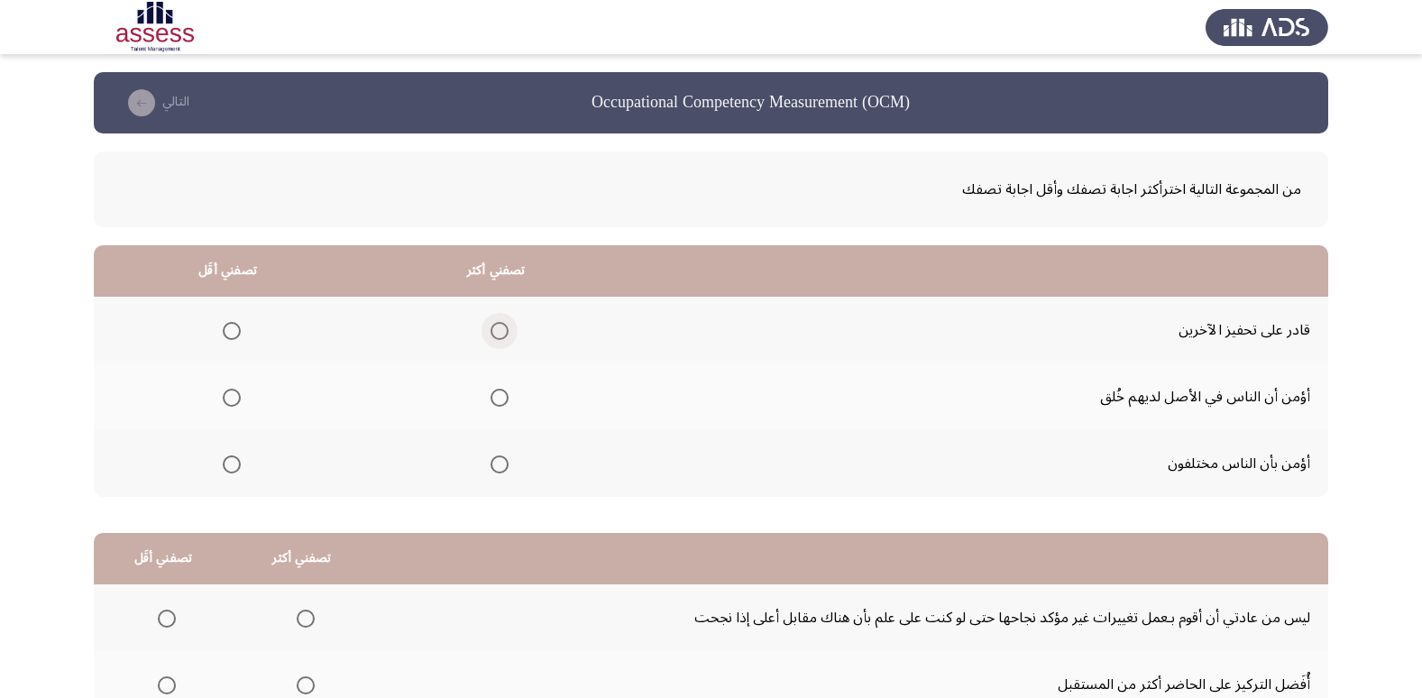
click at [490, 331] on span "Select an option" at bounding box center [499, 331] width 18 height 18
click at [490, 331] on input "Select an option" at bounding box center [499, 331] width 18 height 18
click at [233, 406] on span "Select an option" at bounding box center [232, 398] width 18 height 18
click at [233, 406] on input "Select an option" at bounding box center [232, 398] width 18 height 18
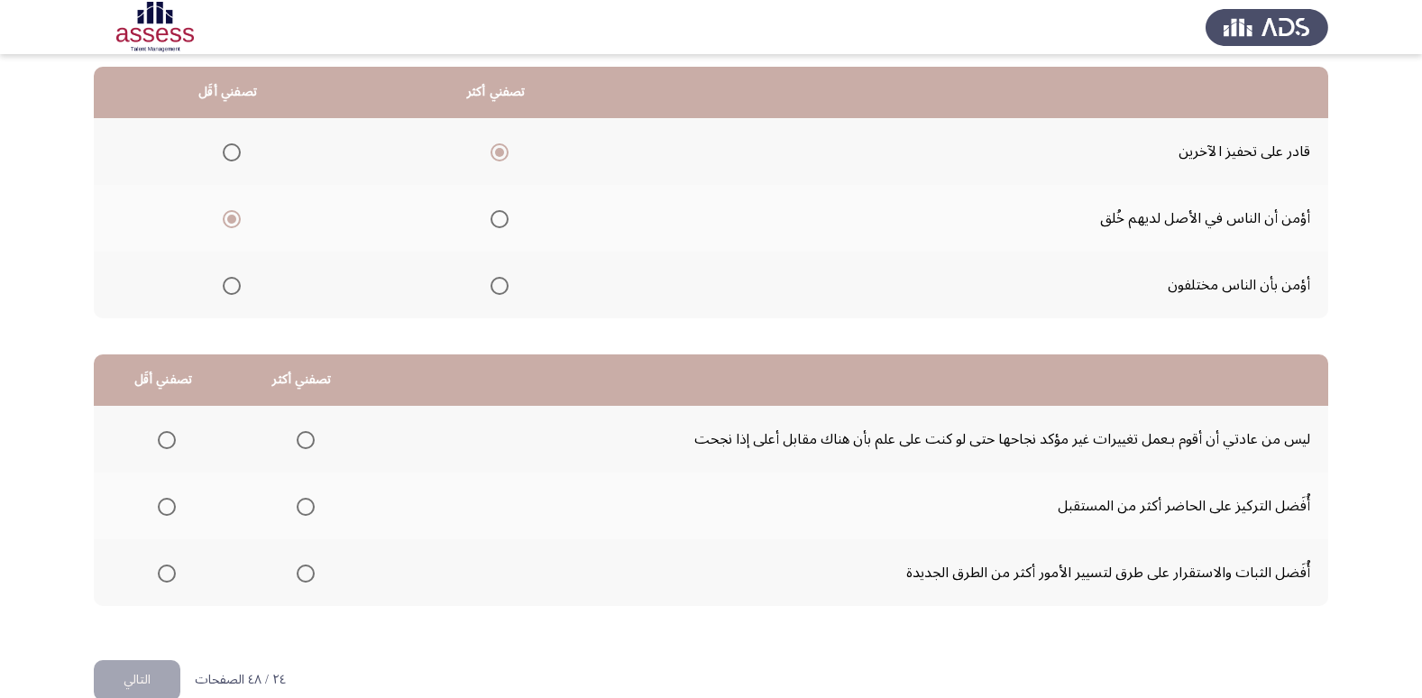
scroll to position [180, 0]
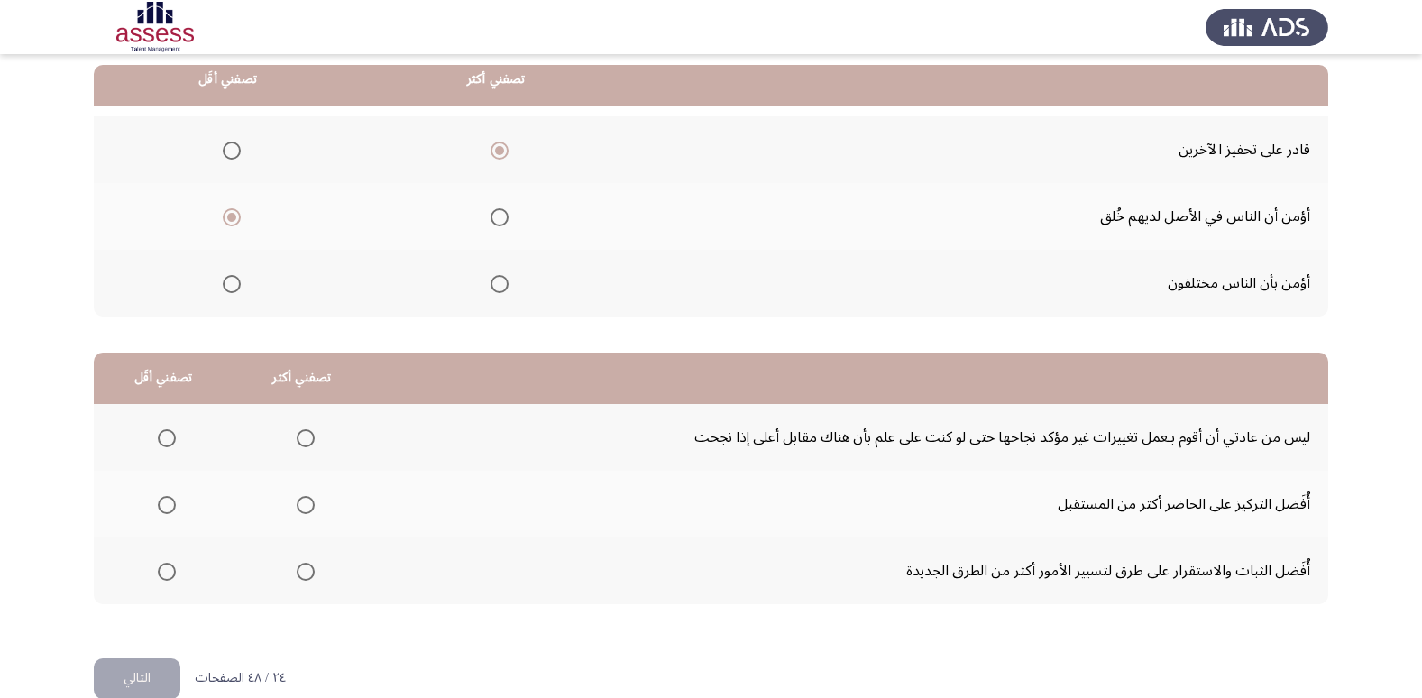
click at [236, 287] on span "Select an option" at bounding box center [232, 284] width 18 height 18
click at [236, 287] on input "Select an option" at bounding box center [232, 284] width 18 height 18
click at [297, 566] on span "Select an option" at bounding box center [306, 572] width 18 height 18
click at [297, 566] on input "Select an option" at bounding box center [306, 572] width 18 height 18
click at [169, 437] on span "Select an option" at bounding box center [167, 438] width 18 height 18
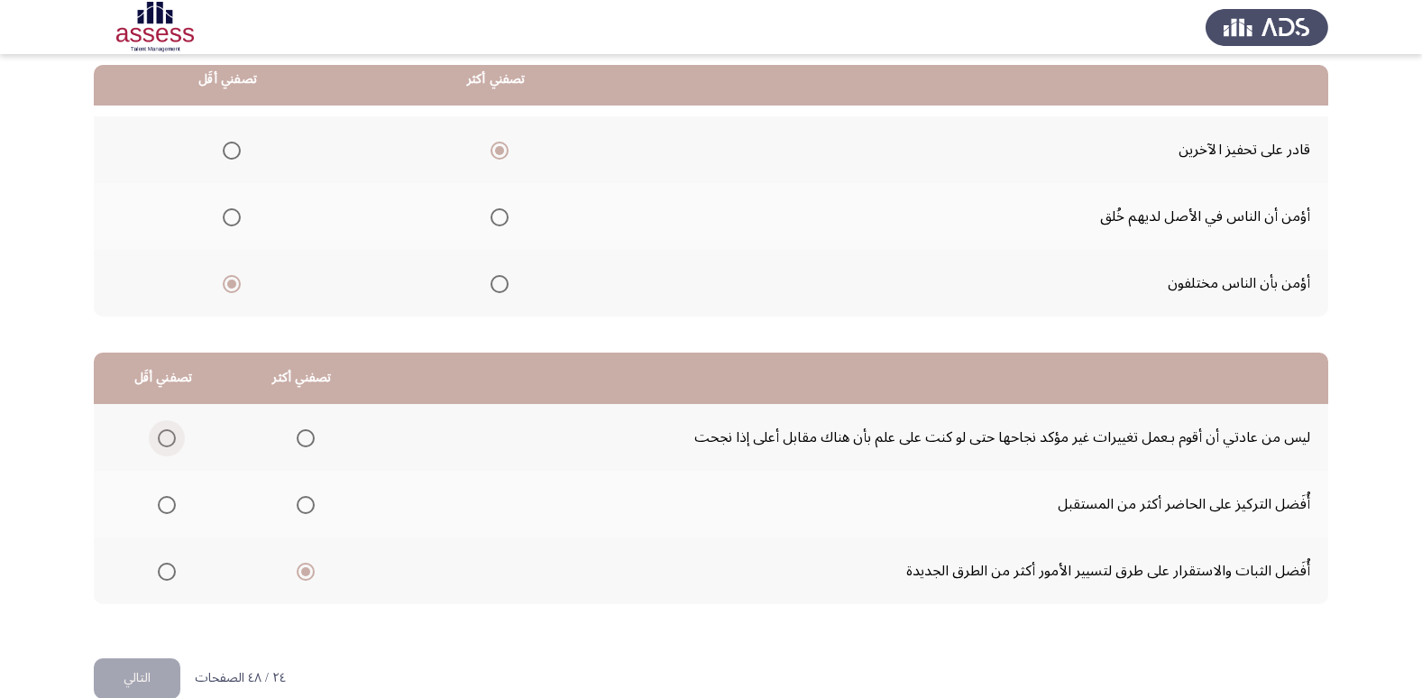
click at [169, 437] on input "Select an option" at bounding box center [167, 438] width 18 height 18
click at [146, 659] on button "التالي" at bounding box center [137, 678] width 87 height 41
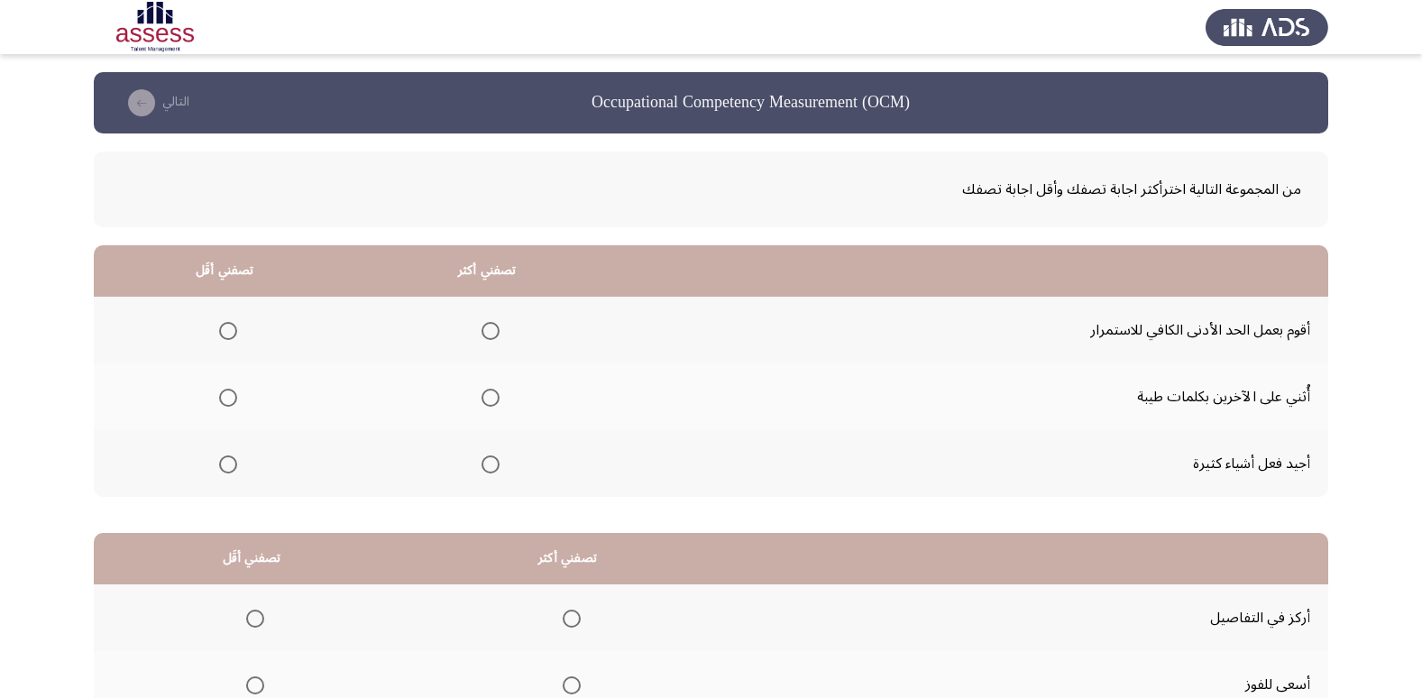
click at [481, 329] on span "Select an option" at bounding box center [490, 331] width 18 height 18
click at [481, 329] on input "Select an option" at bounding box center [490, 331] width 18 height 18
click at [228, 463] on span "Select an option" at bounding box center [228, 464] width 18 height 18
click at [228, 463] on input "Select an option" at bounding box center [228, 464] width 18 height 18
click at [234, 325] on span "Select an option" at bounding box center [228, 331] width 18 height 18
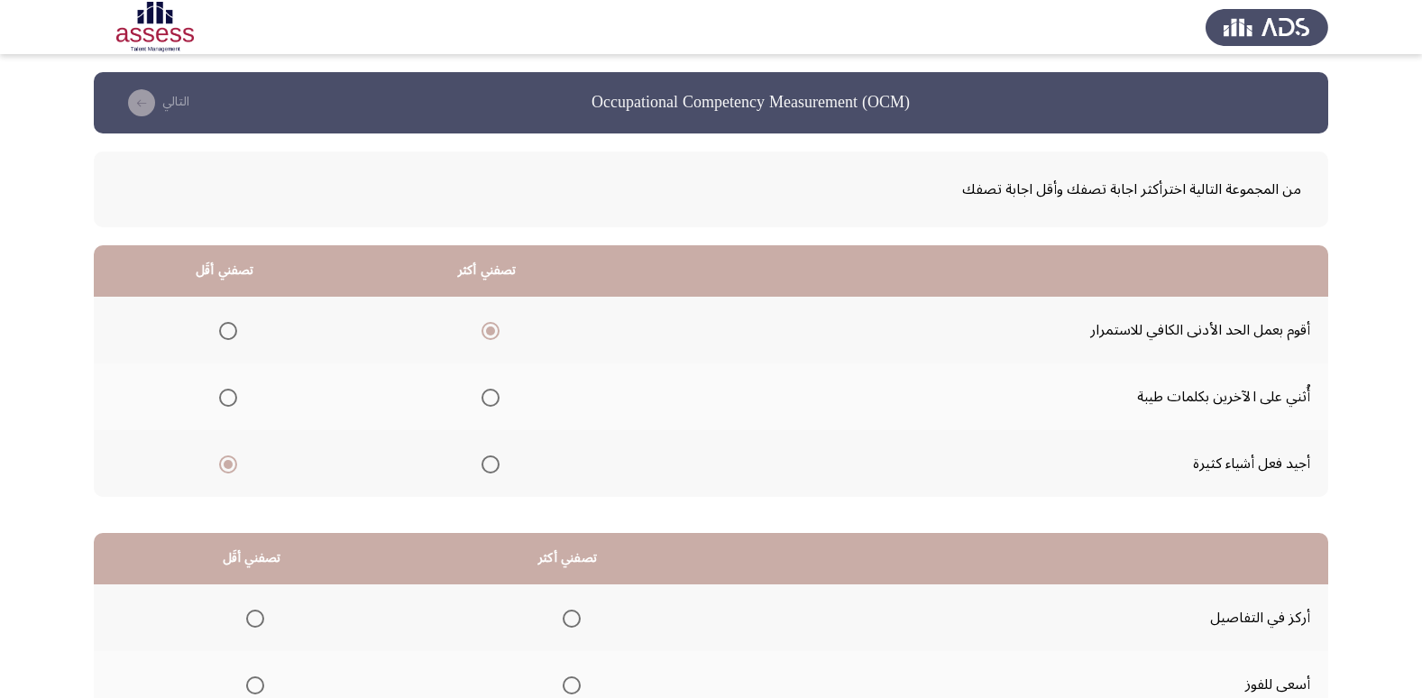
click at [234, 325] on input "Select an option" at bounding box center [228, 331] width 18 height 18
click at [474, 460] on label "Select an option" at bounding box center [486, 464] width 25 height 18
click at [481, 460] on input "Select an option" at bounding box center [490, 464] width 18 height 18
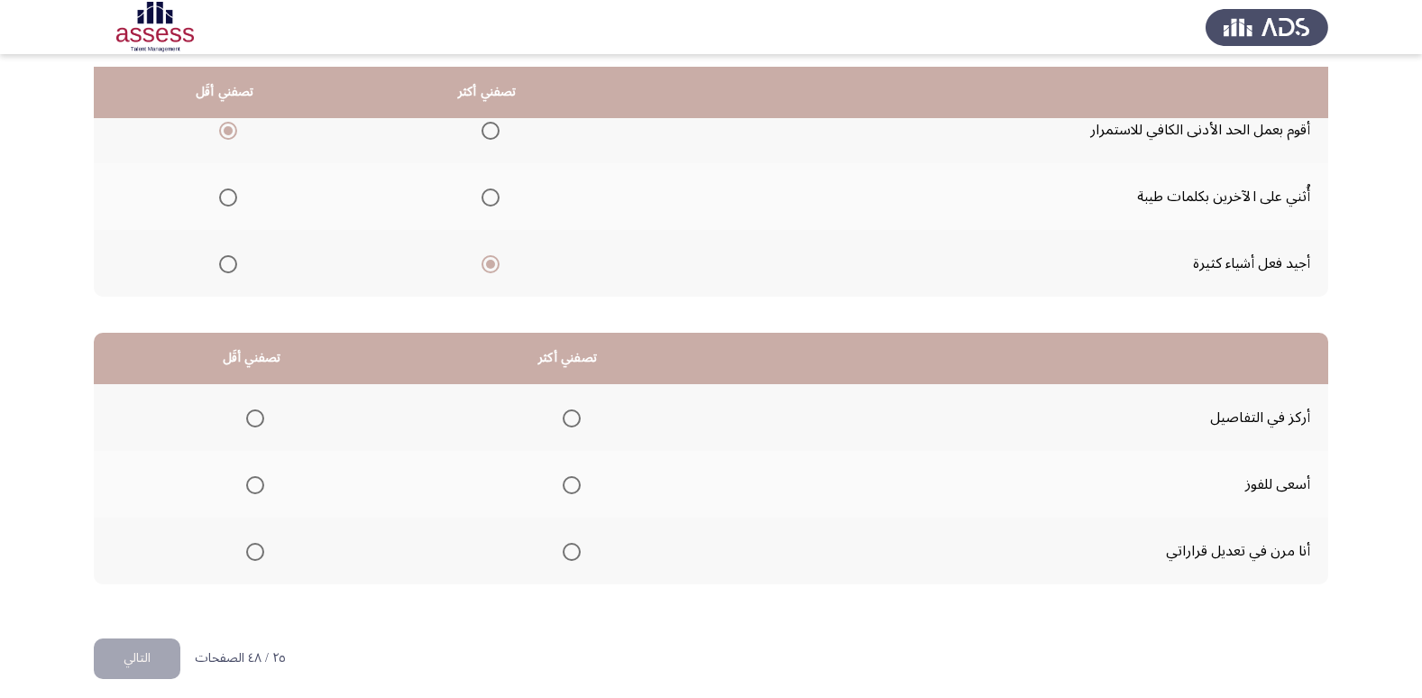
scroll to position [213, 0]
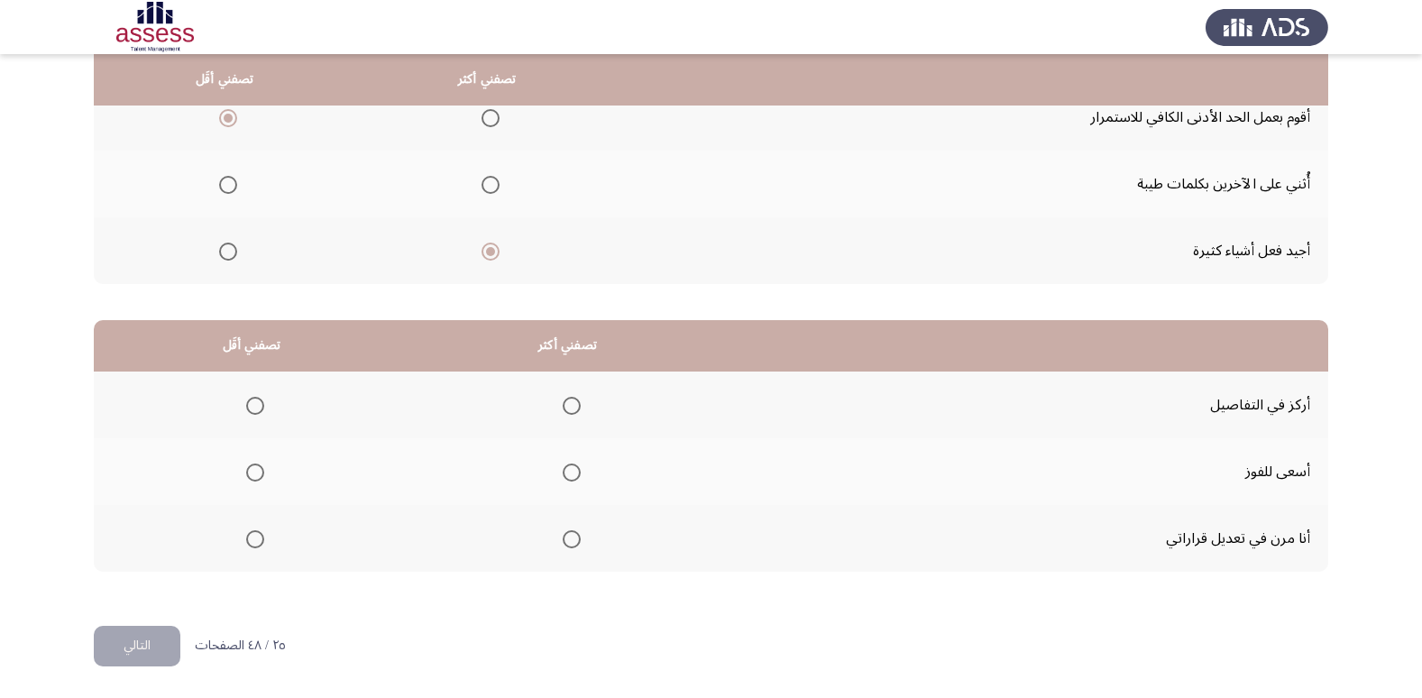
click at [563, 542] on span "Select an option" at bounding box center [572, 539] width 18 height 18
click at [563, 542] on input "Select an option" at bounding box center [572, 539] width 18 height 18
click at [254, 464] on span "Select an option" at bounding box center [255, 472] width 18 height 18
click at [254, 464] on input "Select an option" at bounding box center [255, 472] width 18 height 18
click at [136, 626] on button "التالي" at bounding box center [137, 646] width 87 height 41
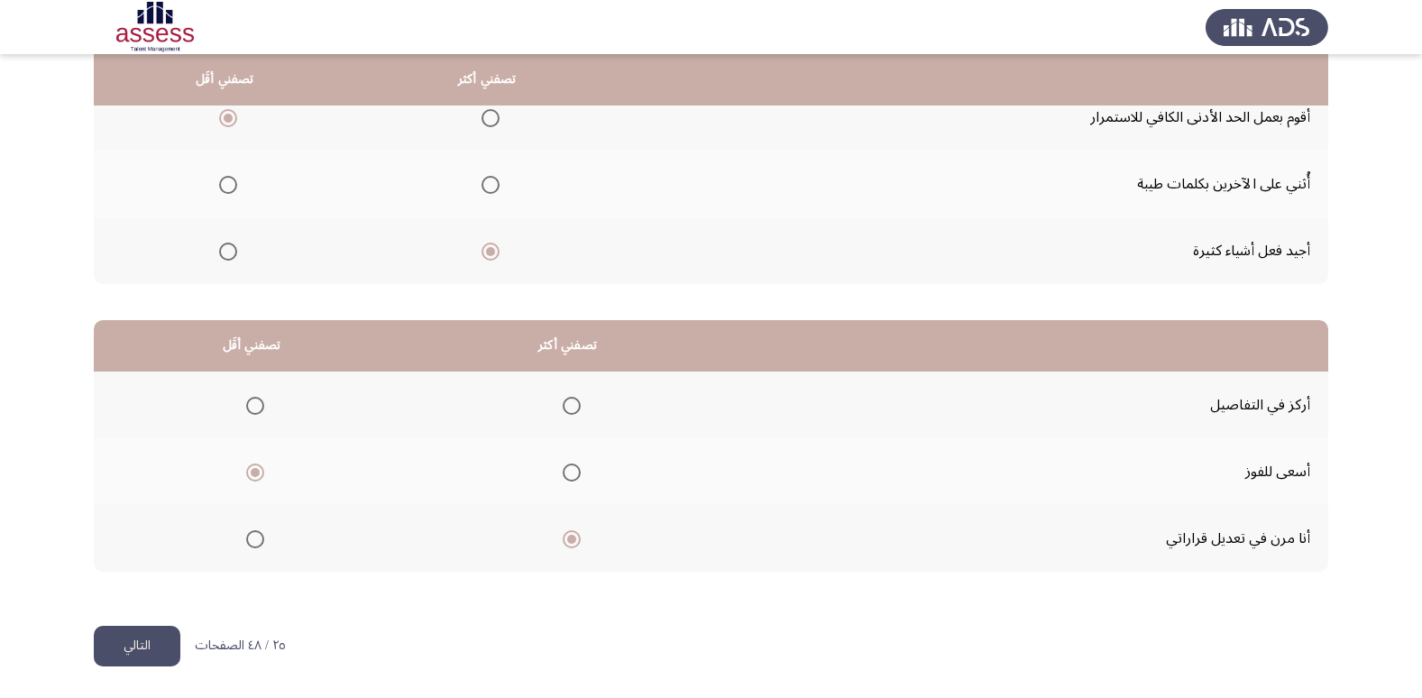
scroll to position [0, 0]
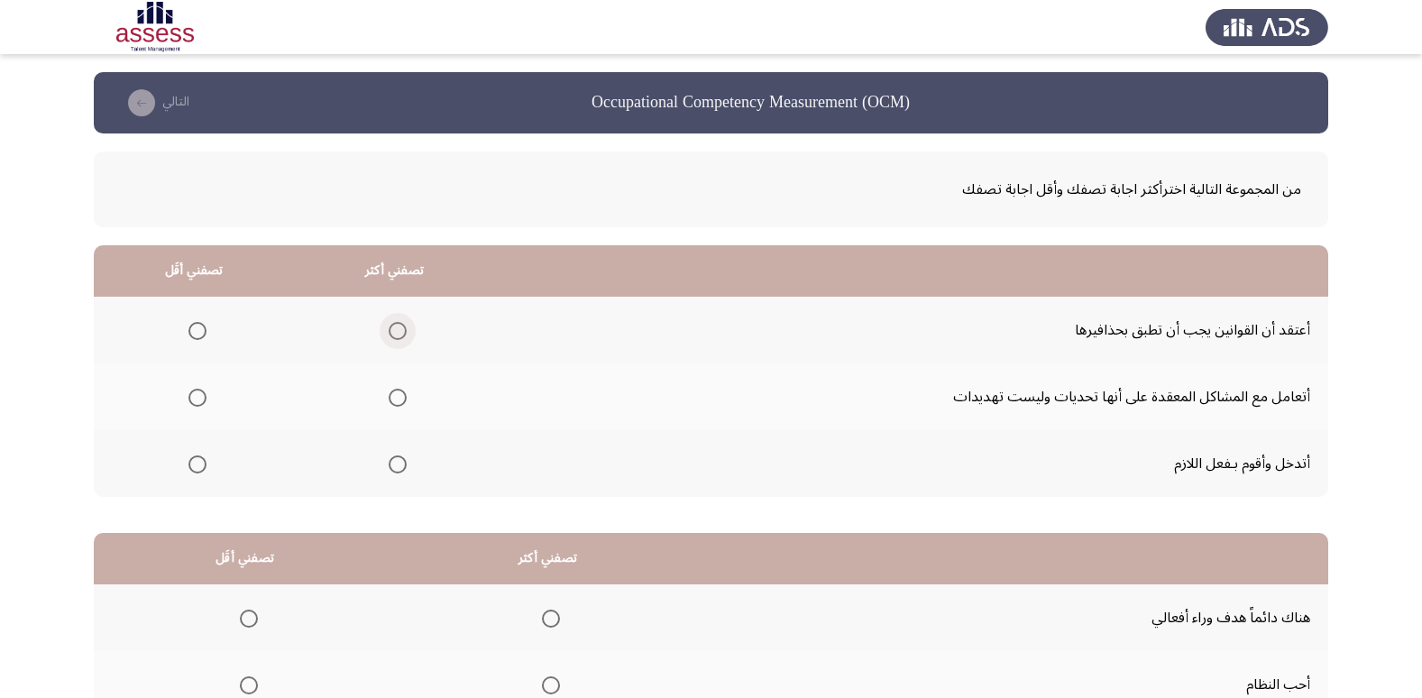
click at [394, 325] on span "Select an option" at bounding box center [398, 331] width 18 height 18
click at [394, 325] on input "Select an option" at bounding box center [398, 331] width 18 height 18
click at [197, 464] on span "Select an option" at bounding box center [197, 464] width 0 height 0
click at [197, 464] on input "Select an option" at bounding box center [197, 464] width 18 height 18
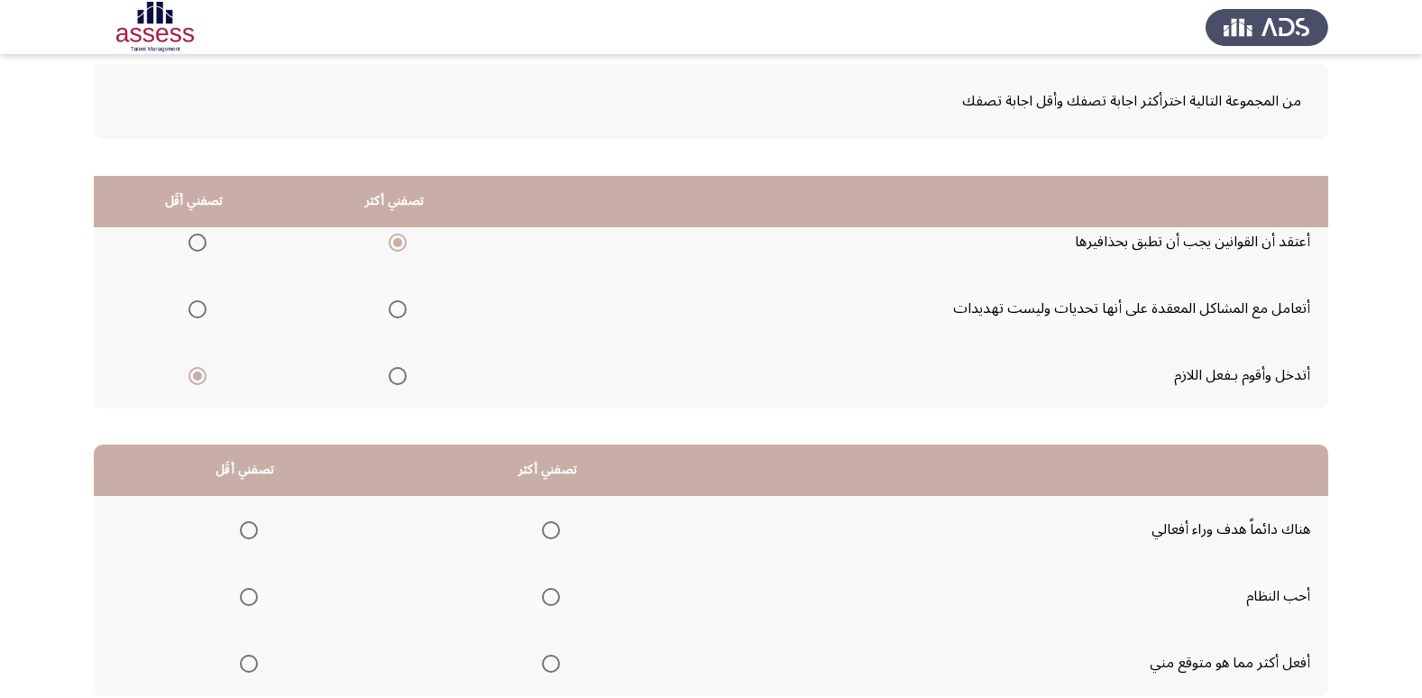
scroll to position [213, 0]
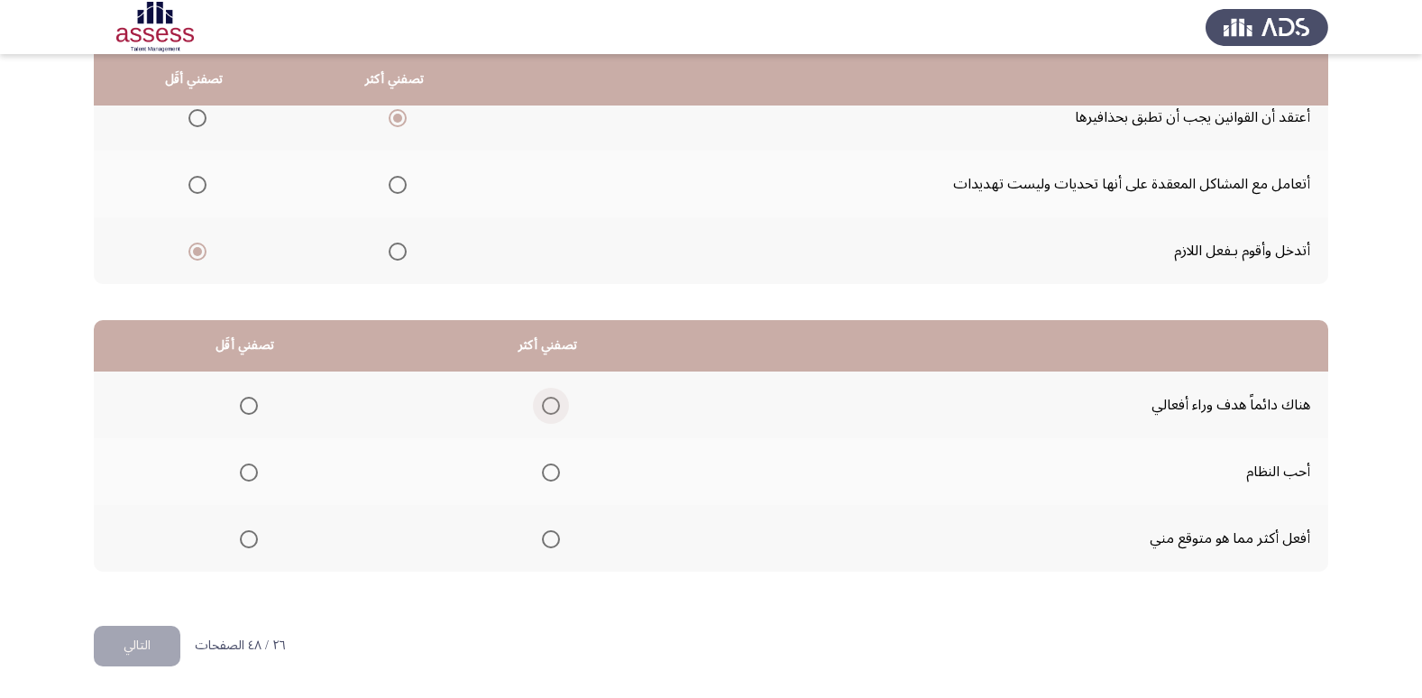
click at [554, 412] on span "Select an option" at bounding box center [551, 406] width 18 height 18
click at [554, 412] on input "Select an option" at bounding box center [551, 406] width 18 height 18
click at [256, 475] on span "Select an option" at bounding box center [249, 472] width 18 height 18
click at [256, 475] on input "Select an option" at bounding box center [249, 472] width 18 height 18
click at [144, 654] on button "التالي" at bounding box center [137, 646] width 87 height 41
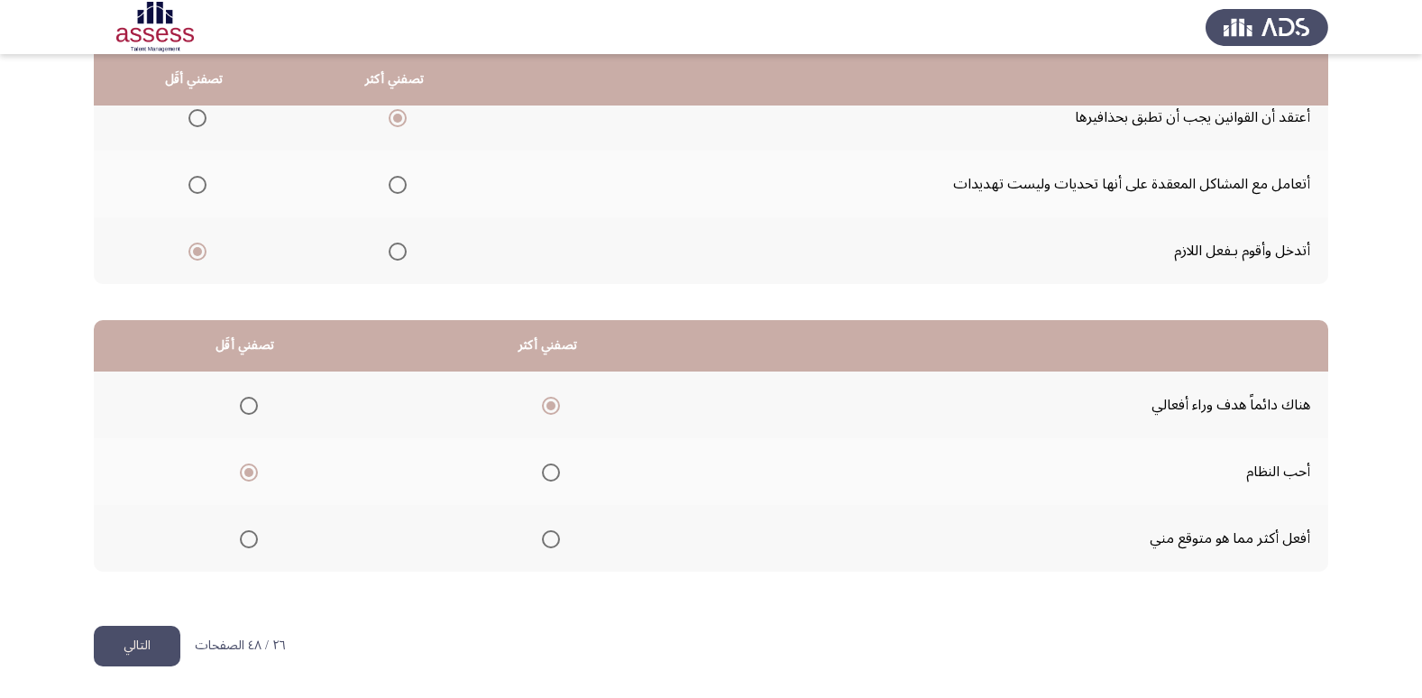
scroll to position [0, 0]
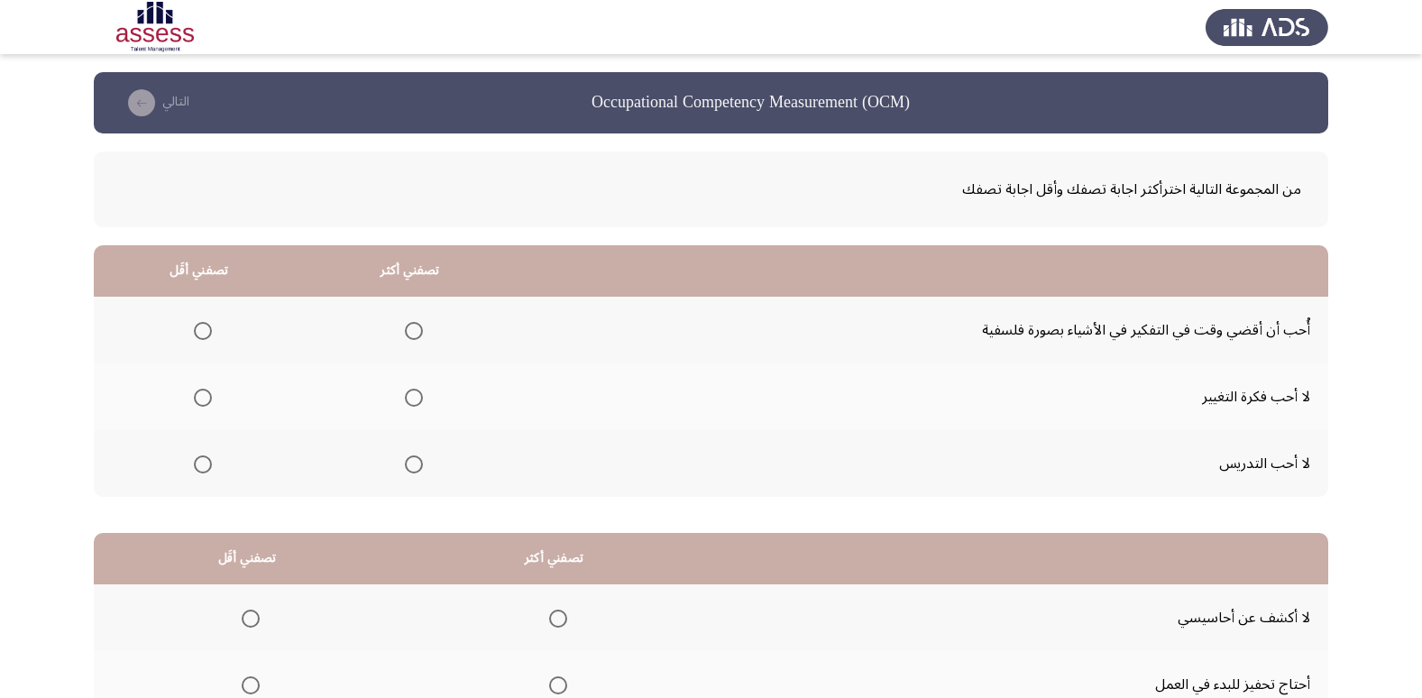
click at [415, 397] on span "Select an option" at bounding box center [414, 398] width 18 height 18
click at [415, 397] on input "Select an option" at bounding box center [414, 398] width 18 height 18
click at [203, 467] on span "Select an option" at bounding box center [203, 464] width 18 height 18
click at [203, 467] on input "Select an option" at bounding box center [203, 464] width 18 height 18
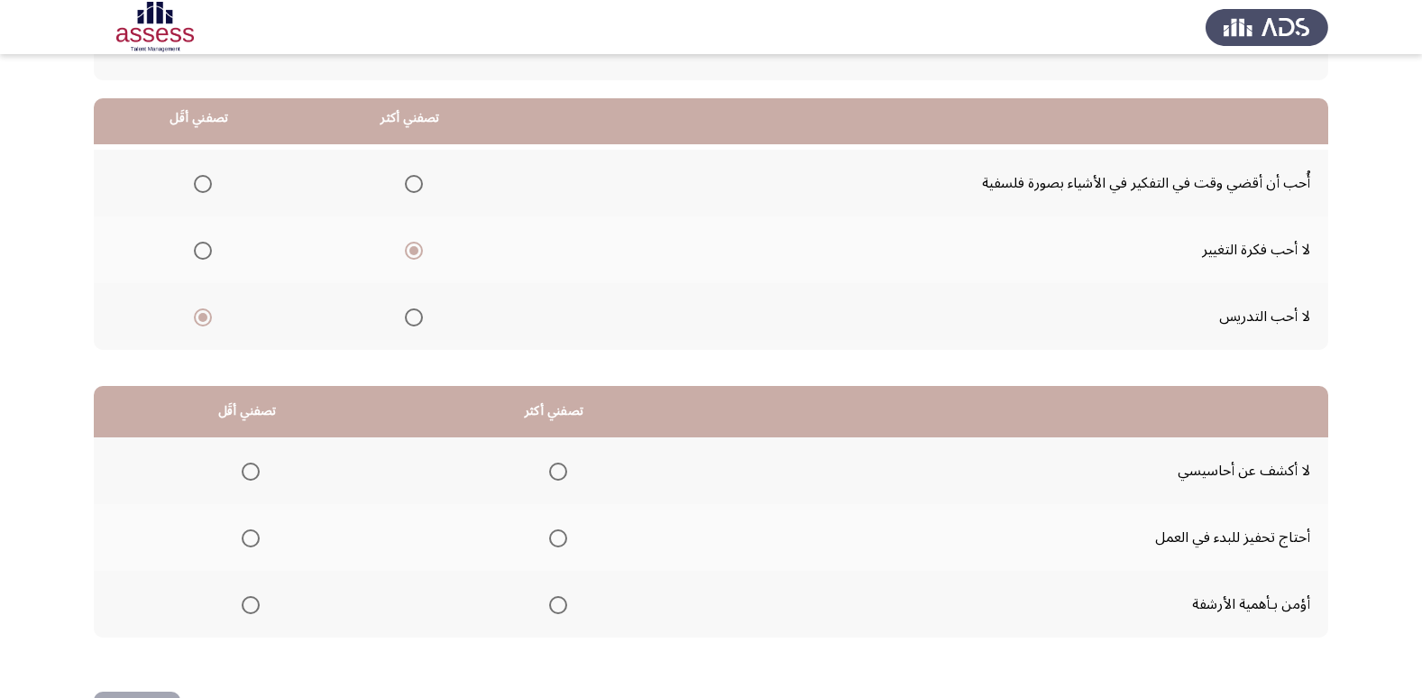
scroll to position [213, 0]
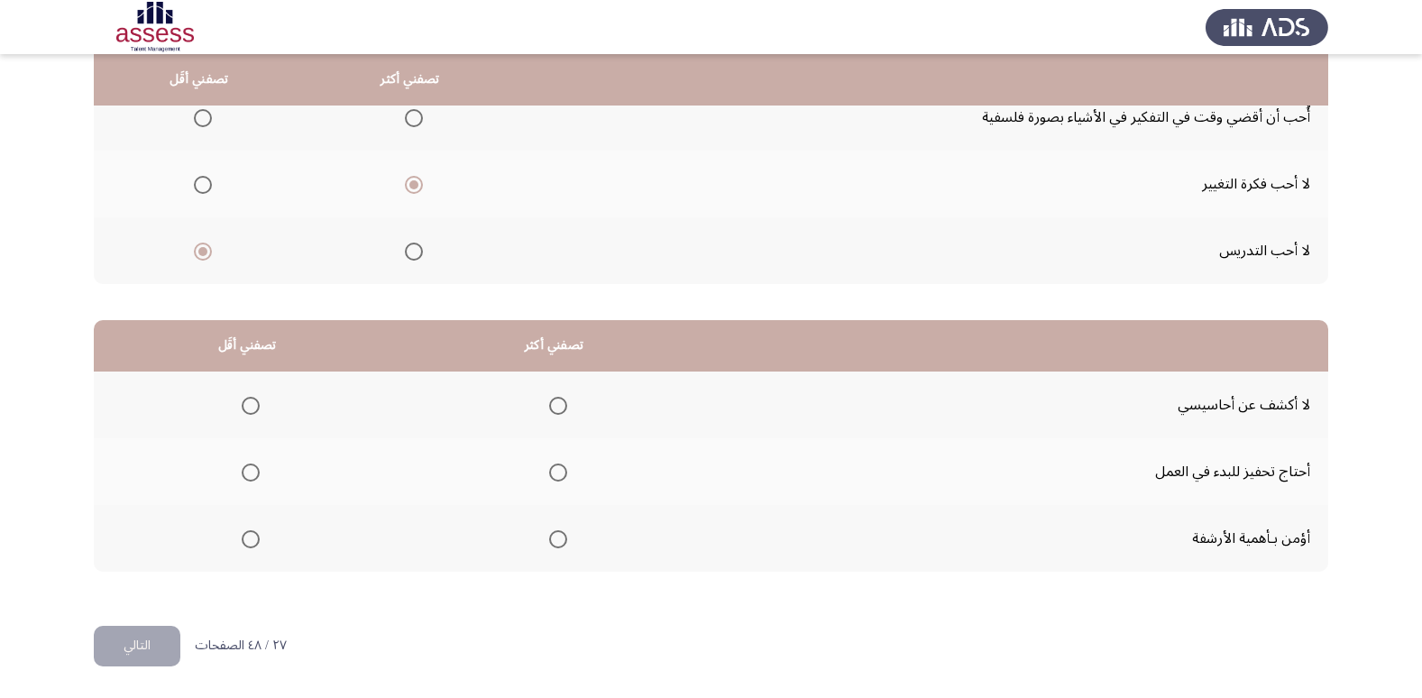
click at [550, 469] on span "Select an option" at bounding box center [558, 472] width 18 height 18
click at [550, 469] on input "Select an option" at bounding box center [558, 472] width 18 height 18
click at [254, 393] on mat-radio-group "Select an option" at bounding box center [246, 404] width 25 height 31
click at [253, 410] on span "Select an option" at bounding box center [251, 406] width 18 height 18
click at [253, 410] on input "Select an option" at bounding box center [251, 406] width 18 height 18
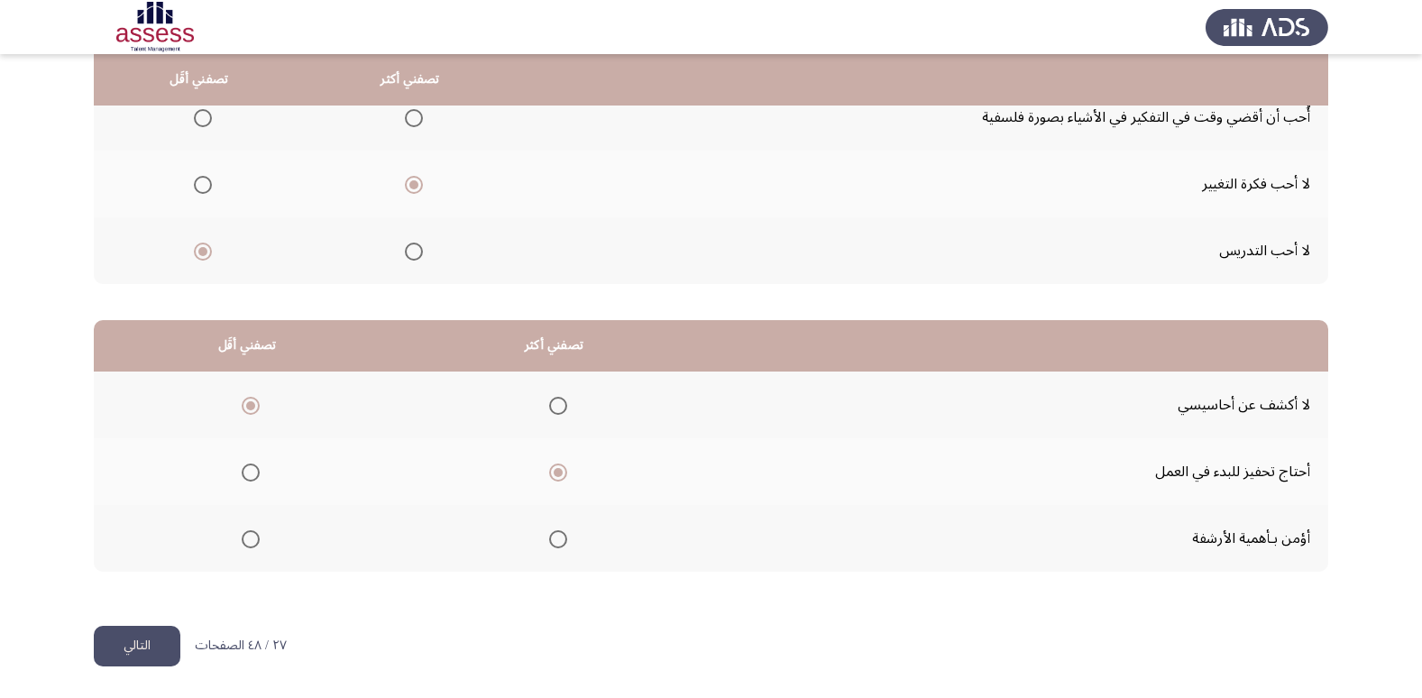
click at [126, 632] on button "التالي" at bounding box center [137, 646] width 87 height 41
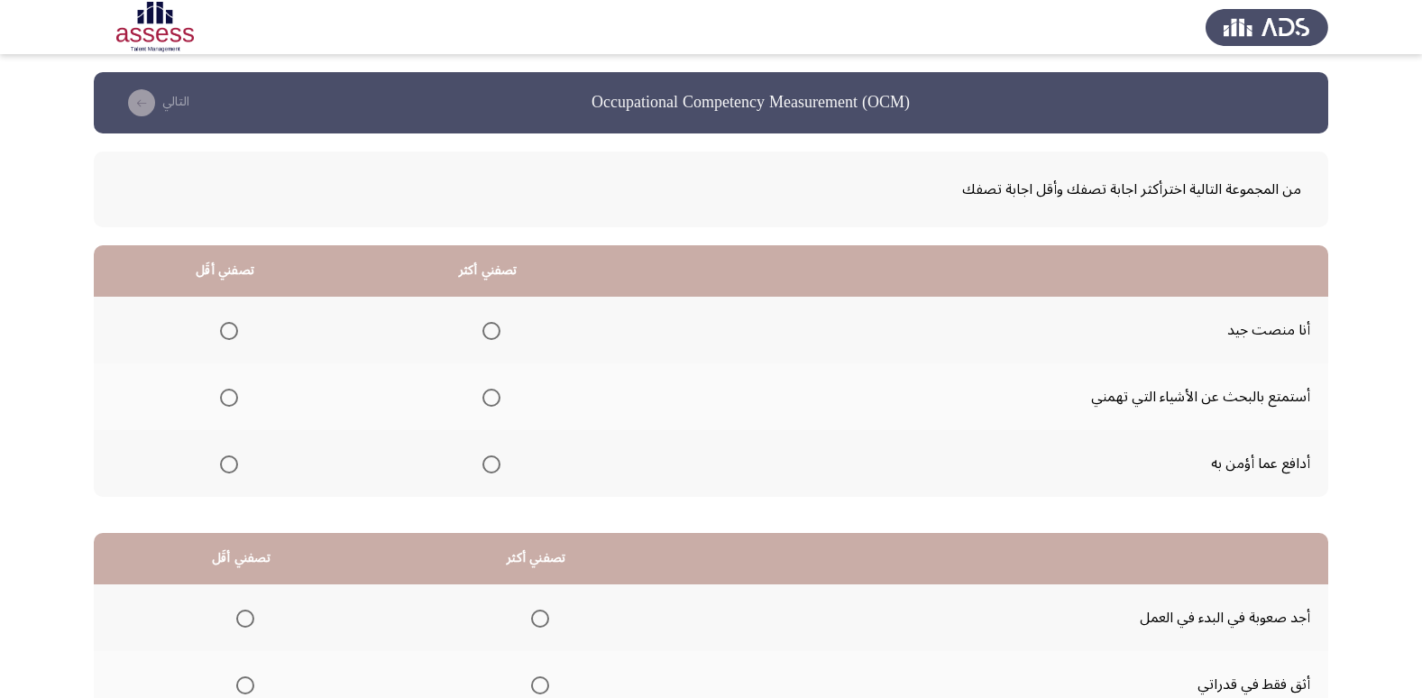
click at [479, 325] on label "Select an option" at bounding box center [487, 331] width 25 height 18
click at [482, 325] on input "Select an option" at bounding box center [491, 331] width 18 height 18
click at [234, 397] on span "Select an option" at bounding box center [229, 398] width 18 height 18
click at [234, 397] on input "Select an option" at bounding box center [229, 398] width 18 height 18
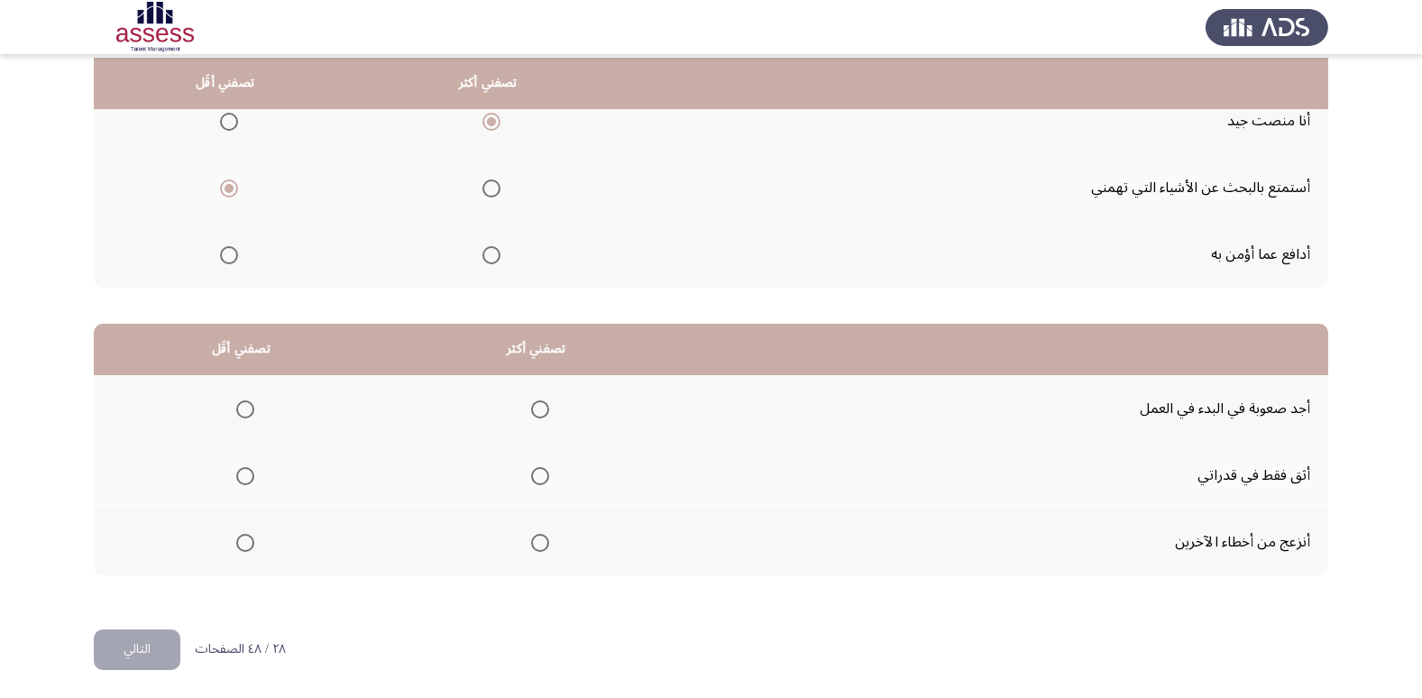
scroll to position [213, 0]
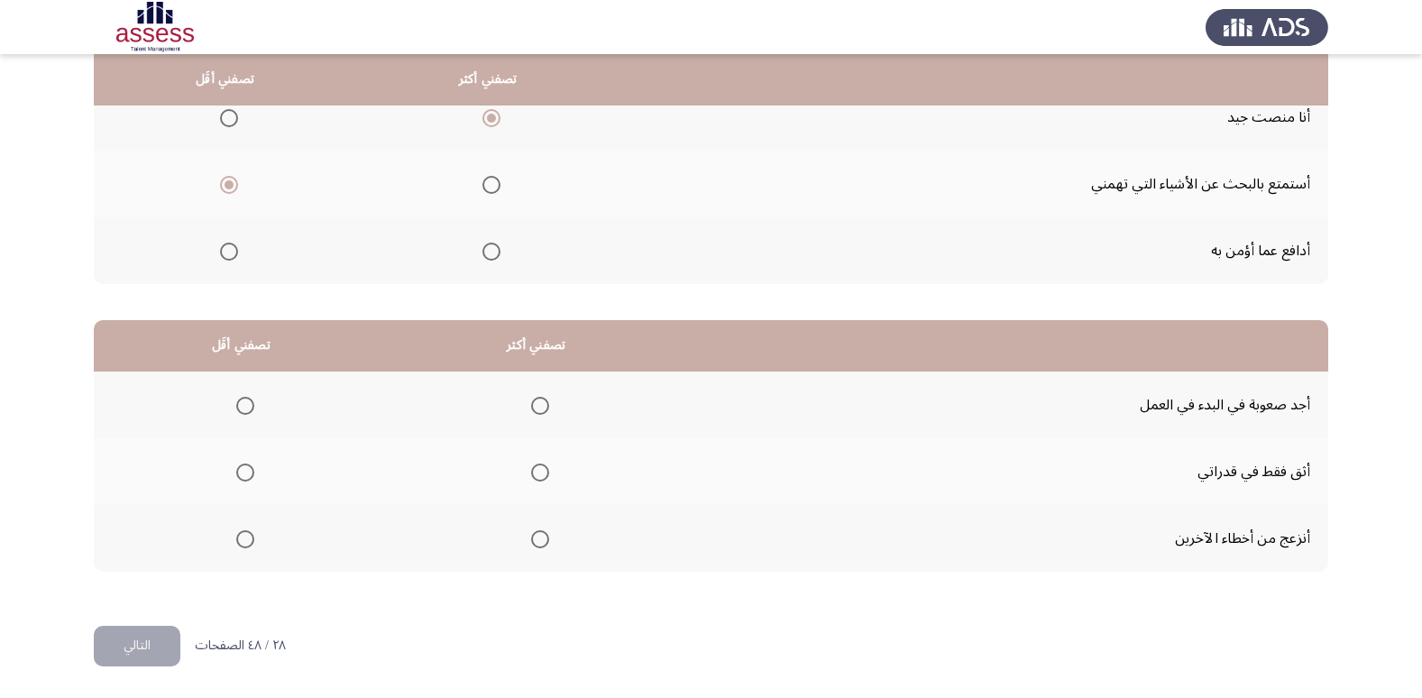
click at [234, 544] on label "Select an option" at bounding box center [241, 539] width 25 height 18
click at [236, 544] on input "Select an option" at bounding box center [245, 539] width 18 height 18
click at [550, 469] on th at bounding box center [537, 471] width 296 height 67
click at [527, 458] on mat-radio-group "Select an option" at bounding box center [536, 471] width 25 height 31
click at [531, 467] on span "Select an option" at bounding box center [540, 472] width 18 height 18
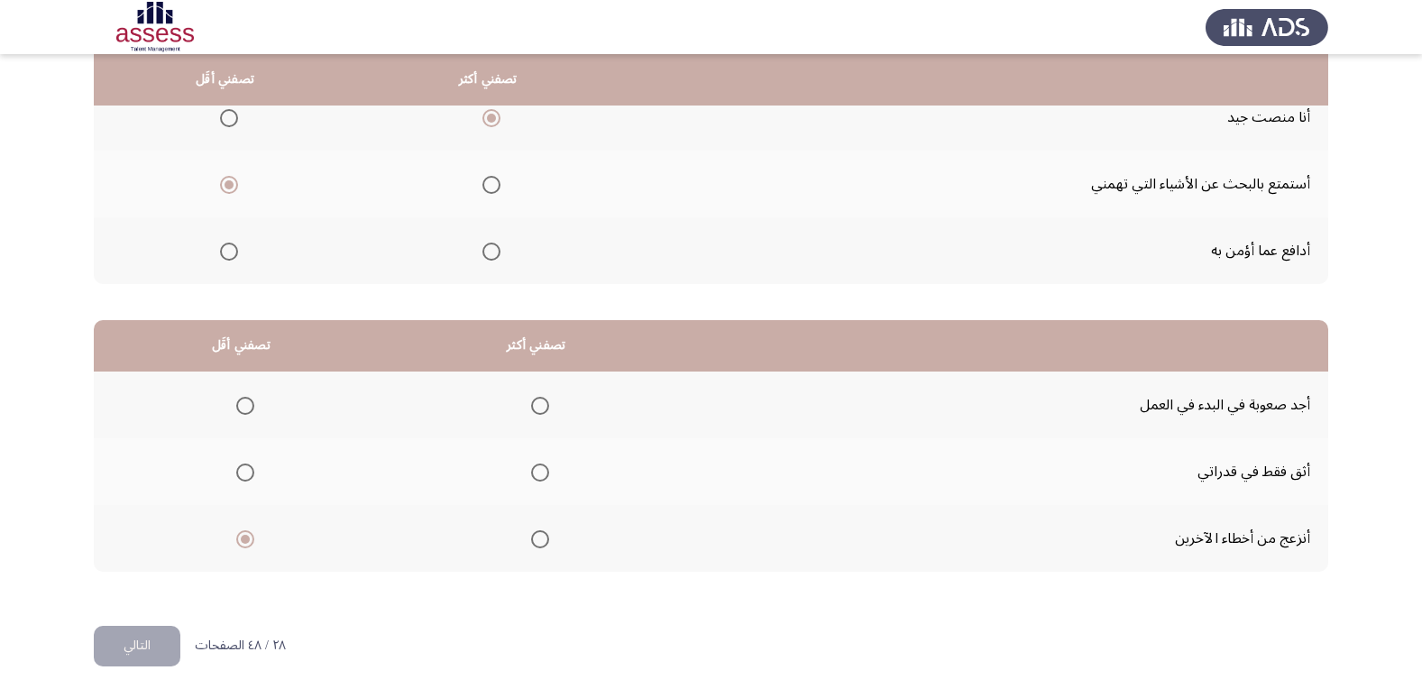
click at [531, 467] on input "Select an option" at bounding box center [540, 472] width 18 height 18
click at [108, 638] on button "التالي" at bounding box center [137, 646] width 87 height 41
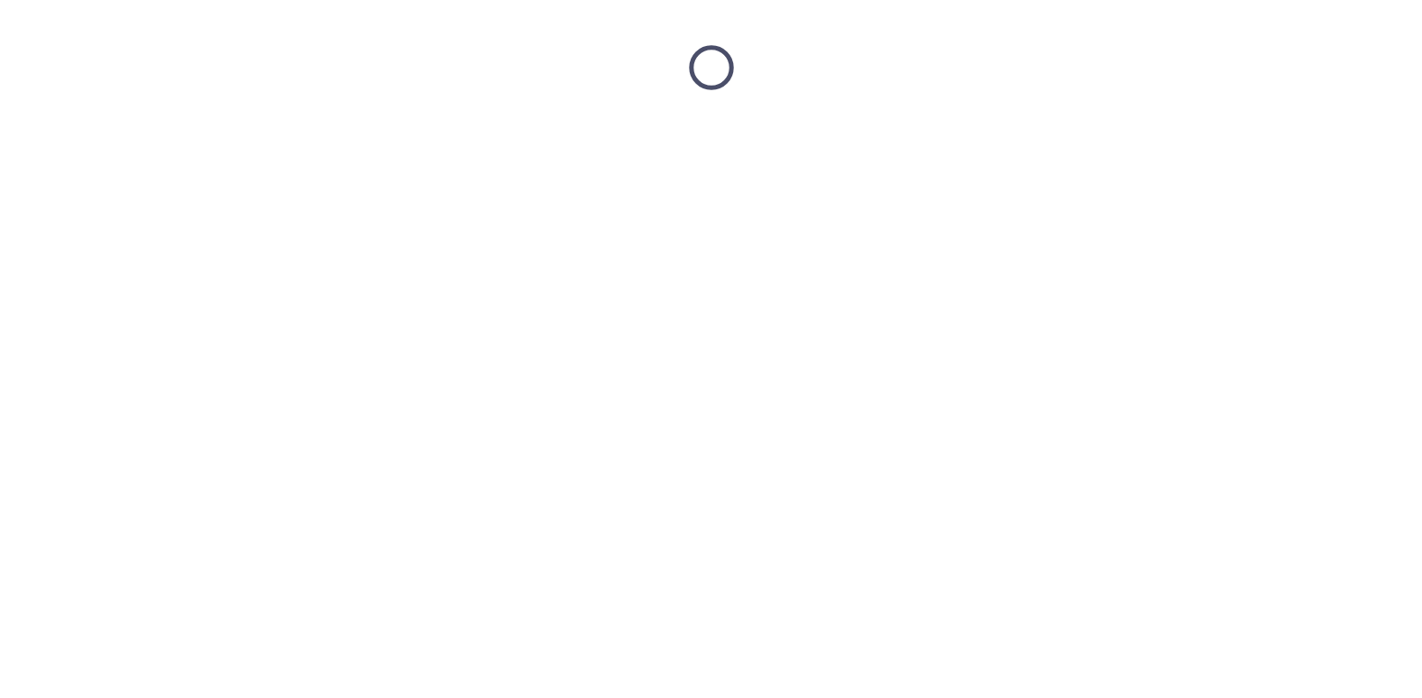
scroll to position [0, 0]
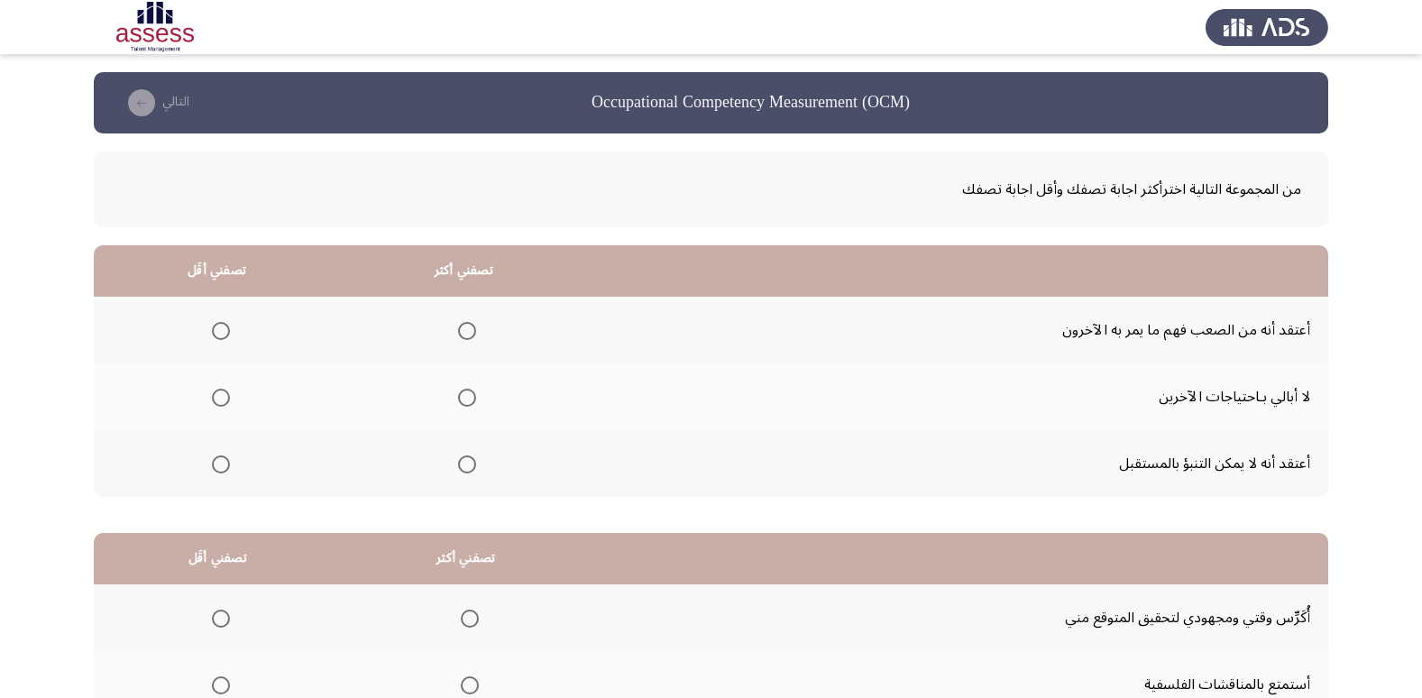
click at [462, 461] on span "Select an option" at bounding box center [467, 464] width 18 height 18
click at [462, 461] on input "Select an option" at bounding box center [467, 464] width 18 height 18
click at [209, 325] on label "Select an option" at bounding box center [217, 331] width 25 height 18
click at [212, 325] on input "Select an option" at bounding box center [221, 331] width 18 height 18
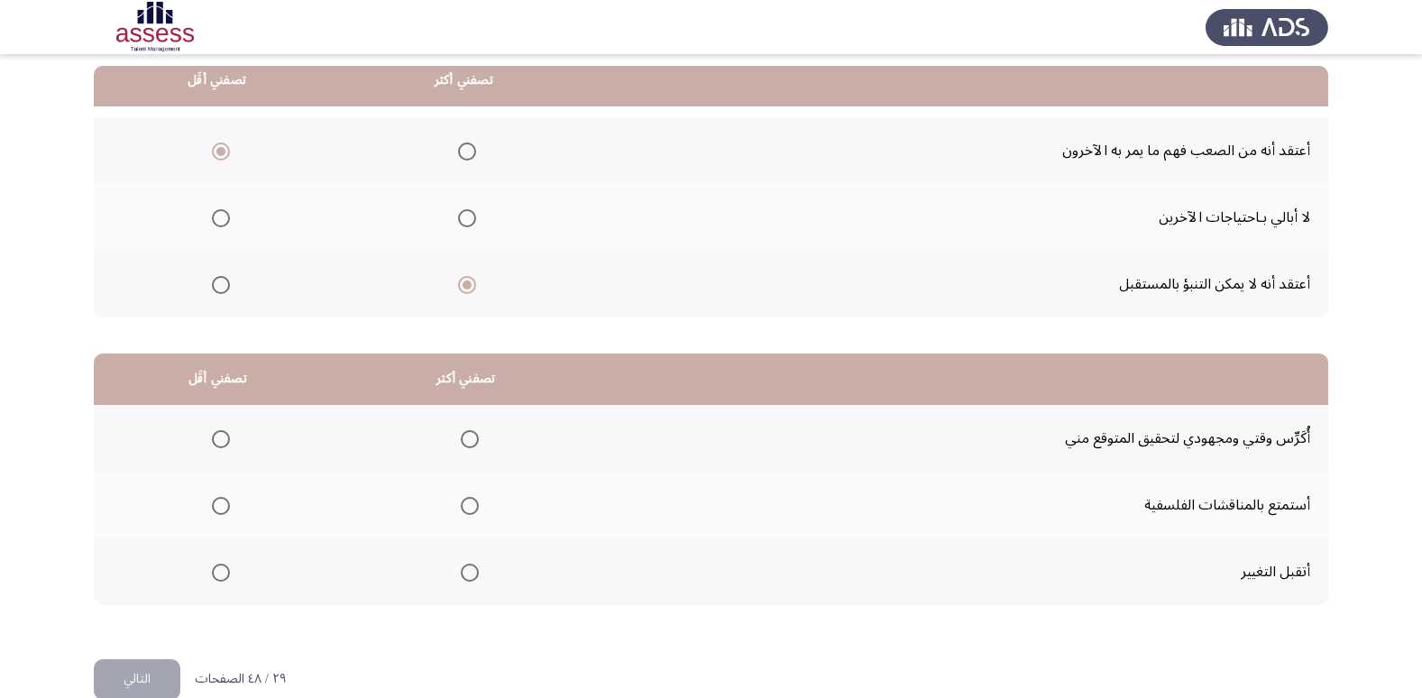
scroll to position [180, 0]
click at [462, 426] on mat-radio-group "Select an option" at bounding box center [466, 437] width 25 height 31
click at [461, 433] on span "Select an option" at bounding box center [470, 438] width 18 height 18
click at [461, 433] on input "Select an option" at bounding box center [470, 438] width 18 height 18
click at [215, 575] on span "Select an option" at bounding box center [221, 572] width 18 height 18
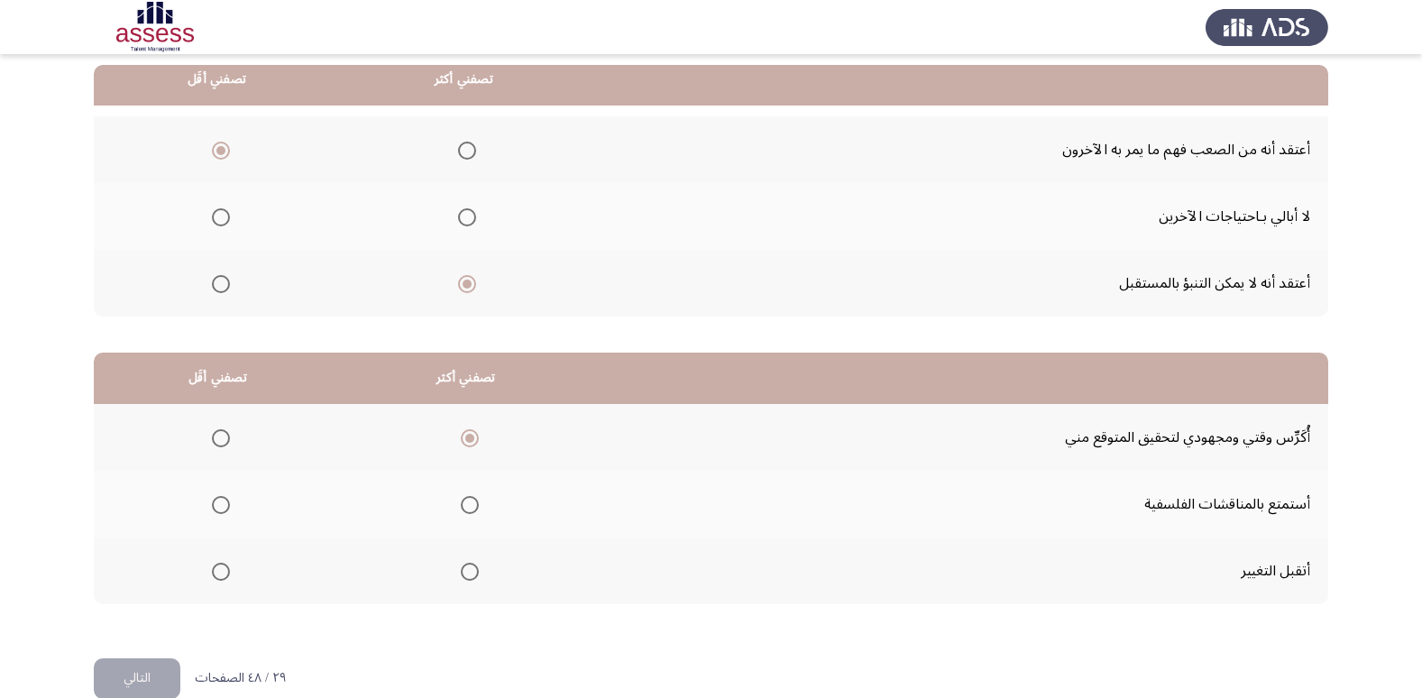
click at [215, 575] on input "Select an option" at bounding box center [221, 572] width 18 height 18
click at [111, 675] on button "التالي" at bounding box center [137, 678] width 87 height 41
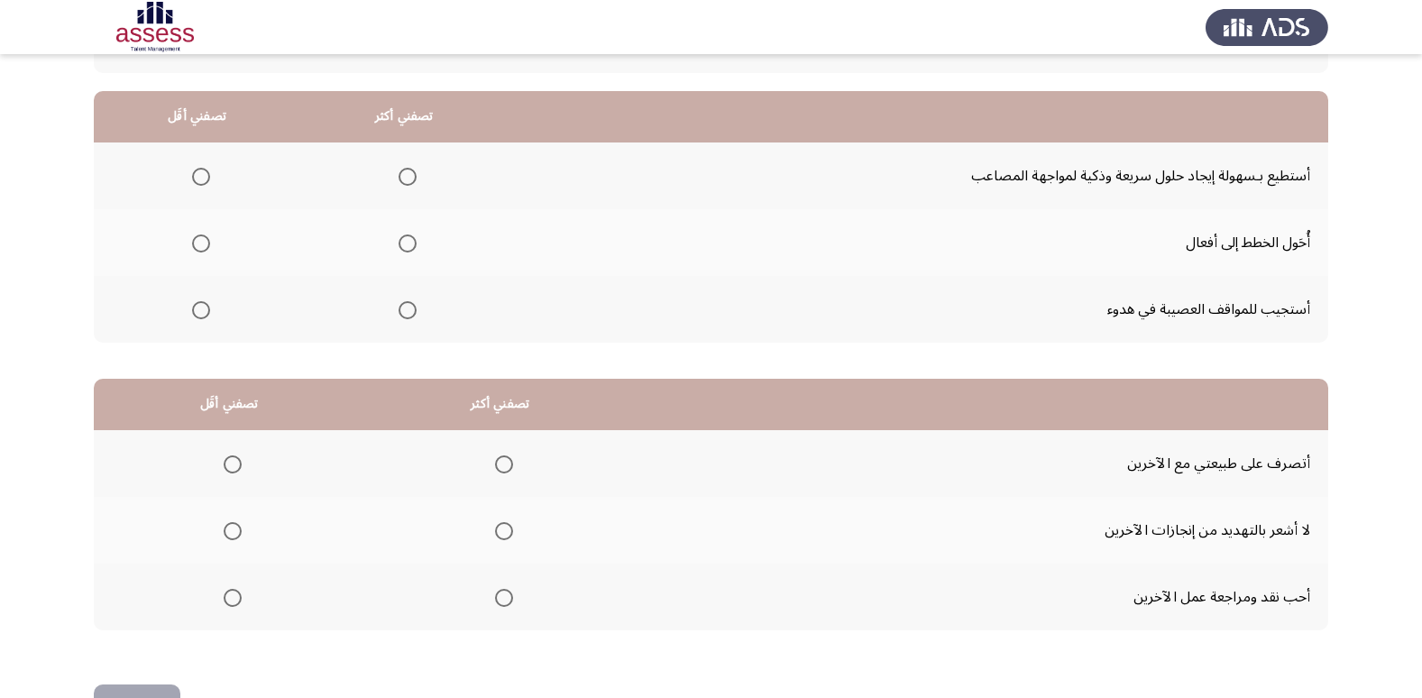
scroll to position [123, 0]
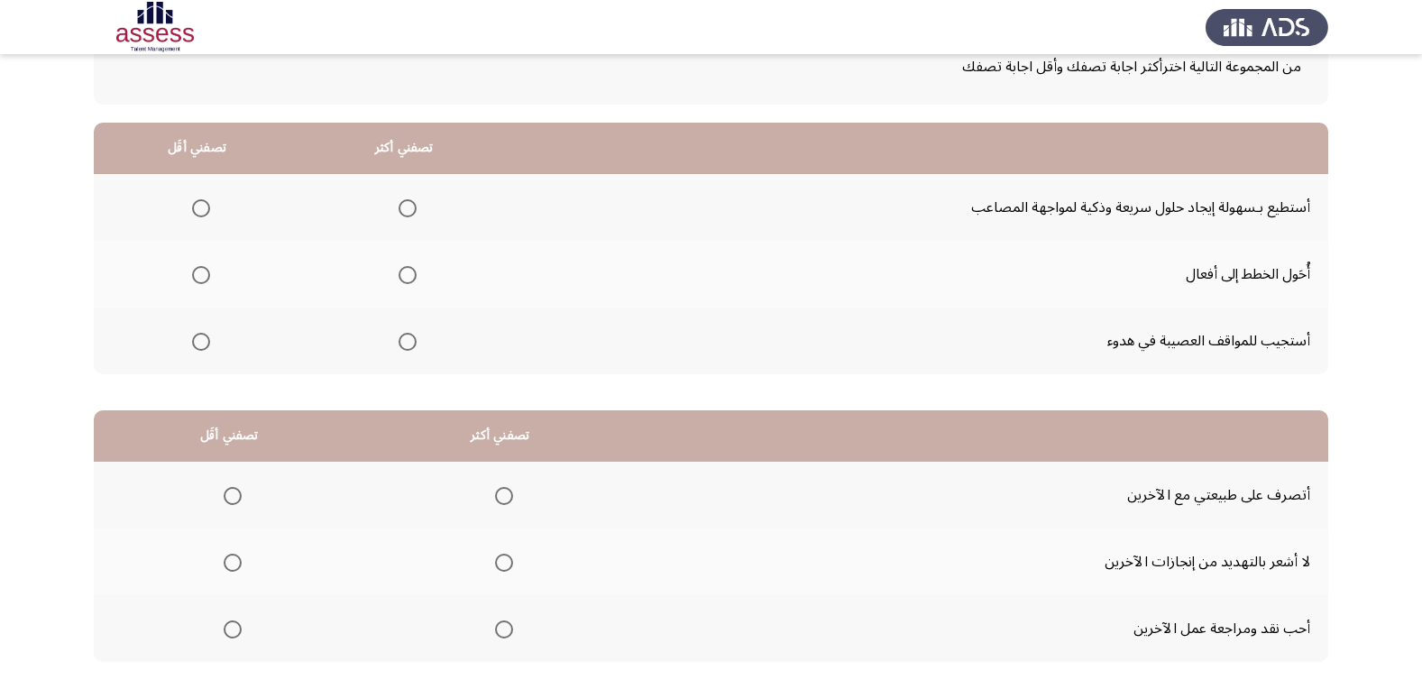
click at [391, 213] on label "Select an option" at bounding box center [403, 208] width 25 height 18
click at [399, 213] on input "Select an option" at bounding box center [408, 208] width 18 height 18
click at [200, 318] on th at bounding box center [197, 340] width 206 height 67
click at [202, 334] on span "Select an option" at bounding box center [201, 342] width 18 height 18
click at [202, 334] on input "Select an option" at bounding box center [201, 342] width 18 height 18
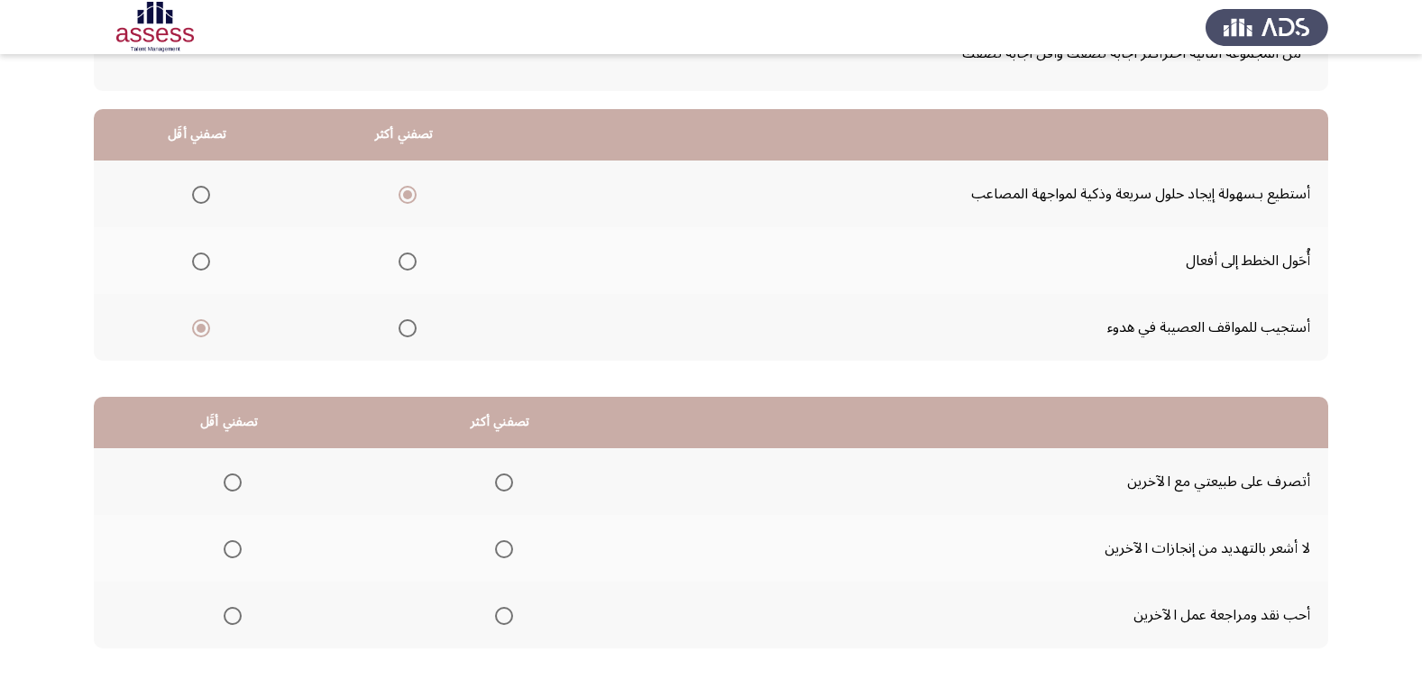
scroll to position [213, 0]
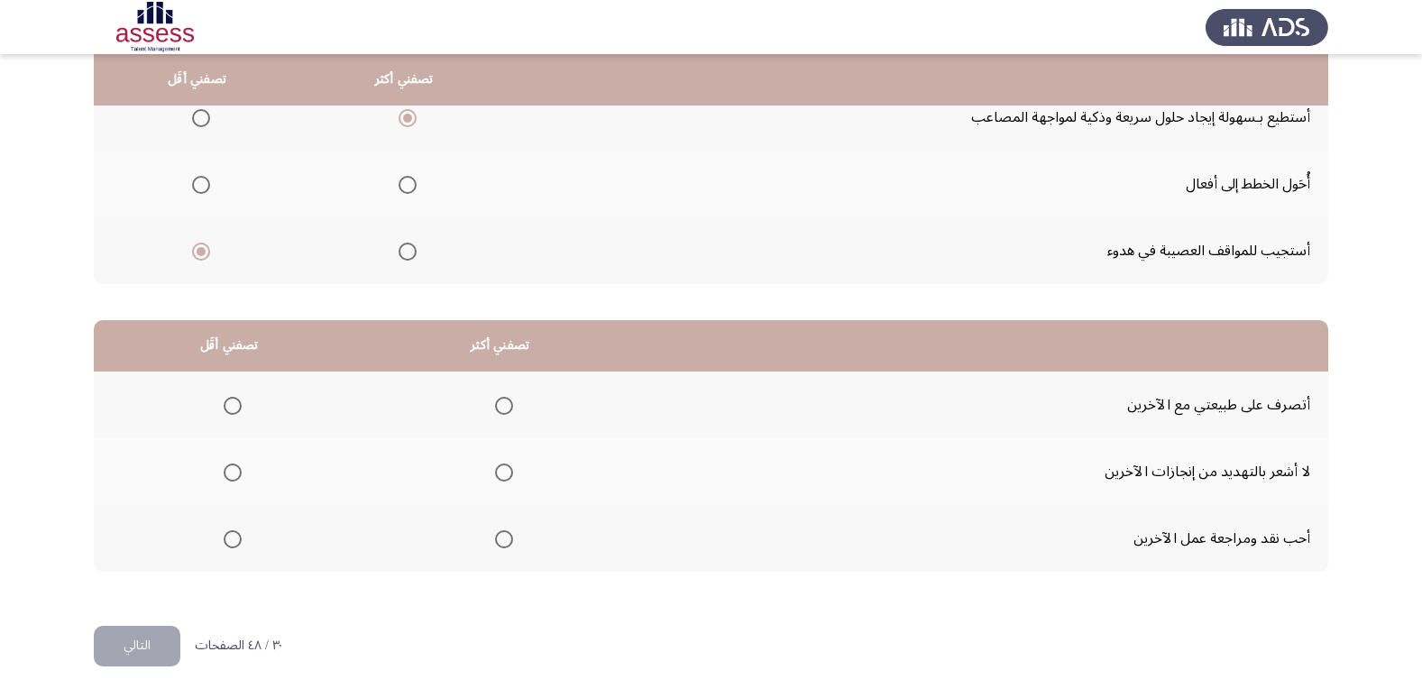
click at [498, 403] on span "Select an option" at bounding box center [504, 406] width 18 height 18
click at [498, 403] on input "Select an option" at bounding box center [504, 406] width 18 height 18
click at [226, 467] on span "Select an option" at bounding box center [233, 472] width 18 height 18
click at [226, 467] on input "Select an option" at bounding box center [233, 472] width 18 height 18
click at [174, 639] on button "التالي" at bounding box center [137, 646] width 87 height 41
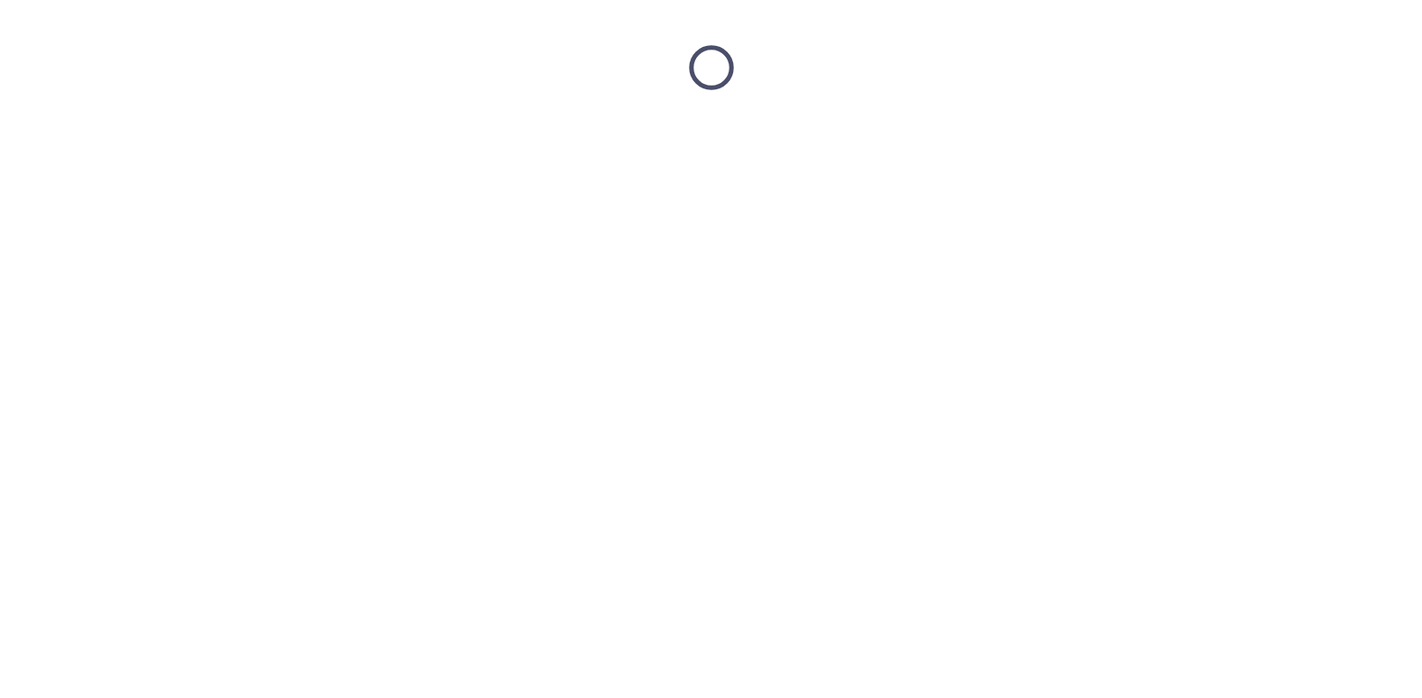
scroll to position [0, 0]
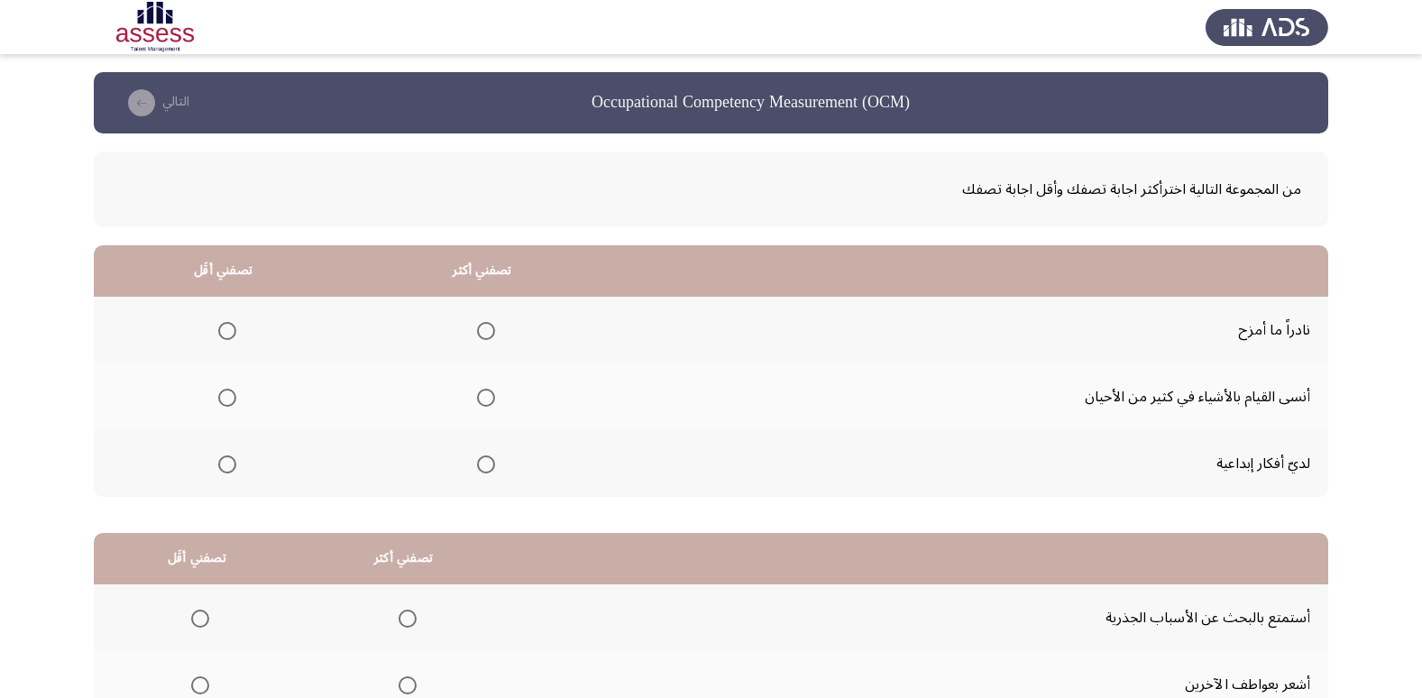
click at [489, 453] on mat-radio-group "Select an option" at bounding box center [482, 463] width 25 height 31
click at [484, 459] on span "Select an option" at bounding box center [486, 464] width 18 height 18
click at [484, 459] on input "Select an option" at bounding box center [486, 464] width 18 height 18
click at [231, 334] on span "Select an option" at bounding box center [227, 331] width 18 height 18
click at [231, 334] on input "Select an option" at bounding box center [227, 331] width 18 height 18
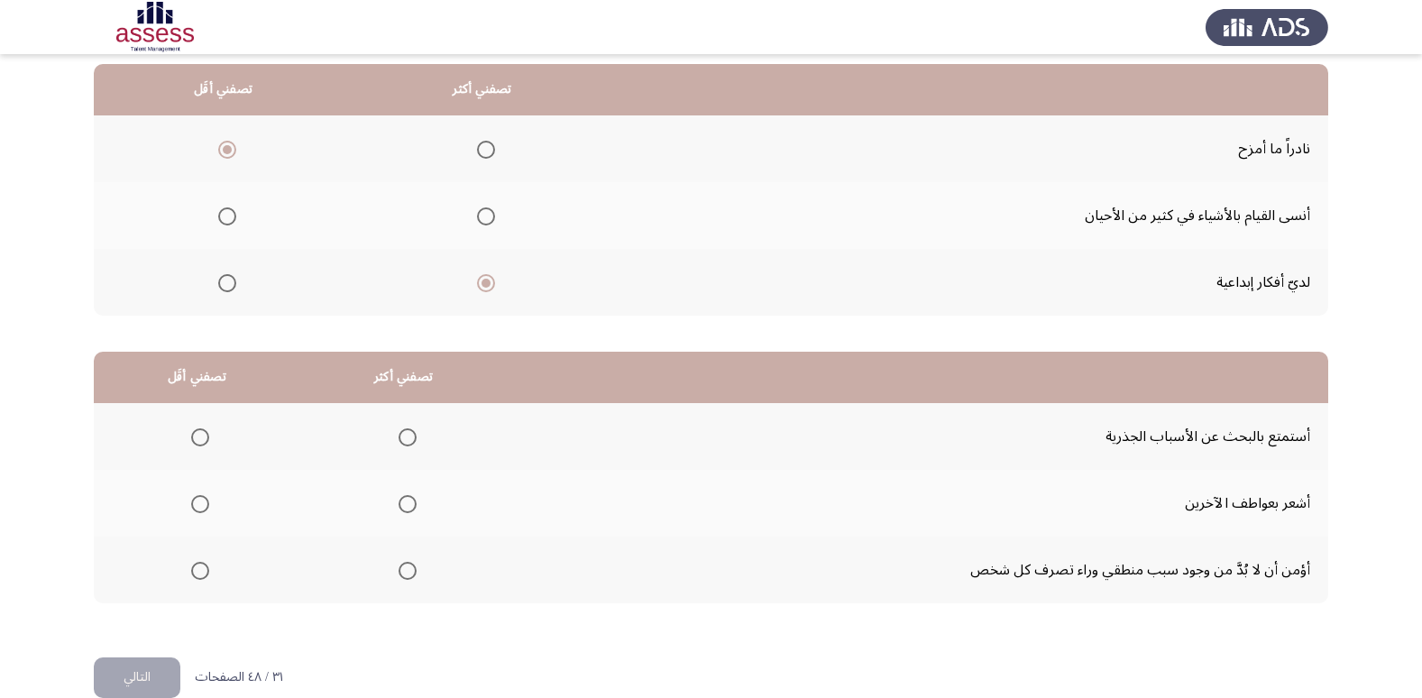
scroll to position [213, 0]
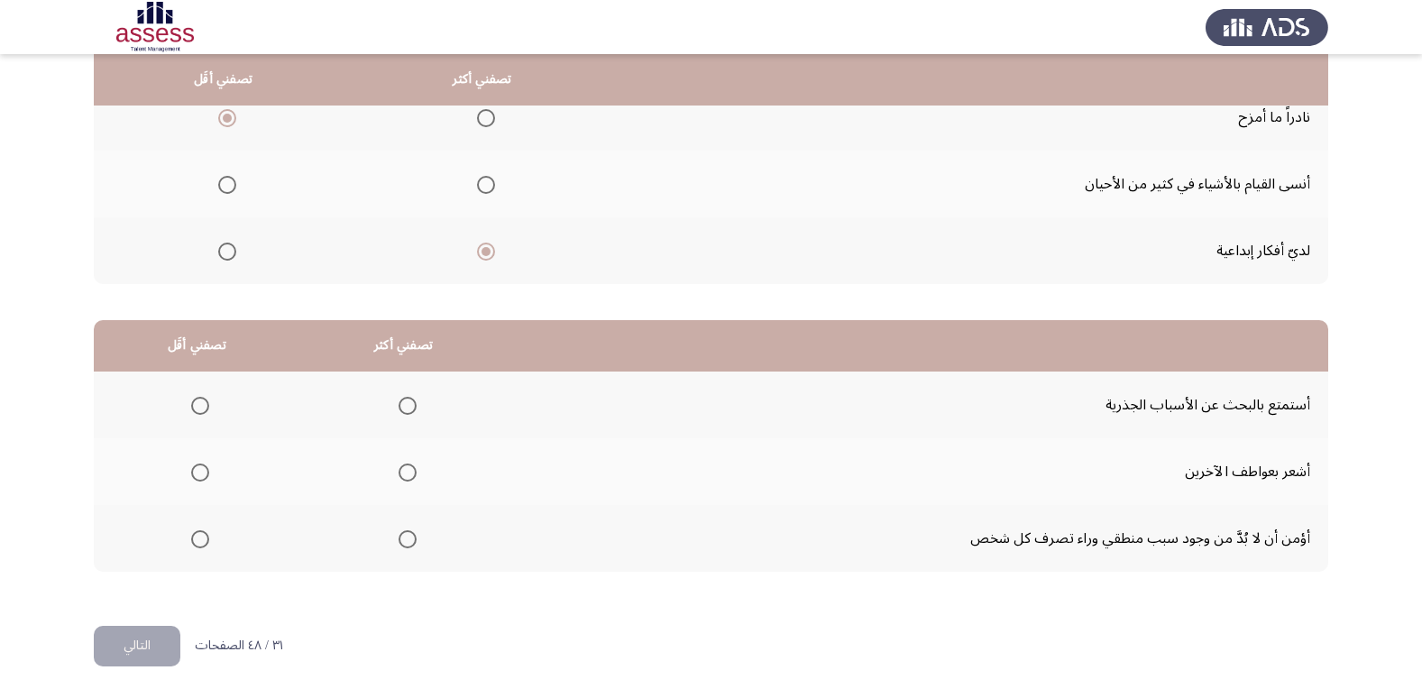
click at [408, 539] on span "Select an option" at bounding box center [408, 539] width 0 height 0
click at [404, 539] on input "Select an option" at bounding box center [408, 539] width 18 height 18
click at [205, 398] on span "Select an option" at bounding box center [200, 406] width 18 height 18
click at [205, 398] on input "Select an option" at bounding box center [200, 406] width 18 height 18
click at [141, 645] on button "التالي" at bounding box center [137, 646] width 87 height 41
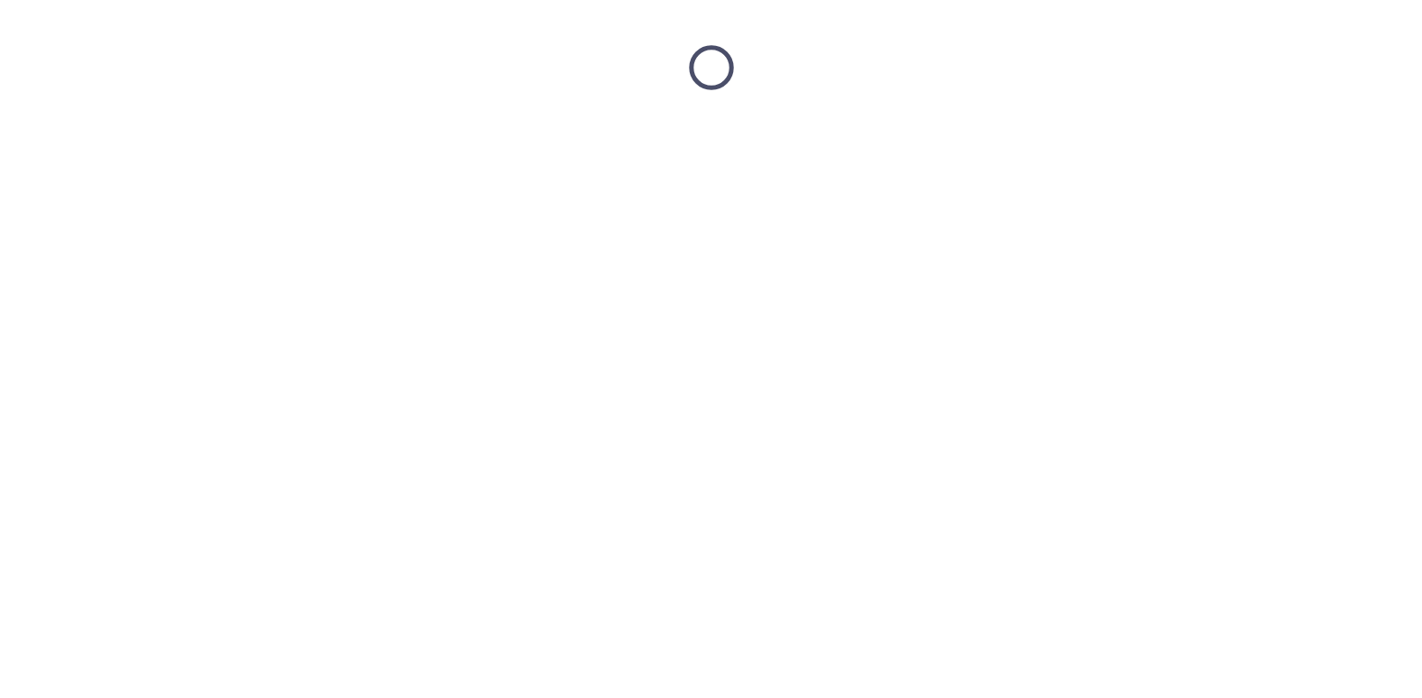
scroll to position [0, 0]
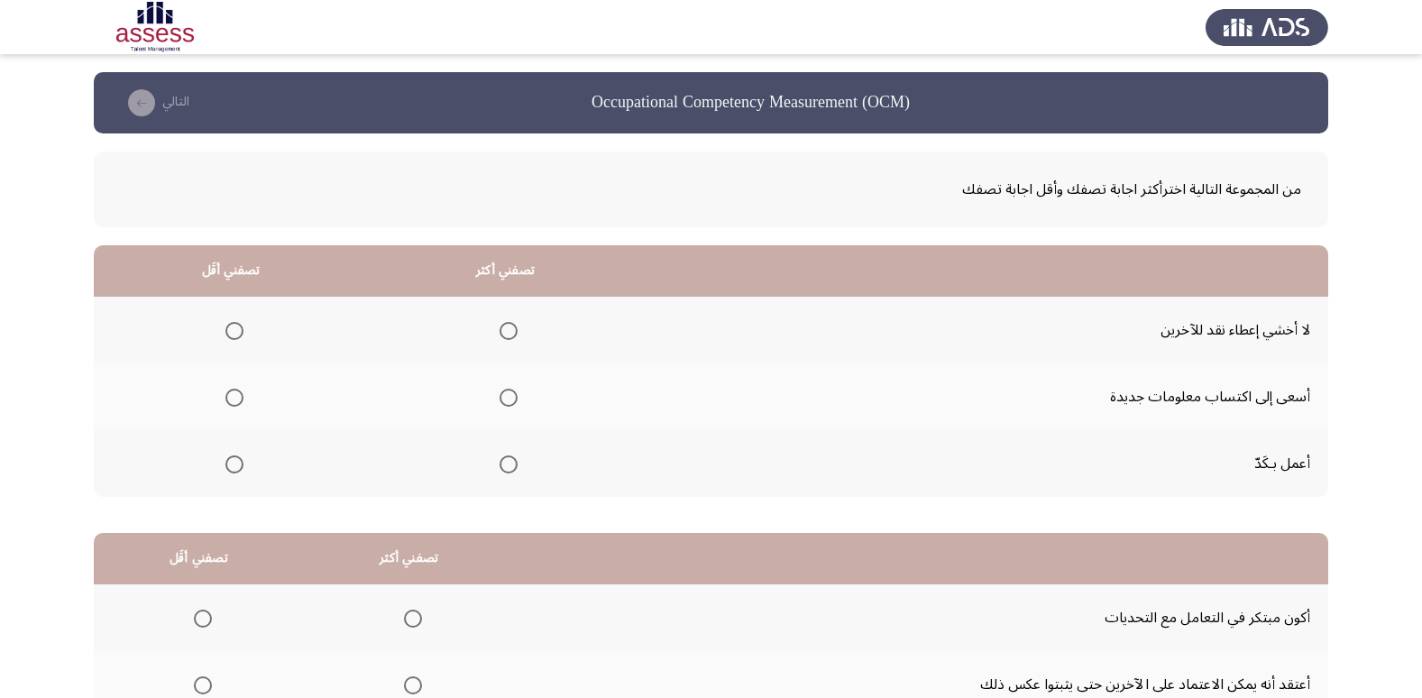
click at [500, 393] on span "Select an option" at bounding box center [508, 398] width 18 height 18
click at [500, 393] on input "Select an option" at bounding box center [508, 398] width 18 height 18
click at [223, 323] on label "Select an option" at bounding box center [230, 331] width 25 height 18
click at [225, 323] on input "Select an option" at bounding box center [234, 331] width 18 height 18
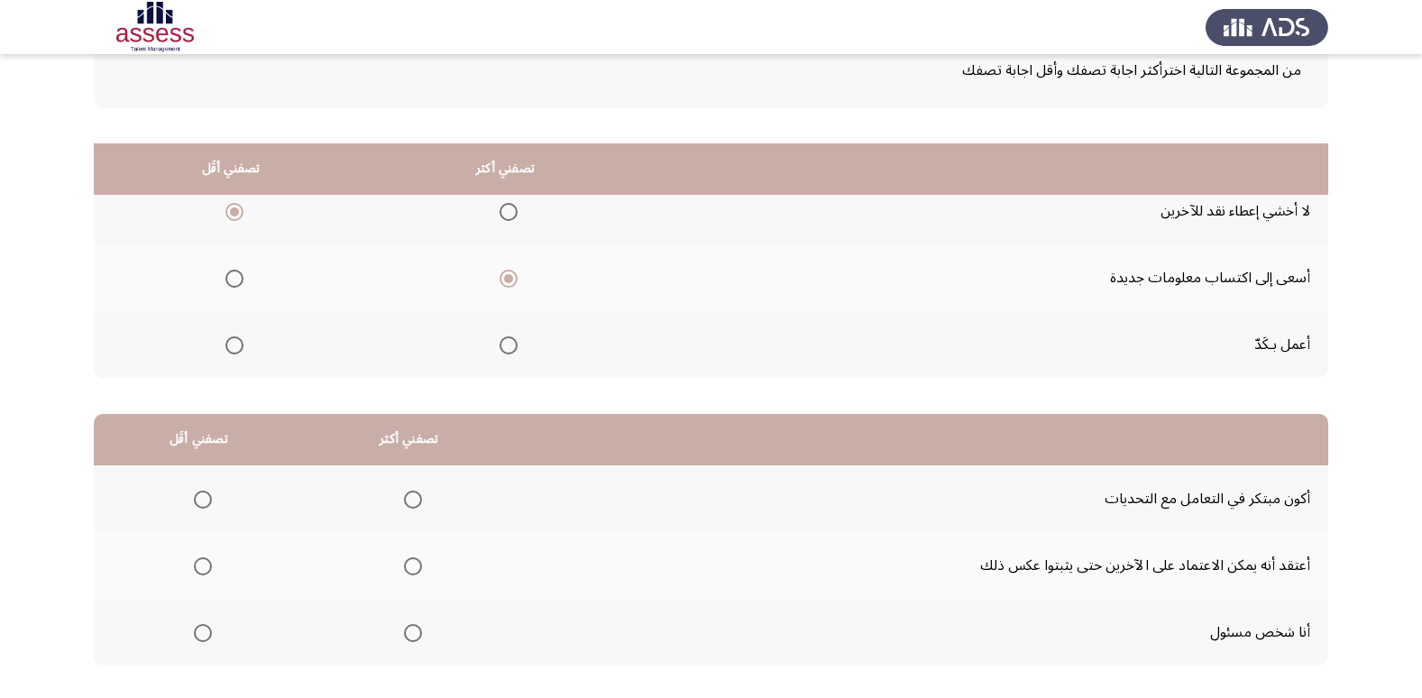
scroll to position [213, 0]
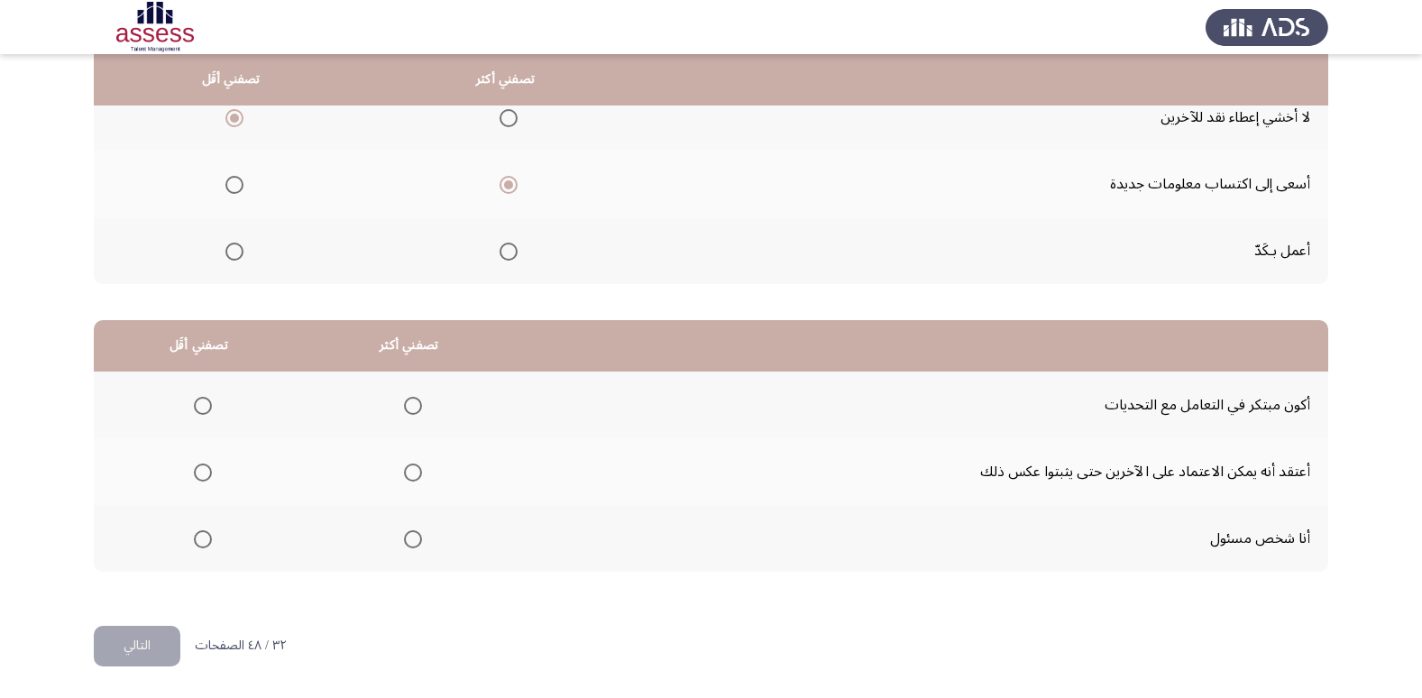
click at [408, 535] on span "Select an option" at bounding box center [413, 539] width 18 height 18
click at [408, 535] on input "Select an option" at bounding box center [413, 539] width 18 height 18
click at [194, 467] on span "Select an option" at bounding box center [203, 472] width 18 height 18
click at [194, 467] on input "Select an option" at bounding box center [203, 472] width 18 height 18
click at [151, 654] on button "التالي" at bounding box center [137, 646] width 87 height 41
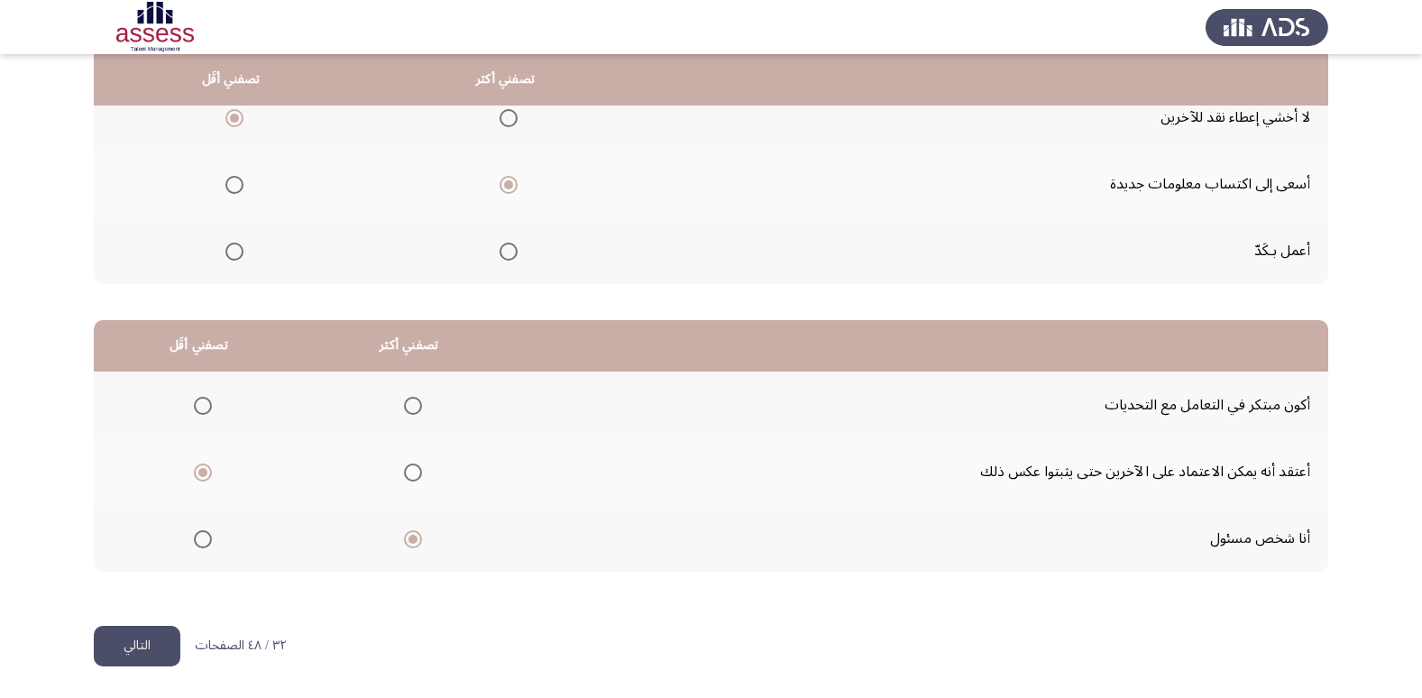
scroll to position [0, 0]
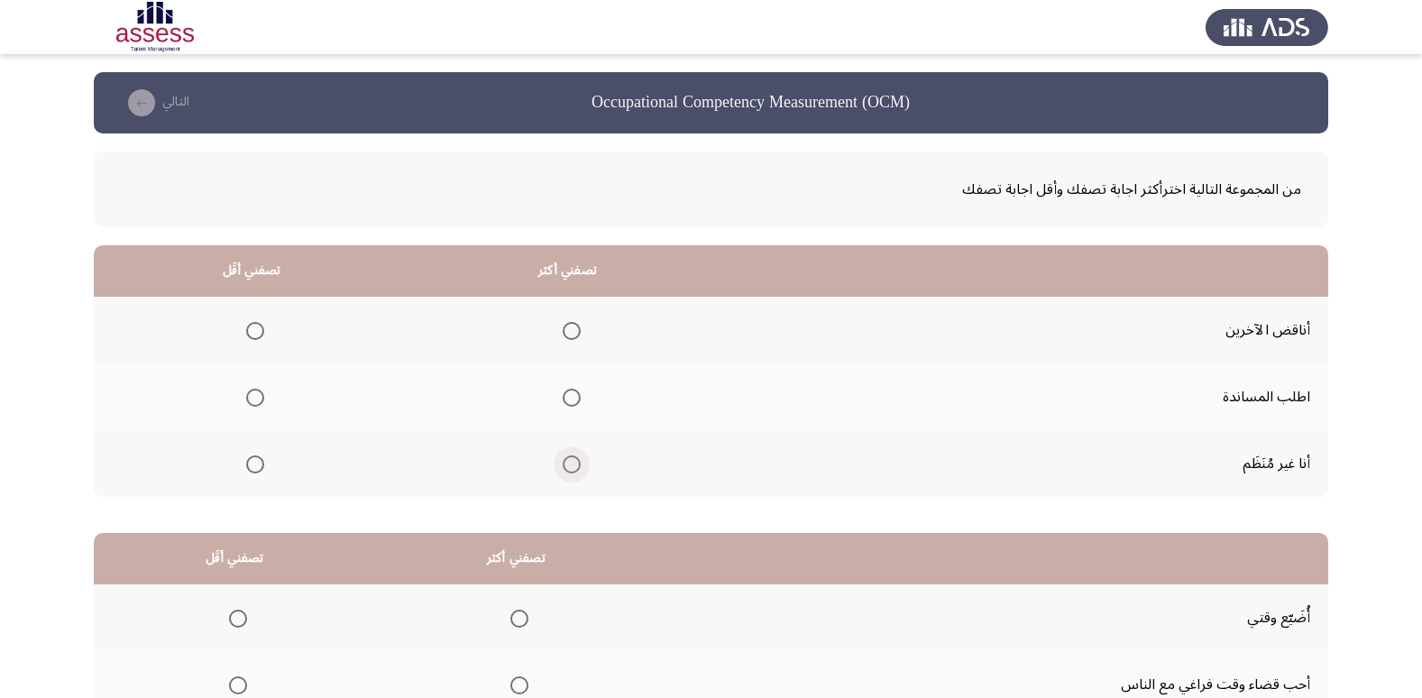
click at [570, 465] on span "Select an option" at bounding box center [572, 464] width 18 height 18
click at [570, 465] on input "Select an option" at bounding box center [572, 464] width 18 height 18
click at [255, 325] on span "Select an option" at bounding box center [255, 331] width 18 height 18
click at [255, 325] on input "Select an option" at bounding box center [255, 331] width 18 height 18
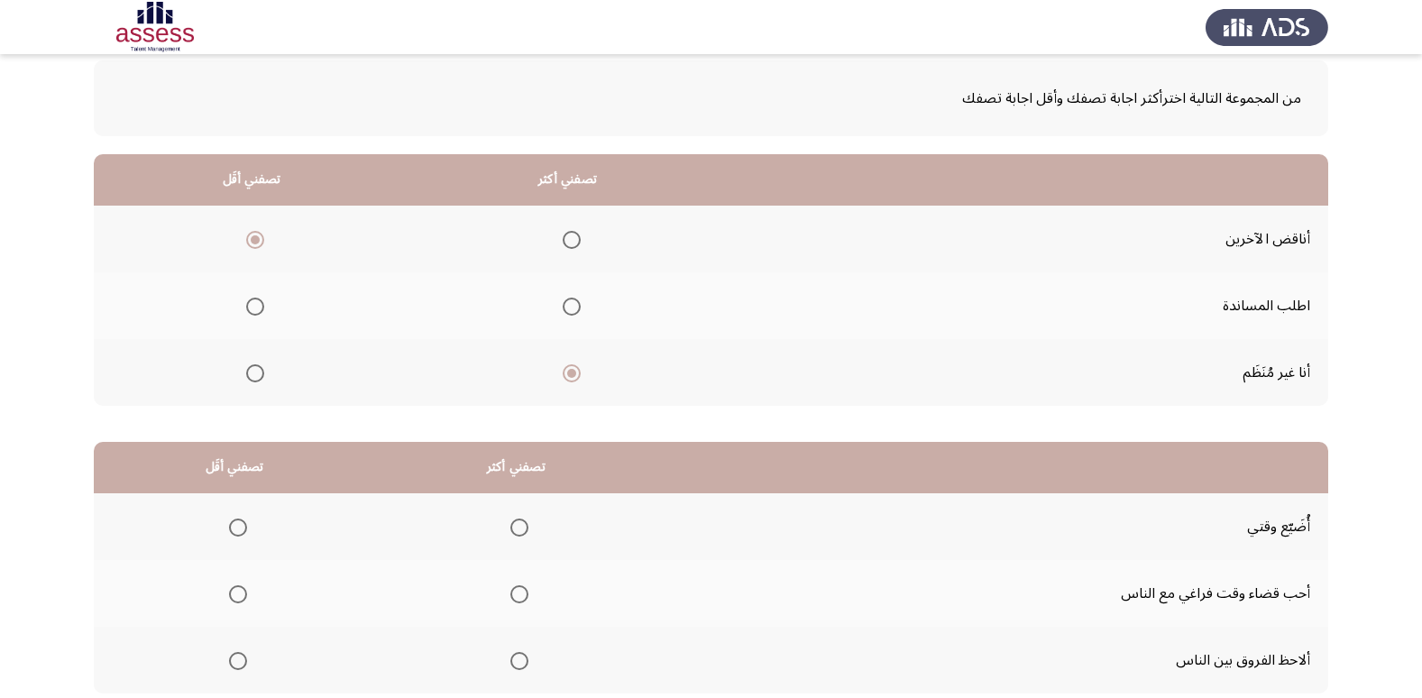
scroll to position [213, 0]
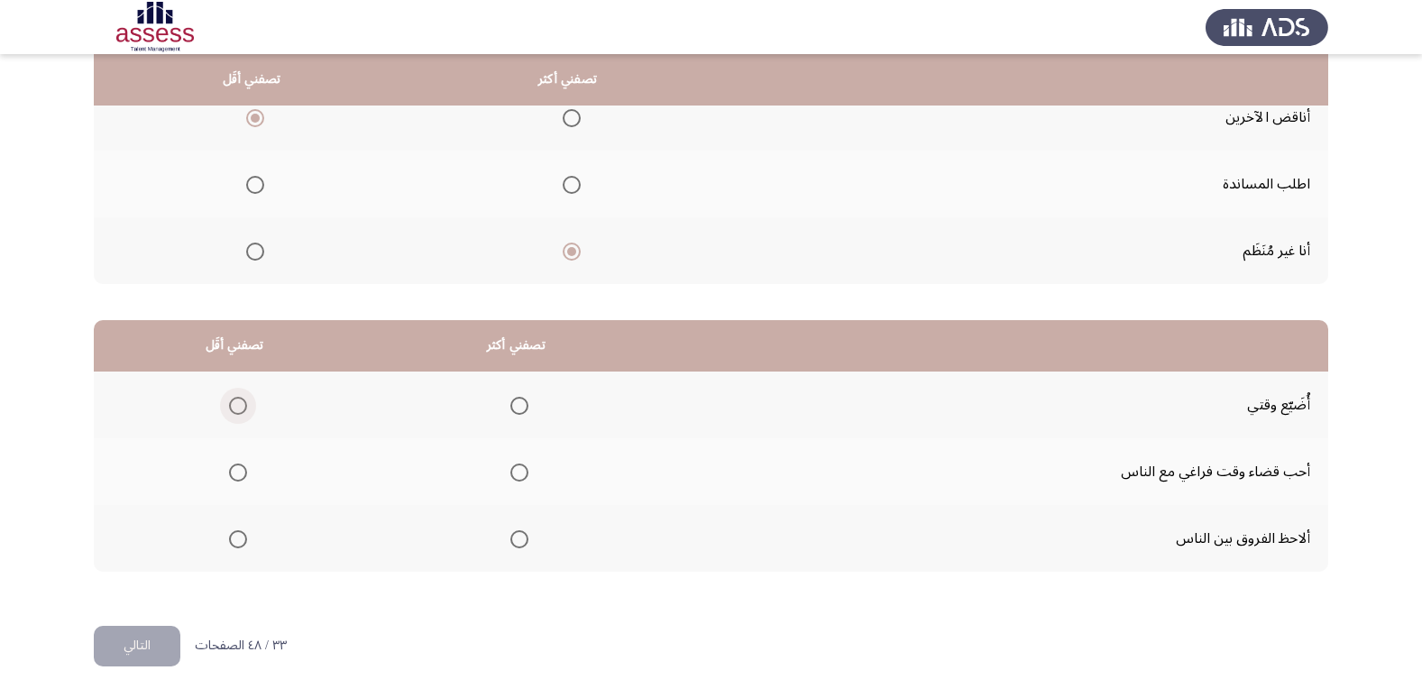
click at [231, 399] on span "Select an option" at bounding box center [238, 406] width 18 height 18
click at [231, 399] on input "Select an option" at bounding box center [238, 406] width 18 height 18
click at [520, 472] on span "Select an option" at bounding box center [519, 472] width 18 height 18
click at [520, 472] on input "Select an option" at bounding box center [519, 472] width 18 height 18
click at [153, 633] on button "التالي" at bounding box center [137, 646] width 87 height 41
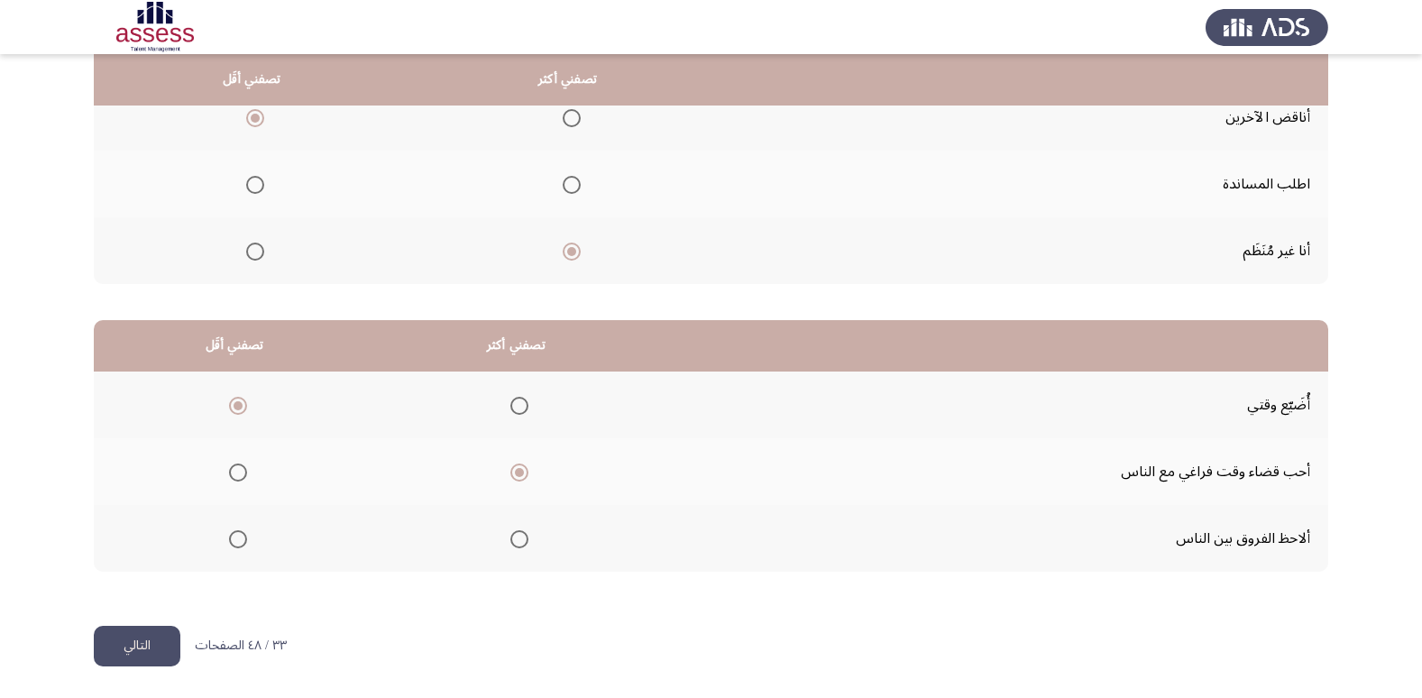
scroll to position [0, 0]
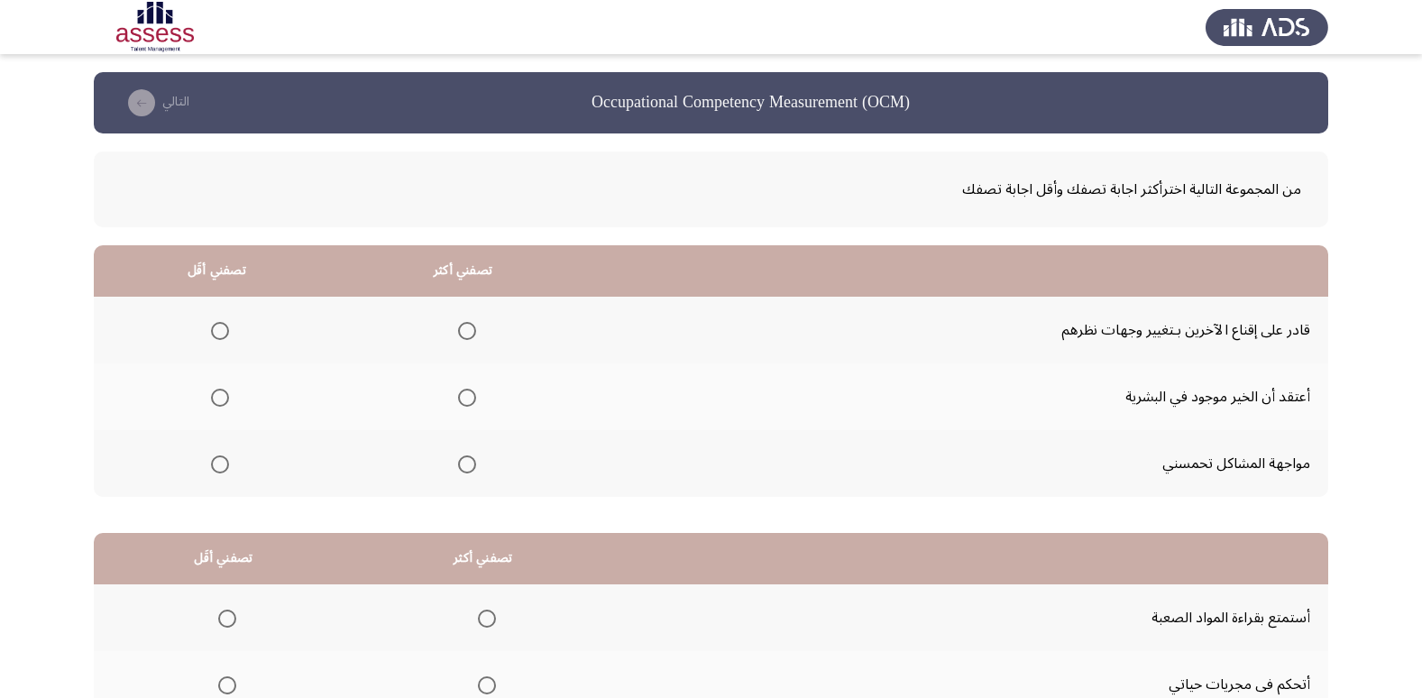
click at [451, 322] on label "Select an option" at bounding box center [463, 331] width 25 height 18
click at [458, 322] on input "Select an option" at bounding box center [467, 331] width 18 height 18
click at [234, 465] on th at bounding box center [217, 463] width 246 height 67
click at [225, 469] on span "Select an option" at bounding box center [220, 464] width 18 height 18
click at [225, 469] on input "Select an option" at bounding box center [220, 464] width 18 height 18
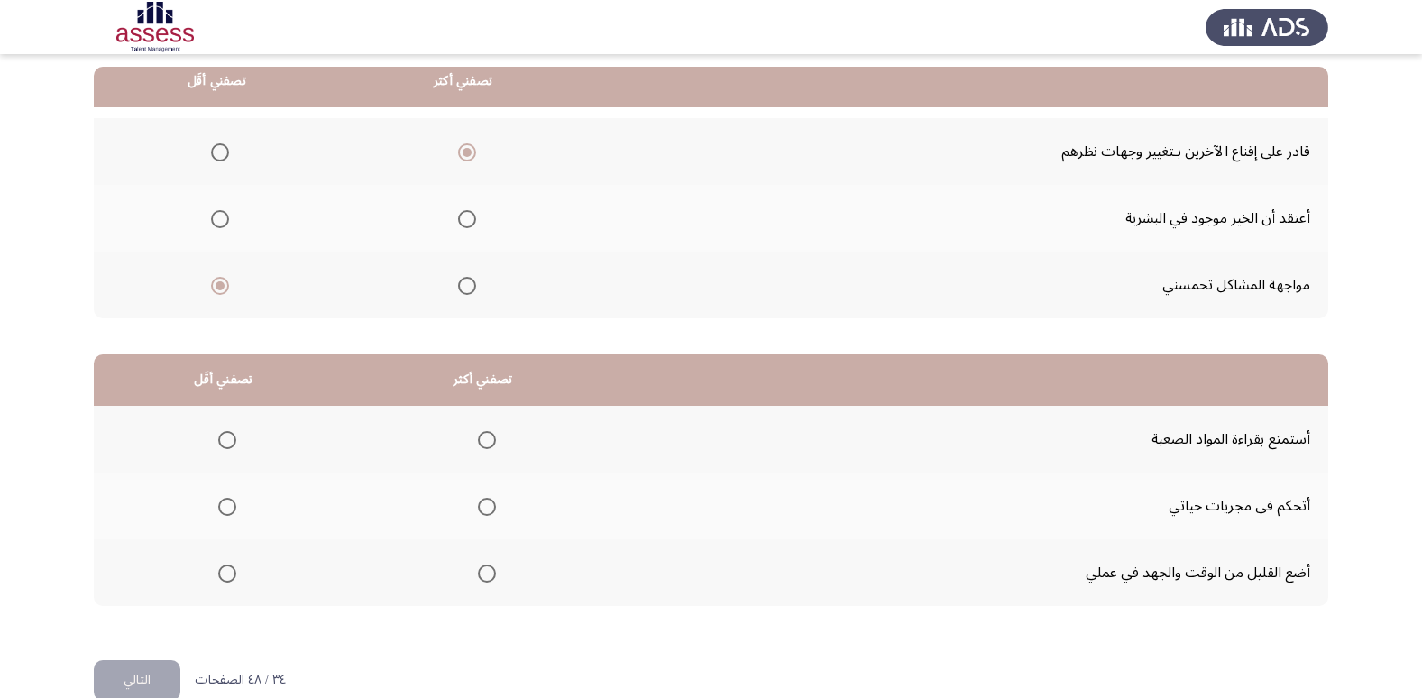
scroll to position [180, 0]
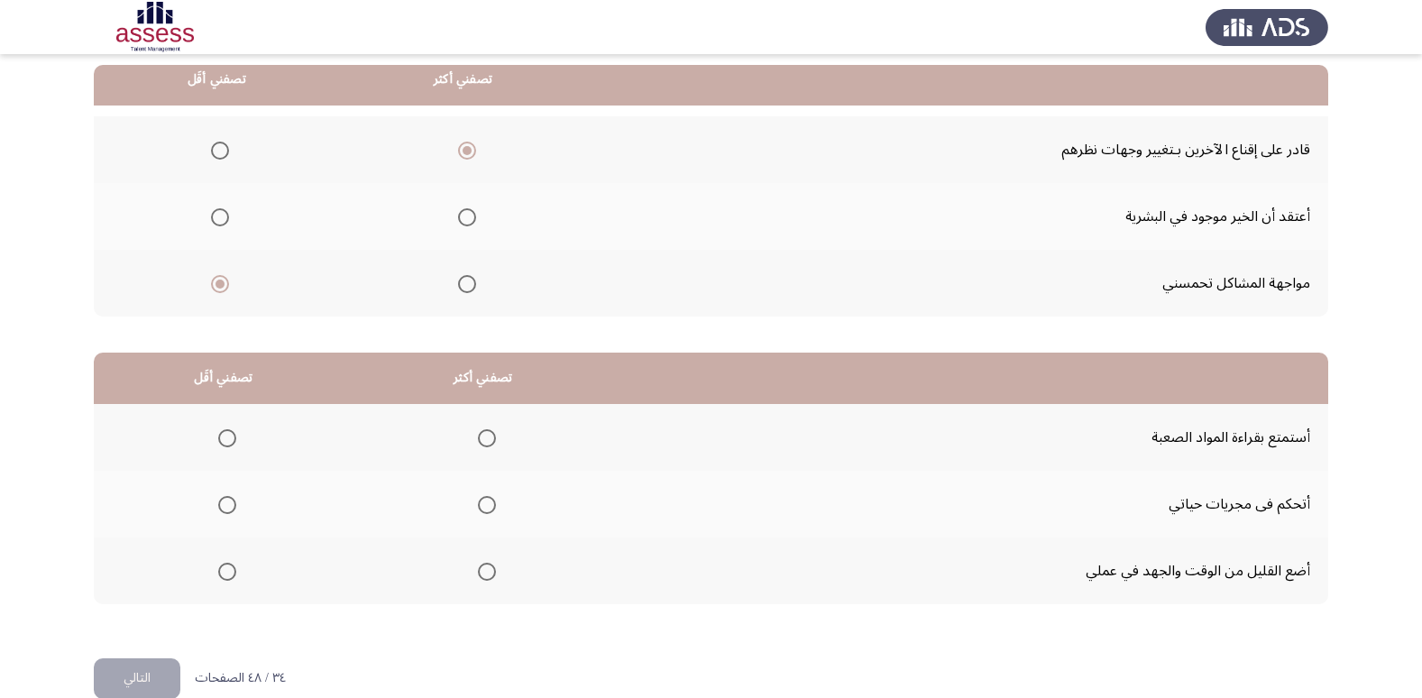
click at [227, 500] on span "Select an option" at bounding box center [227, 505] width 18 height 18
click at [227, 500] on input "Select an option" at bounding box center [227, 505] width 18 height 18
click at [221, 569] on span "Select an option" at bounding box center [227, 572] width 18 height 18
click at [221, 569] on input "Select an option" at bounding box center [227, 572] width 18 height 18
click at [492, 436] on span "Select an option" at bounding box center [487, 438] width 18 height 18
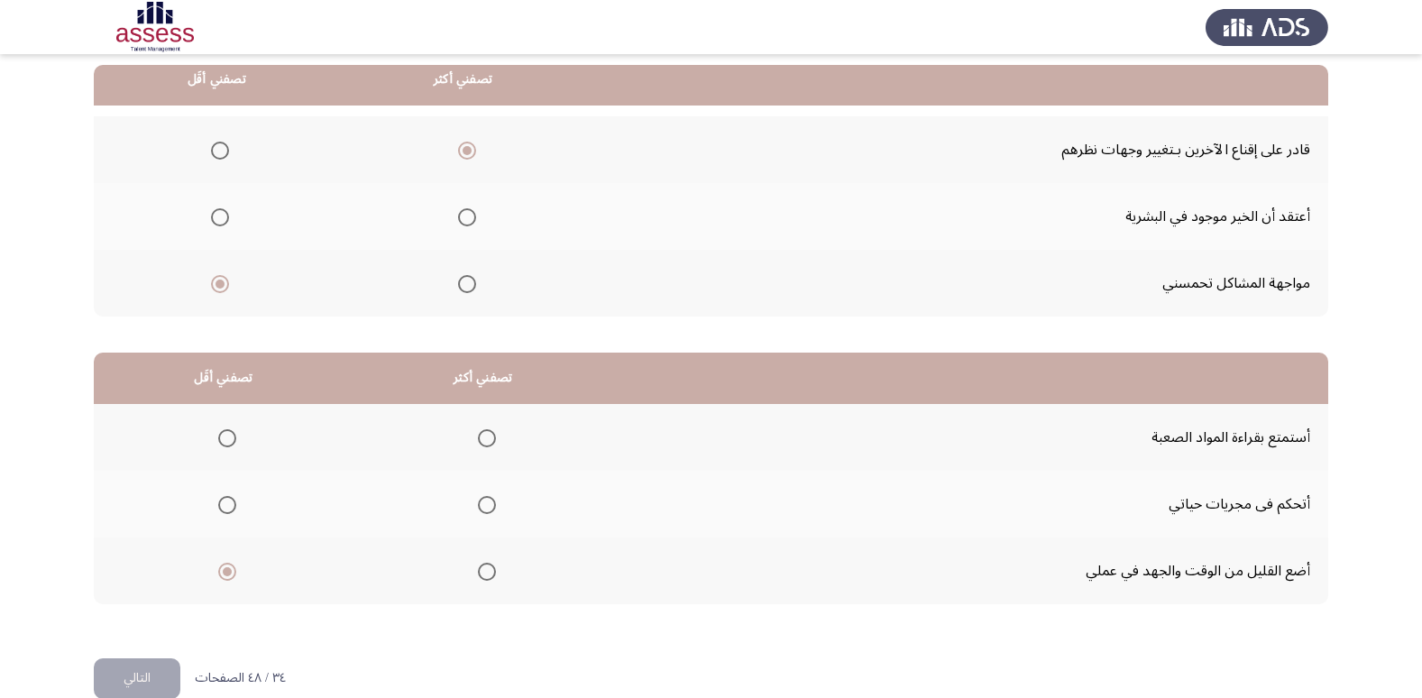
click at [492, 436] on input "Select an option" at bounding box center [487, 438] width 18 height 18
click at [137, 680] on button "التالي" at bounding box center [137, 678] width 87 height 41
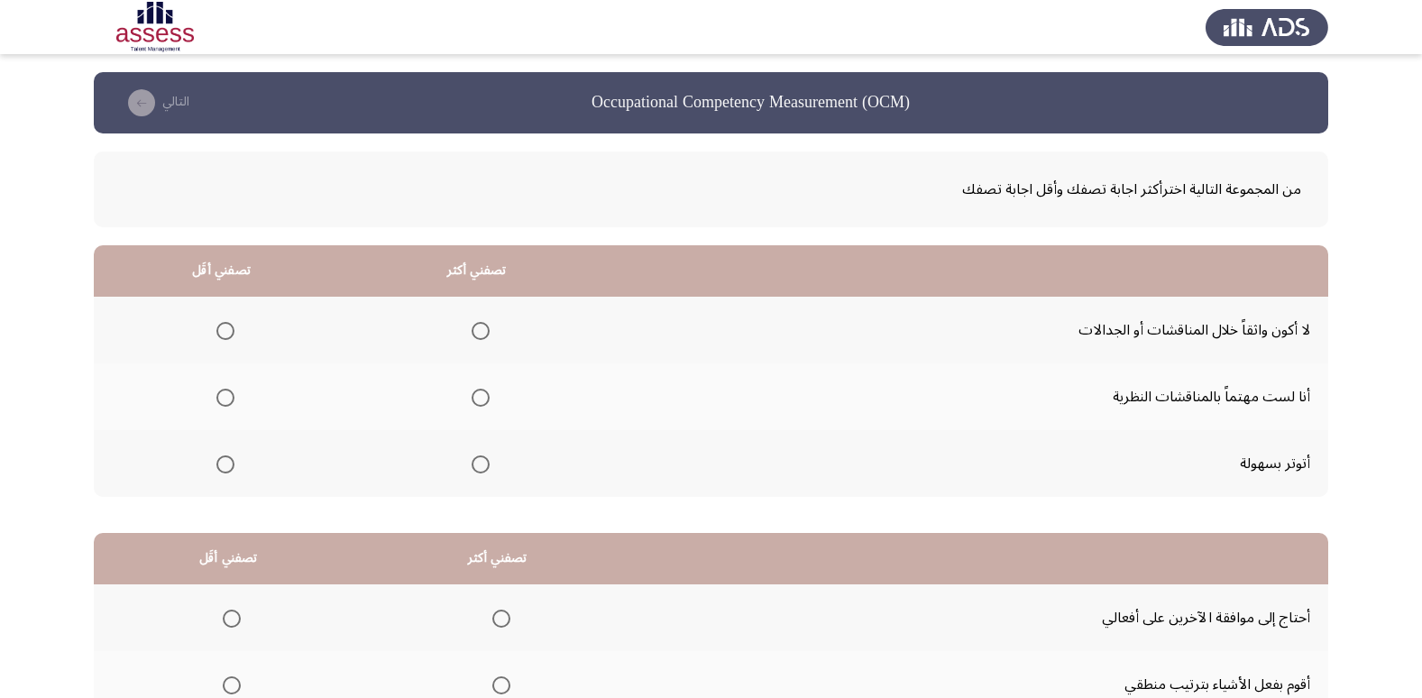
click at [472, 458] on span "Select an option" at bounding box center [481, 464] width 18 height 18
click at [472, 458] on input "Select an option" at bounding box center [481, 464] width 18 height 18
click at [214, 327] on label "Select an option" at bounding box center [221, 331] width 25 height 18
click at [216, 327] on input "Select an option" at bounding box center [225, 331] width 18 height 18
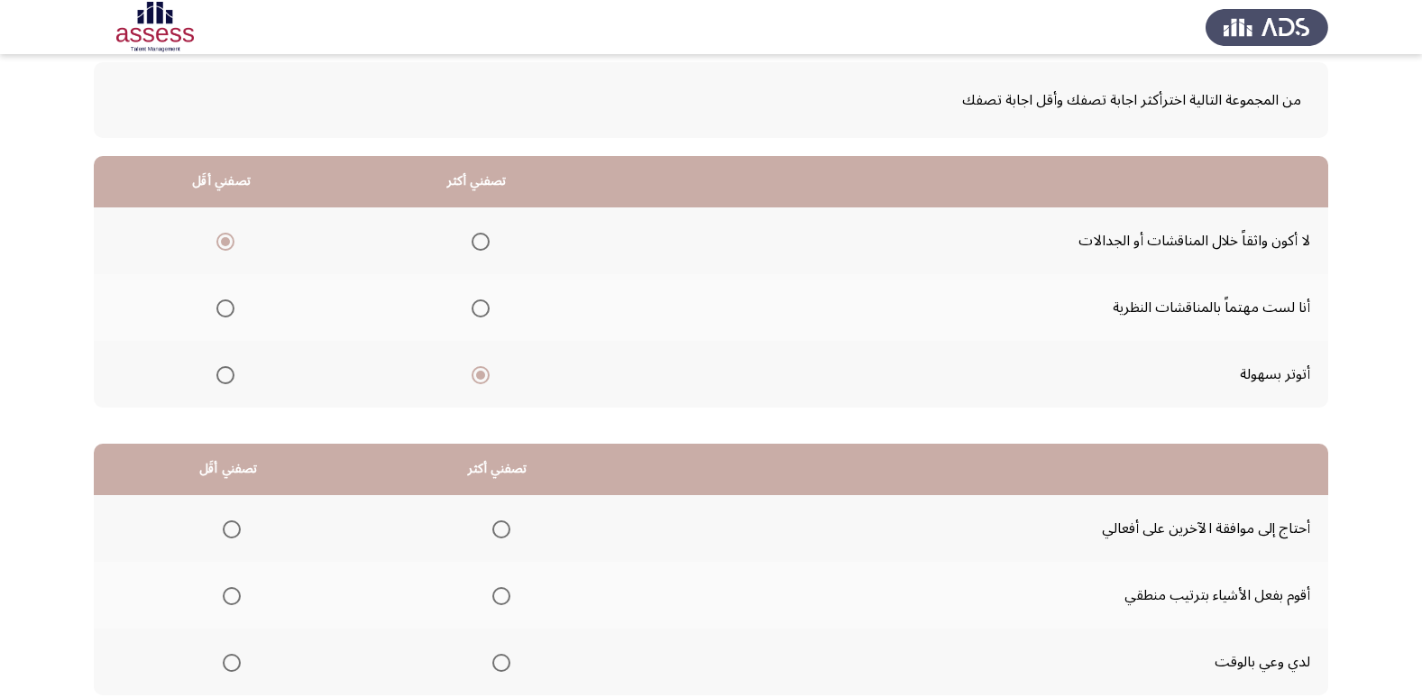
scroll to position [213, 0]
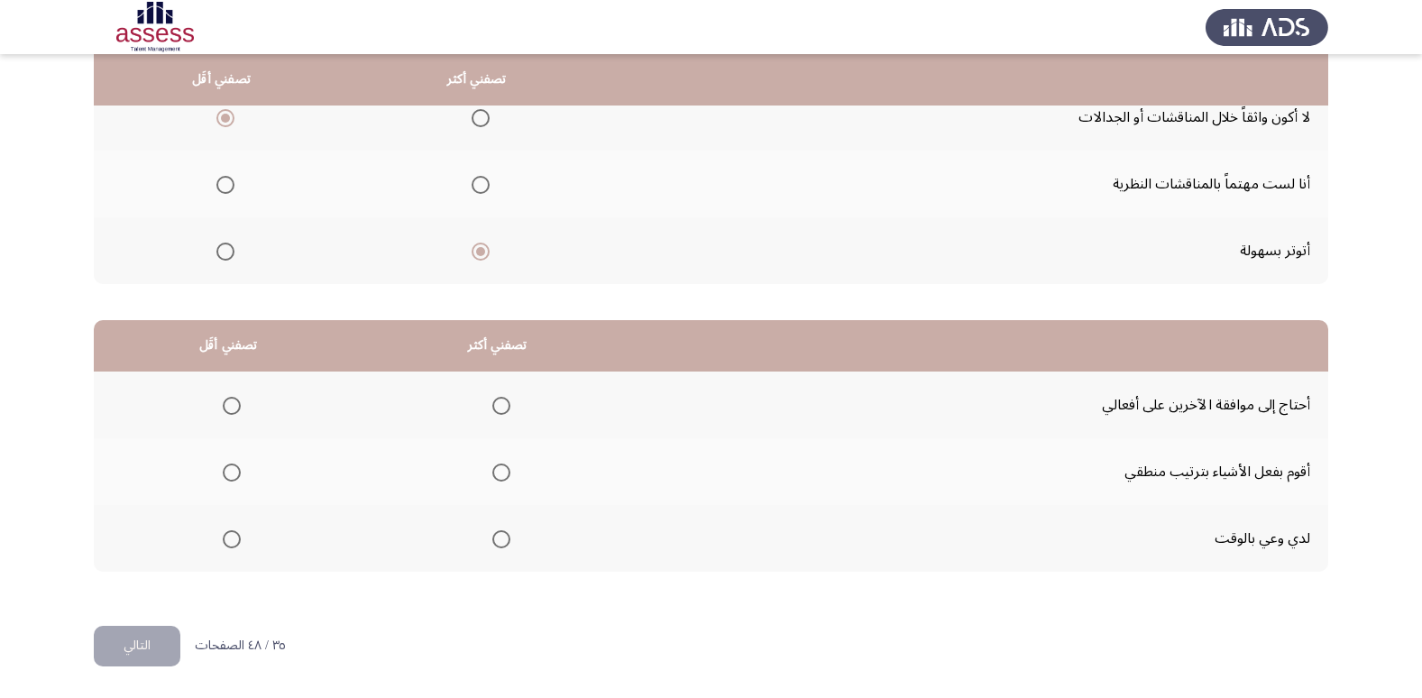
drag, startPoint x: 499, startPoint y: 559, endPoint x: 486, endPoint y: 559, distance: 12.6
click at [492, 535] on span "Select an option" at bounding box center [501, 539] width 18 height 18
click at [492, 535] on input "Select an option" at bounding box center [501, 539] width 18 height 18
click at [232, 413] on span "Select an option" at bounding box center [232, 406] width 18 height 18
click at [232, 413] on input "Select an option" at bounding box center [232, 406] width 18 height 18
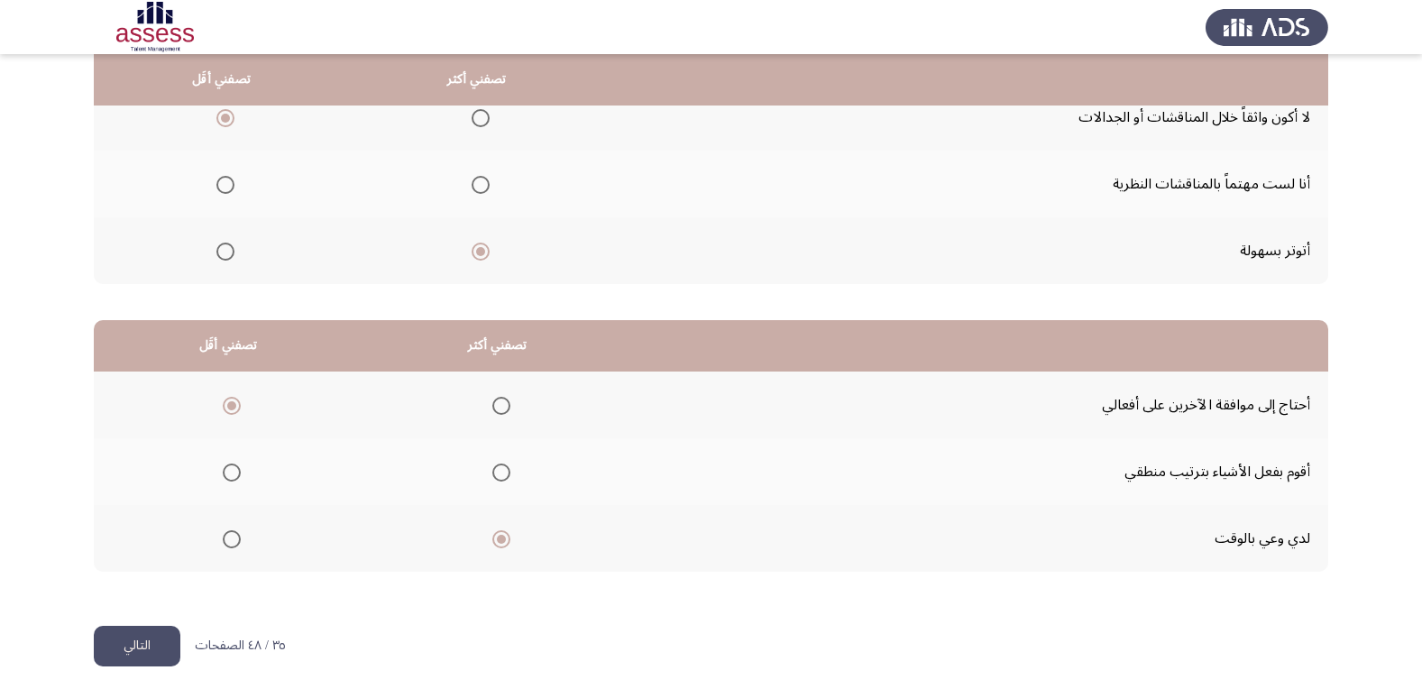
click at [161, 623] on div "من المجموعة التالية اخترأكثر اجابة تصفك وأقل اجابة تصفك تصفني أكثر تصفني أقَل ل…" at bounding box center [711, 273] width 1234 height 705
click at [148, 640] on button "التالي" at bounding box center [137, 646] width 87 height 41
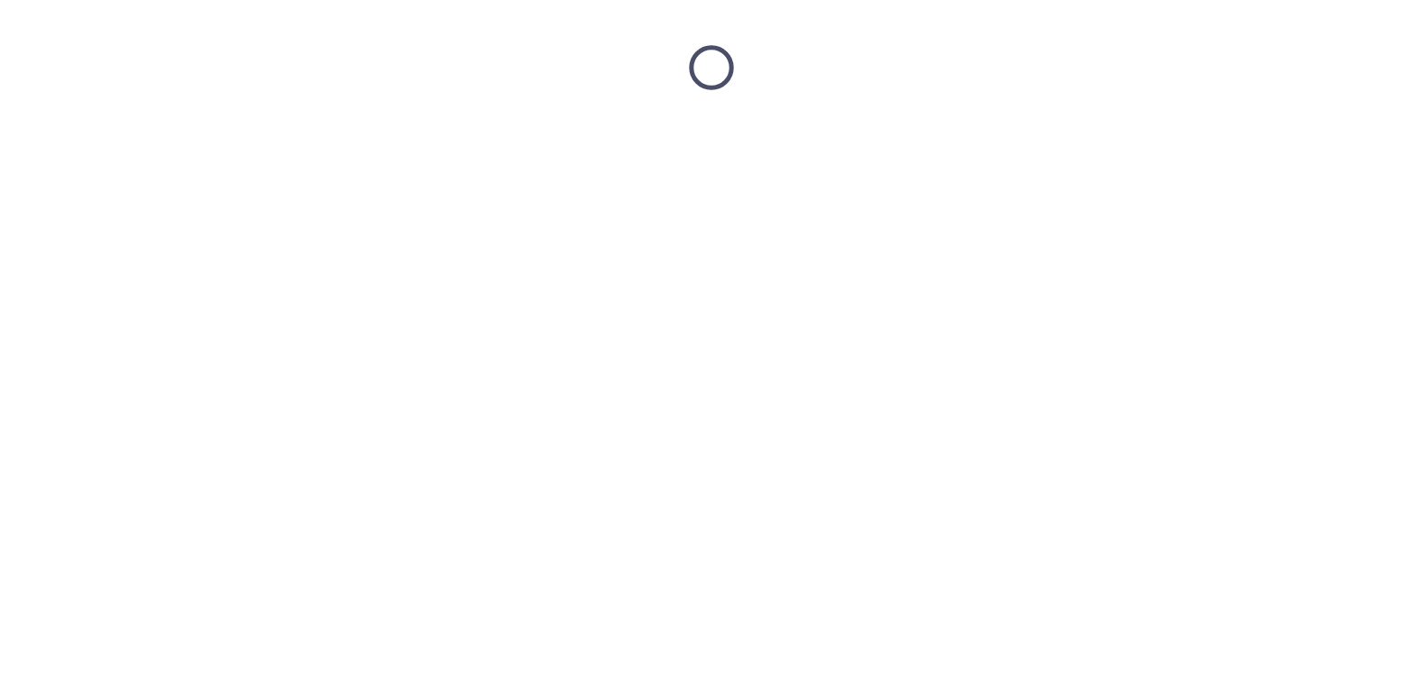
scroll to position [0, 0]
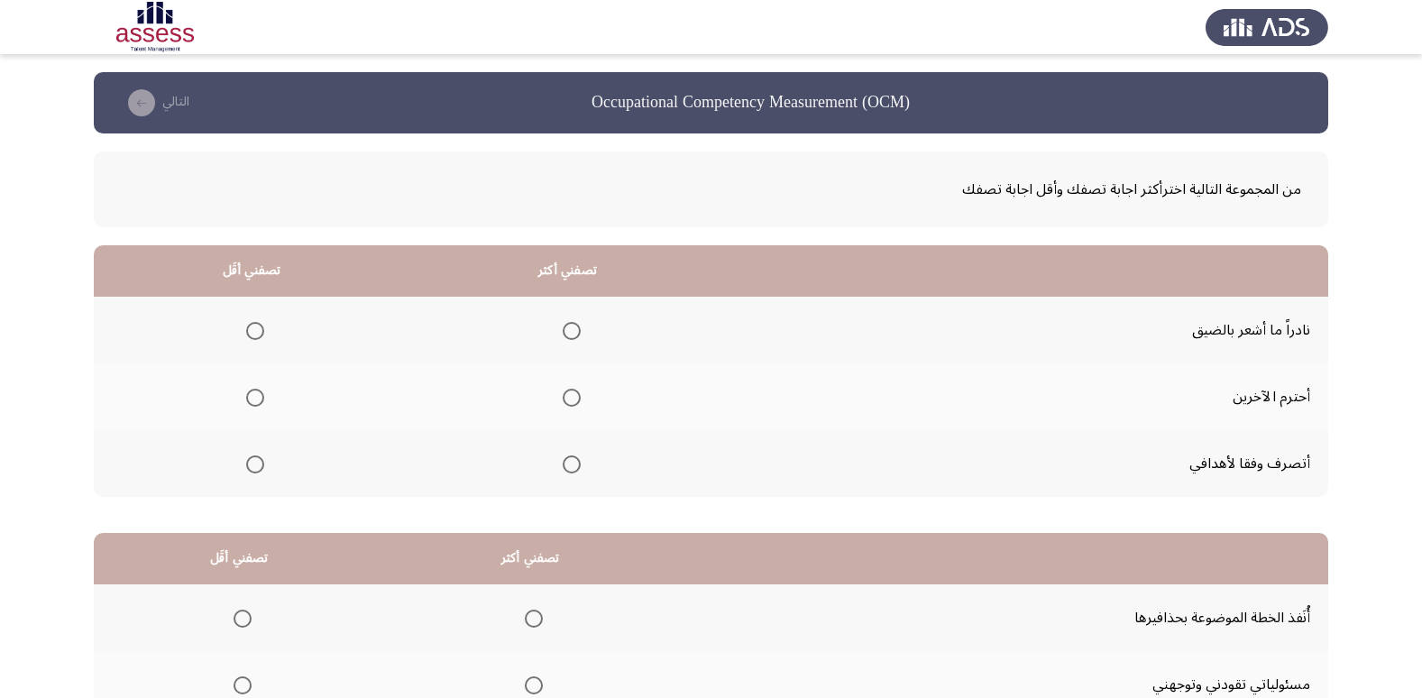
click at [564, 403] on span "Select an option" at bounding box center [572, 398] width 18 height 18
click at [564, 403] on input "Select an option" at bounding box center [572, 398] width 18 height 18
click at [247, 326] on span "Select an option" at bounding box center [255, 331] width 18 height 18
click at [247, 326] on input "Select an option" at bounding box center [255, 331] width 18 height 18
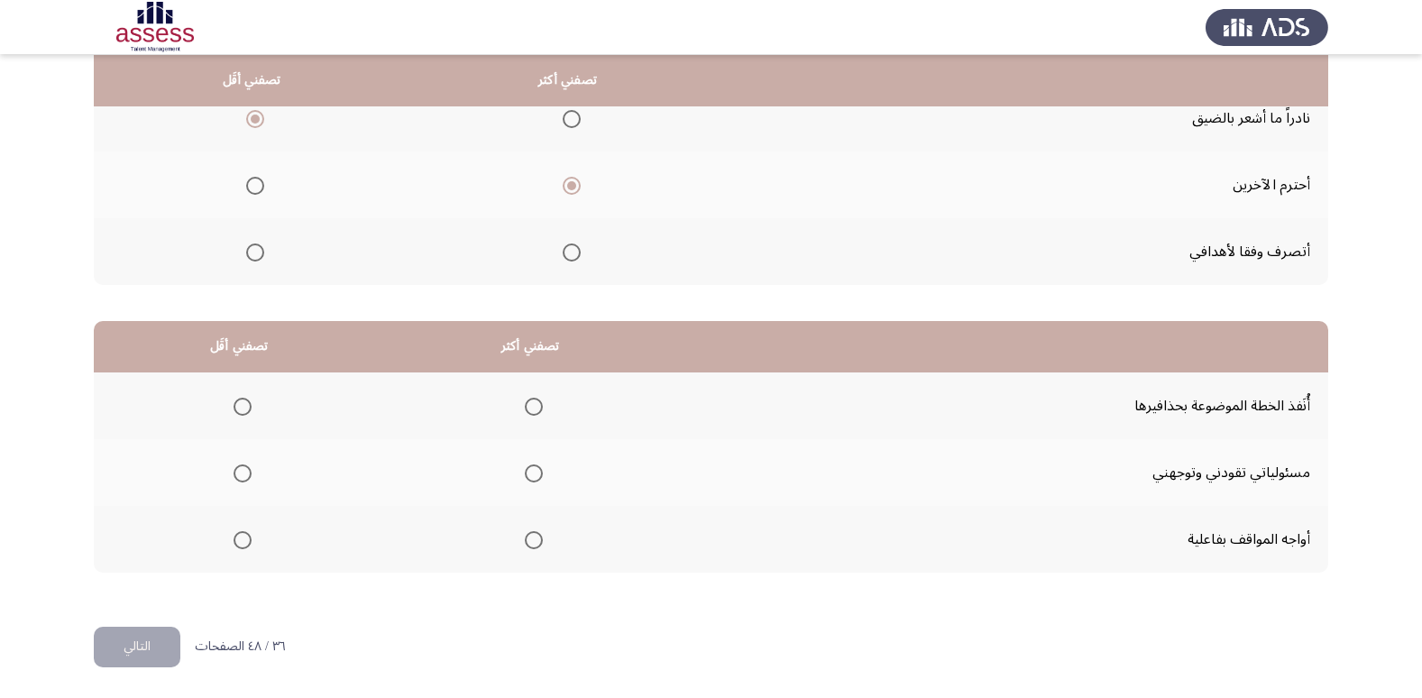
scroll to position [213, 0]
click at [525, 471] on span "Select an option" at bounding box center [534, 472] width 18 height 18
click at [525, 471] on input "Select an option" at bounding box center [534, 472] width 18 height 18
click at [242, 412] on span "Select an option" at bounding box center [243, 406] width 18 height 18
click at [242, 412] on input "Select an option" at bounding box center [243, 406] width 18 height 18
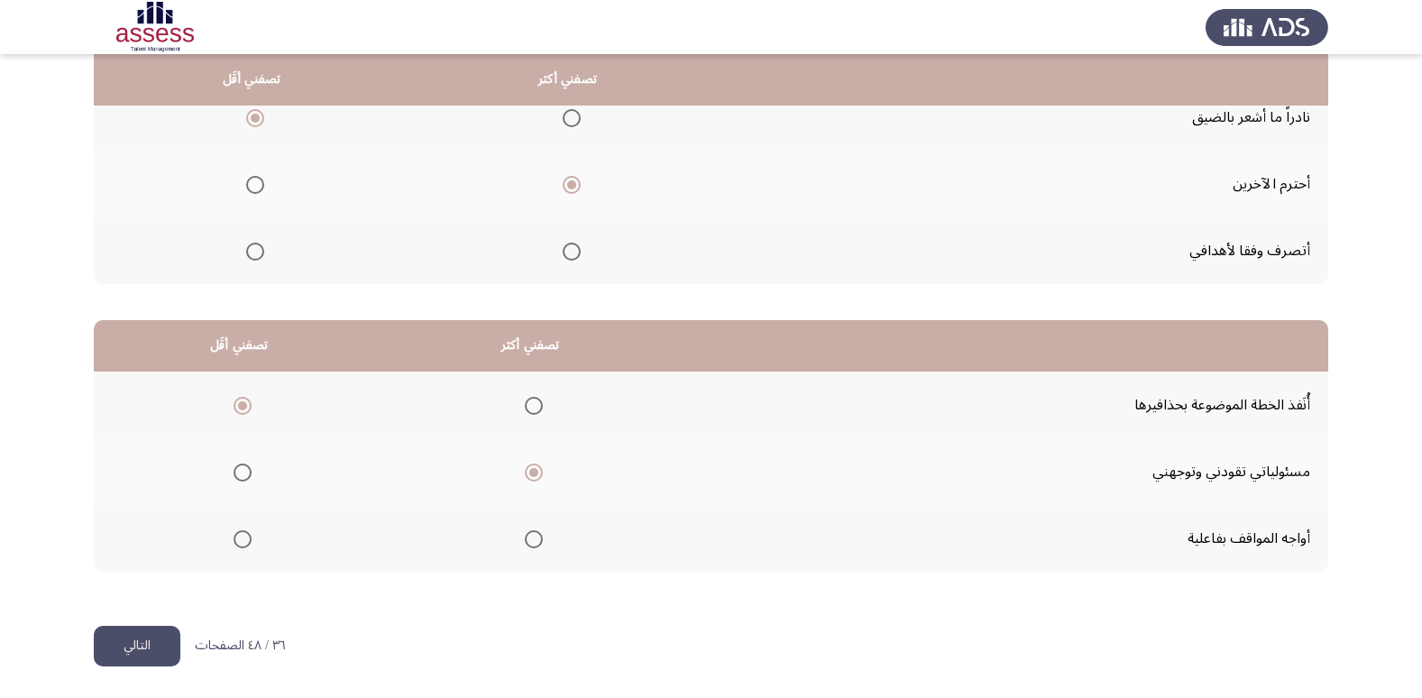
click at [152, 637] on button "التالي" at bounding box center [137, 646] width 87 height 41
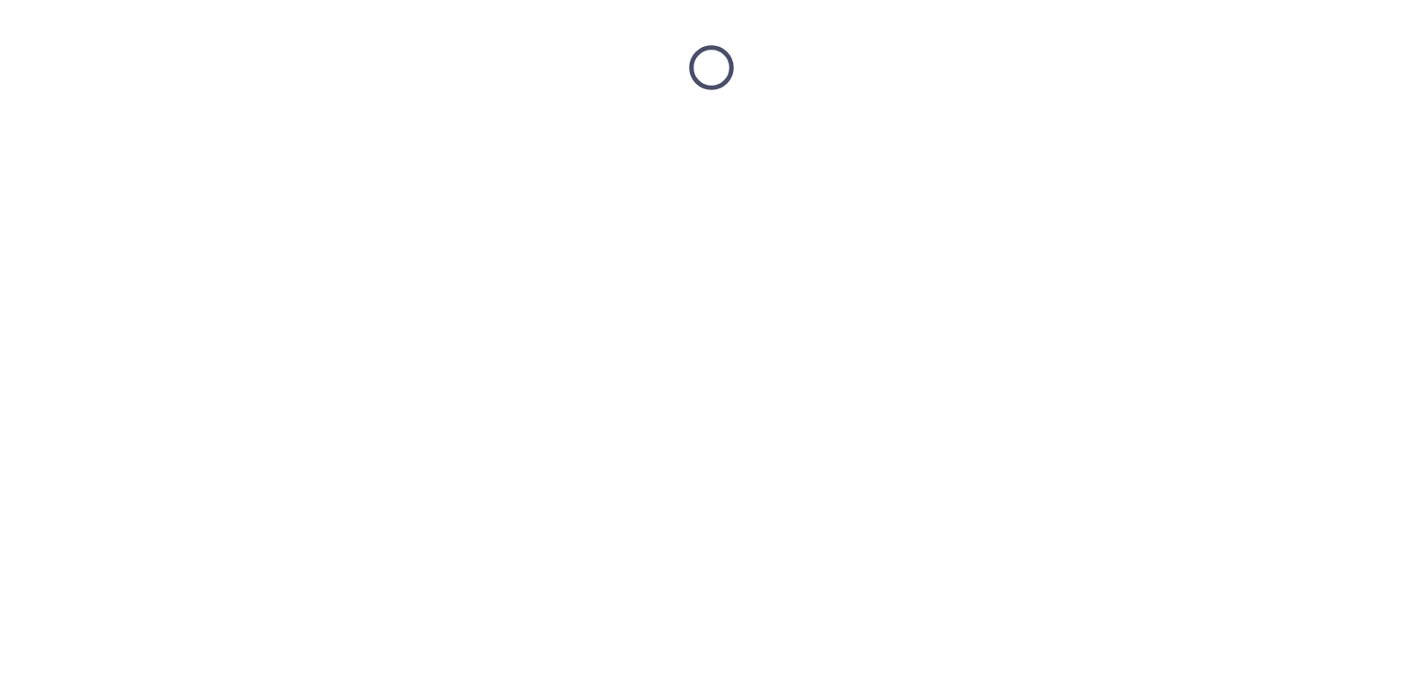
scroll to position [0, 0]
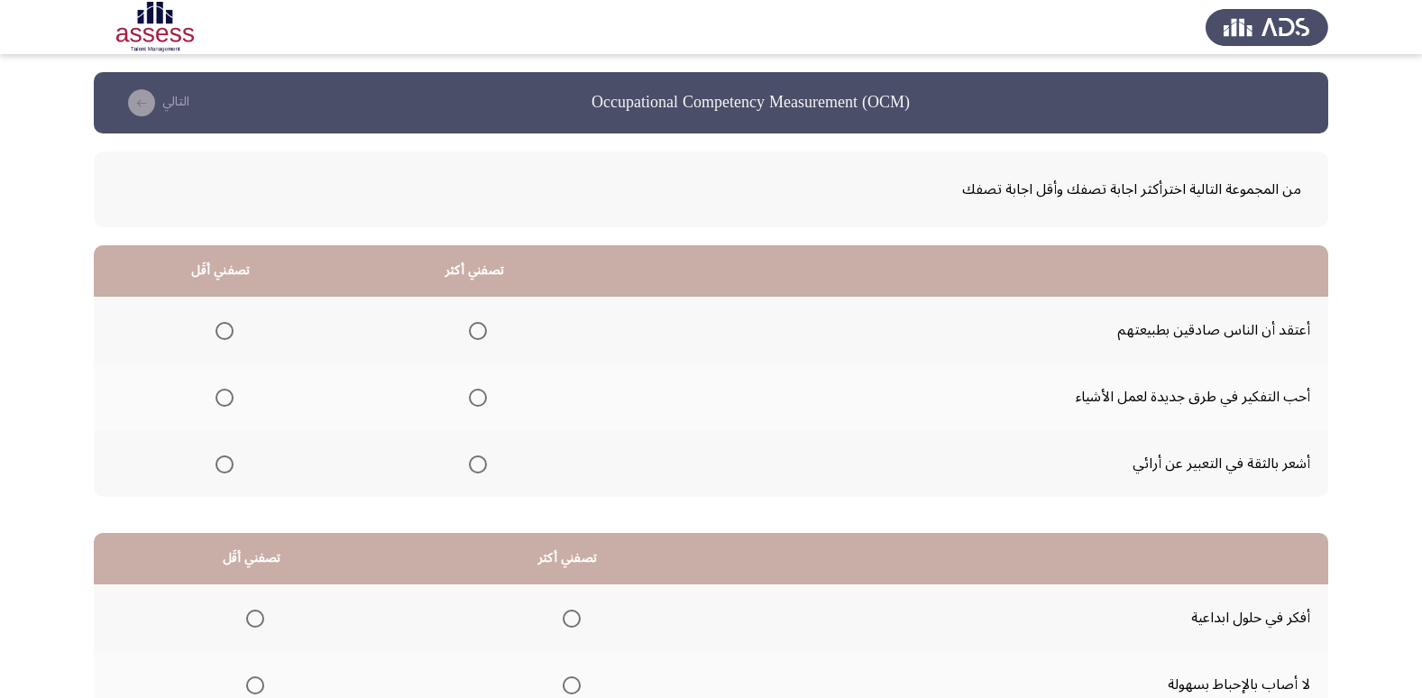
click at [481, 401] on span "Select an option" at bounding box center [478, 398] width 18 height 18
click at [481, 401] on input "Select an option" at bounding box center [478, 398] width 18 height 18
click at [224, 338] on span "Select an option" at bounding box center [224, 331] width 18 height 18
click at [224, 338] on input "Select an option" at bounding box center [224, 331] width 18 height 18
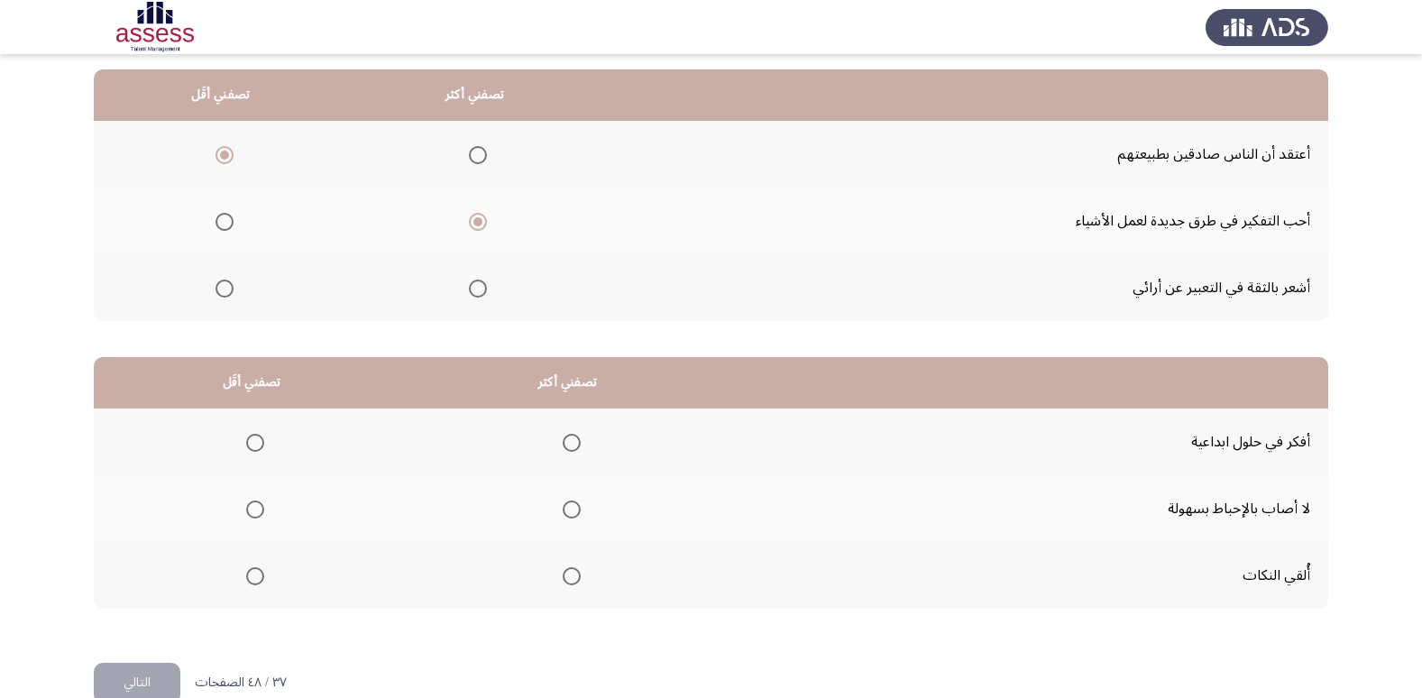
scroll to position [213, 0]
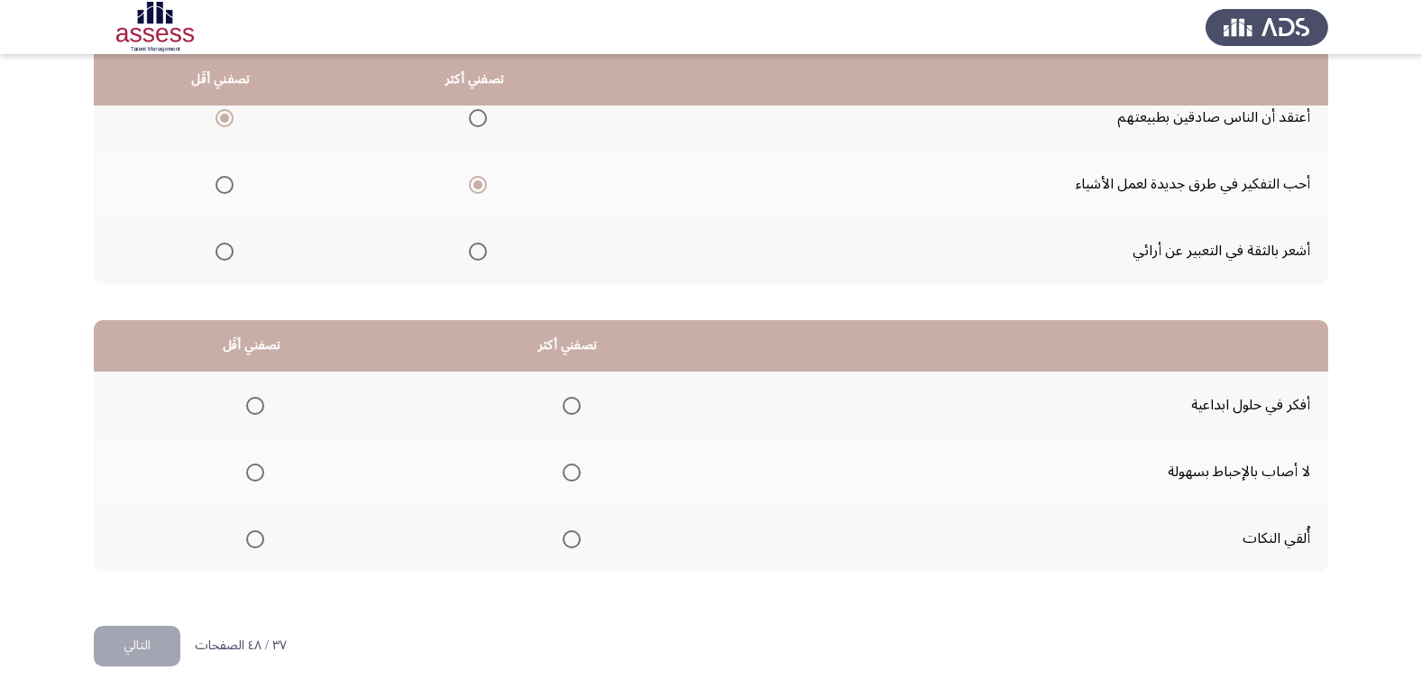
click at [573, 407] on span "Select an option" at bounding box center [572, 406] width 18 height 18
click at [573, 407] on input "Select an option" at bounding box center [572, 406] width 18 height 18
click at [258, 476] on span "Select an option" at bounding box center [255, 472] width 18 height 18
click at [258, 476] on input "Select an option" at bounding box center [255, 472] width 18 height 18
click at [172, 647] on button "التالي" at bounding box center [137, 646] width 87 height 41
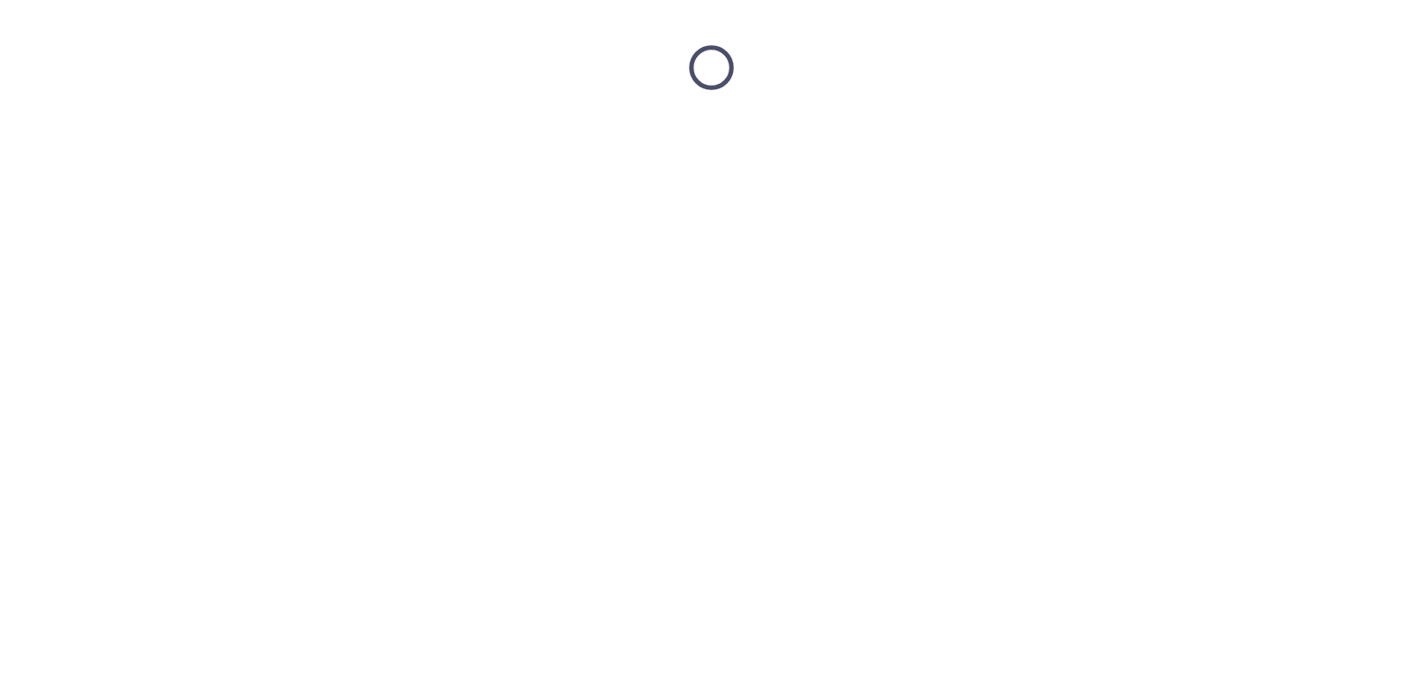
scroll to position [0, 0]
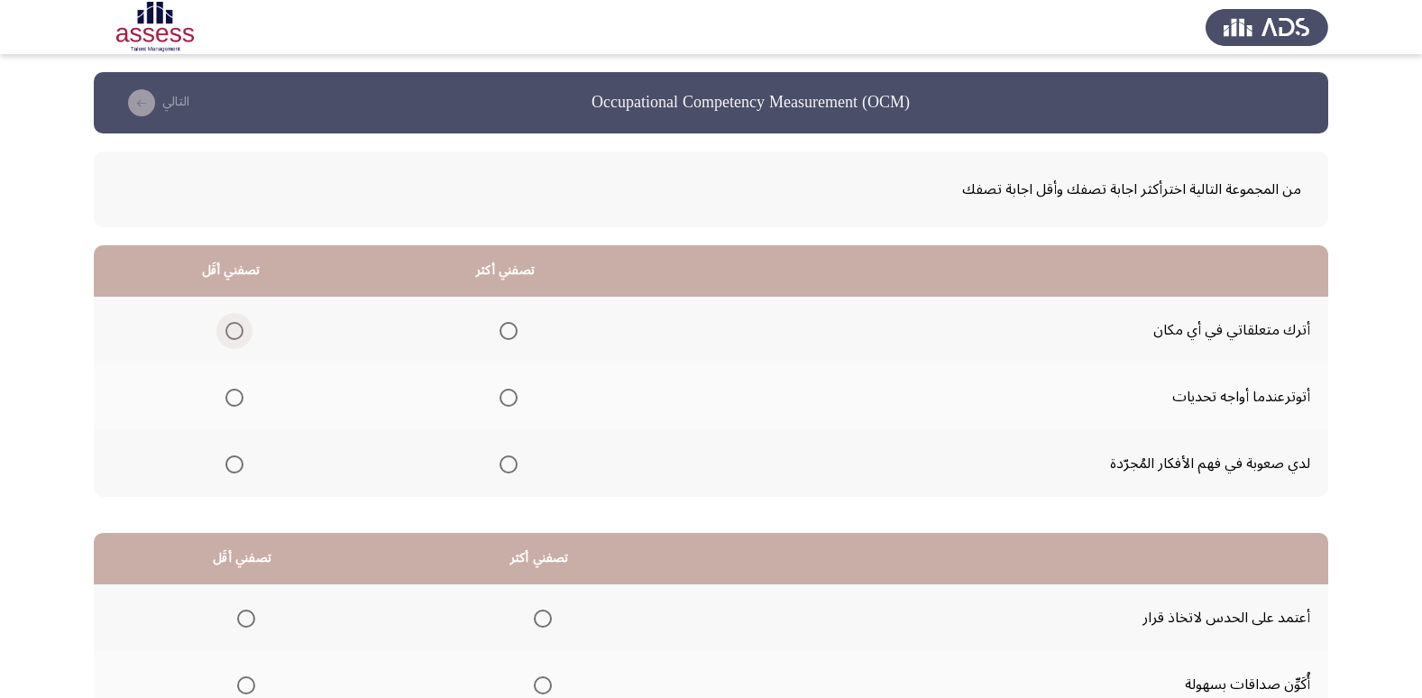
click at [235, 329] on span "Select an option" at bounding box center [234, 331] width 18 height 18
click at [235, 329] on input "Select an option" at bounding box center [234, 331] width 18 height 18
click at [511, 389] on span "Select an option" at bounding box center [508, 398] width 18 height 18
click at [511, 389] on input "Select an option" at bounding box center [508, 398] width 18 height 18
click at [227, 472] on span "Select an option" at bounding box center [234, 464] width 18 height 18
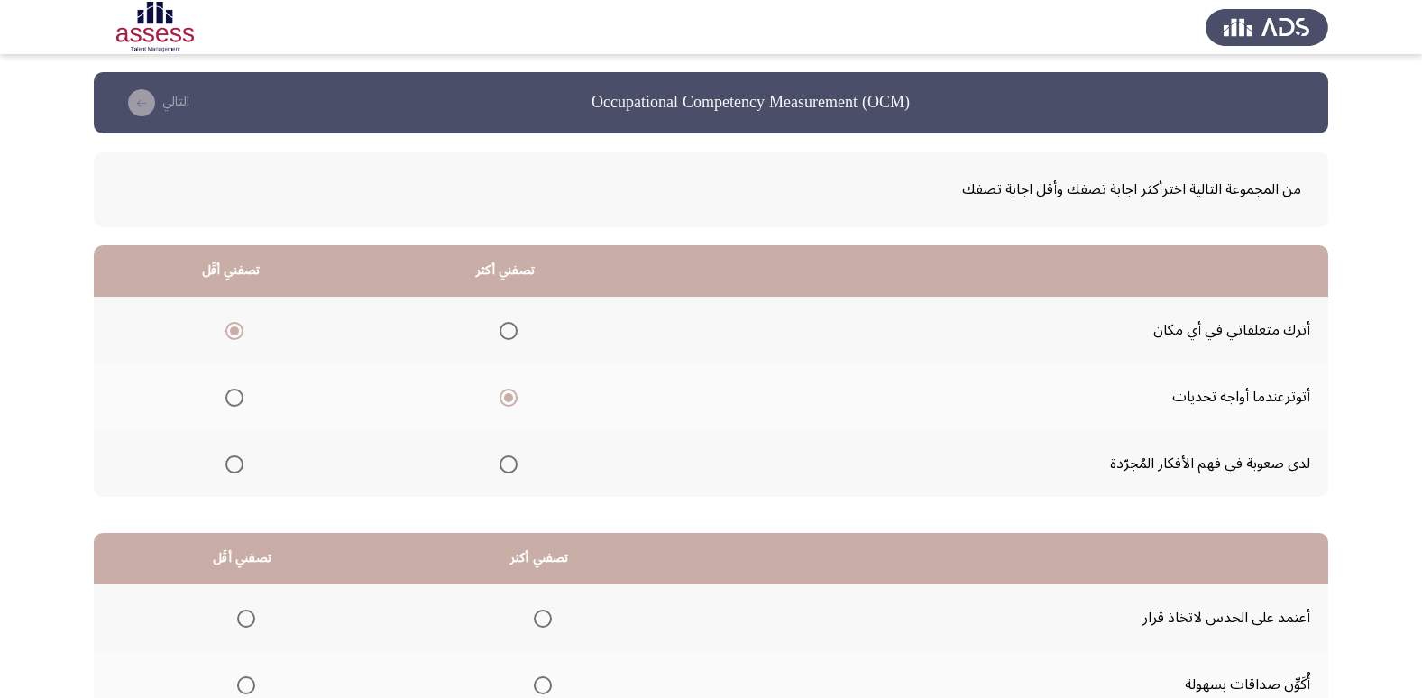
click at [227, 472] on input "Select an option" at bounding box center [234, 464] width 18 height 18
click at [236, 330] on span "Select an option" at bounding box center [234, 331] width 18 height 18
click at [236, 330] on input "Select an option" at bounding box center [234, 331] width 18 height 18
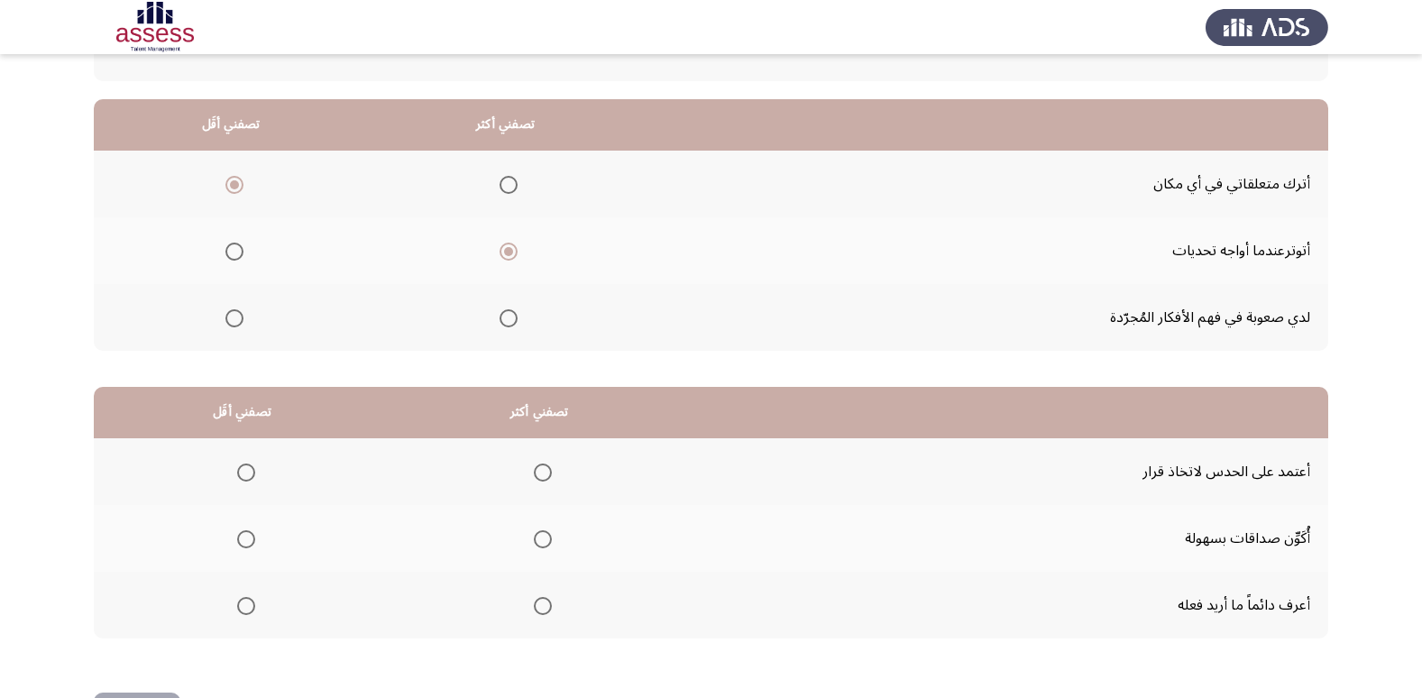
scroll to position [213, 0]
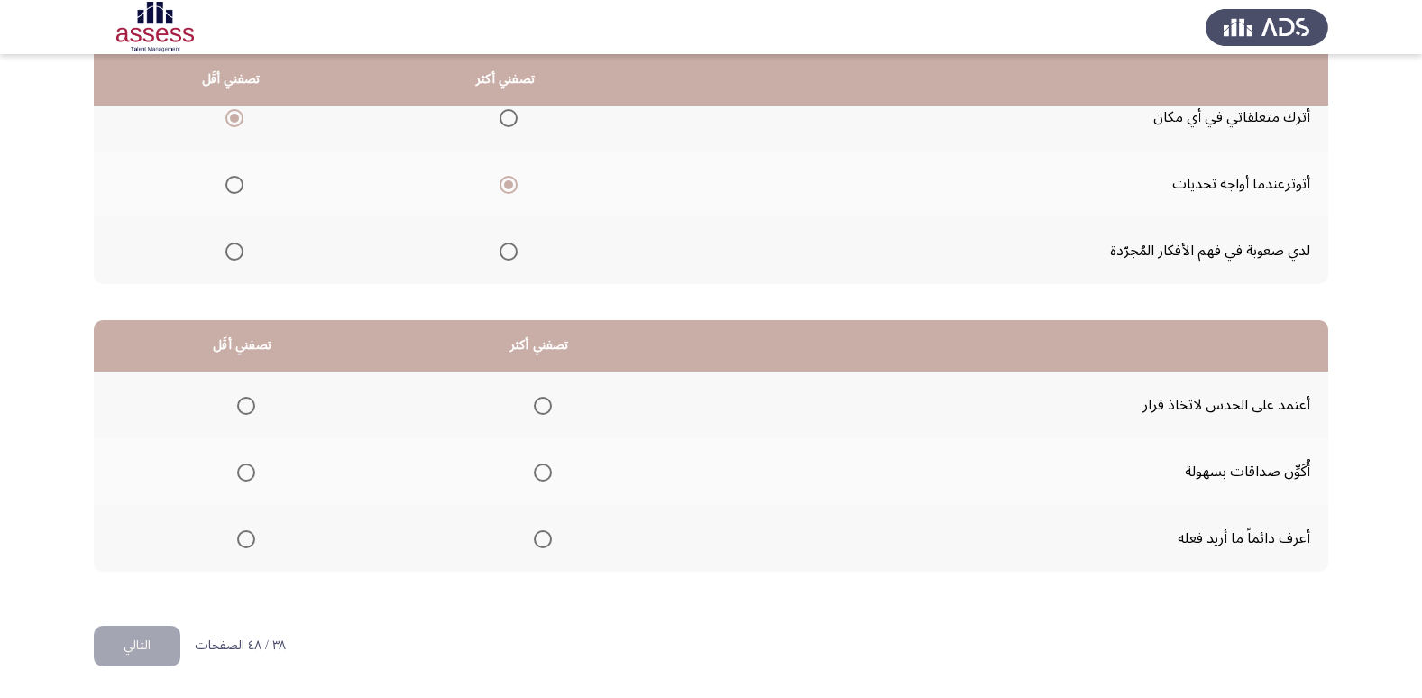
click at [535, 400] on span "Select an option" at bounding box center [543, 406] width 18 height 18
click at [535, 400] on input "Select an option" at bounding box center [543, 406] width 18 height 18
click at [540, 536] on span "Select an option" at bounding box center [543, 539] width 18 height 18
click at [540, 536] on input "Select an option" at bounding box center [543, 539] width 18 height 18
click at [232, 466] on label "Select an option" at bounding box center [242, 472] width 25 height 18
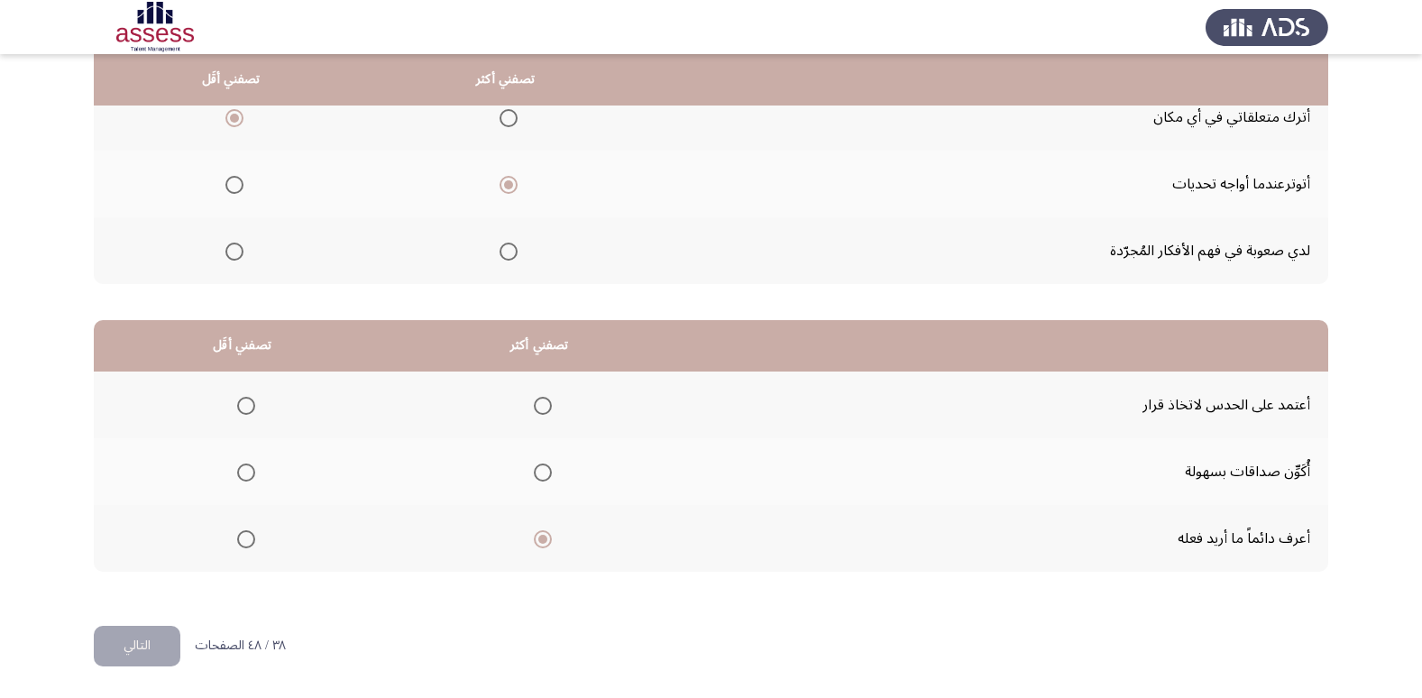
click at [237, 466] on input "Select an option" at bounding box center [246, 472] width 18 height 18
click at [170, 632] on button "التالي" at bounding box center [137, 646] width 87 height 41
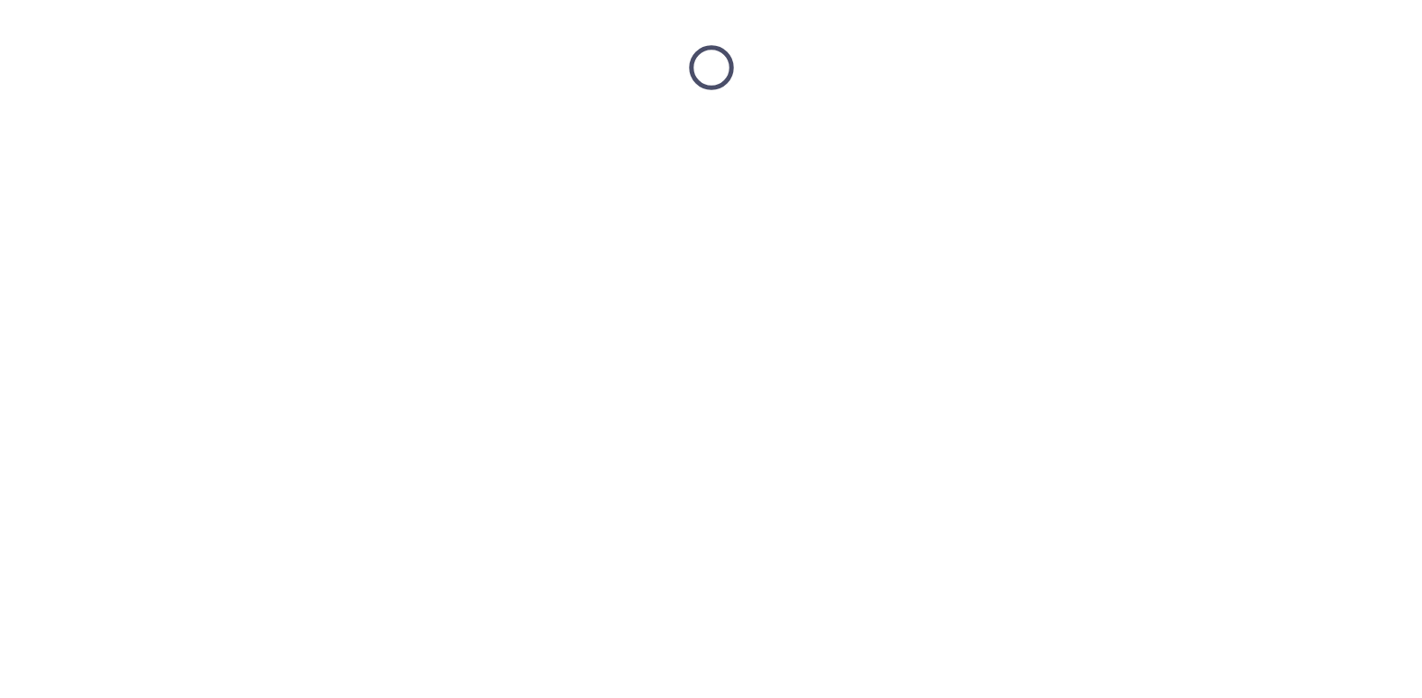
scroll to position [0, 0]
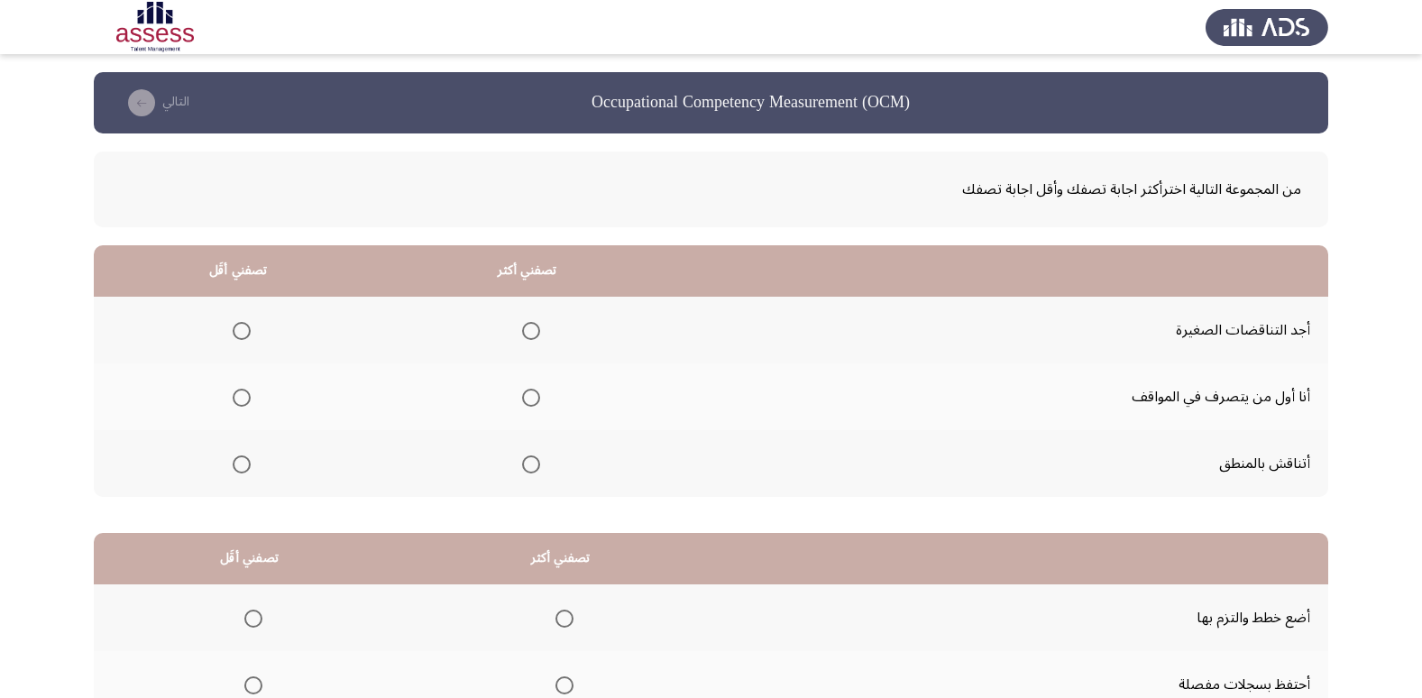
click at [532, 461] on span "Select an option" at bounding box center [531, 464] width 18 height 18
click at [532, 461] on input "Select an option" at bounding box center [531, 464] width 18 height 18
click at [240, 334] on span "Select an option" at bounding box center [242, 331] width 18 height 18
click at [240, 334] on input "Select an option" at bounding box center [242, 331] width 18 height 18
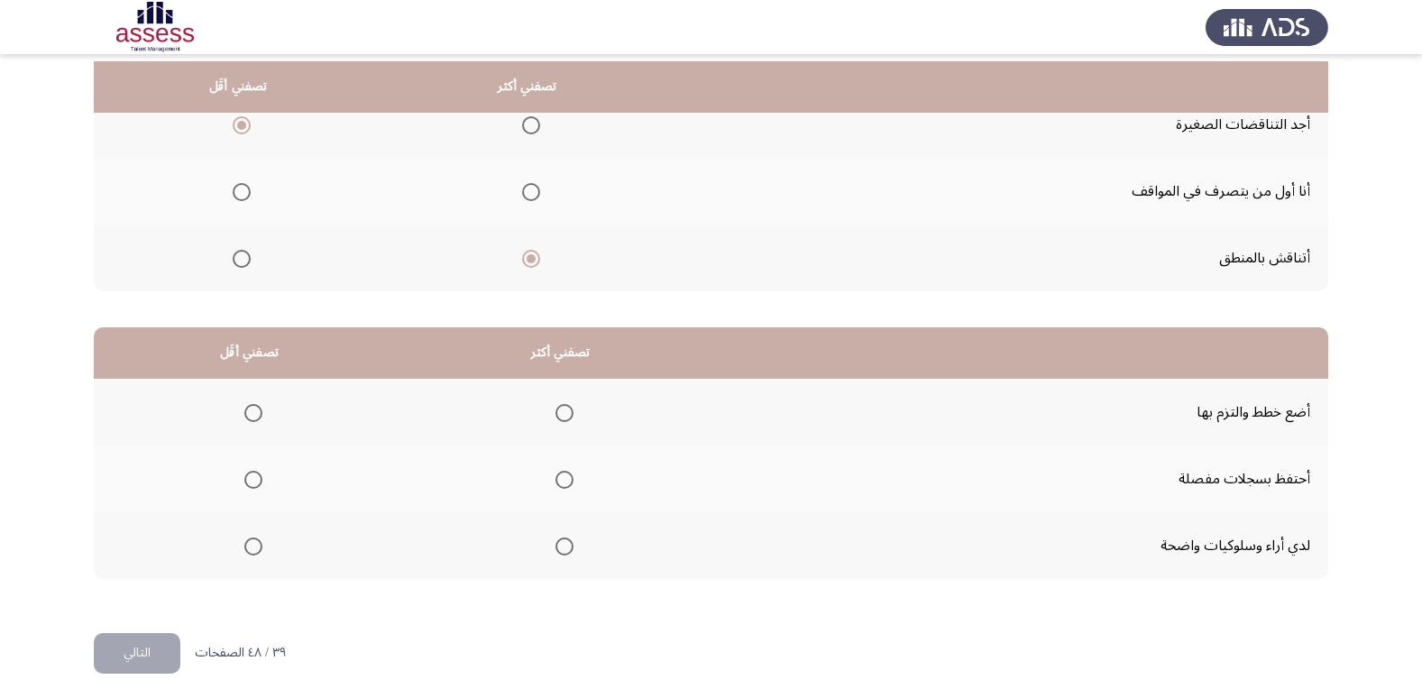
scroll to position [213, 0]
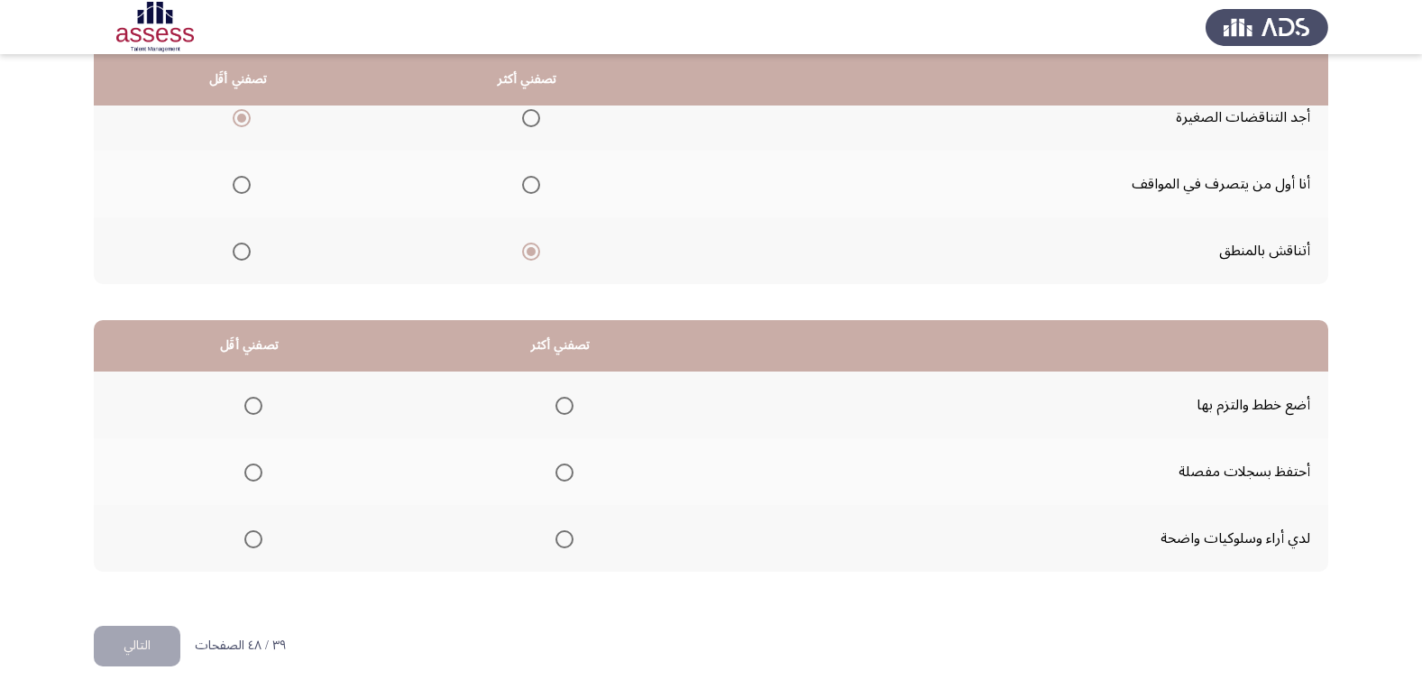
click at [555, 540] on span "Select an option" at bounding box center [564, 539] width 18 height 18
click at [555, 540] on input "Select an option" at bounding box center [564, 539] width 18 height 18
click at [255, 472] on span "Select an option" at bounding box center [253, 472] width 18 height 18
click at [255, 472] on input "Select an option" at bounding box center [253, 472] width 18 height 18
click at [163, 660] on button "التالي" at bounding box center [137, 646] width 87 height 41
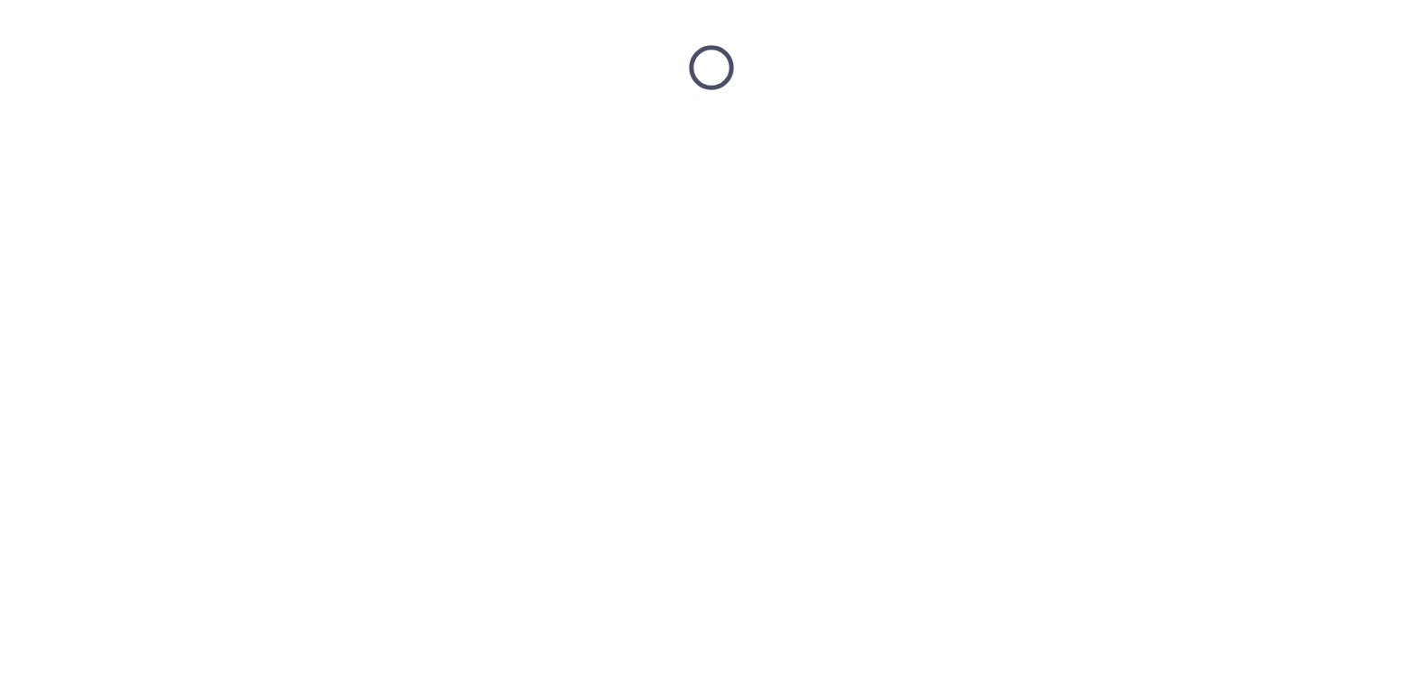
scroll to position [0, 0]
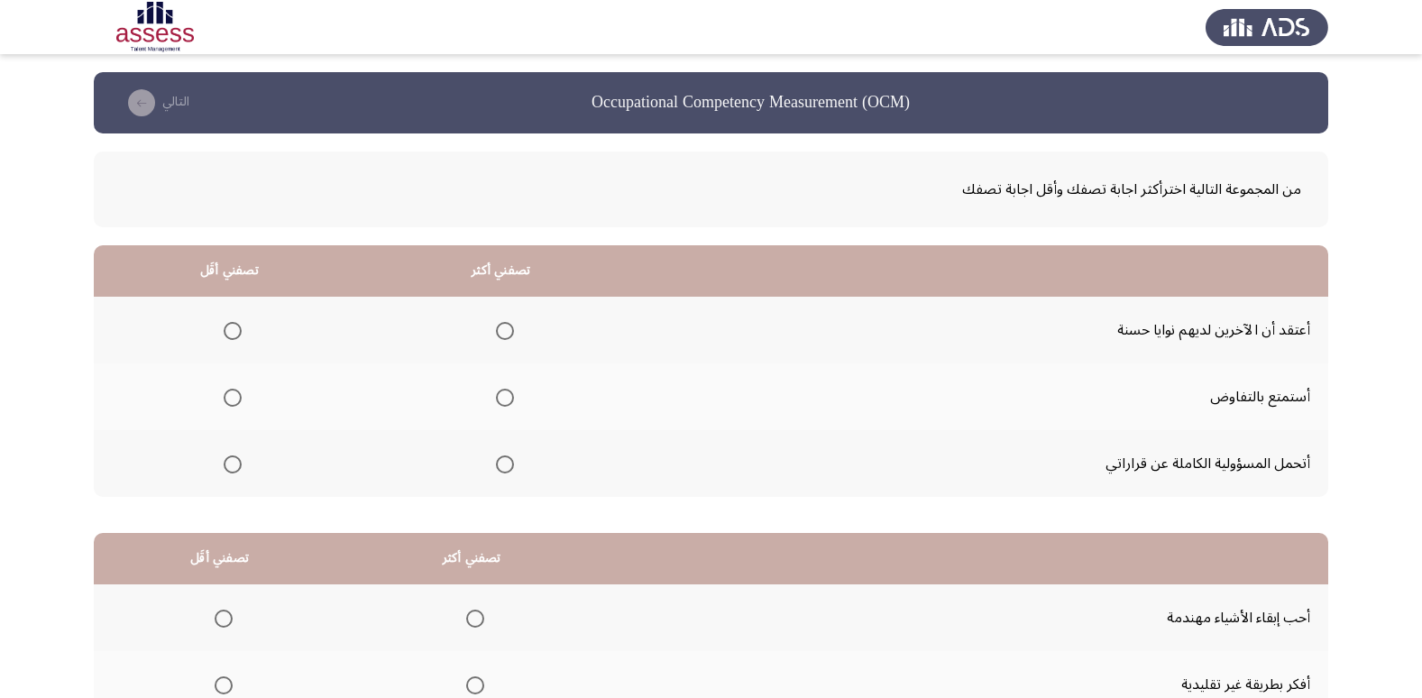
click at [496, 461] on span "Select an option" at bounding box center [505, 464] width 18 height 18
click at [496, 461] on input "Select an option" at bounding box center [505, 464] width 18 height 18
click at [230, 336] on span "Select an option" at bounding box center [233, 331] width 18 height 18
click at [230, 336] on input "Select an option" at bounding box center [233, 331] width 18 height 18
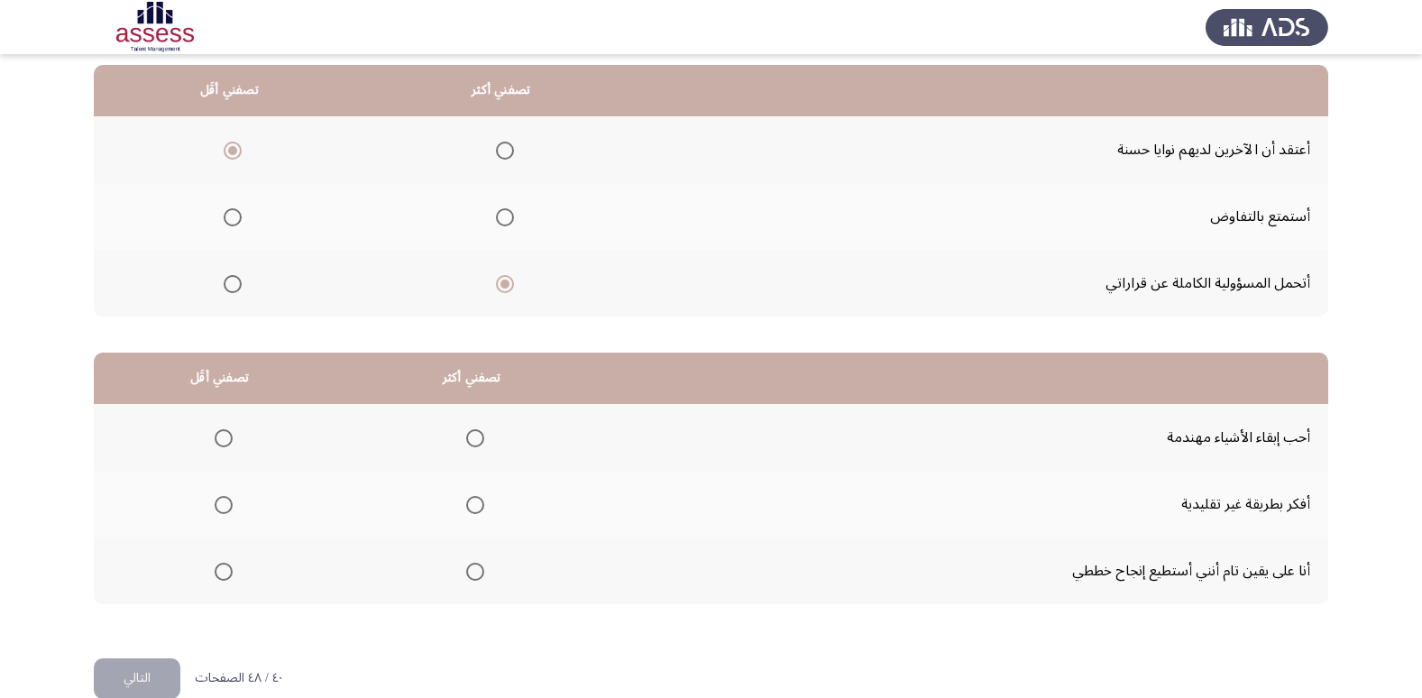
scroll to position [213, 0]
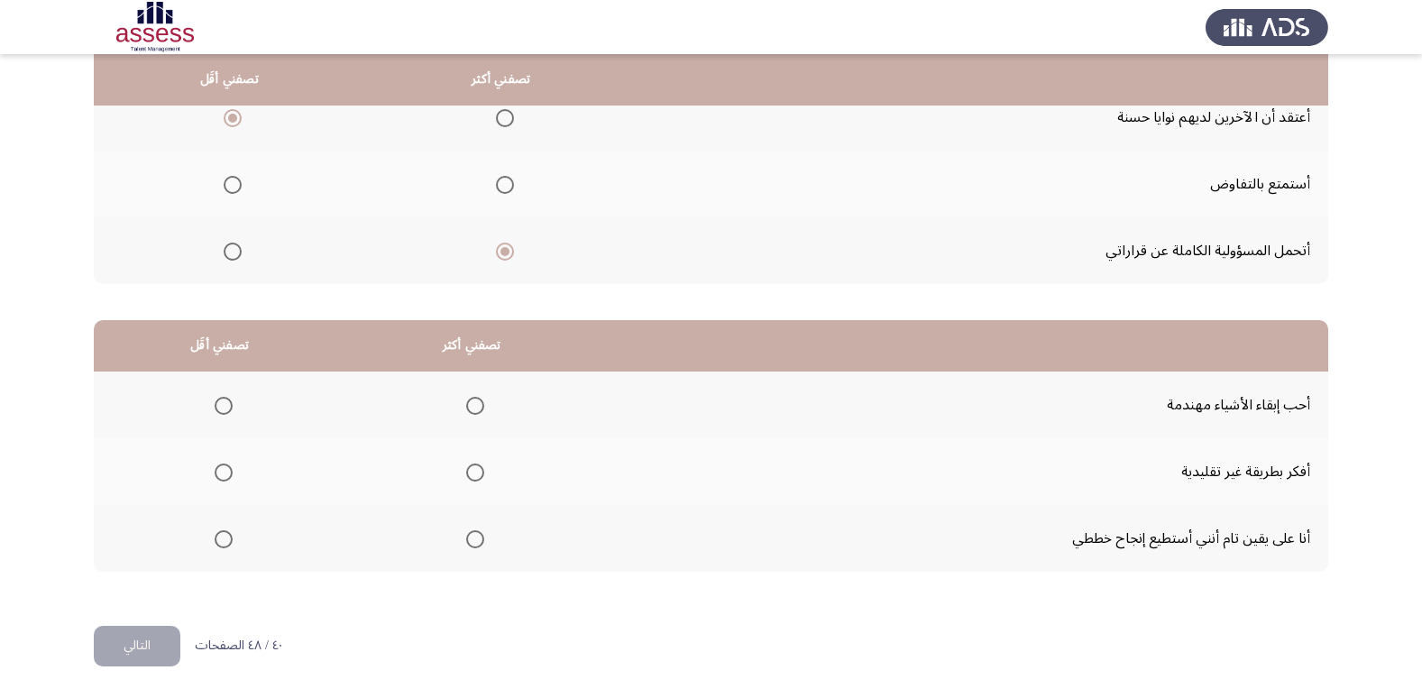
click at [470, 545] on span "Select an option" at bounding box center [475, 539] width 18 height 18
click at [470, 545] on input "Select an option" at bounding box center [475, 539] width 18 height 18
click at [212, 481] on mat-radio-group "Select an option" at bounding box center [219, 471] width 25 height 31
click at [221, 467] on span "Select an option" at bounding box center [224, 472] width 18 height 18
click at [221, 467] on input "Select an option" at bounding box center [224, 472] width 18 height 18
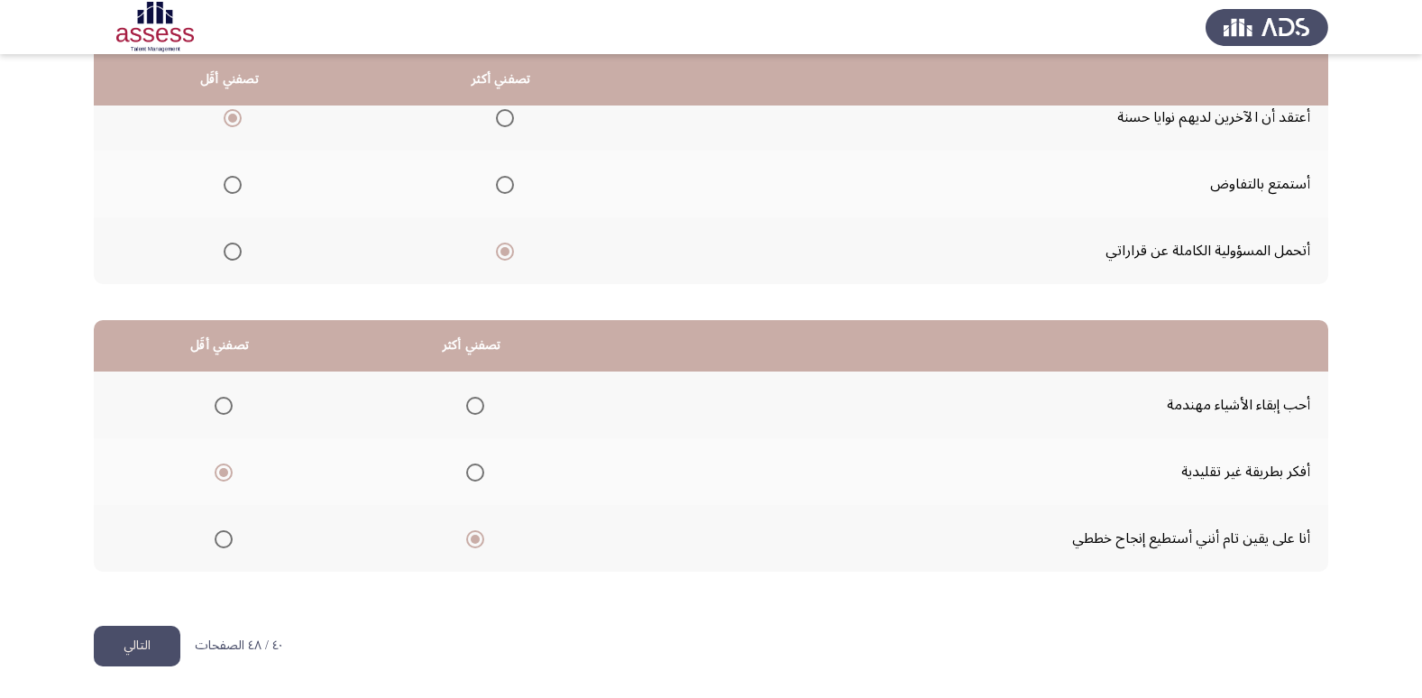
click at [150, 665] on button "التالي" at bounding box center [137, 646] width 87 height 41
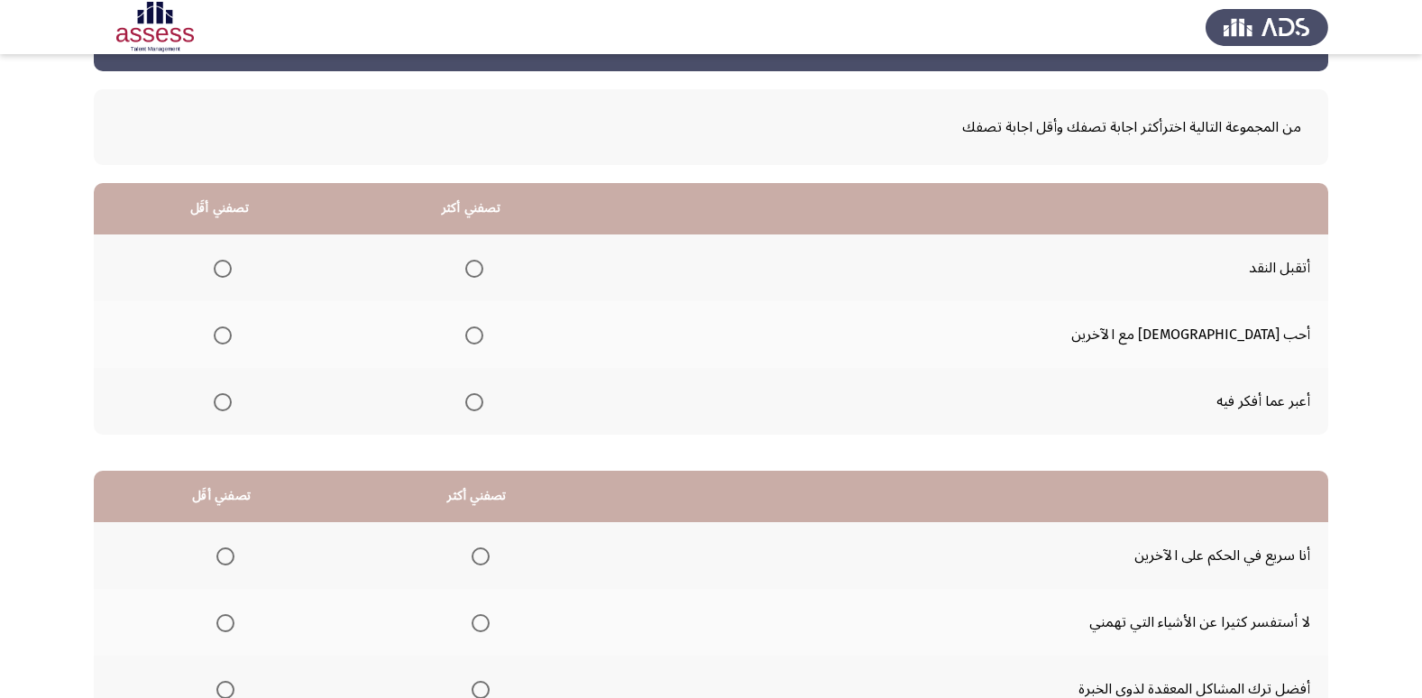
scroll to position [90, 0]
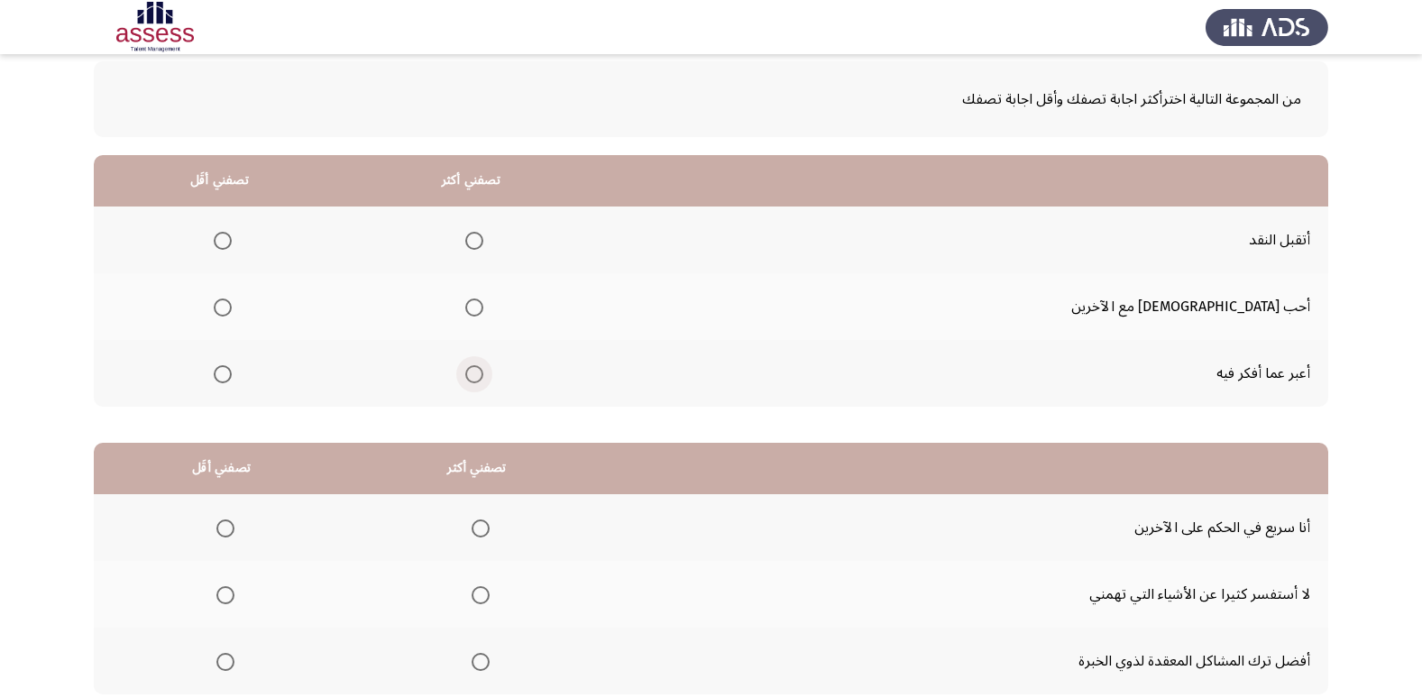
click at [474, 374] on span "Select an option" at bounding box center [474, 374] width 0 height 0
click at [483, 374] on input "Select an option" at bounding box center [474, 374] width 18 height 18
click at [232, 307] on span "Select an option" at bounding box center [223, 307] width 18 height 18
click at [232, 307] on input "Select an option" at bounding box center [223, 307] width 18 height 18
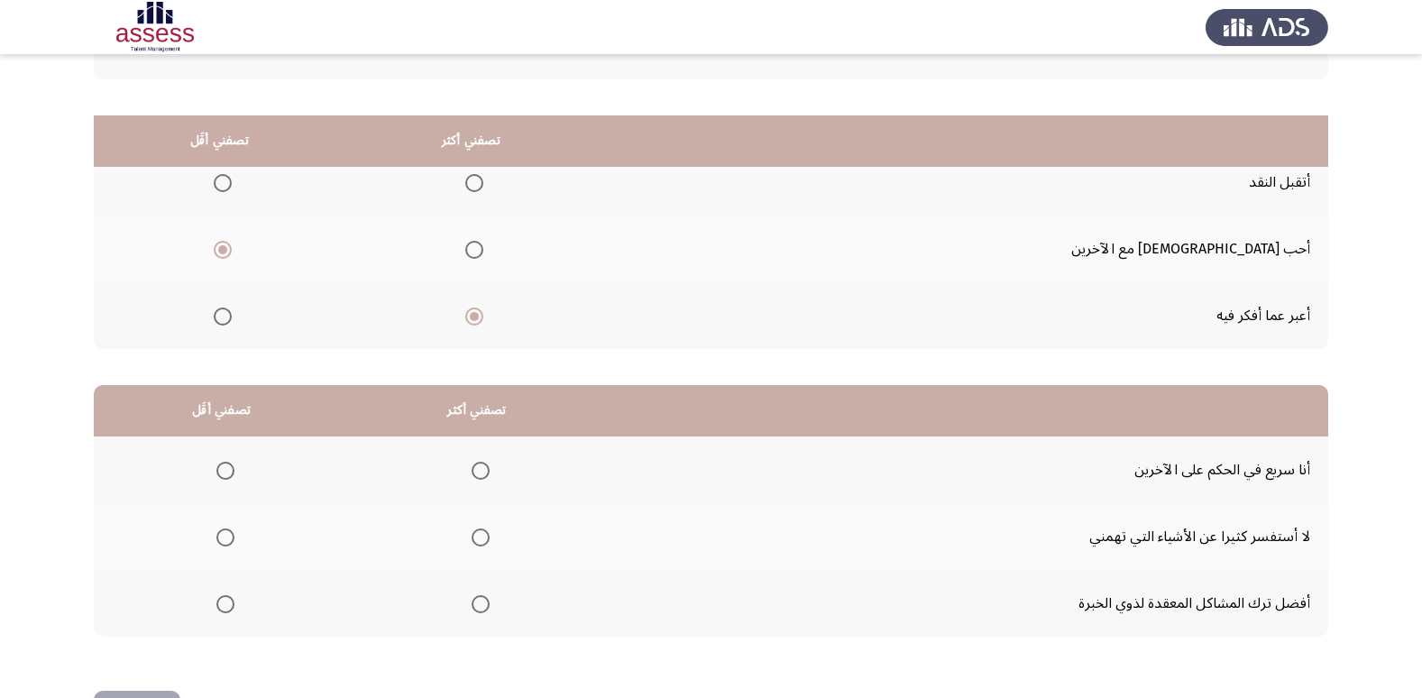
scroll to position [213, 0]
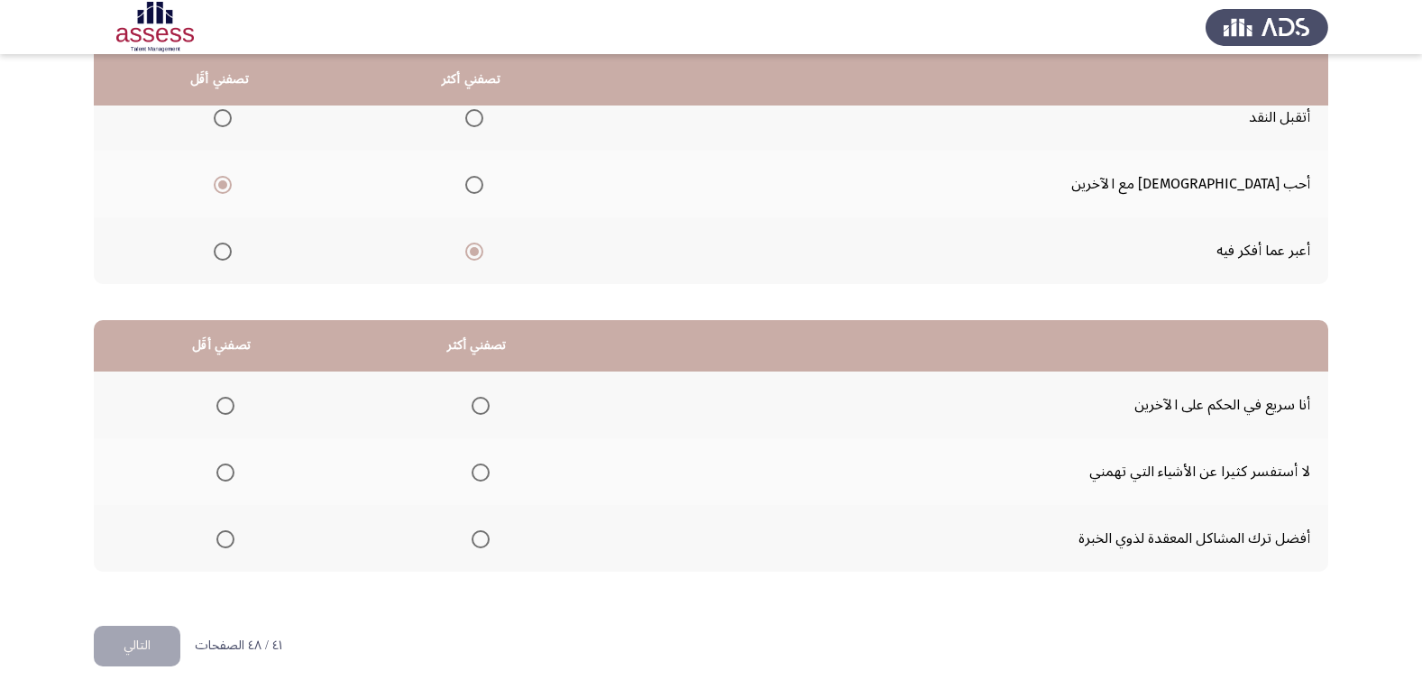
click at [213, 408] on label "Select an option" at bounding box center [221, 406] width 25 height 18
click at [216, 408] on input "Select an option" at bounding box center [225, 406] width 18 height 18
click at [464, 540] on label "Select an option" at bounding box center [476, 539] width 25 height 18
click at [472, 540] on input "Select an option" at bounding box center [481, 539] width 18 height 18
click at [105, 654] on button "التالي" at bounding box center [137, 646] width 87 height 41
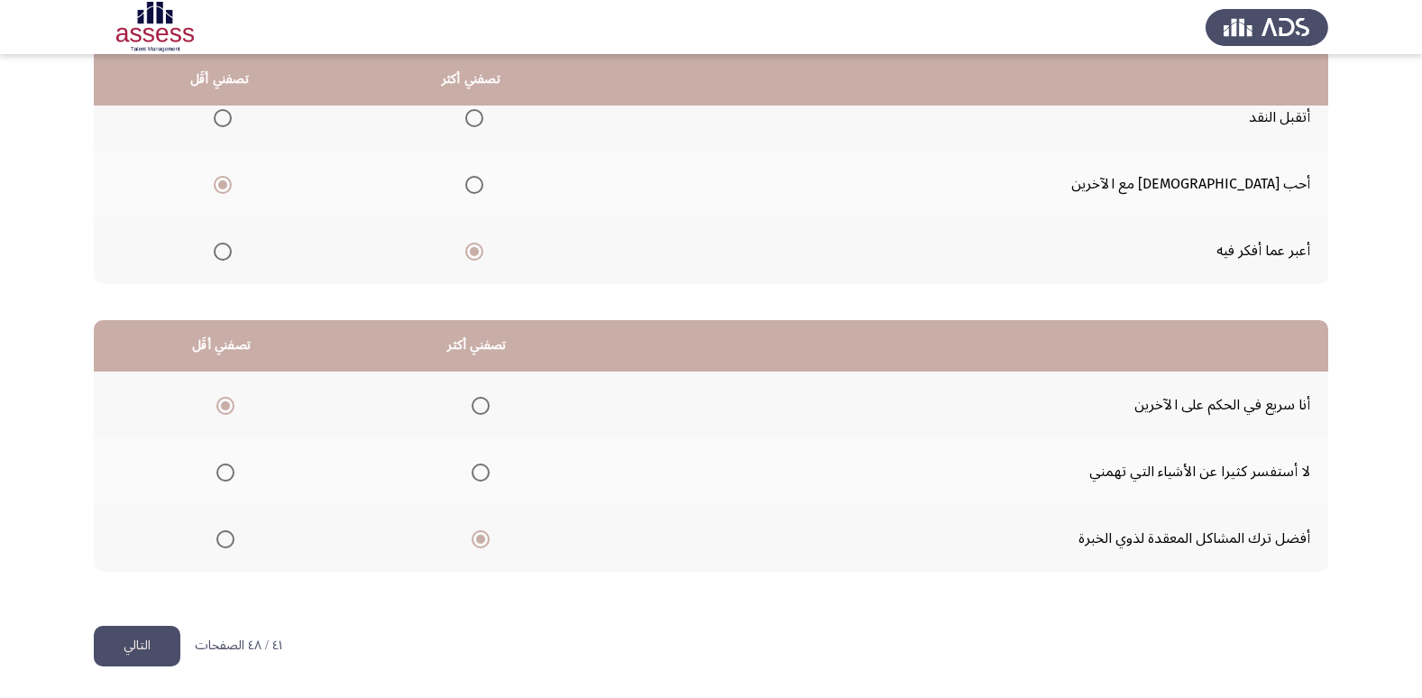
scroll to position [0, 0]
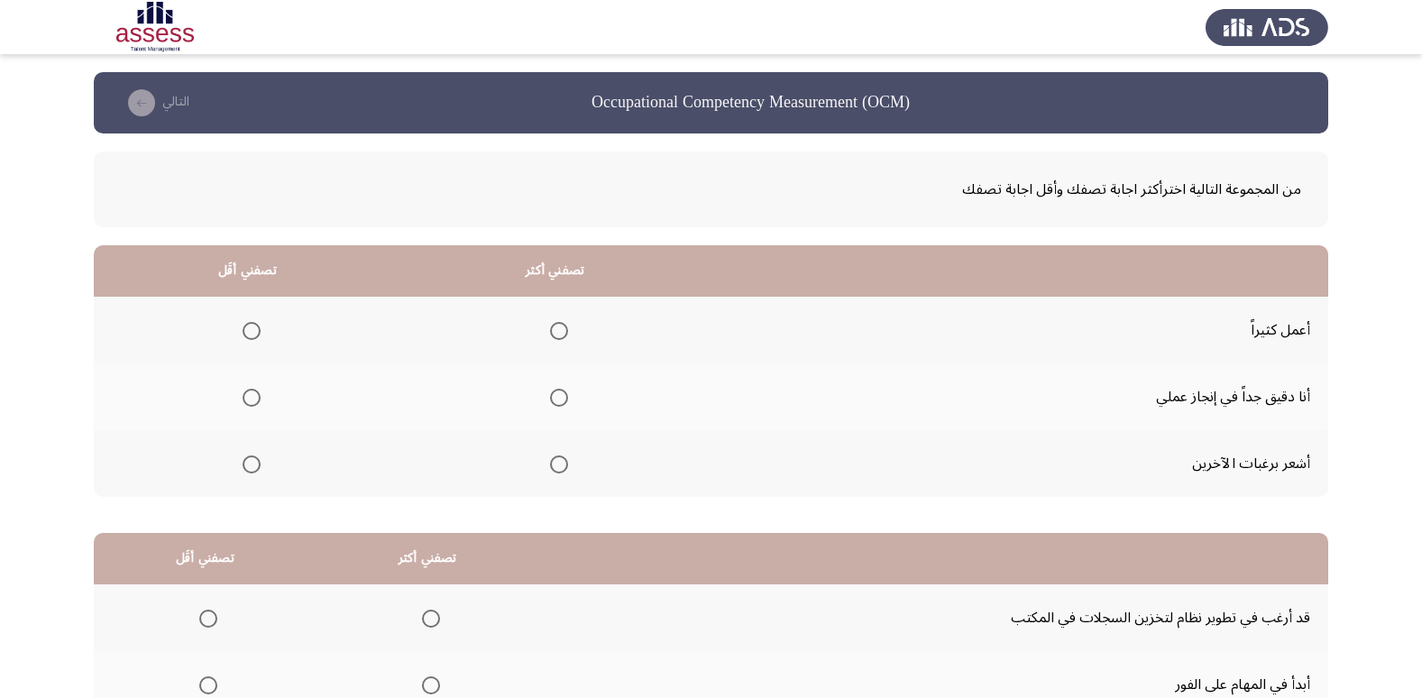
click at [550, 313] on th at bounding box center [555, 330] width 308 height 67
click at [556, 318] on mat-radio-group "Select an option" at bounding box center [555, 330] width 25 height 31
click at [556, 336] on span "Select an option" at bounding box center [559, 331] width 18 height 18
click at [556, 336] on input "Select an option" at bounding box center [559, 331] width 18 height 18
click at [253, 393] on span "Select an option" at bounding box center [252, 398] width 18 height 18
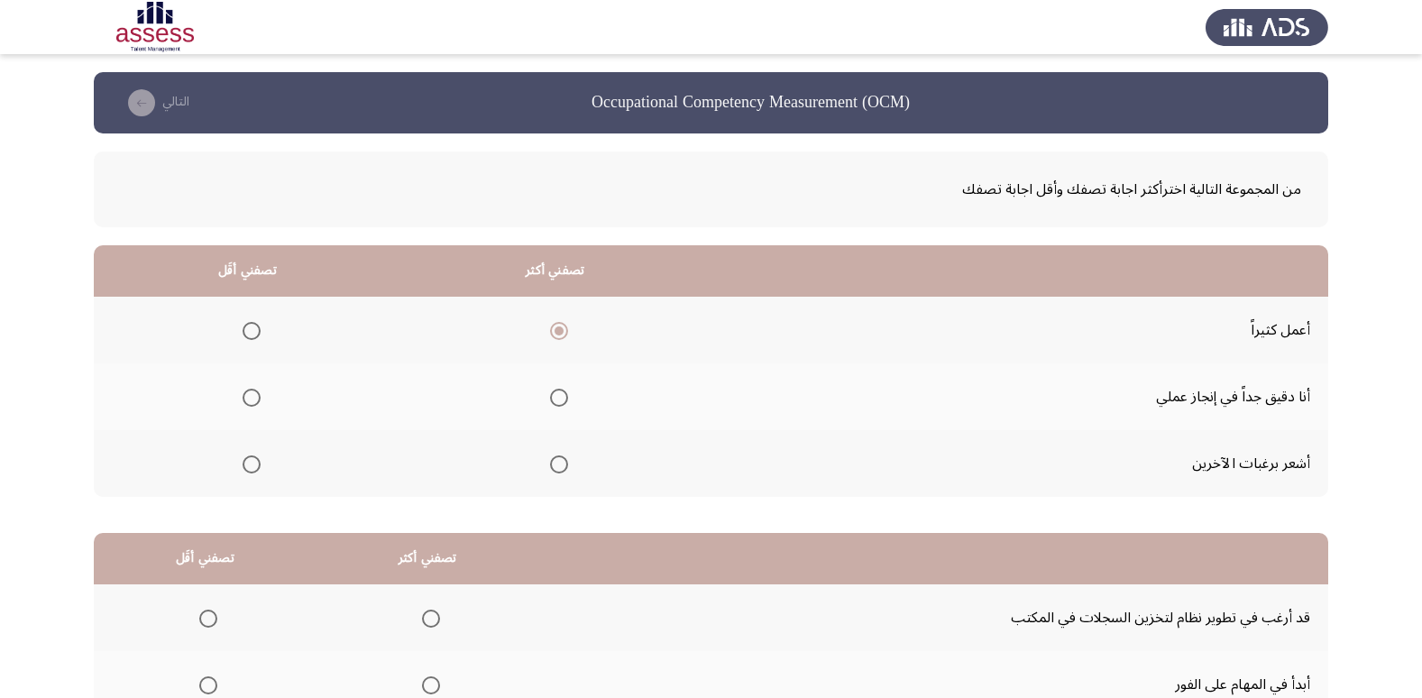
click at [253, 393] on input "Select an option" at bounding box center [252, 398] width 18 height 18
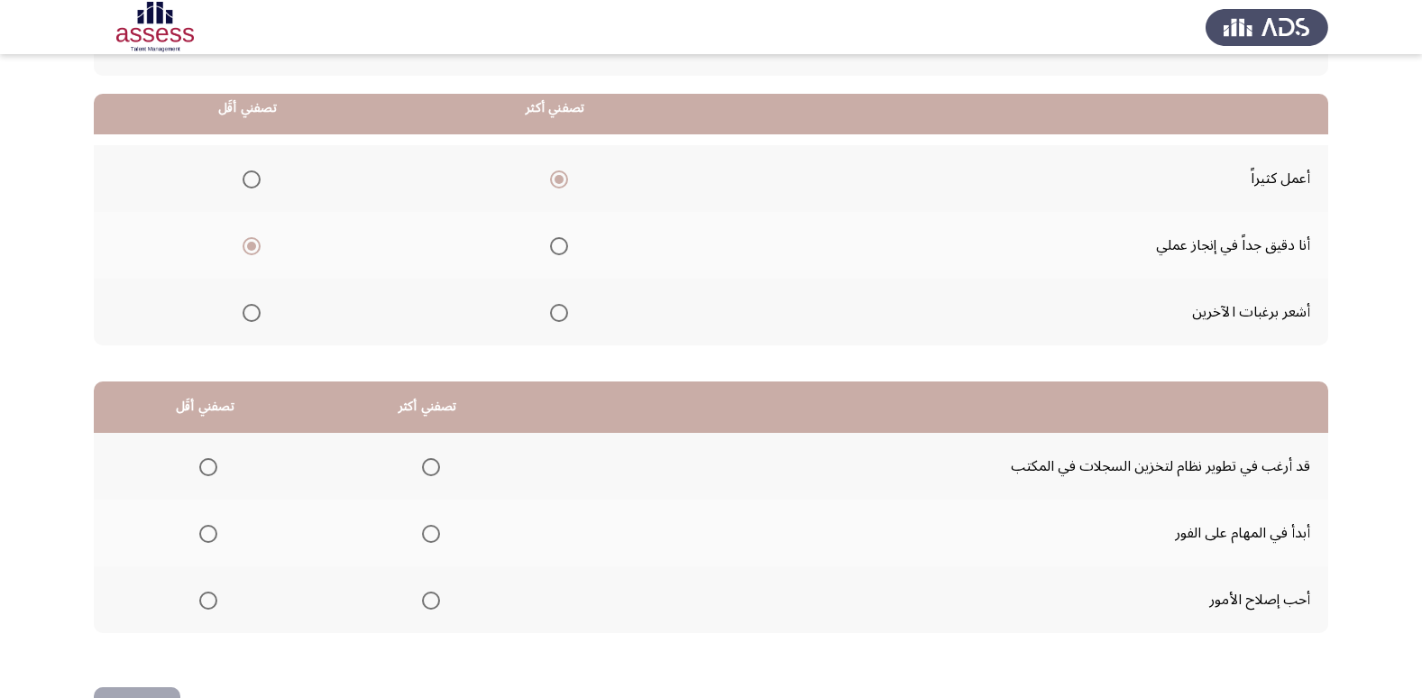
scroll to position [180, 0]
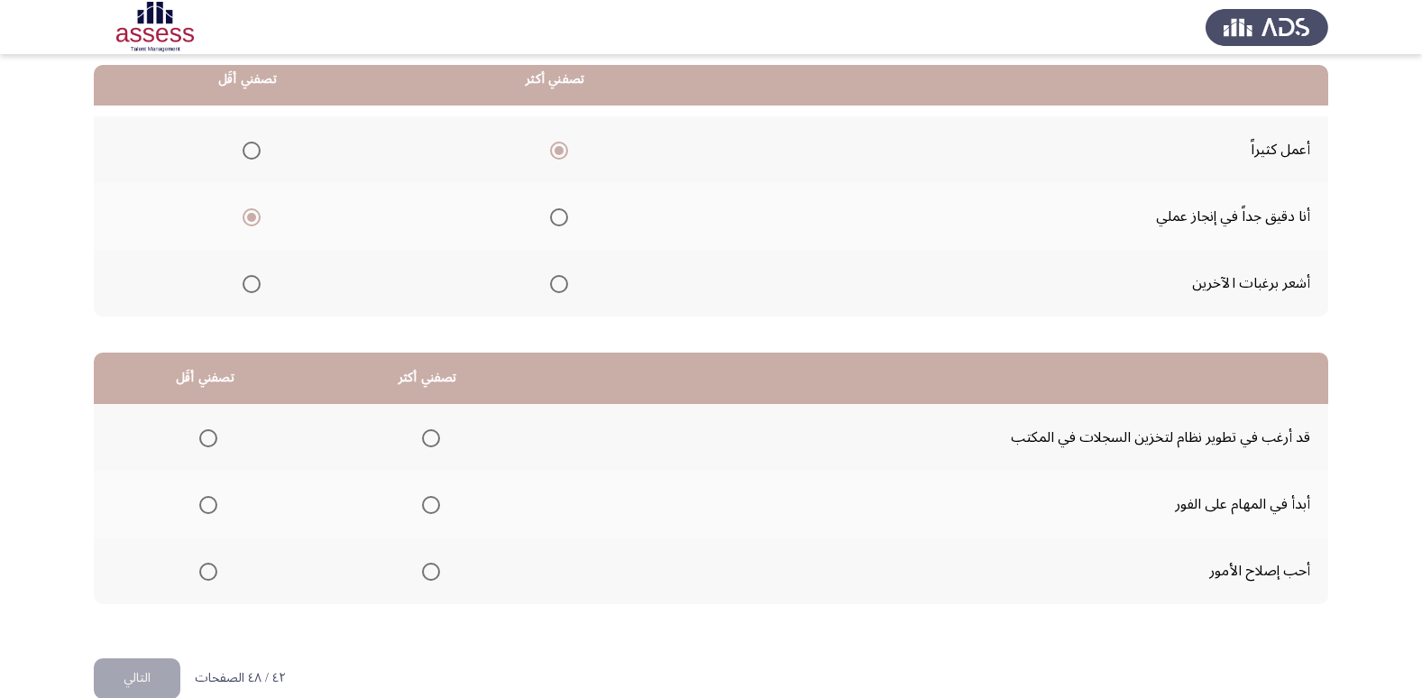
click at [552, 276] on span "Select an option" at bounding box center [559, 284] width 18 height 18
click at [552, 276] on input "Select an option" at bounding box center [559, 284] width 18 height 18
click at [426, 573] on span "Select an option" at bounding box center [431, 572] width 18 height 18
click at [426, 573] on input "Select an option" at bounding box center [431, 572] width 18 height 18
click at [563, 142] on span "Select an option" at bounding box center [559, 151] width 18 height 18
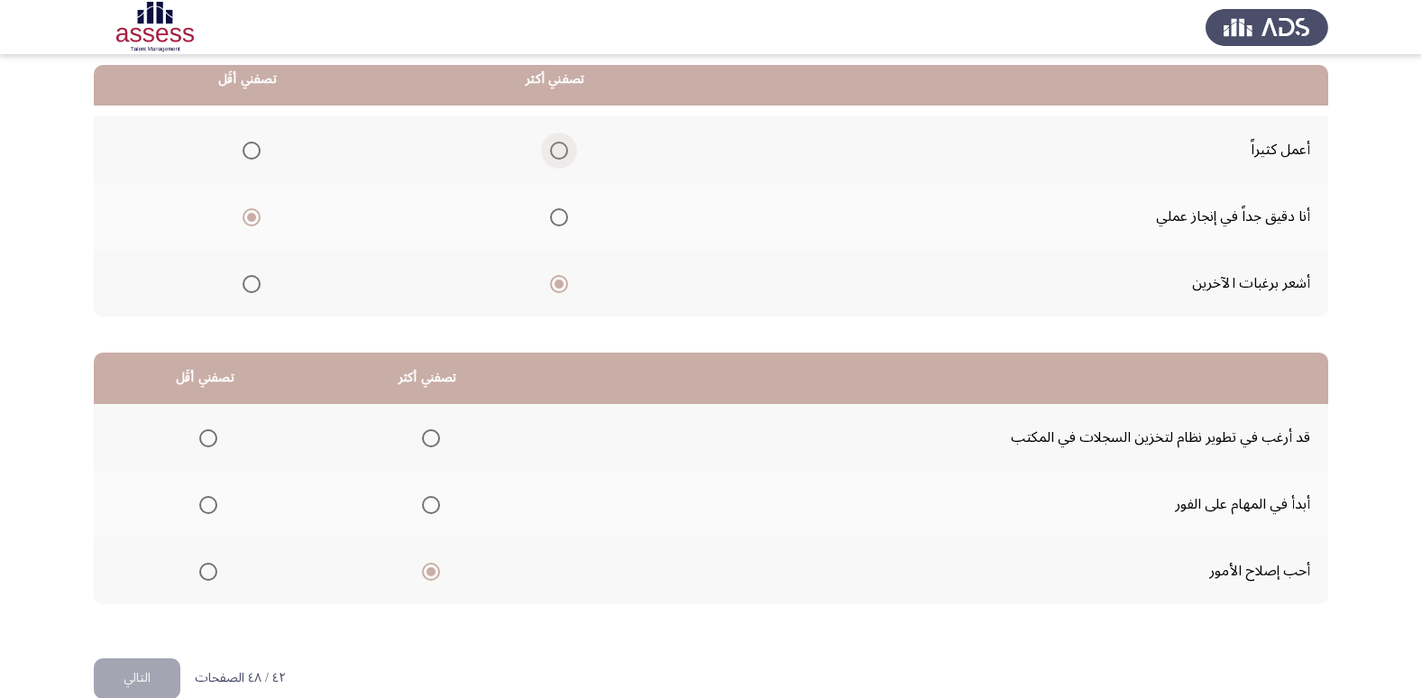
click at [563, 142] on input "Select an option" at bounding box center [559, 151] width 18 height 18
click at [429, 500] on span "Select an option" at bounding box center [431, 505] width 18 height 18
click at [429, 500] on input "Select an option" at bounding box center [431, 505] width 18 height 18
click at [199, 435] on span "Select an option" at bounding box center [208, 438] width 18 height 18
click at [199, 435] on input "Select an option" at bounding box center [208, 438] width 18 height 18
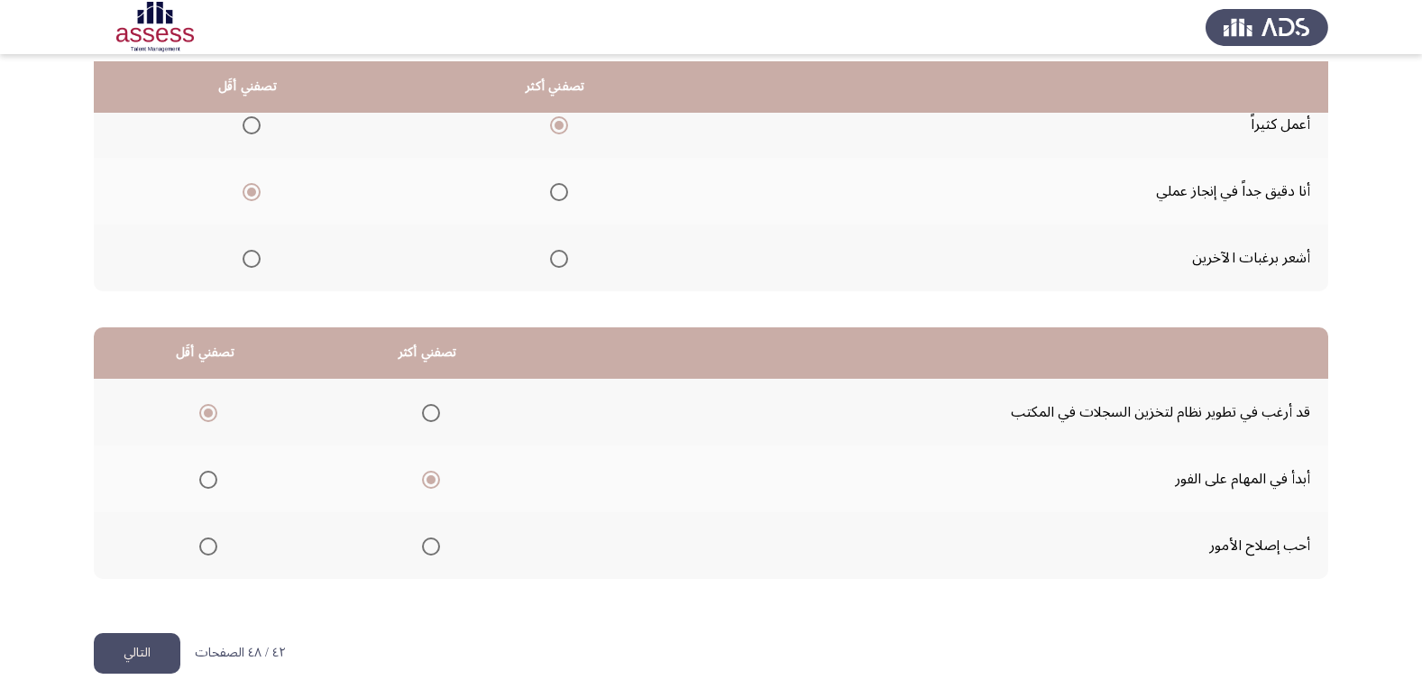
scroll to position [213, 0]
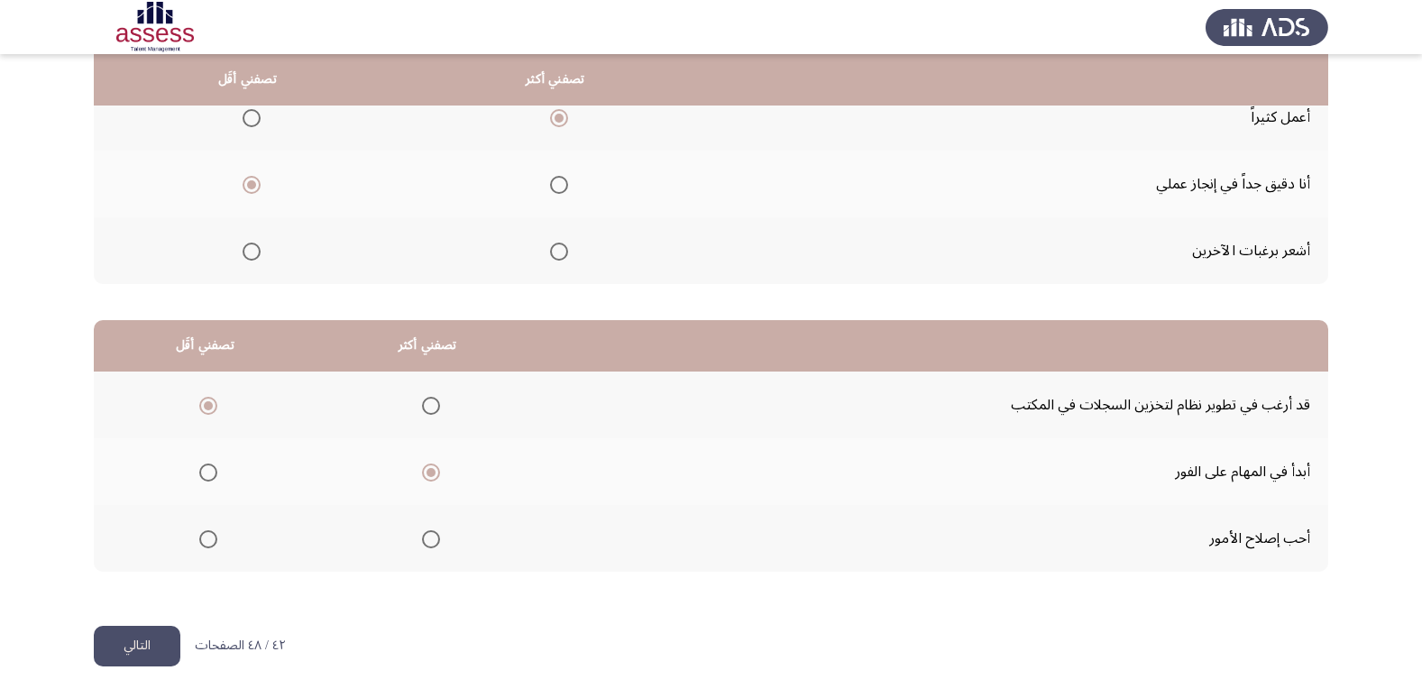
click at [204, 542] on span "Select an option" at bounding box center [208, 539] width 18 height 18
click at [204, 542] on input "Select an option" at bounding box center [208, 539] width 18 height 18
drag, startPoint x: 437, startPoint y: 534, endPoint x: 427, endPoint y: 536, distance: 10.3
click at [431, 536] on th at bounding box center [427, 538] width 223 height 67
click at [427, 536] on span "Select an option" at bounding box center [431, 539] width 18 height 18
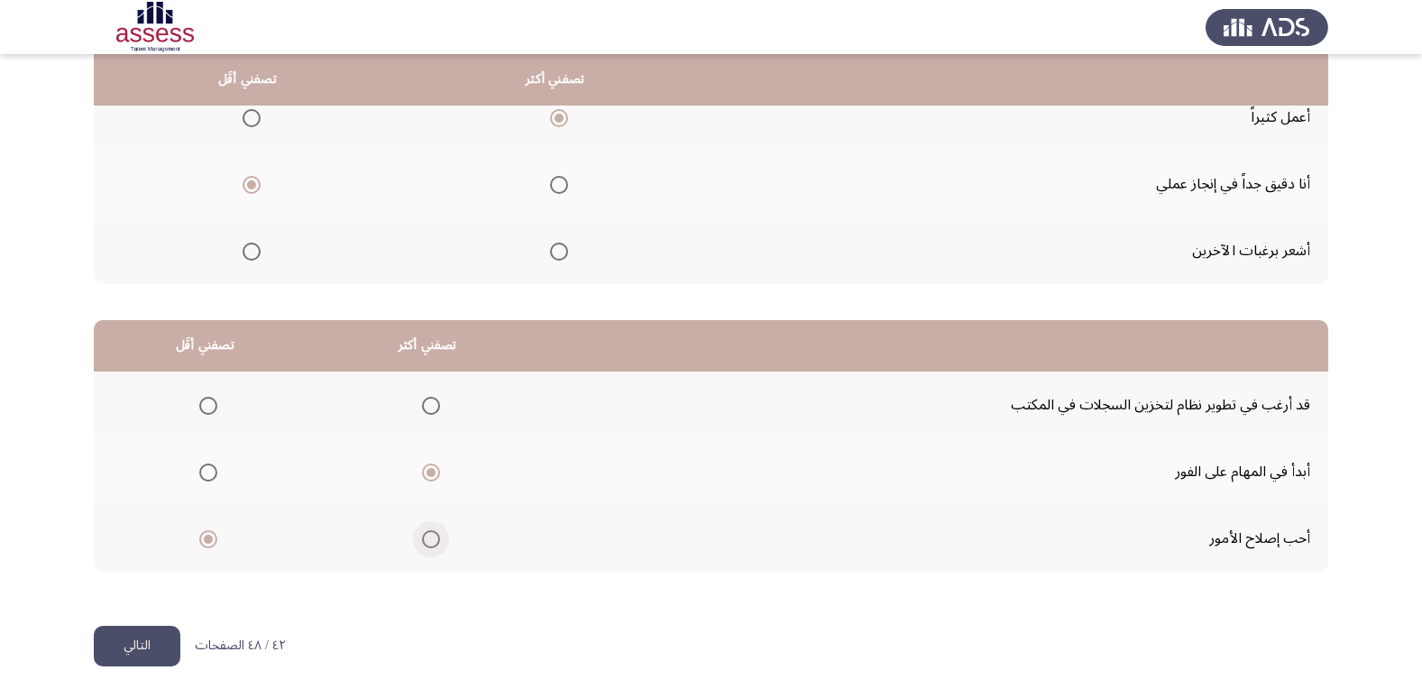
click at [427, 536] on input "Select an option" at bounding box center [431, 539] width 18 height 18
click at [208, 472] on span "Select an option" at bounding box center [208, 472] width 18 height 18
click at [208, 472] on input "Select an option" at bounding box center [208, 472] width 18 height 18
click at [144, 632] on button "التالي" at bounding box center [137, 646] width 87 height 41
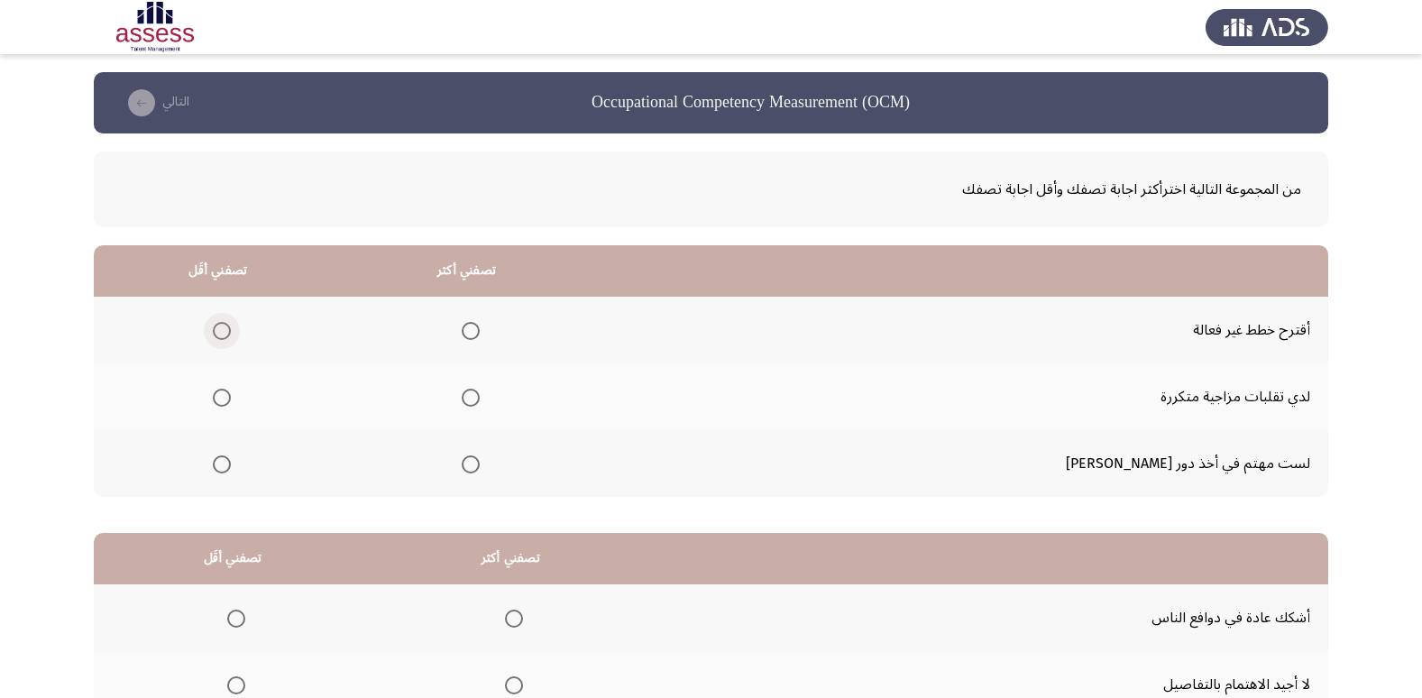
click at [231, 326] on span "Select an option" at bounding box center [222, 331] width 18 height 18
click at [231, 326] on input "Select an option" at bounding box center [222, 331] width 18 height 18
click at [480, 390] on span "Select an option" at bounding box center [471, 398] width 18 height 18
click at [480, 390] on input "Select an option" at bounding box center [471, 398] width 18 height 18
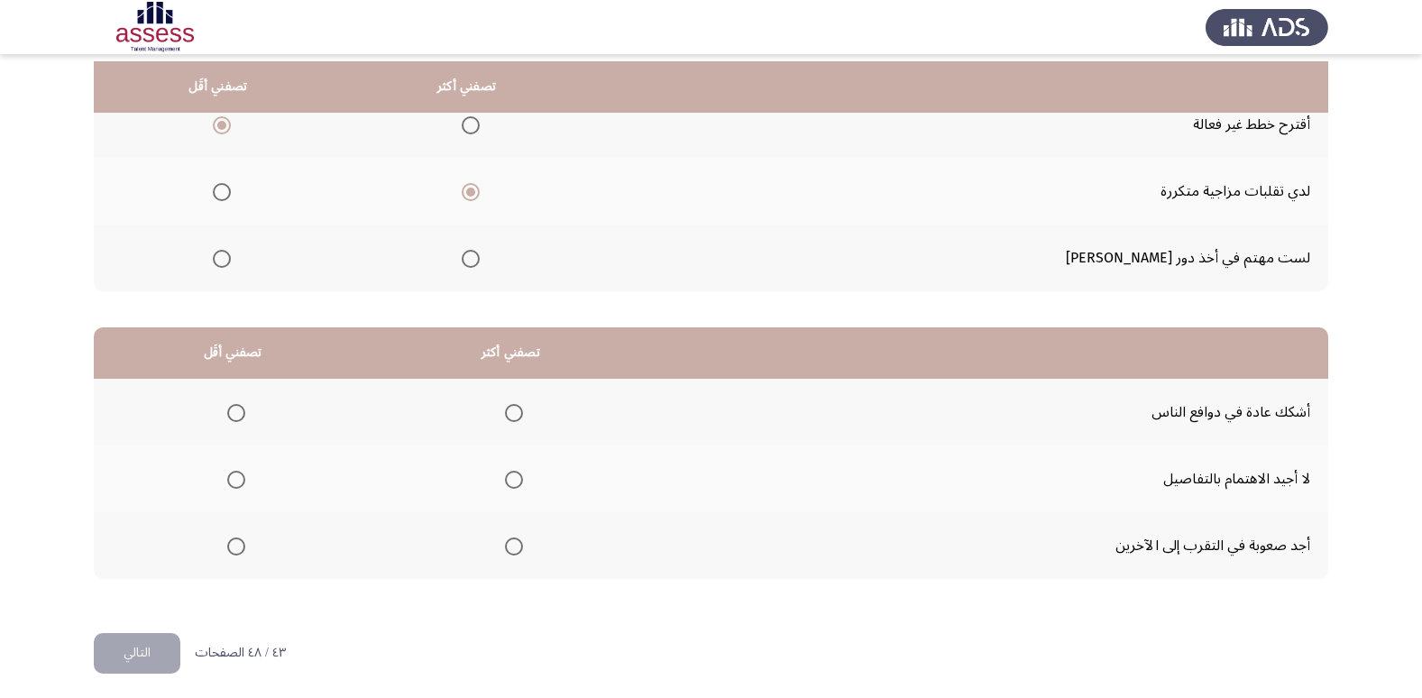
scroll to position [213, 0]
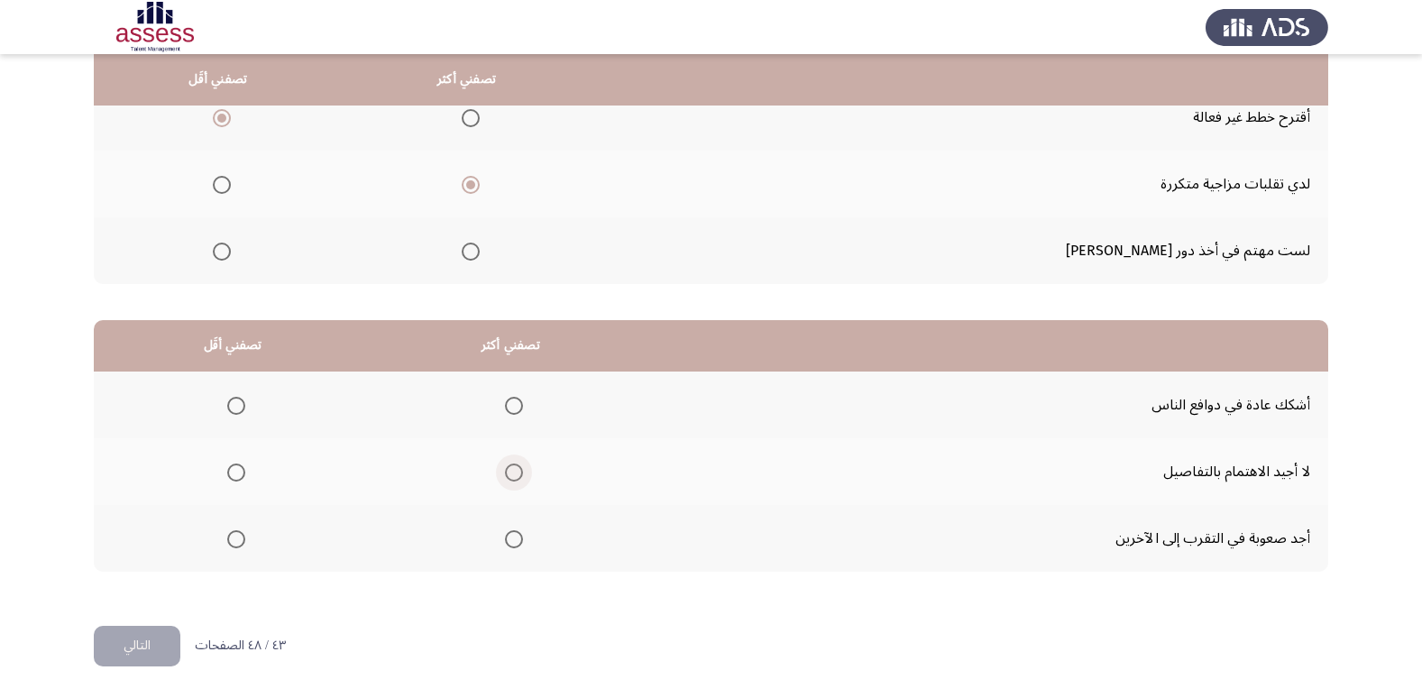
click at [516, 472] on span "Select an option" at bounding box center [514, 472] width 18 height 18
click at [516, 472] on input "Select an option" at bounding box center [514, 472] width 18 height 18
click at [245, 408] on th at bounding box center [233, 404] width 278 height 67
click at [241, 404] on span "Select an option" at bounding box center [236, 406] width 18 height 18
click at [241, 404] on input "Select an option" at bounding box center [236, 406] width 18 height 18
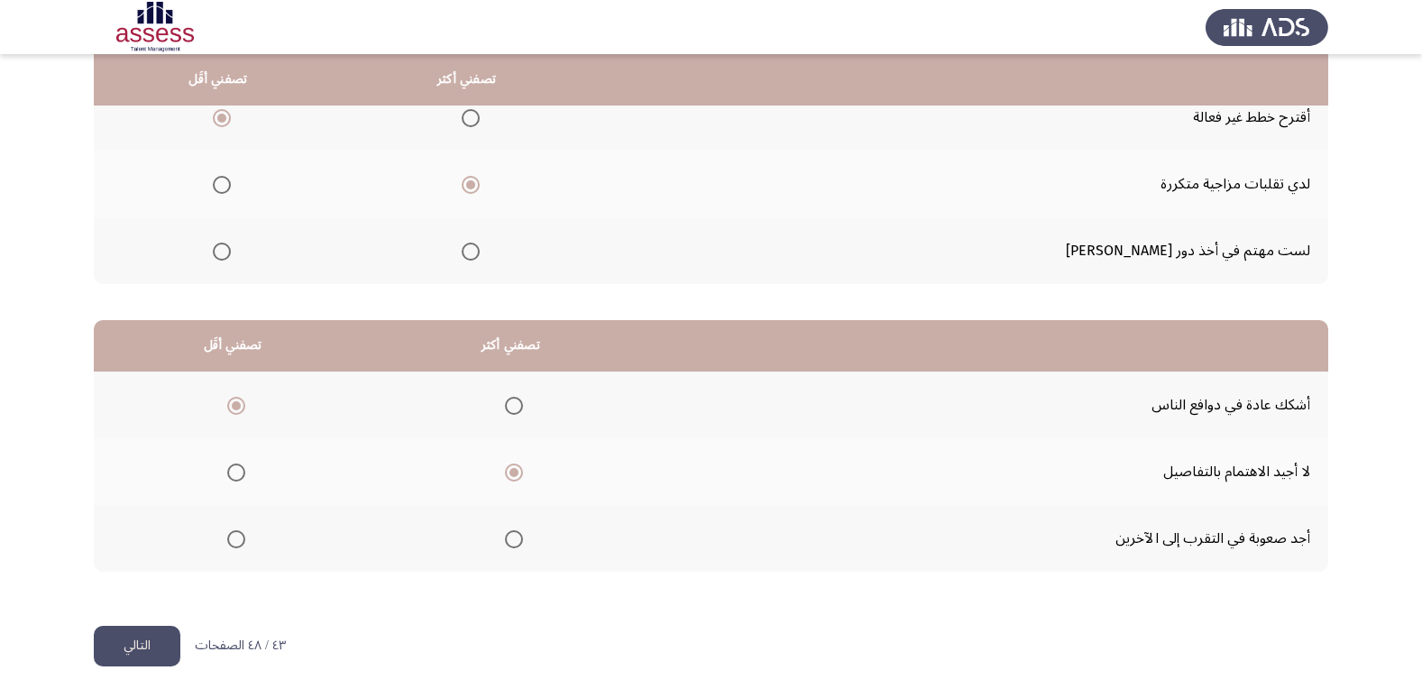
click at [133, 611] on div "من المجموعة التالية اخترأكثر اجابة تصفك وأقل اجابة تصفك تصفني أكثر تصفني أقَل أ…" at bounding box center [711, 273] width 1234 height 705
click at [133, 628] on button "التالي" at bounding box center [137, 646] width 87 height 41
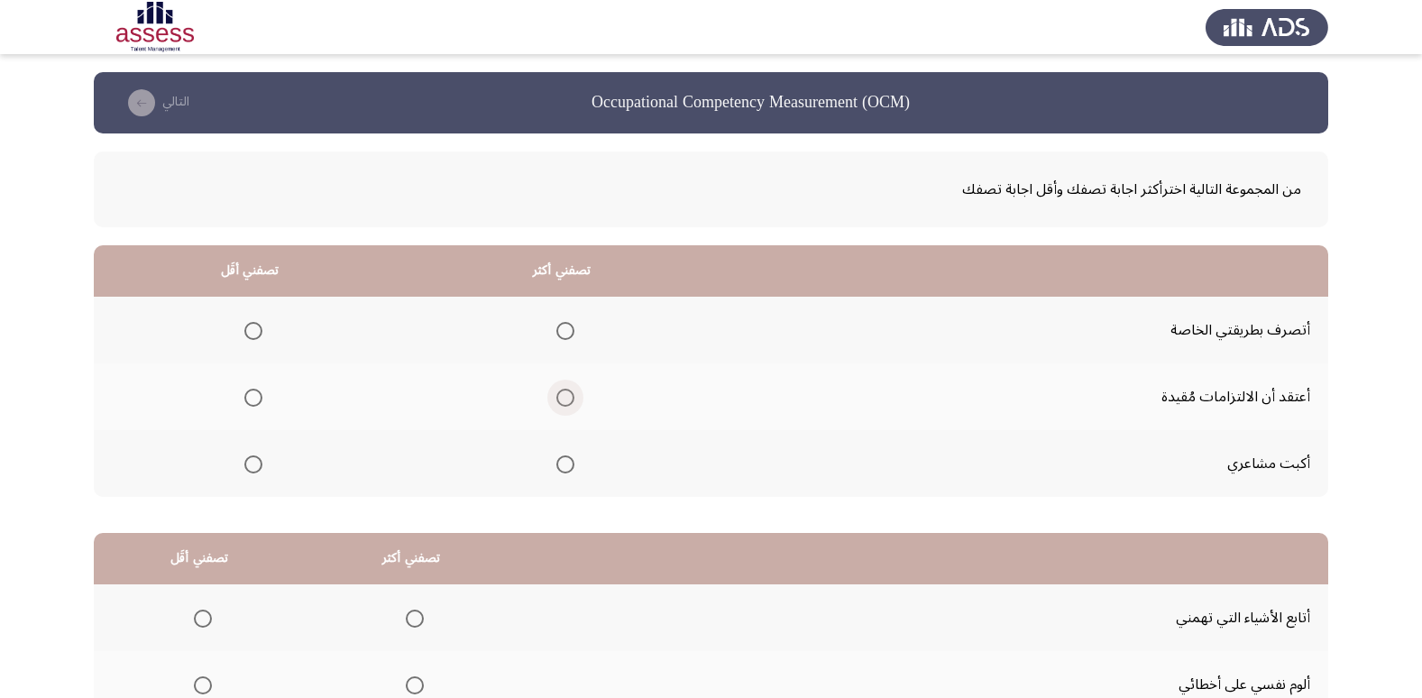
click at [564, 389] on span "Select an option" at bounding box center [565, 398] width 18 height 18
click at [564, 389] on input "Select an option" at bounding box center [565, 398] width 18 height 18
click at [557, 332] on span "Select an option" at bounding box center [565, 331] width 18 height 18
click at [557, 332] on input "Select an option" at bounding box center [565, 331] width 18 height 18
click at [251, 401] on span "Select an option" at bounding box center [253, 398] width 18 height 18
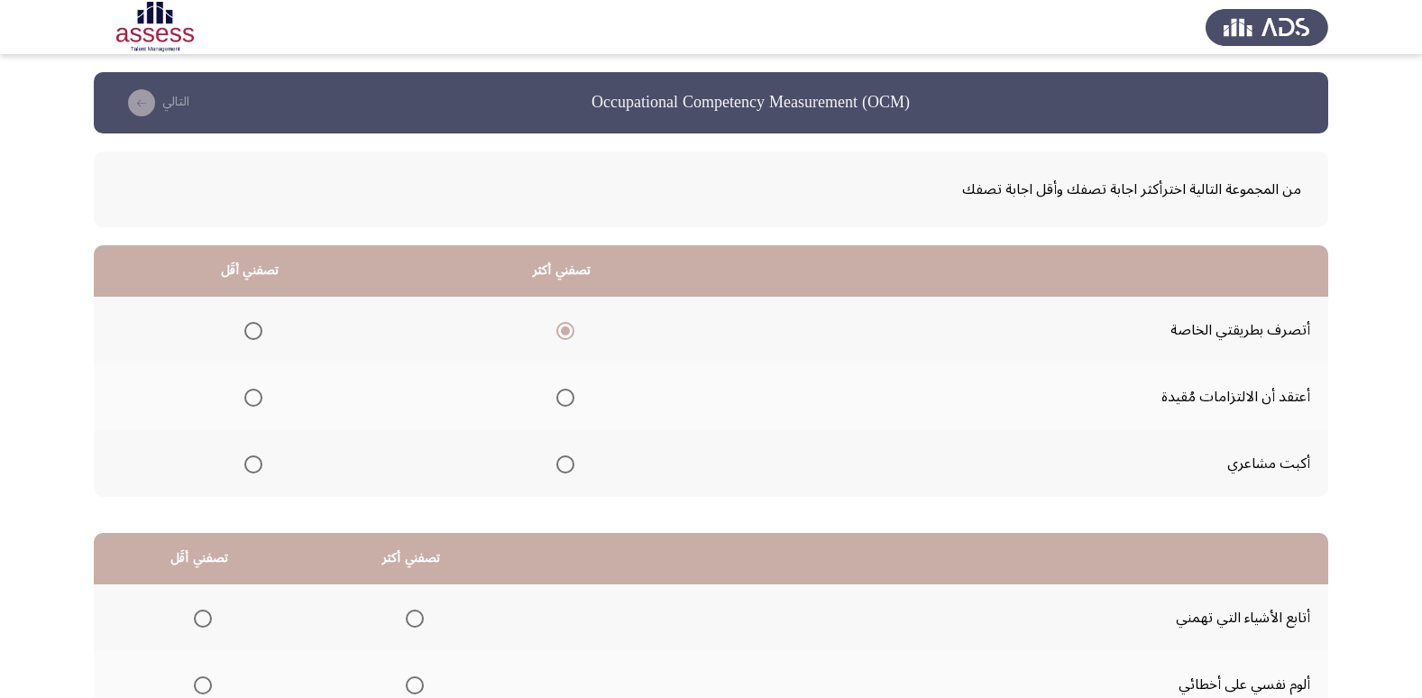
click at [251, 401] on input "Select an option" at bounding box center [253, 398] width 18 height 18
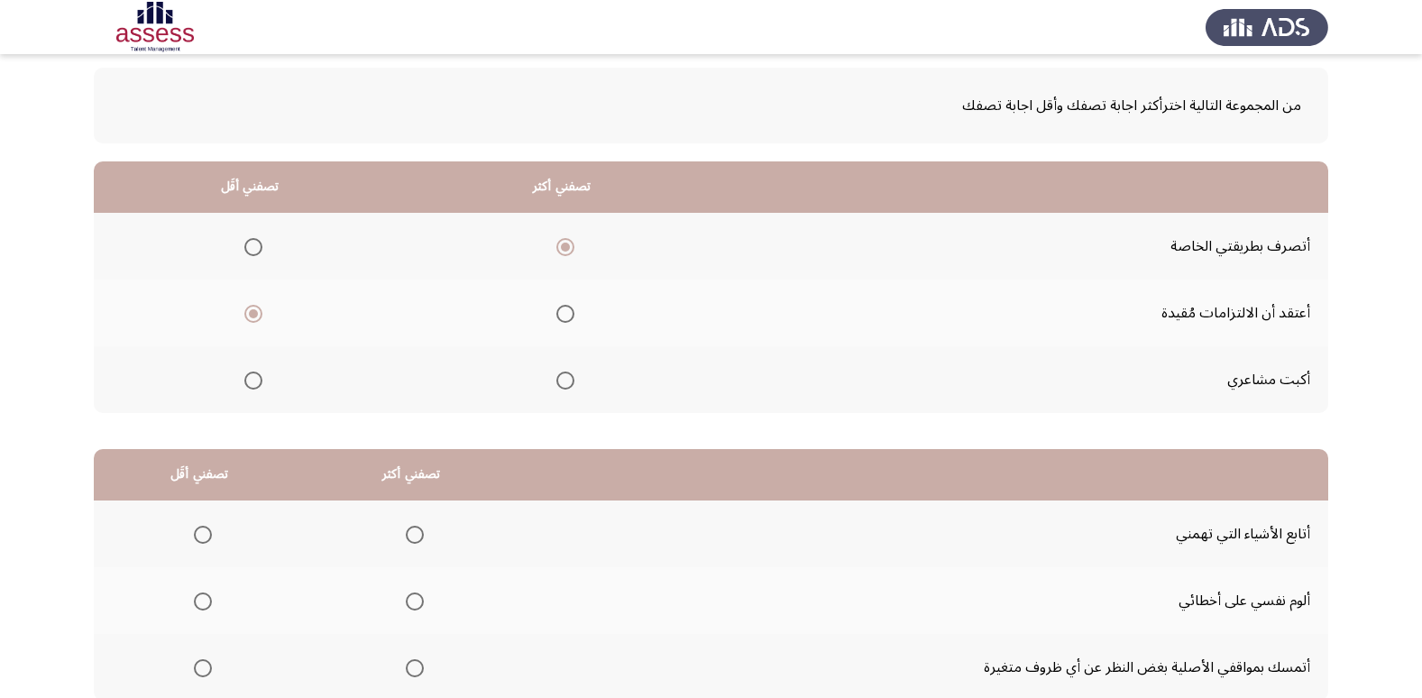
scroll to position [213, 0]
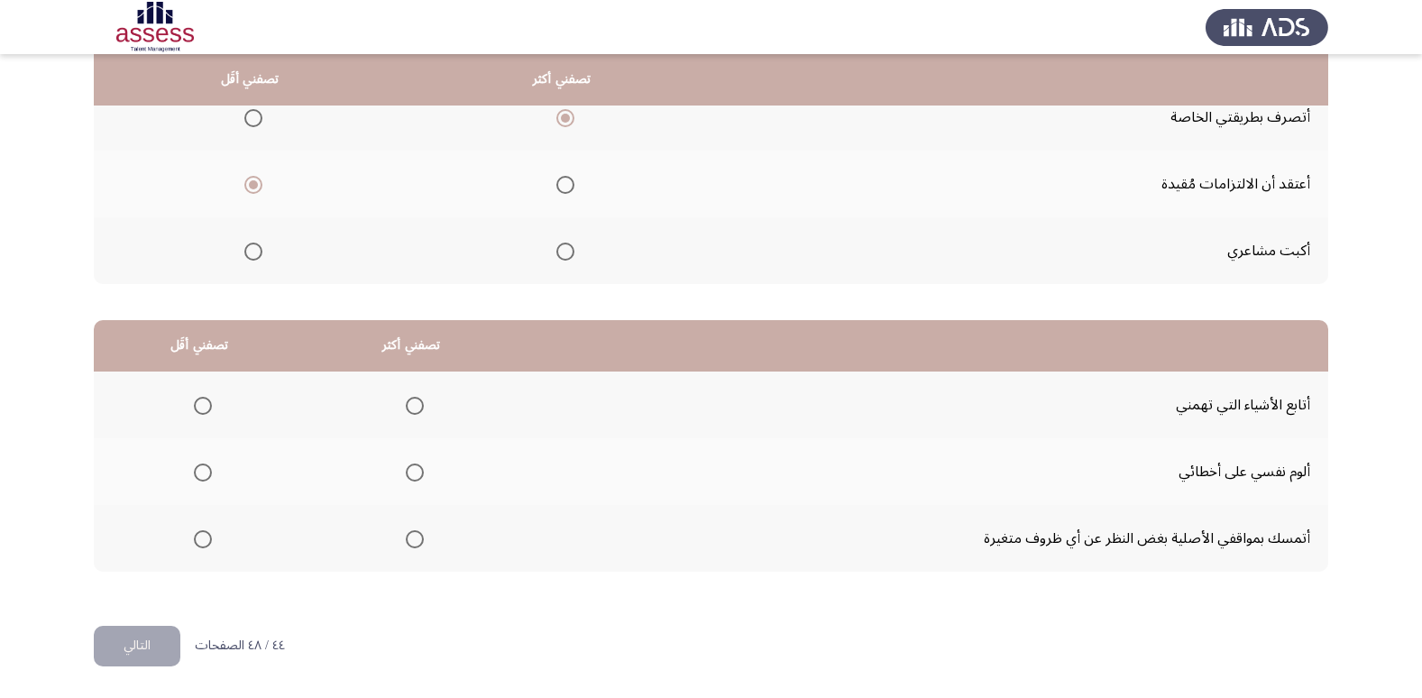
click at [408, 475] on span "Select an option" at bounding box center [415, 472] width 18 height 18
click at [408, 475] on input "Select an option" at bounding box center [415, 472] width 18 height 18
click at [203, 399] on span "Select an option" at bounding box center [203, 406] width 18 height 18
click at [203, 399] on input "Select an option" at bounding box center [203, 406] width 18 height 18
click at [139, 635] on button "التالي" at bounding box center [137, 646] width 87 height 41
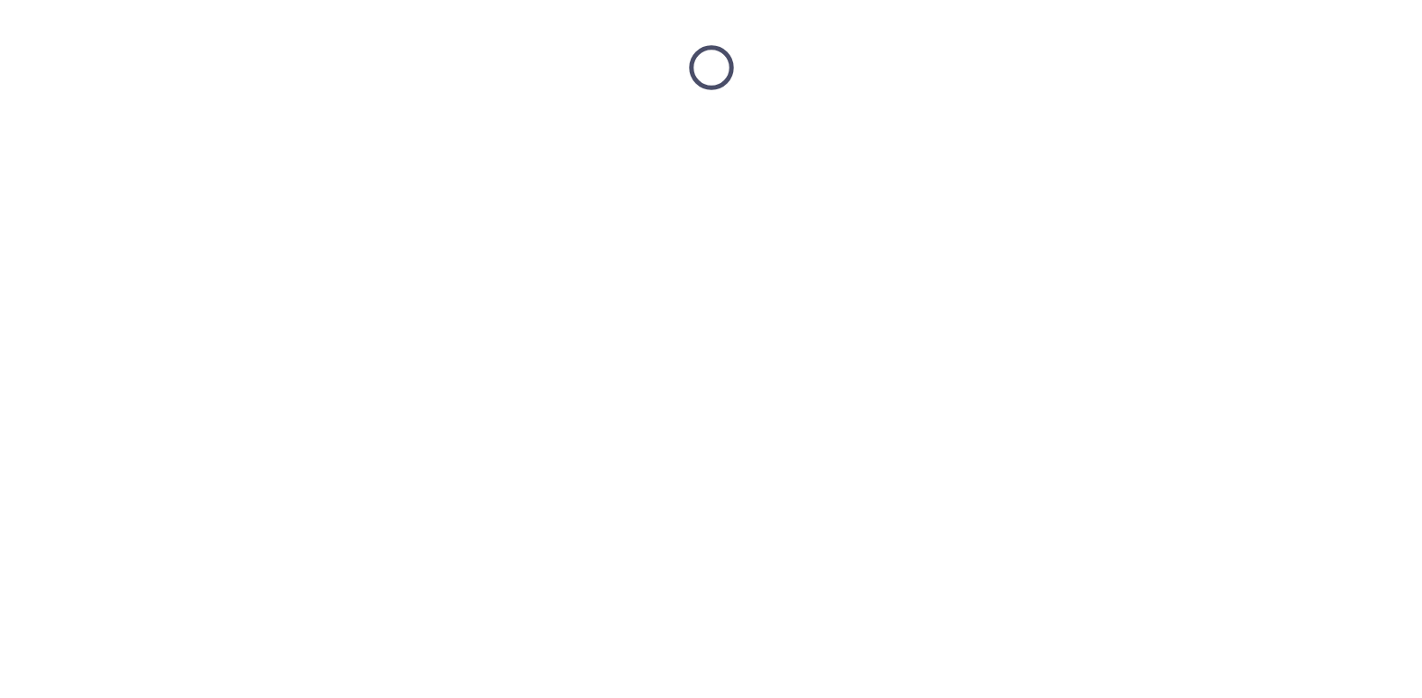
scroll to position [0, 0]
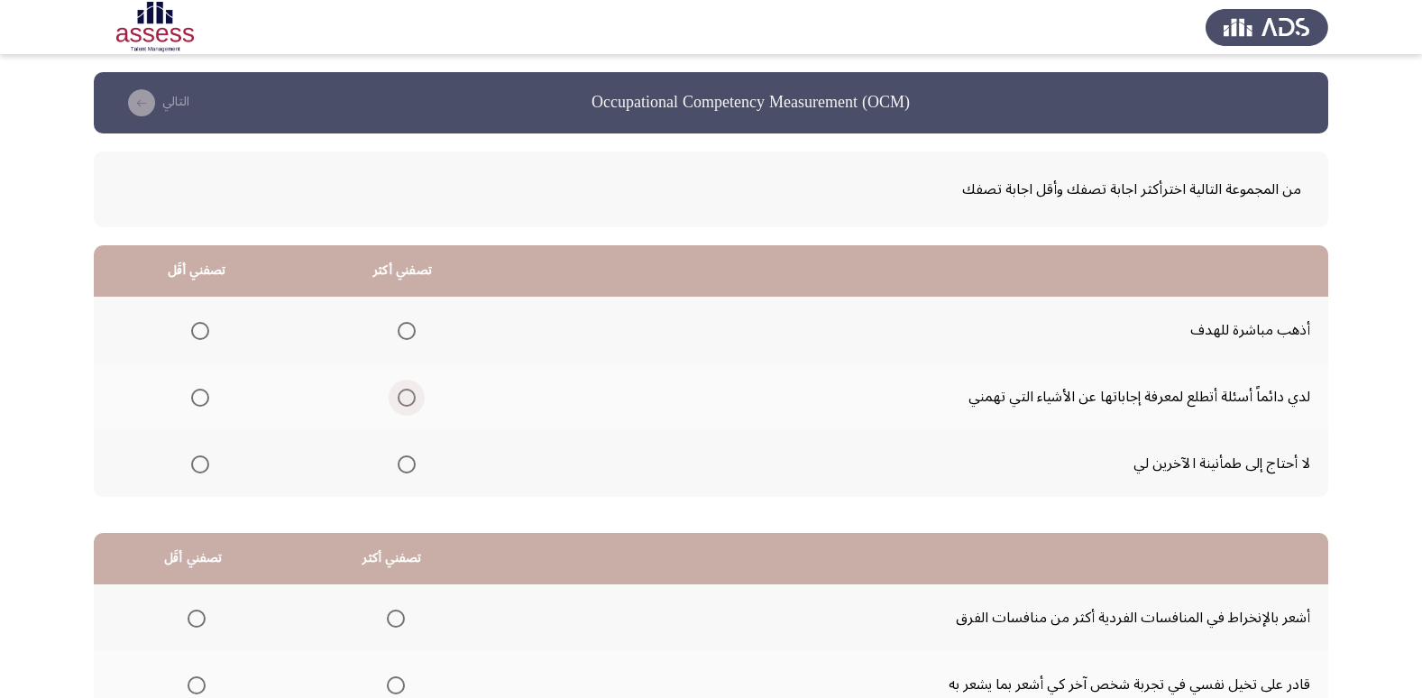
click at [393, 399] on label "Select an option" at bounding box center [402, 398] width 25 height 18
click at [398, 399] on input "Select an option" at bounding box center [407, 398] width 18 height 18
click at [187, 467] on label "Select an option" at bounding box center [196, 464] width 25 height 18
click at [191, 467] on input "Select an option" at bounding box center [200, 464] width 18 height 18
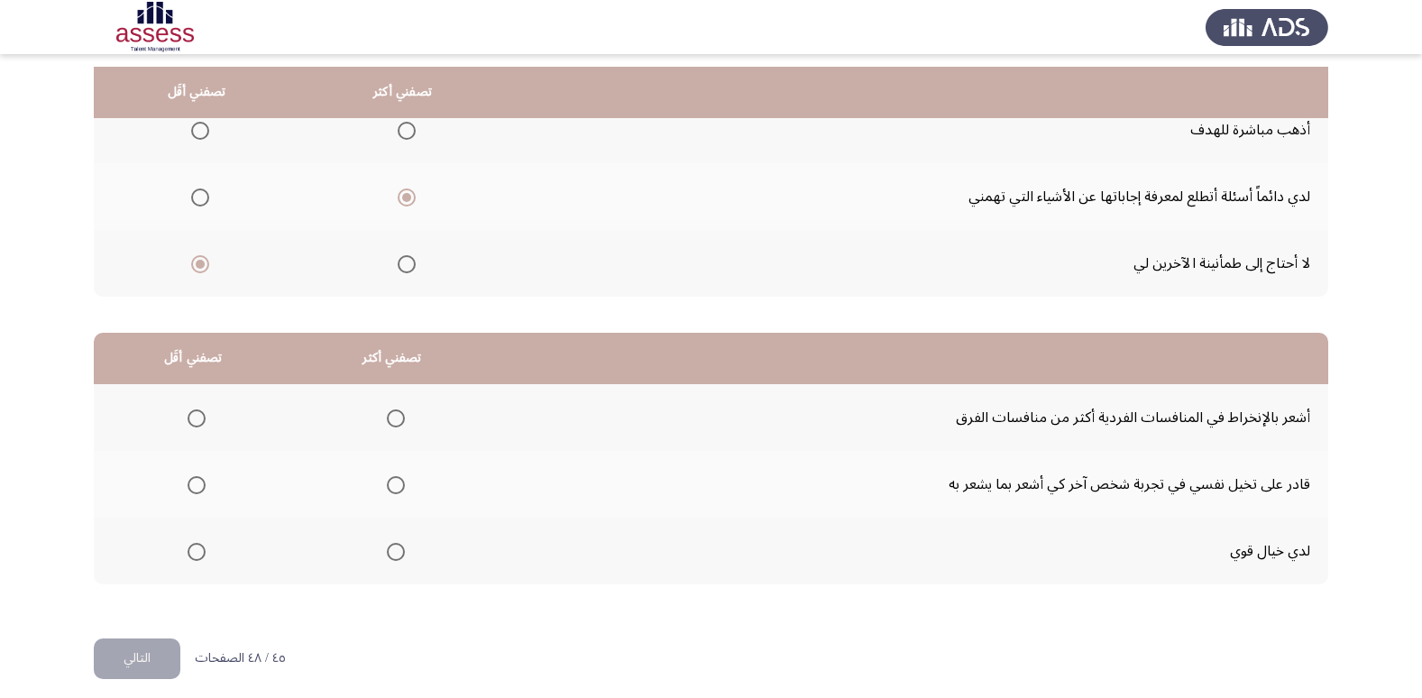
scroll to position [213, 0]
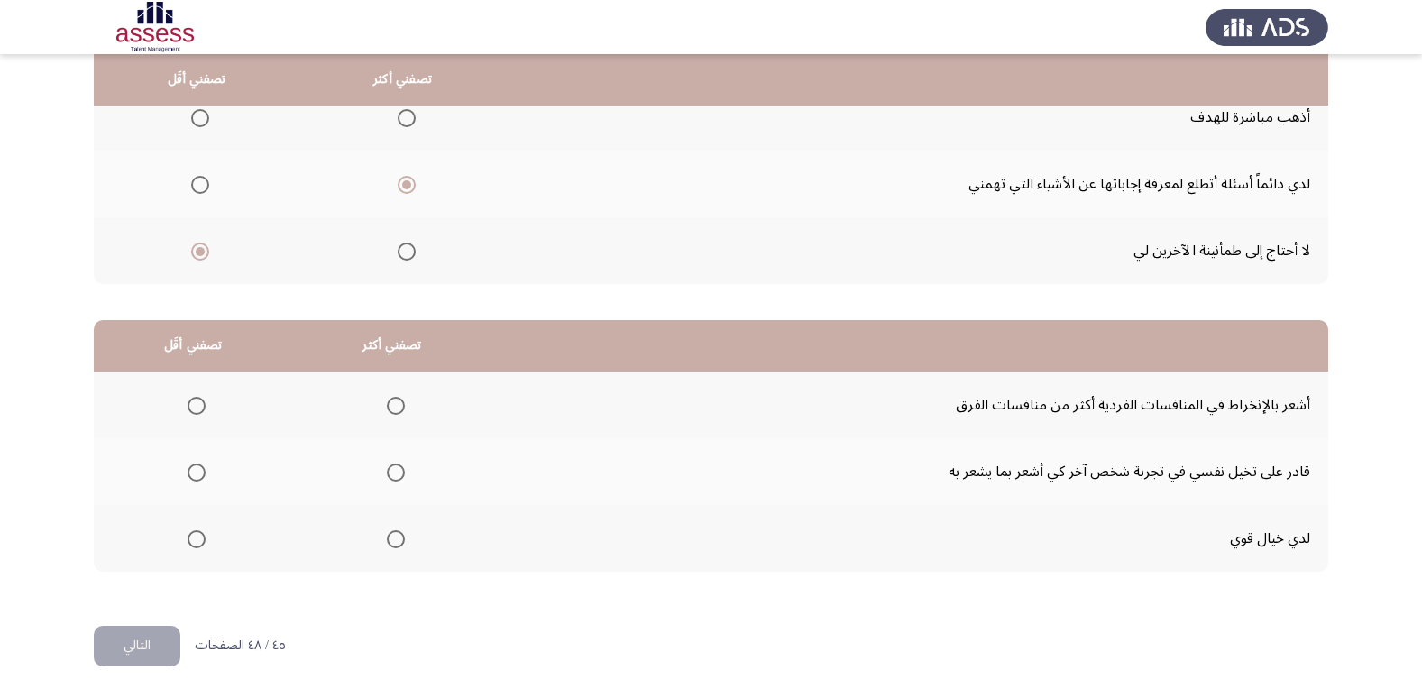
click at [387, 535] on span "Select an option" at bounding box center [396, 539] width 18 height 18
click at [387, 535] on input "Select an option" at bounding box center [396, 539] width 18 height 18
click at [179, 465] on th at bounding box center [193, 471] width 199 height 67
click at [184, 468] on label "Select an option" at bounding box center [192, 472] width 25 height 18
click at [188, 468] on input "Select an option" at bounding box center [197, 472] width 18 height 18
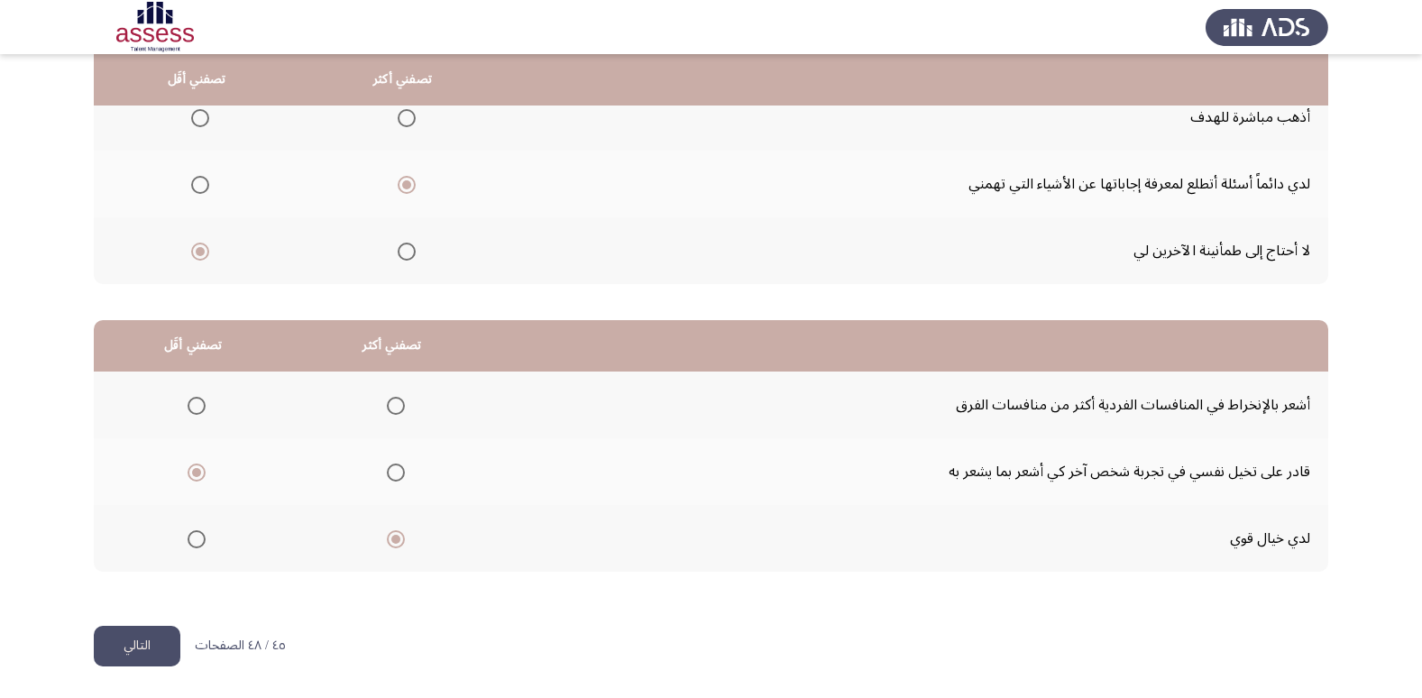
click at [147, 637] on button "التالي" at bounding box center [137, 646] width 87 height 41
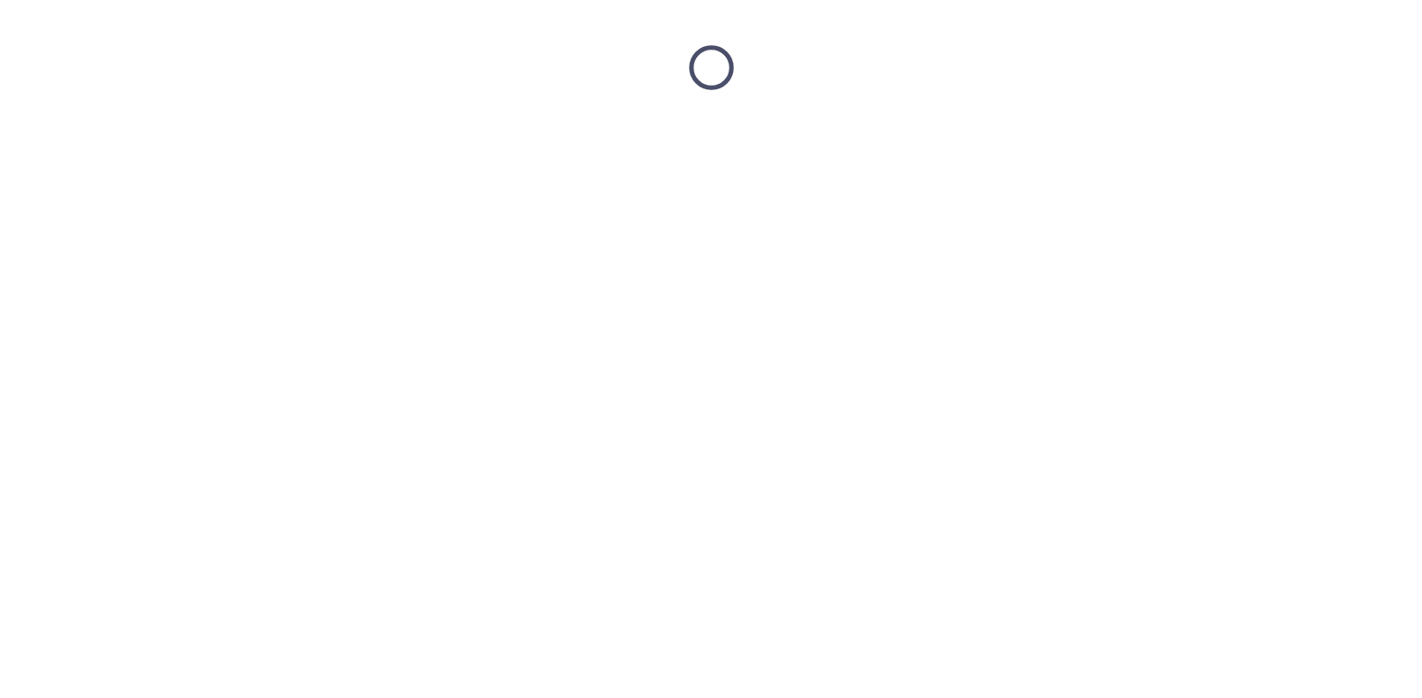
scroll to position [0, 0]
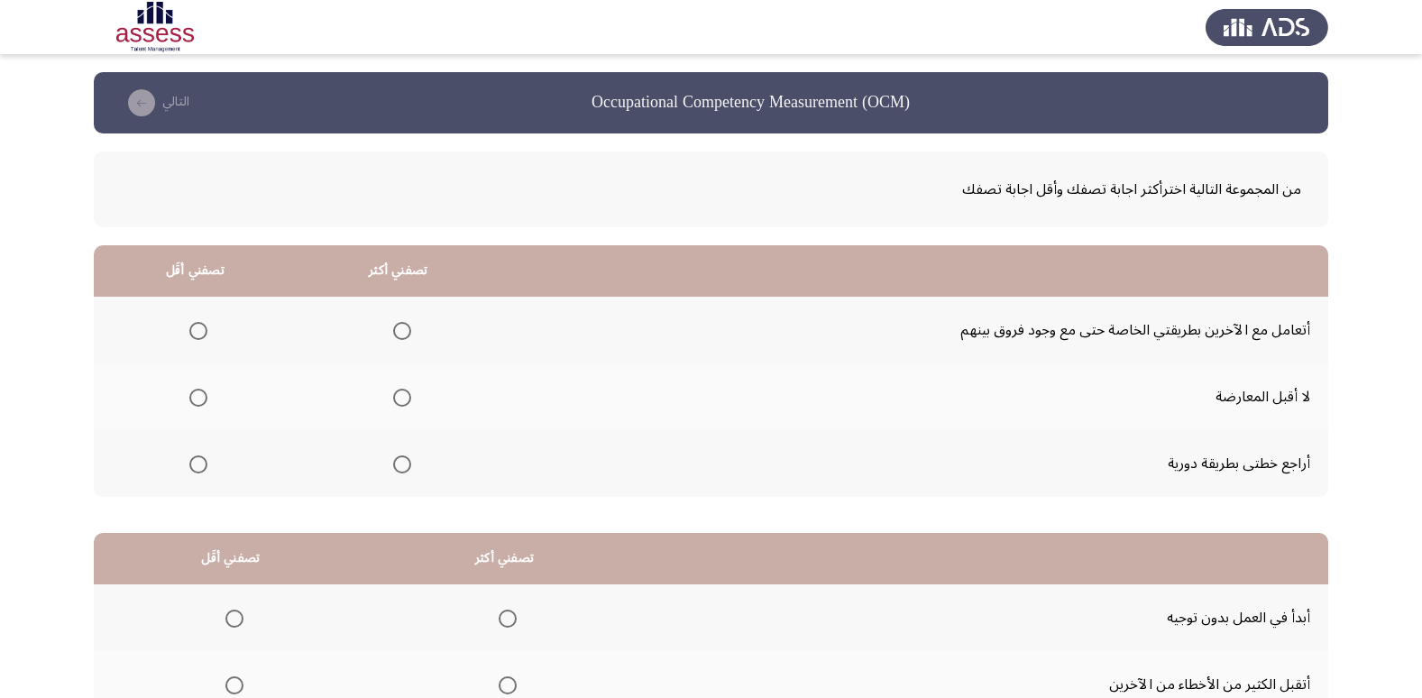
click at [399, 462] on span "Select an option" at bounding box center [402, 464] width 18 height 18
click at [399, 462] on input "Select an option" at bounding box center [402, 464] width 18 height 18
click at [204, 400] on span "Select an option" at bounding box center [198, 398] width 18 height 18
click at [204, 400] on input "Select an option" at bounding box center [198, 398] width 18 height 18
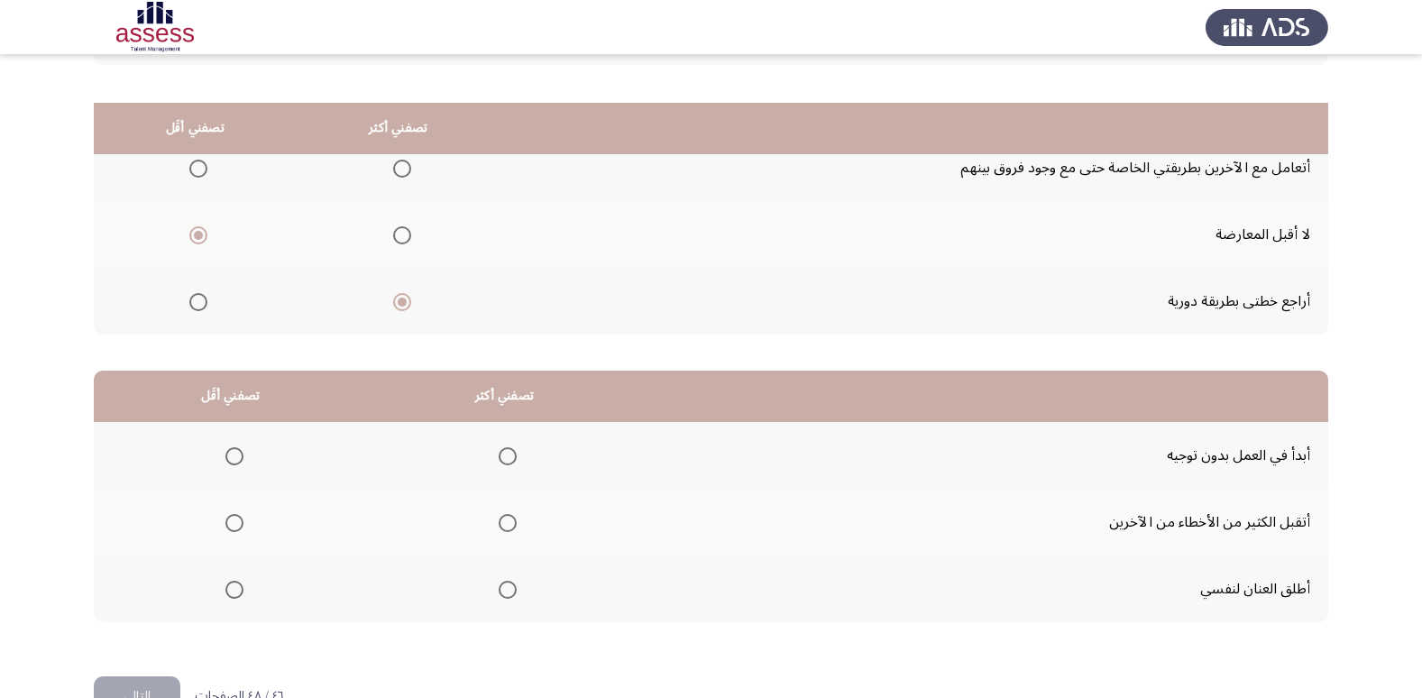
scroll to position [213, 0]
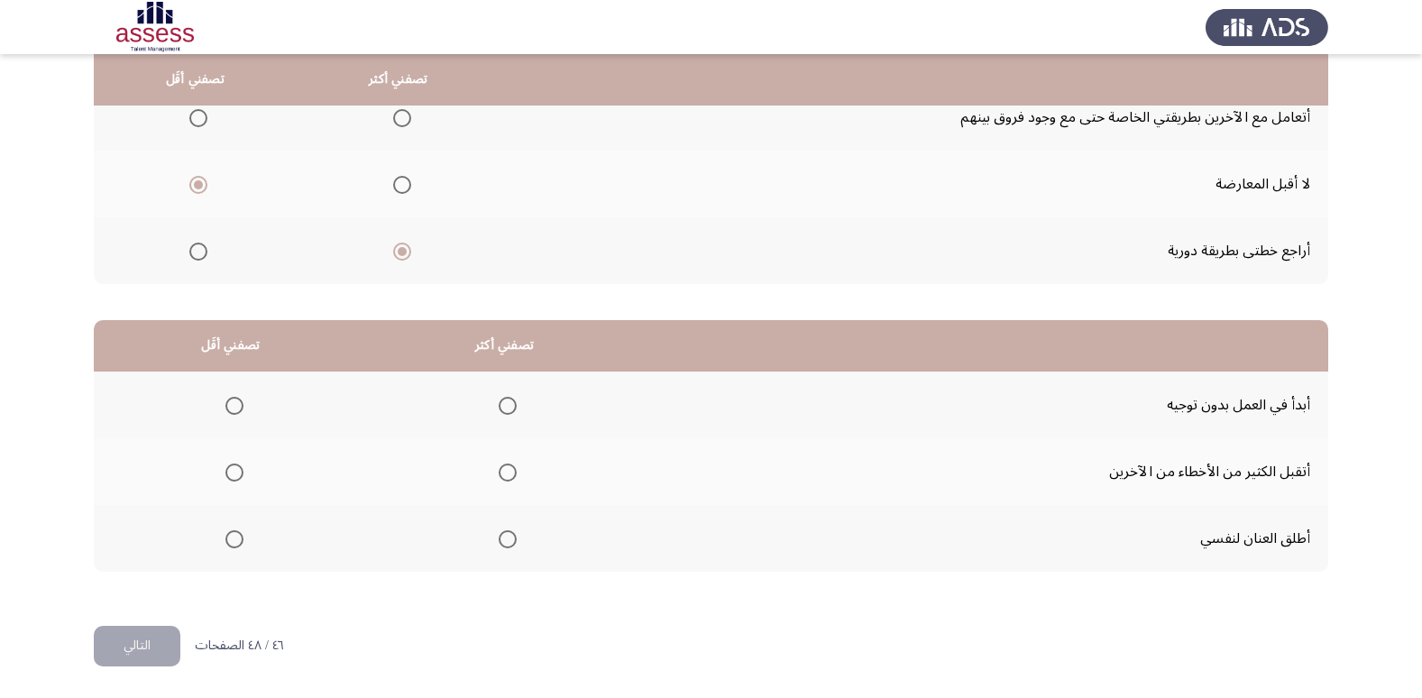
click at [502, 399] on span "Select an option" at bounding box center [508, 406] width 18 height 18
click at [502, 399] on input "Select an option" at bounding box center [508, 406] width 18 height 18
click at [234, 468] on span "Select an option" at bounding box center [234, 472] width 18 height 18
click at [234, 468] on input "Select an option" at bounding box center [234, 472] width 18 height 18
click at [168, 653] on button "التالي" at bounding box center [137, 646] width 87 height 41
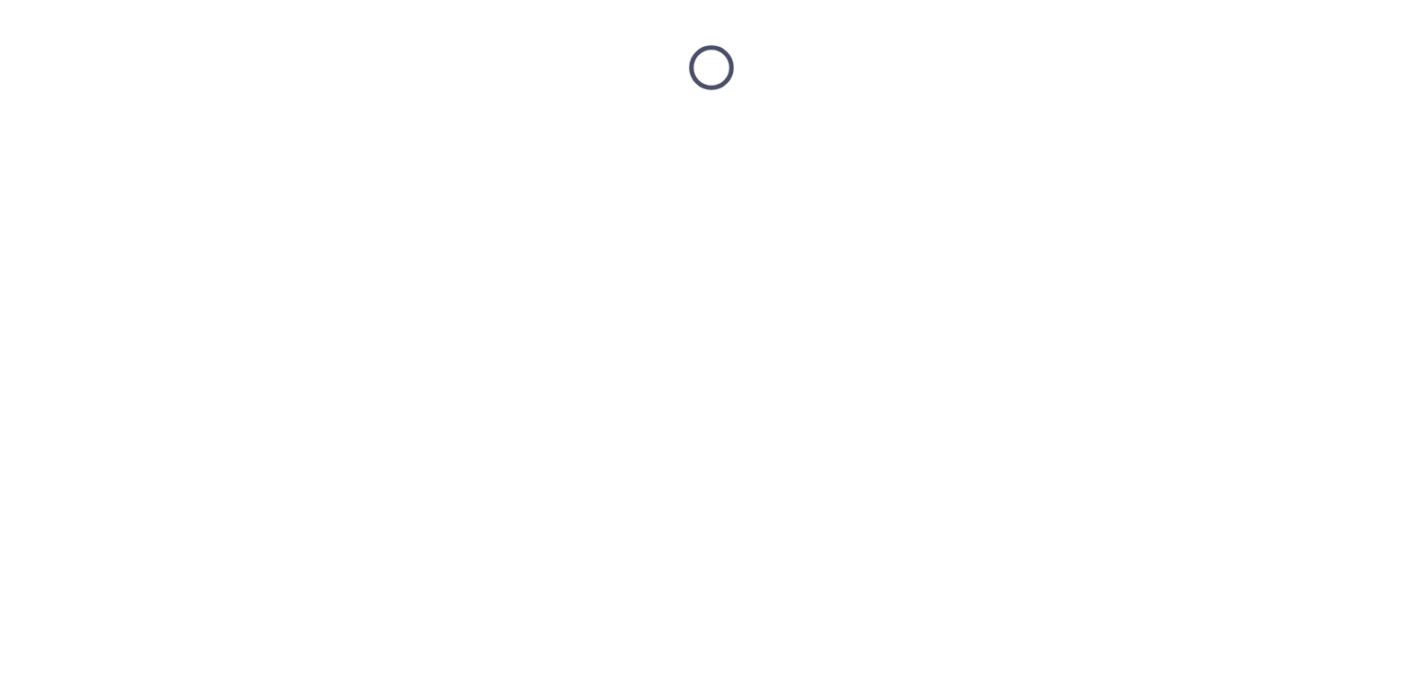
scroll to position [0, 0]
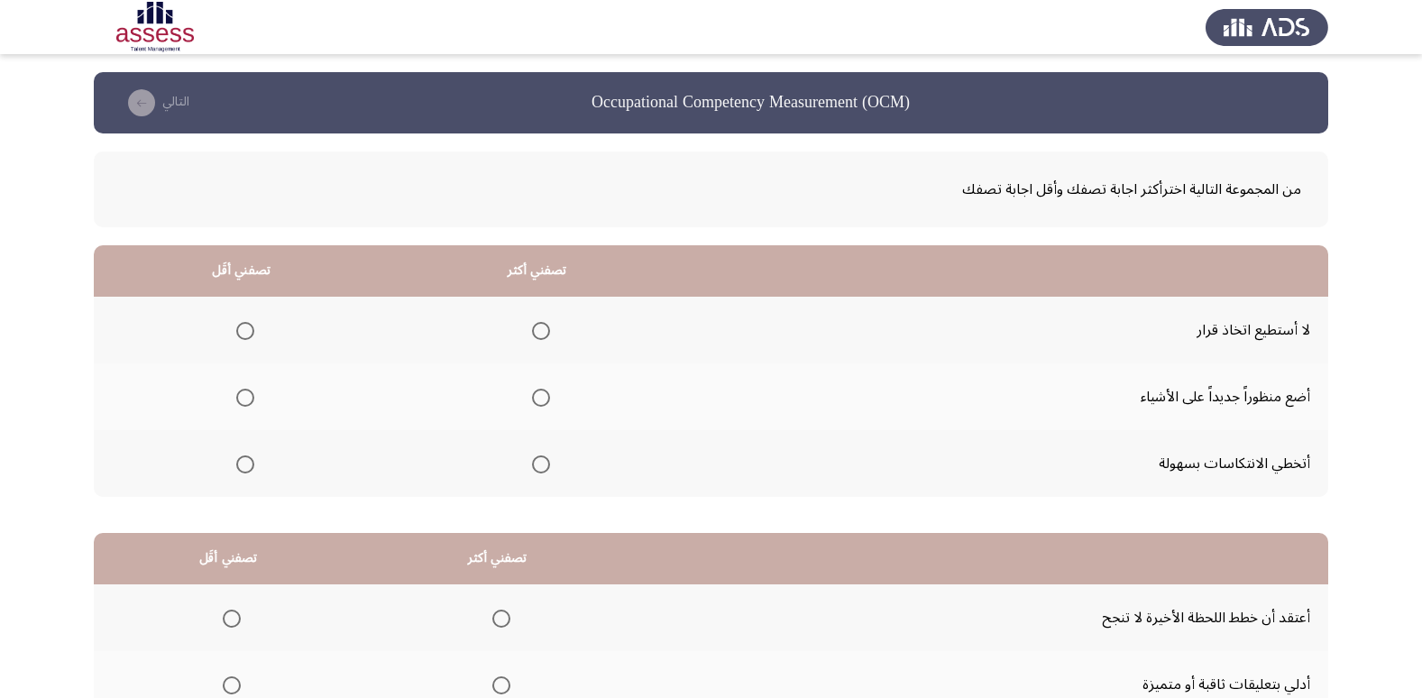
click at [244, 330] on span "Select an option" at bounding box center [245, 331] width 18 height 18
click at [244, 330] on input "Select an option" at bounding box center [245, 331] width 18 height 18
click at [541, 403] on th at bounding box center [537, 396] width 296 height 67
click at [536, 403] on span "Select an option" at bounding box center [541, 398] width 18 height 18
click at [536, 403] on input "Select an option" at bounding box center [541, 398] width 18 height 18
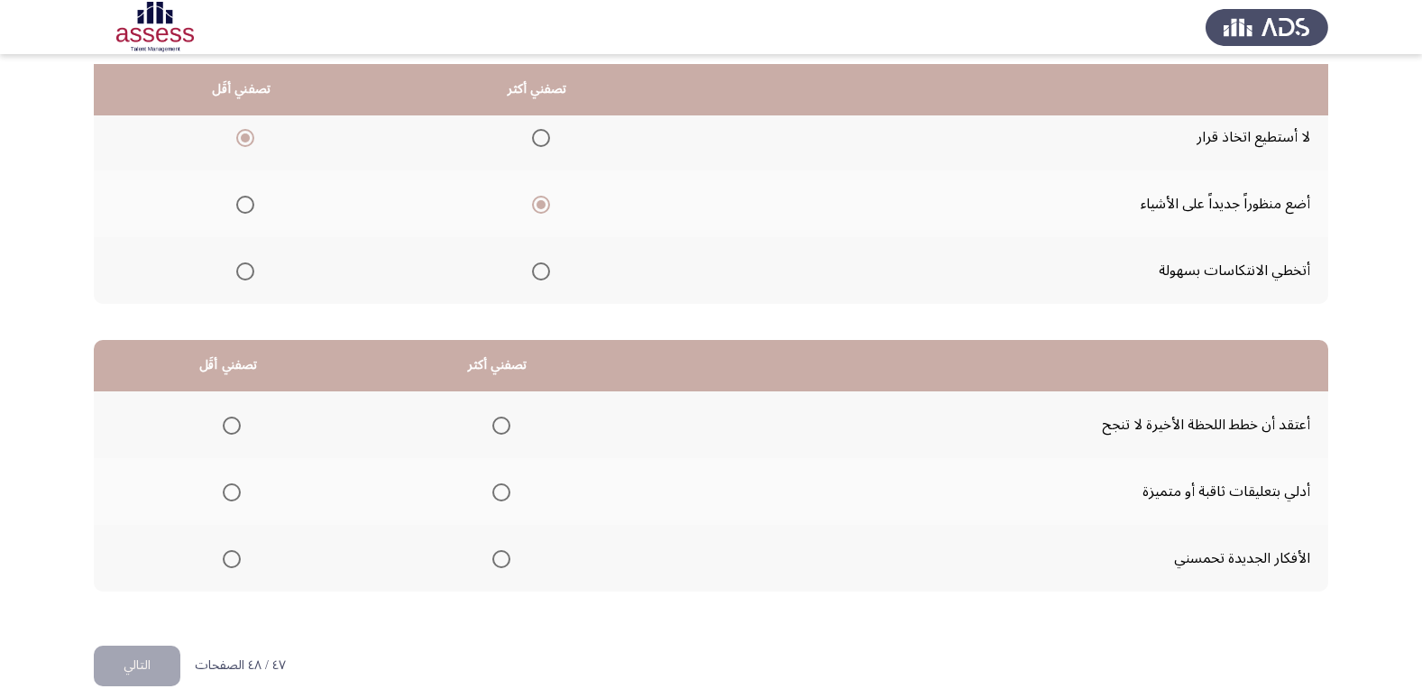
scroll to position [213, 0]
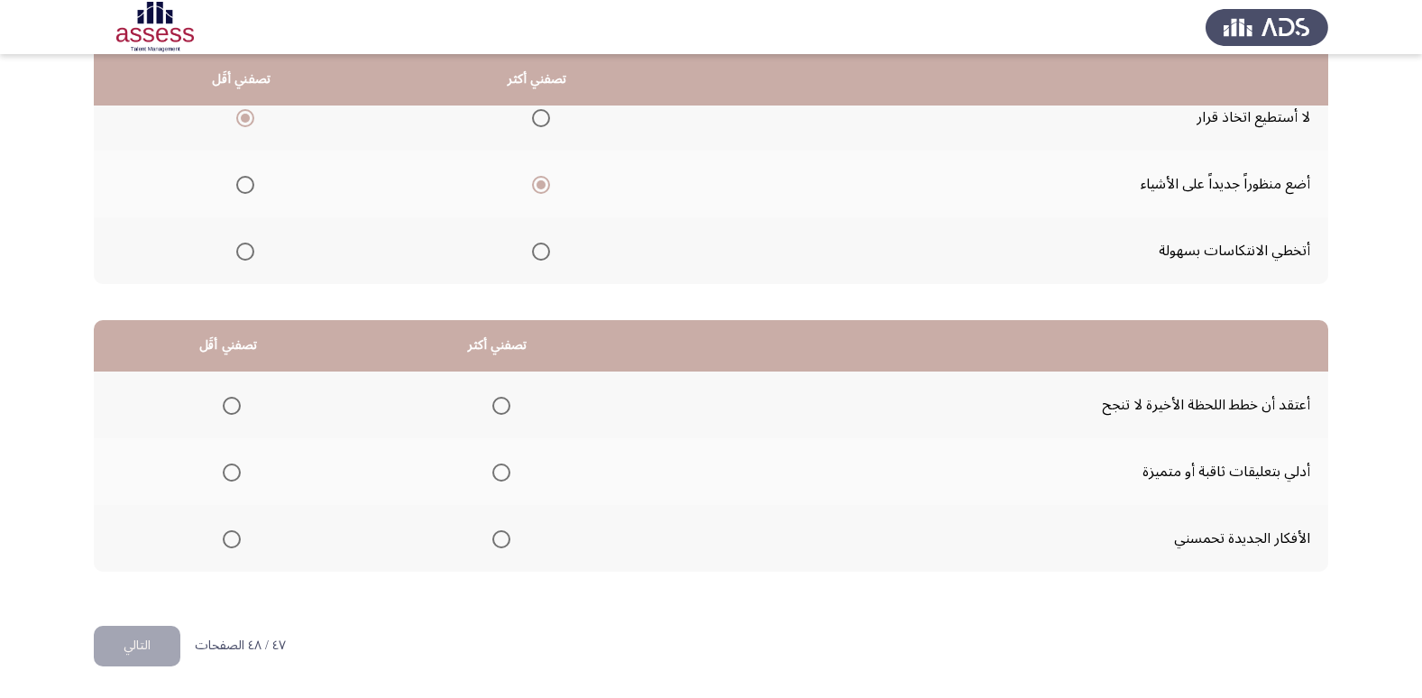
click at [492, 476] on span "Select an option" at bounding box center [501, 472] width 18 height 18
click at [492, 476] on input "Select an option" at bounding box center [501, 472] width 18 height 18
click at [223, 400] on span "Select an option" at bounding box center [232, 406] width 18 height 18
click at [223, 400] on input "Select an option" at bounding box center [232, 406] width 18 height 18
click at [153, 647] on button "التالي" at bounding box center [137, 646] width 87 height 41
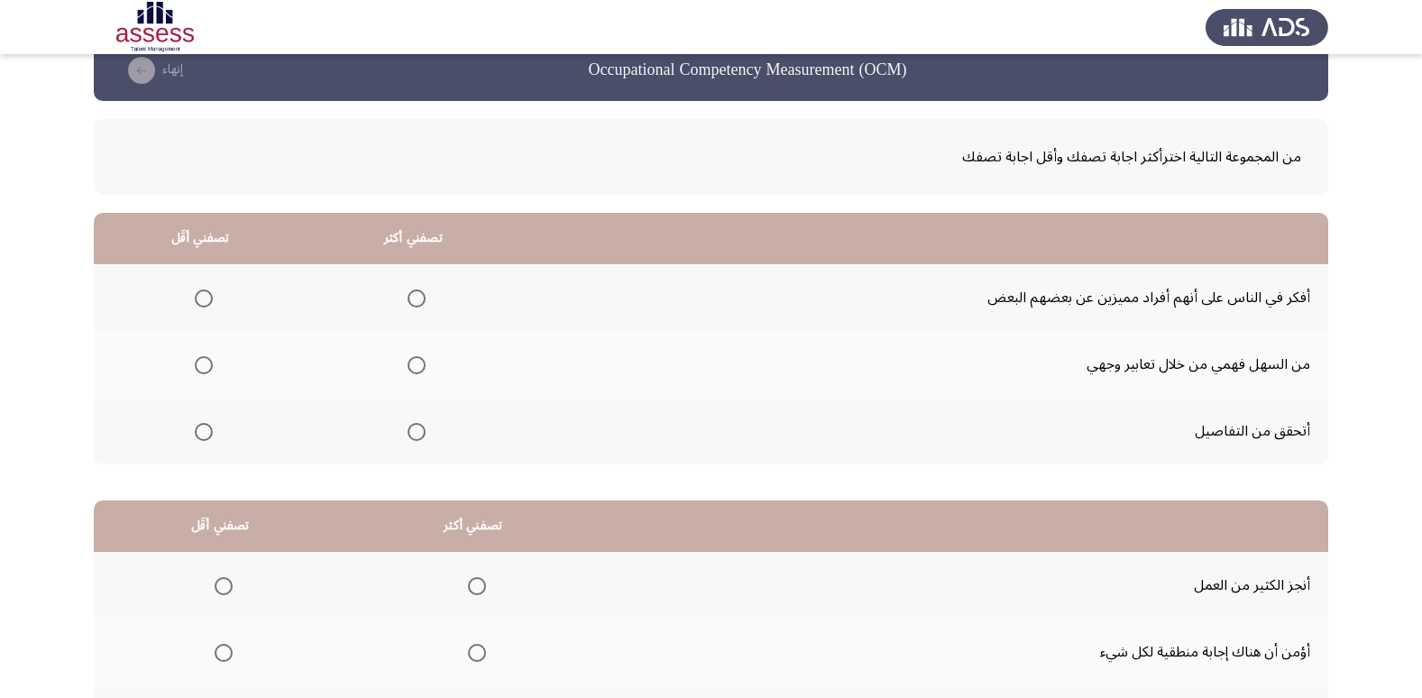
scroll to position [0, 0]
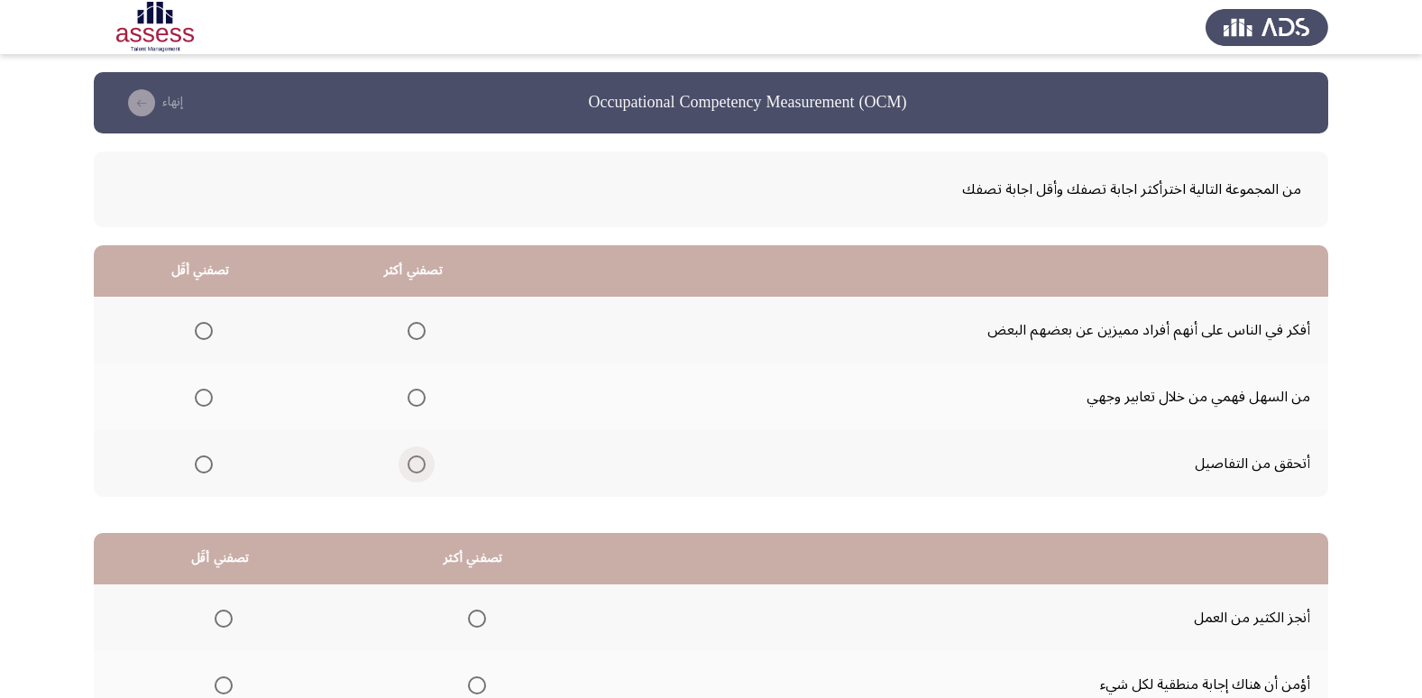
click at [409, 468] on span "Select an option" at bounding box center [417, 464] width 18 height 18
click at [409, 468] on input "Select an option" at bounding box center [417, 464] width 18 height 18
click at [192, 399] on label "Select an option" at bounding box center [200, 398] width 25 height 18
click at [195, 399] on input "Select an option" at bounding box center [204, 398] width 18 height 18
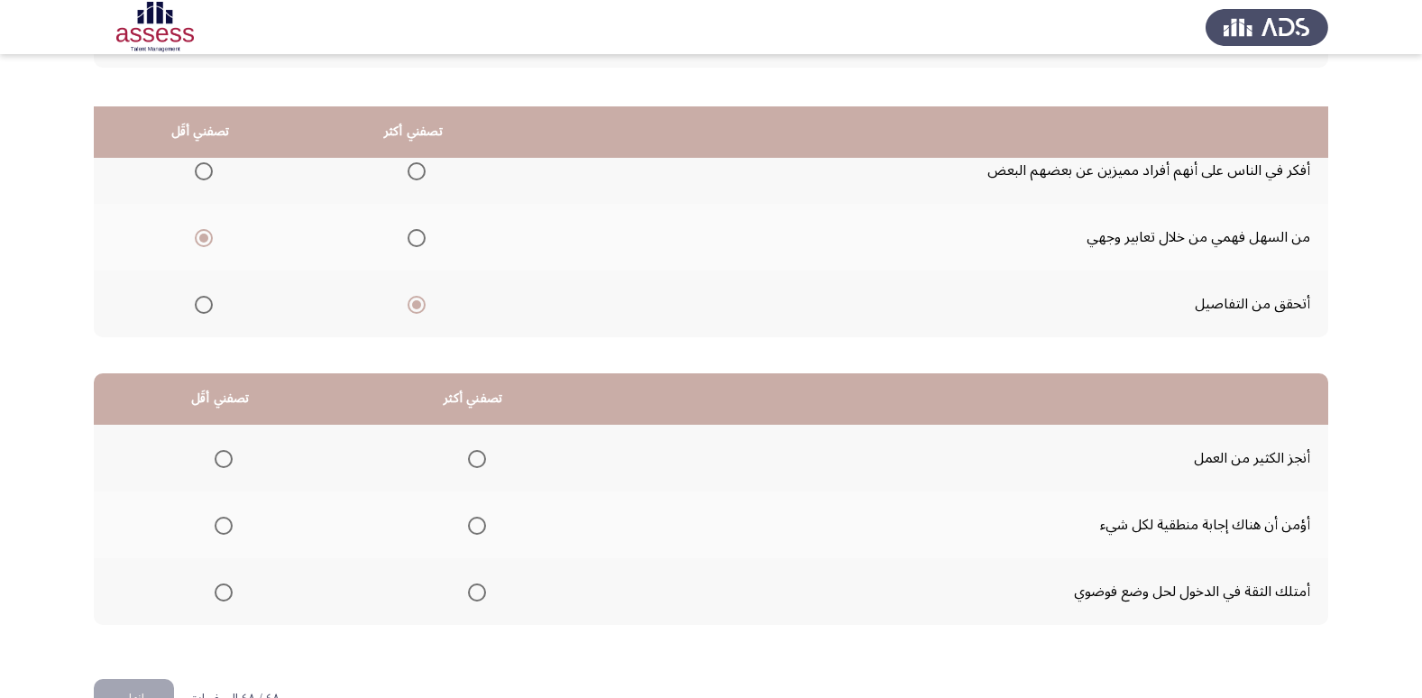
scroll to position [213, 0]
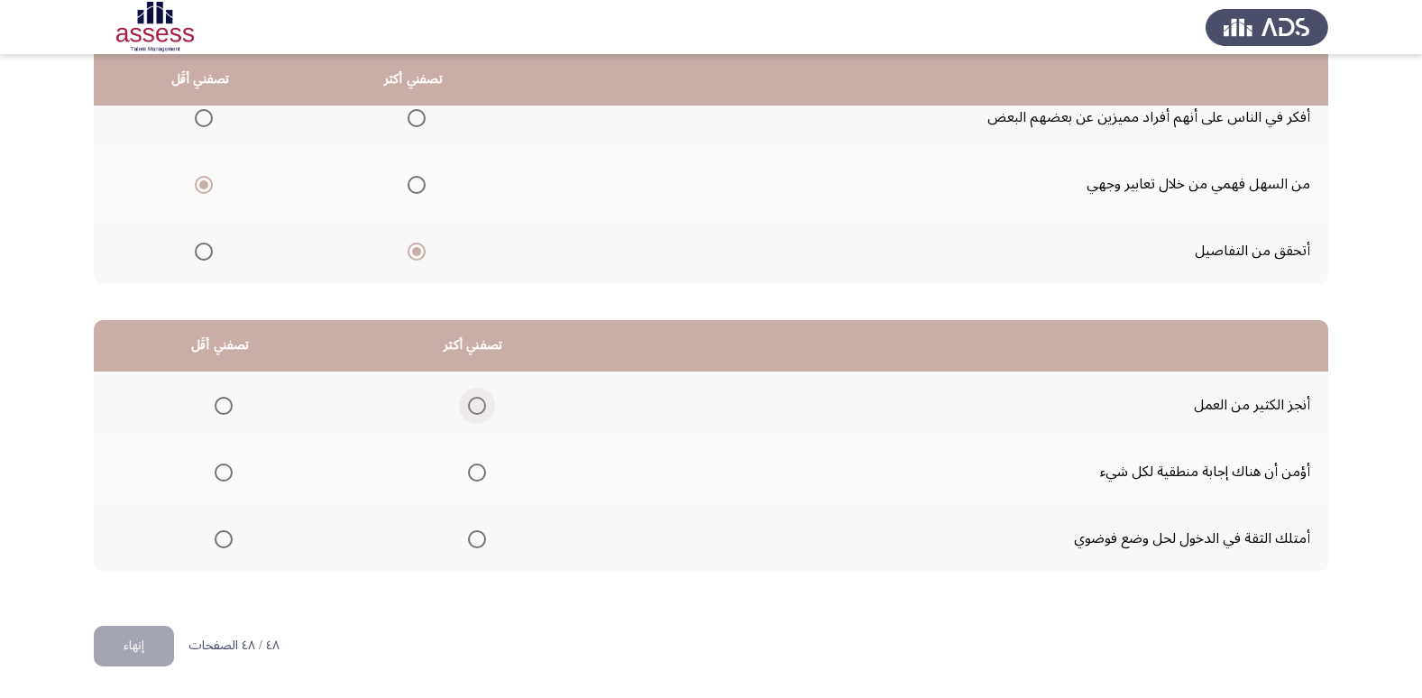
click at [468, 407] on span "Select an option" at bounding box center [477, 406] width 18 height 18
click at [468, 407] on input "Select an option" at bounding box center [477, 406] width 18 height 18
click at [215, 543] on span "Select an option" at bounding box center [224, 539] width 18 height 18
click at [215, 543] on input "Select an option" at bounding box center [224, 539] width 18 height 18
click at [228, 466] on span "Select an option" at bounding box center [224, 472] width 18 height 18
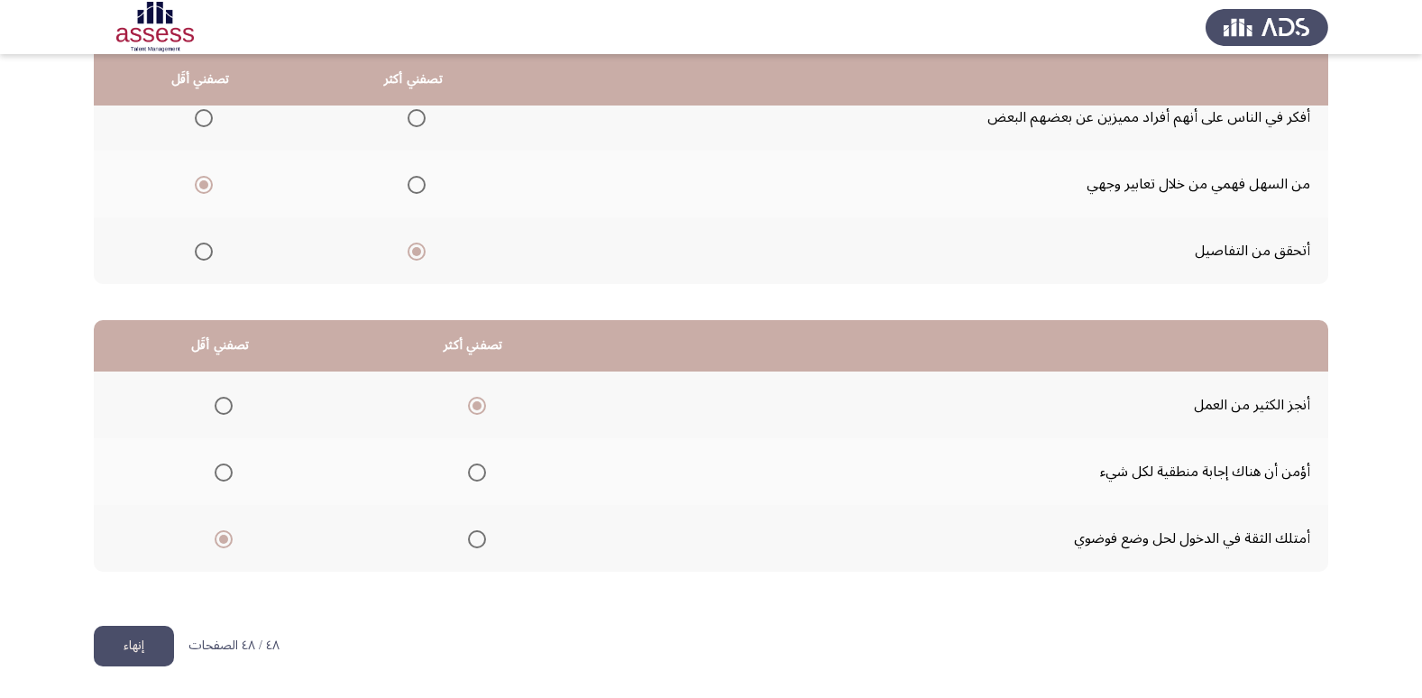
click at [228, 466] on input "Select an option" at bounding box center [224, 472] width 18 height 18
click at [129, 644] on button "إنهاء" at bounding box center [134, 646] width 80 height 41
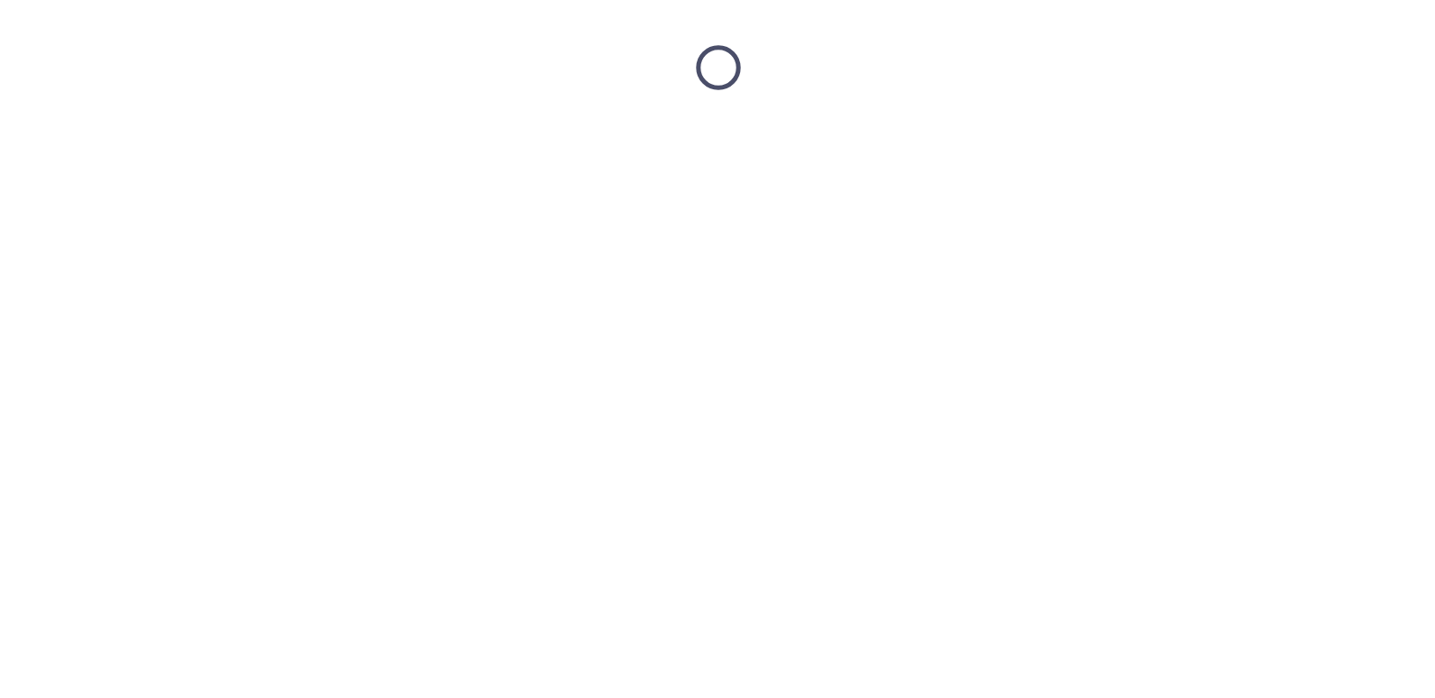
scroll to position [0, 0]
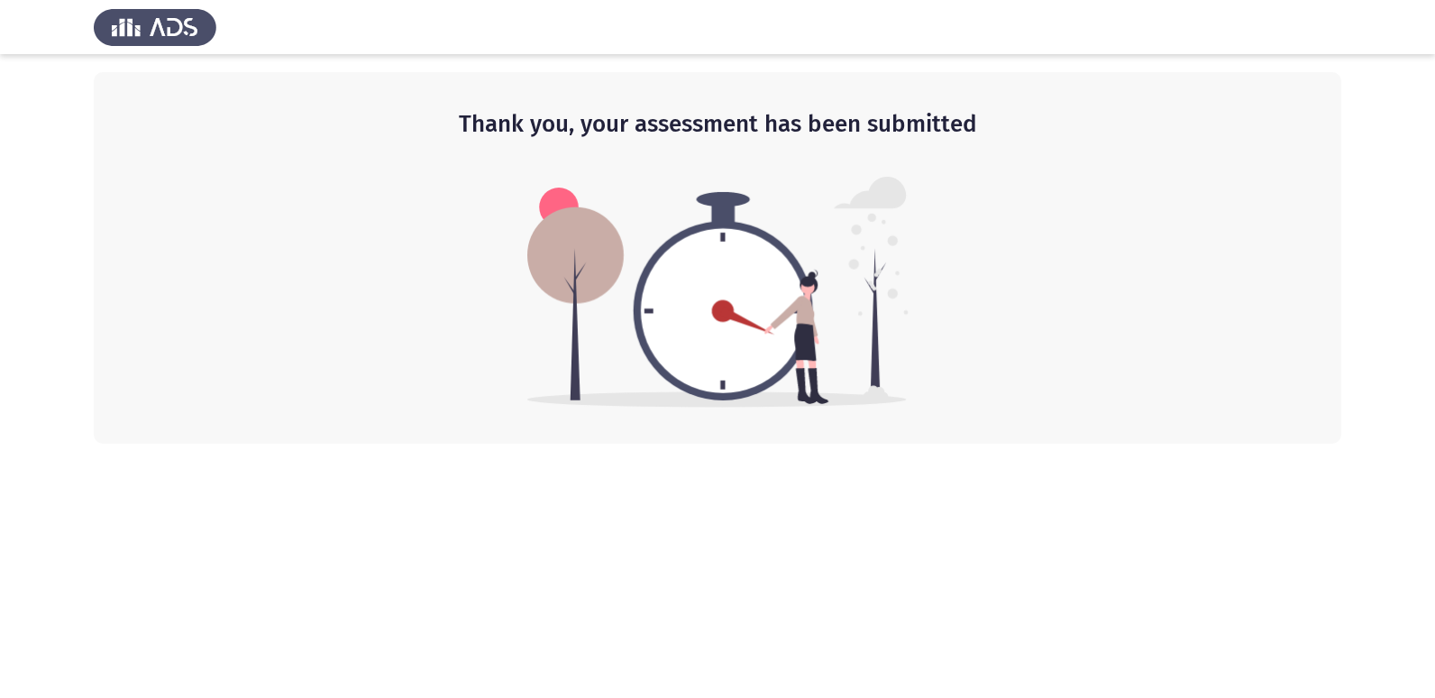
click at [646, 0] on html "Thank you, your assessment has been submitted" at bounding box center [717, 222] width 1435 height 444
